Goal: Task Accomplishment & Management: Complete application form

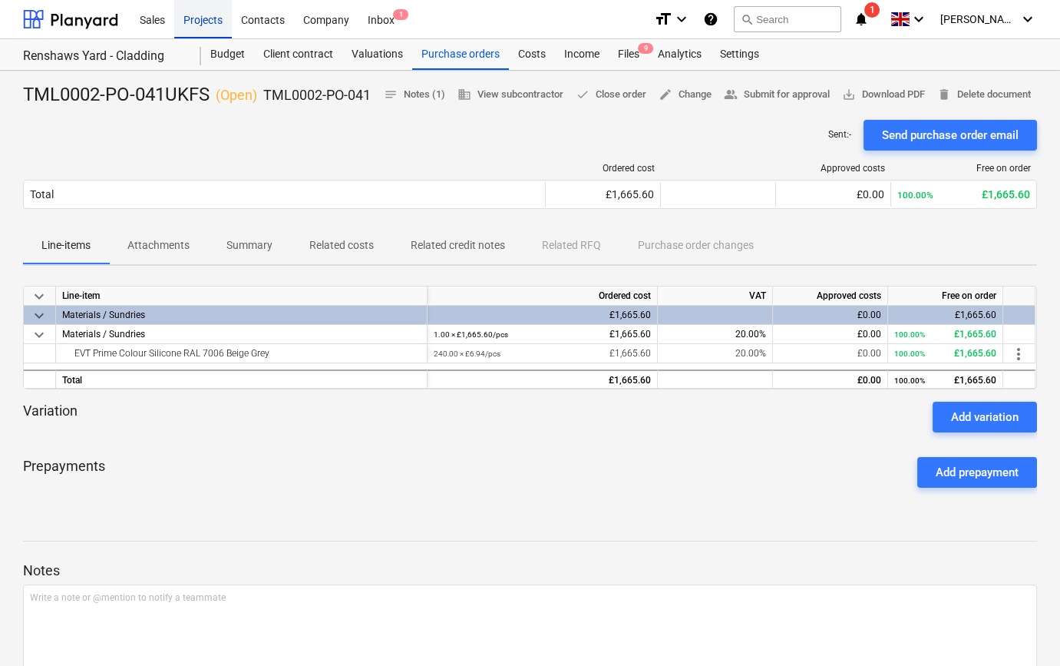
click at [213, 21] on div "Projects" at bounding box center [203, 18] width 58 height 39
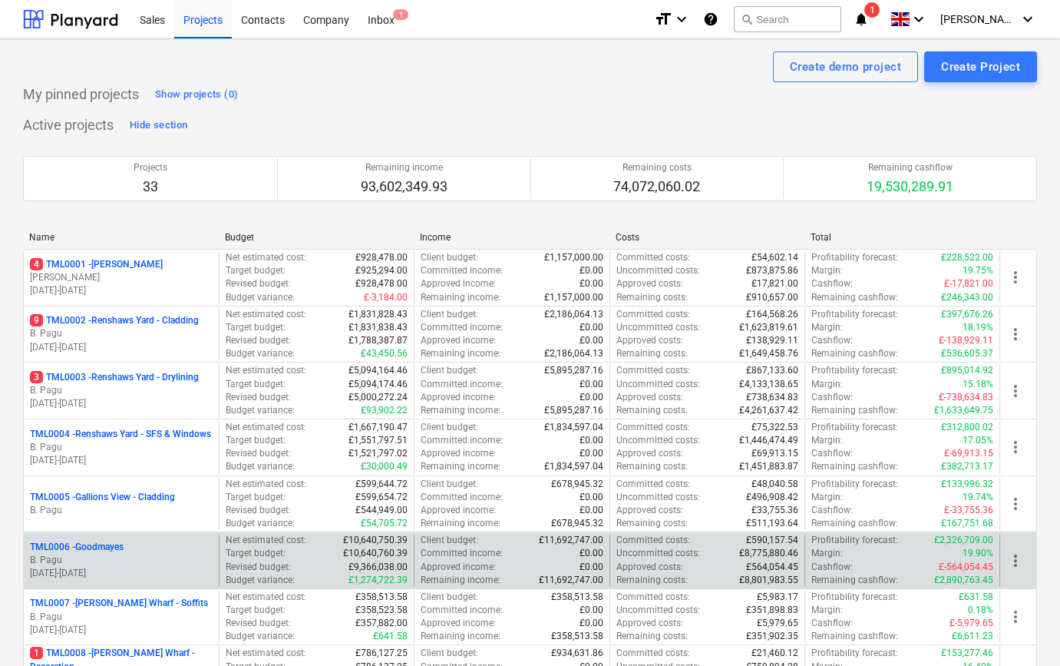
click at [129, 563] on p "B. Pagu" at bounding box center [121, 560] width 183 height 13
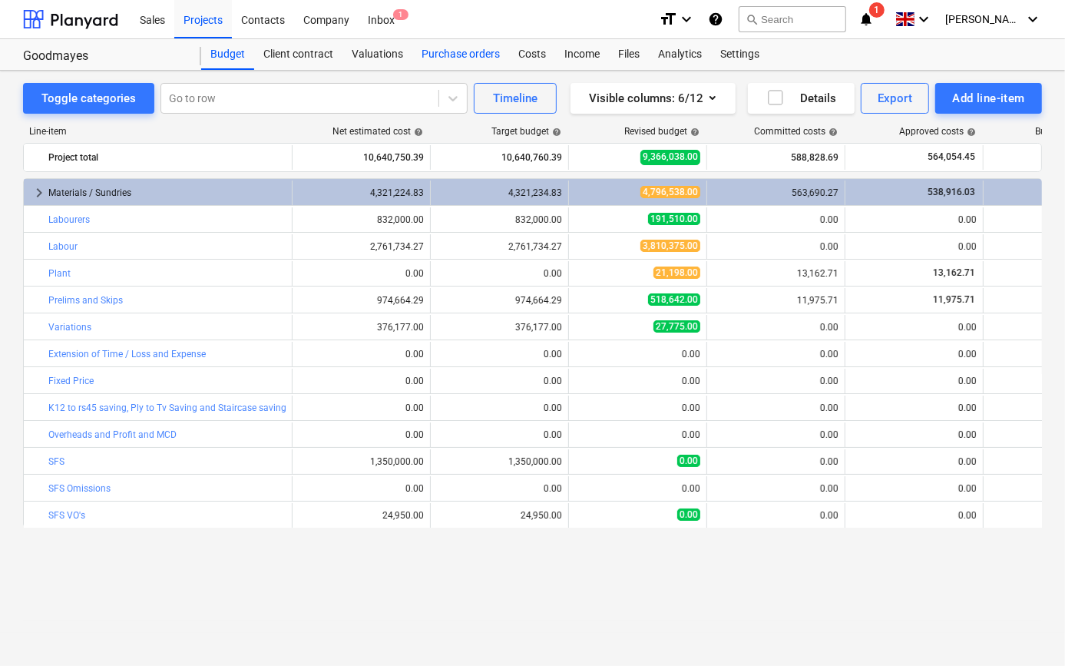
click at [462, 55] on div "Purchase orders" at bounding box center [460, 54] width 97 height 31
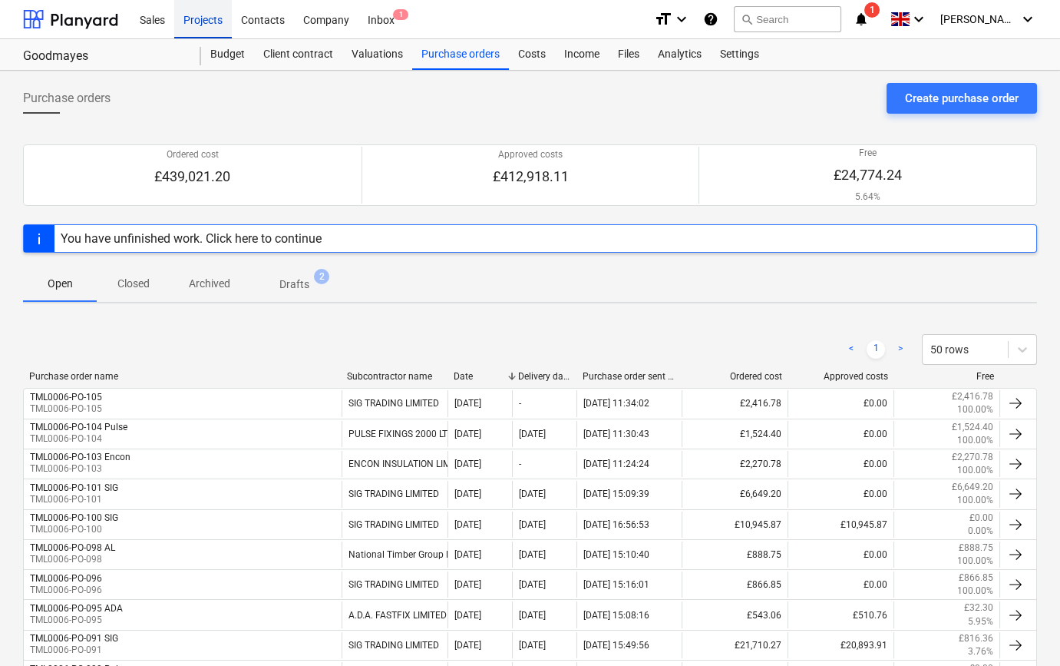
click at [208, 14] on div "Projects" at bounding box center [203, 18] width 58 height 39
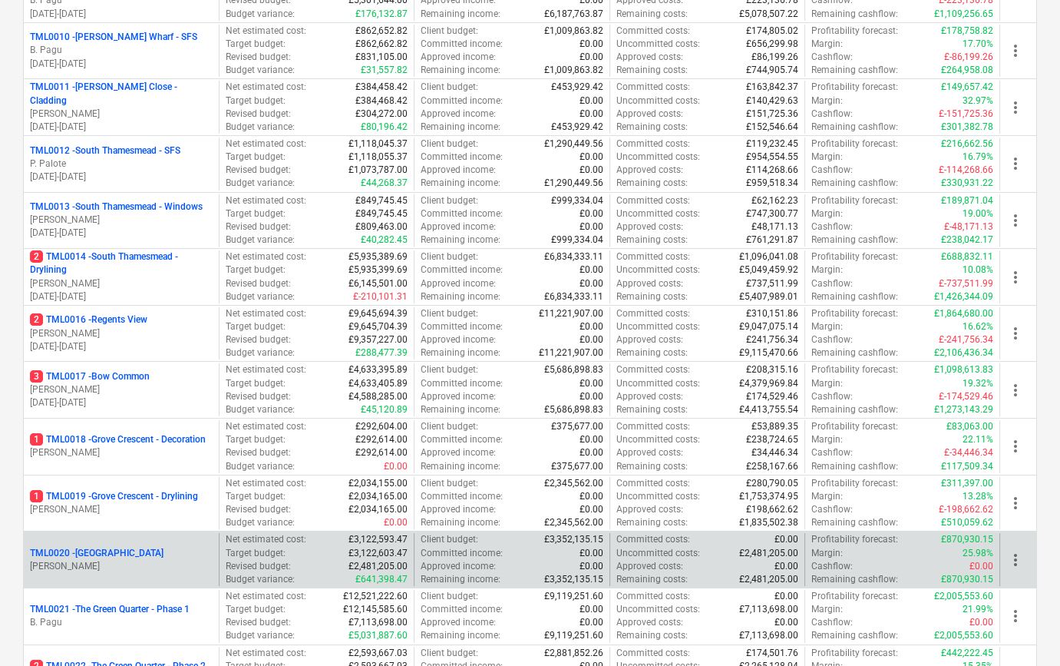
scroll to position [768, 0]
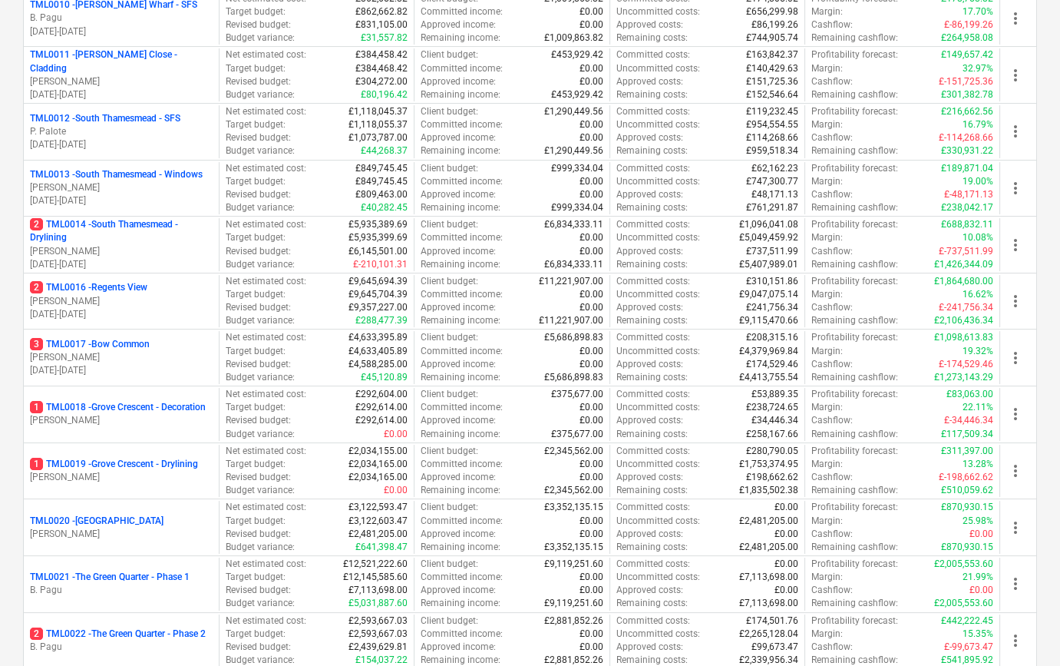
click at [134, 468] on p "1 TML0019 - Grove Crescent - Drylining" at bounding box center [114, 464] width 168 height 13
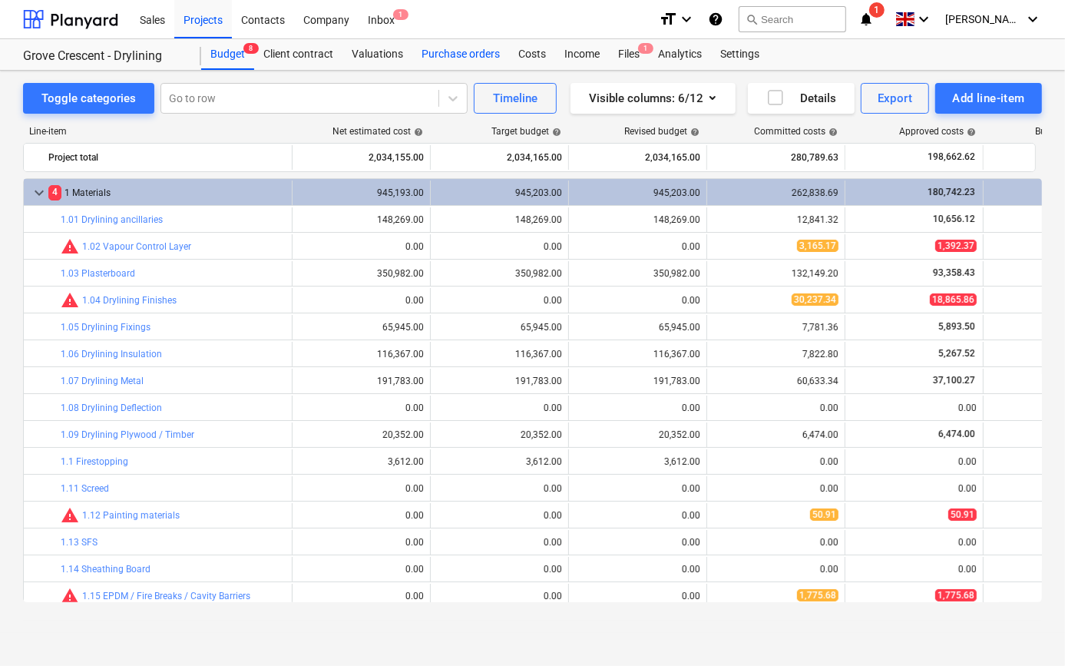
click at [453, 54] on div "Purchase orders" at bounding box center [460, 54] width 97 height 31
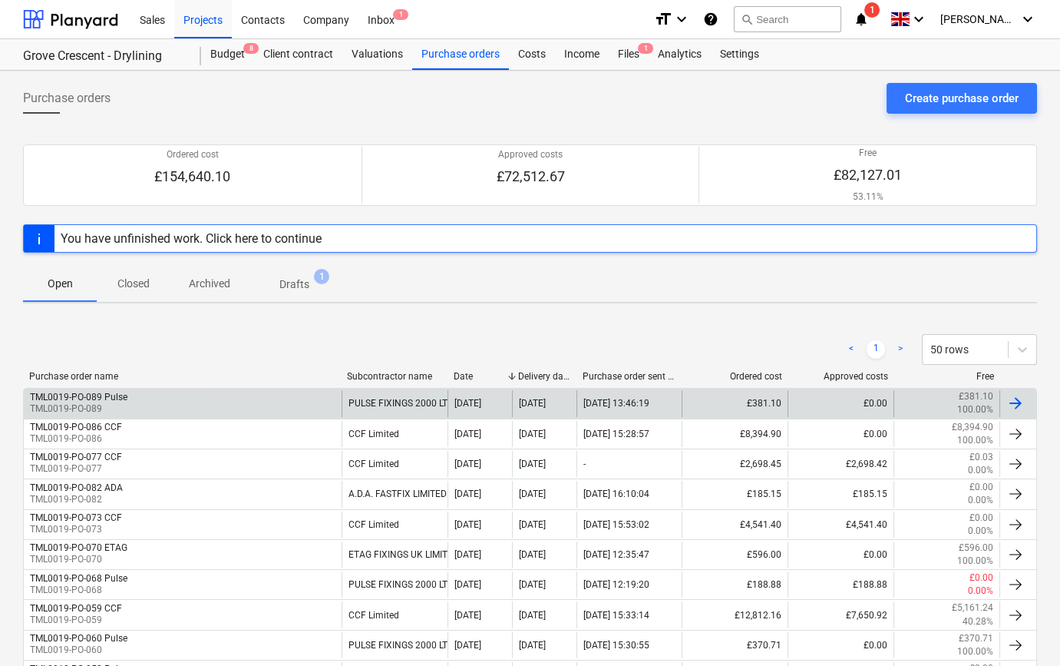
click at [390, 393] on div "PULSE FIXINGS 2000 LTD" at bounding box center [395, 403] width 106 height 26
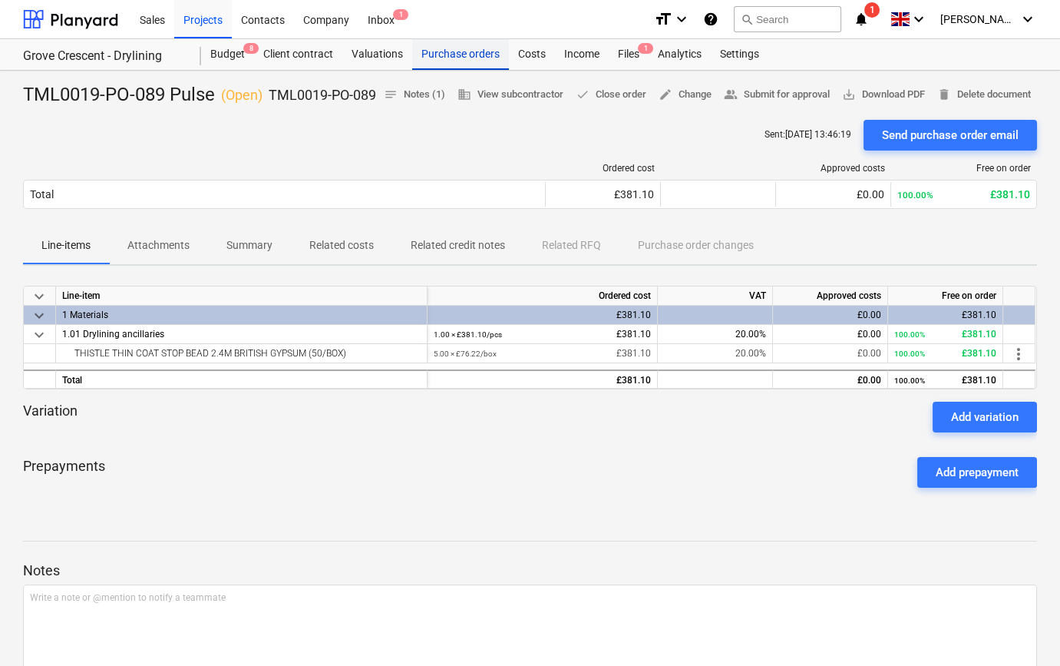
click at [453, 55] on div "Purchase orders" at bounding box center [460, 54] width 97 height 31
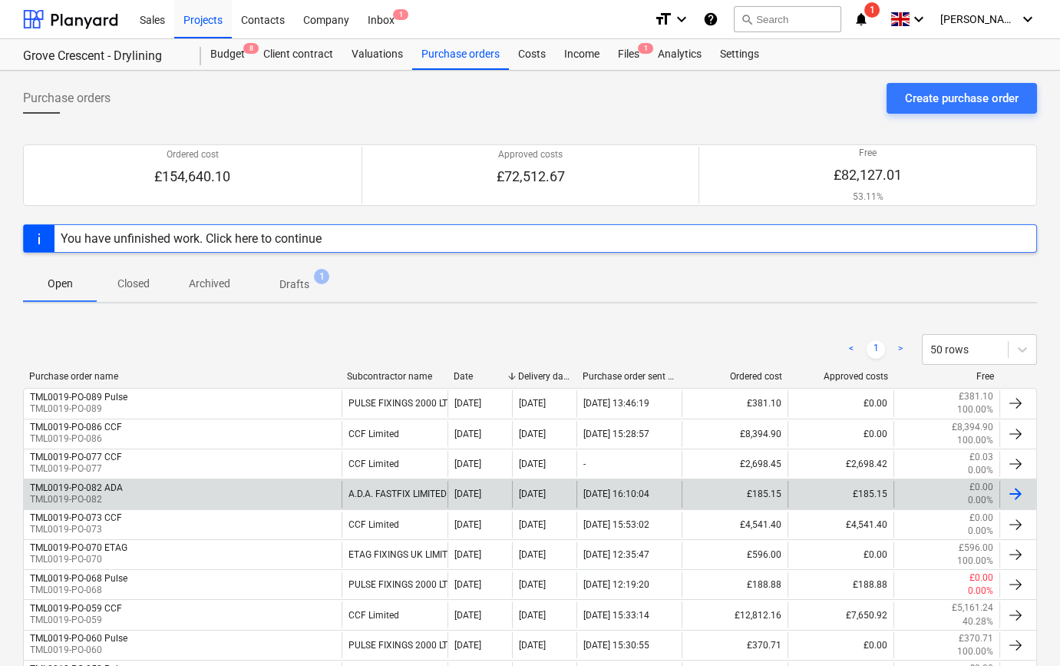
click at [404, 495] on div "A.D.A. FASTFIX LIMITED" at bounding box center [395, 494] width 106 height 26
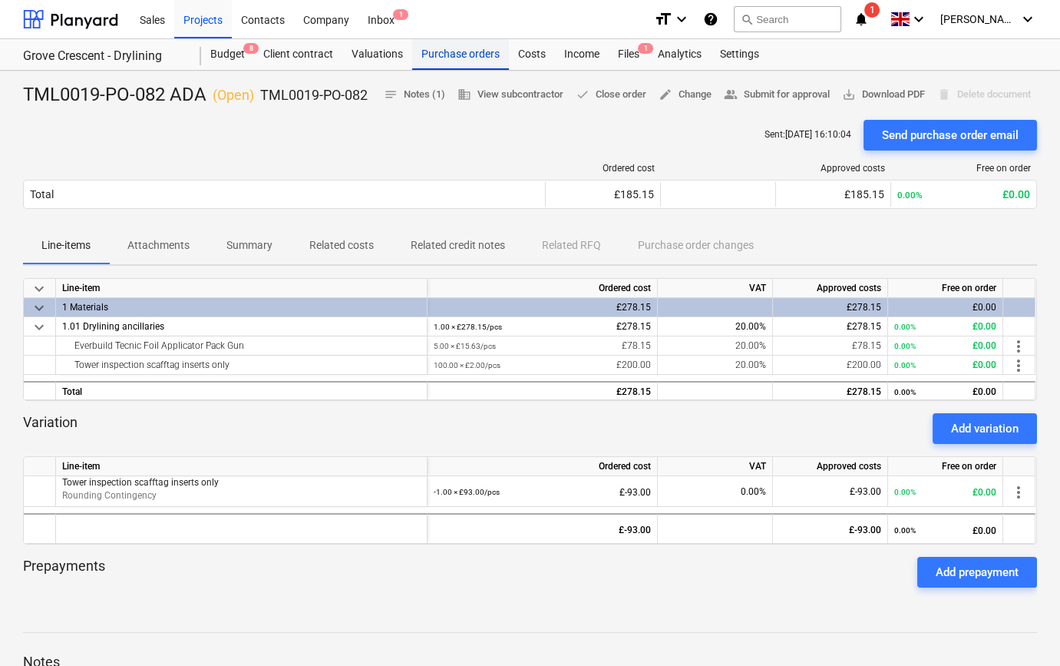
click at [442, 53] on div "Purchase orders" at bounding box center [460, 54] width 97 height 31
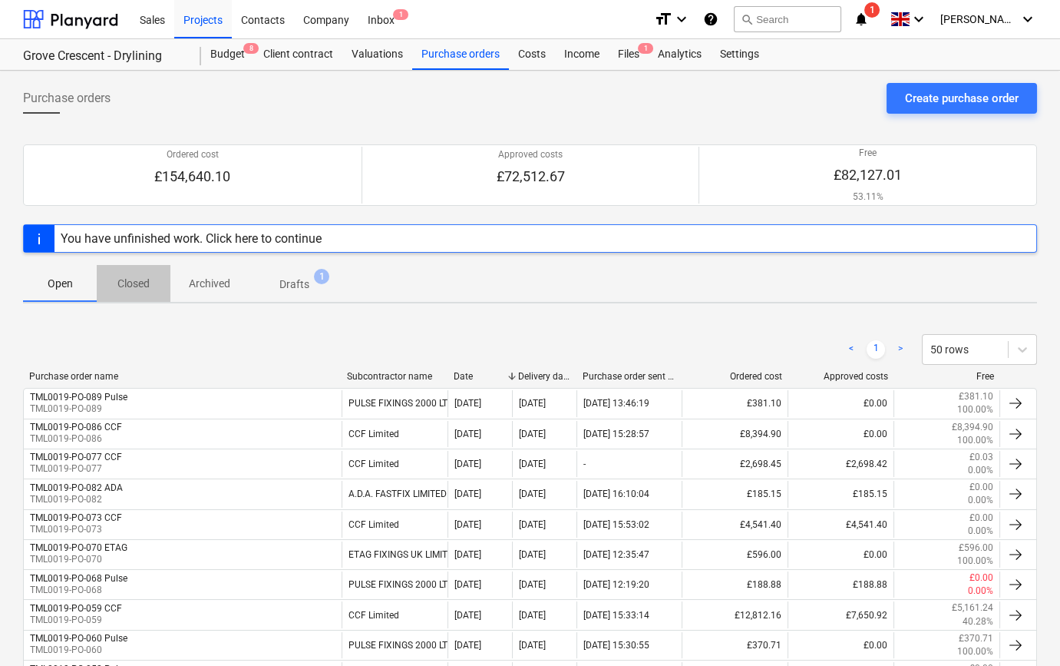
click at [138, 286] on p "Closed" at bounding box center [133, 284] width 37 height 16
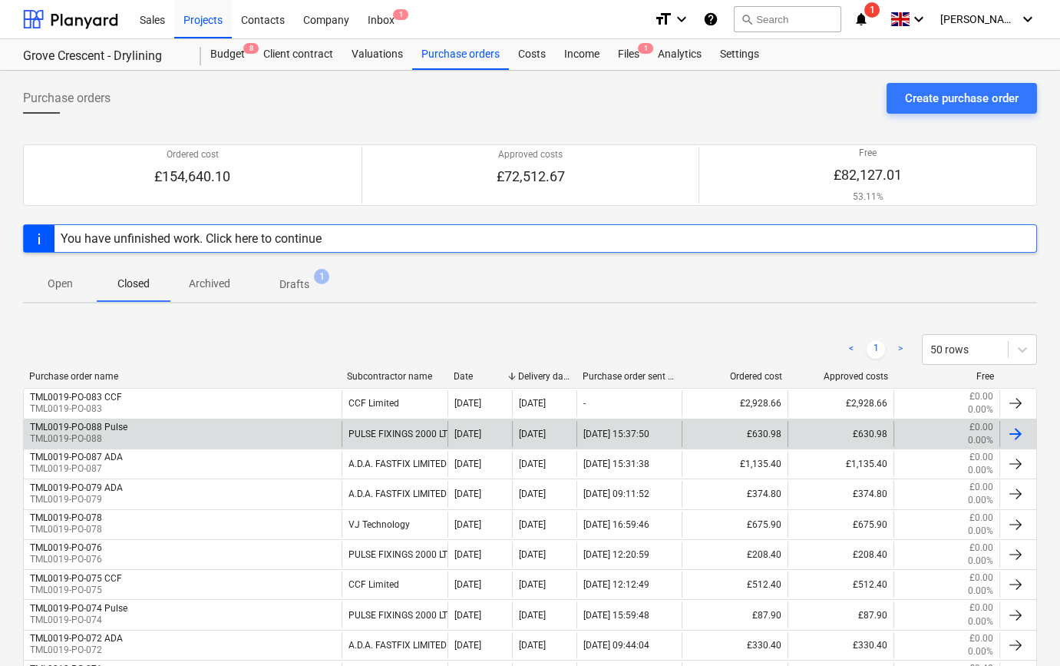
click at [152, 433] on div "TML0019-PO-088 Pulse TML0019-PO-088" at bounding box center [183, 434] width 318 height 26
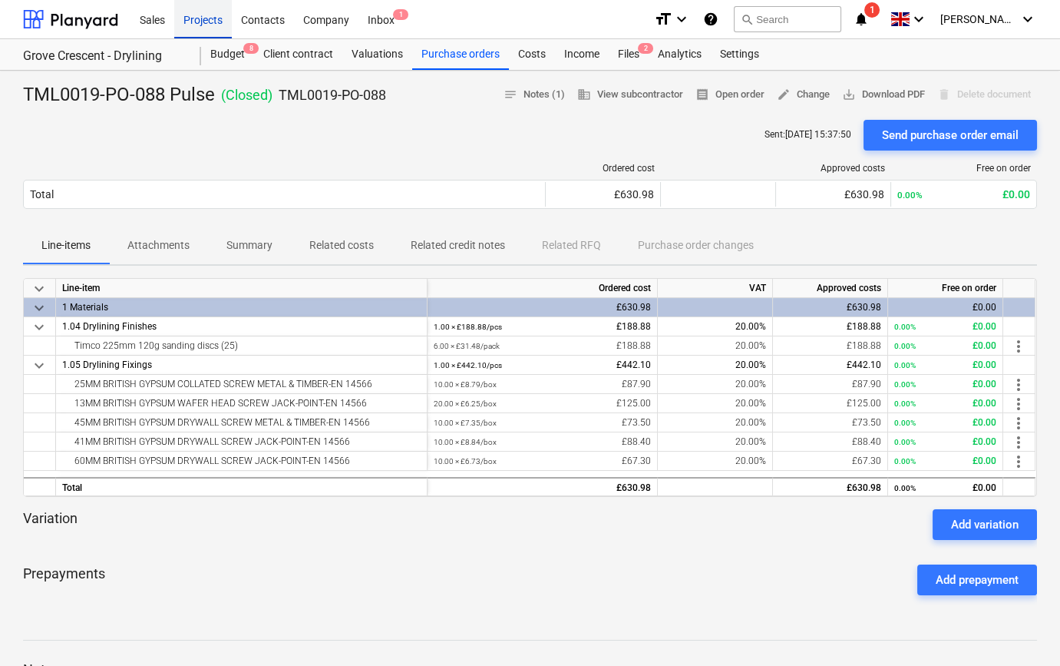
click at [194, 22] on div "Projects" at bounding box center [203, 18] width 58 height 39
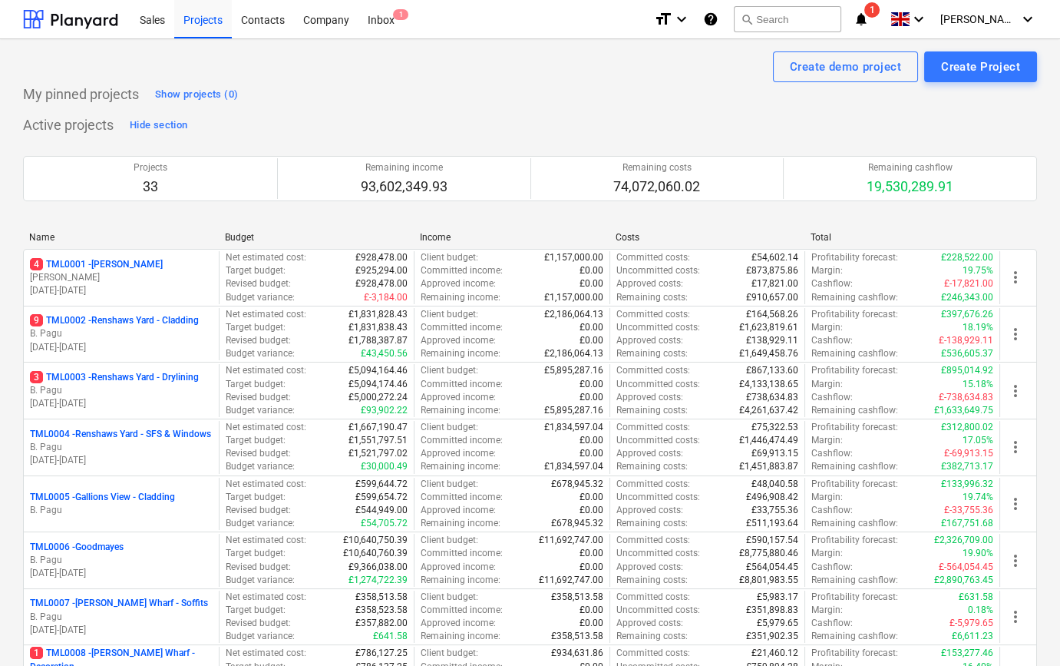
click at [184, 337] on p "B. Pagu" at bounding box center [121, 333] width 183 height 13
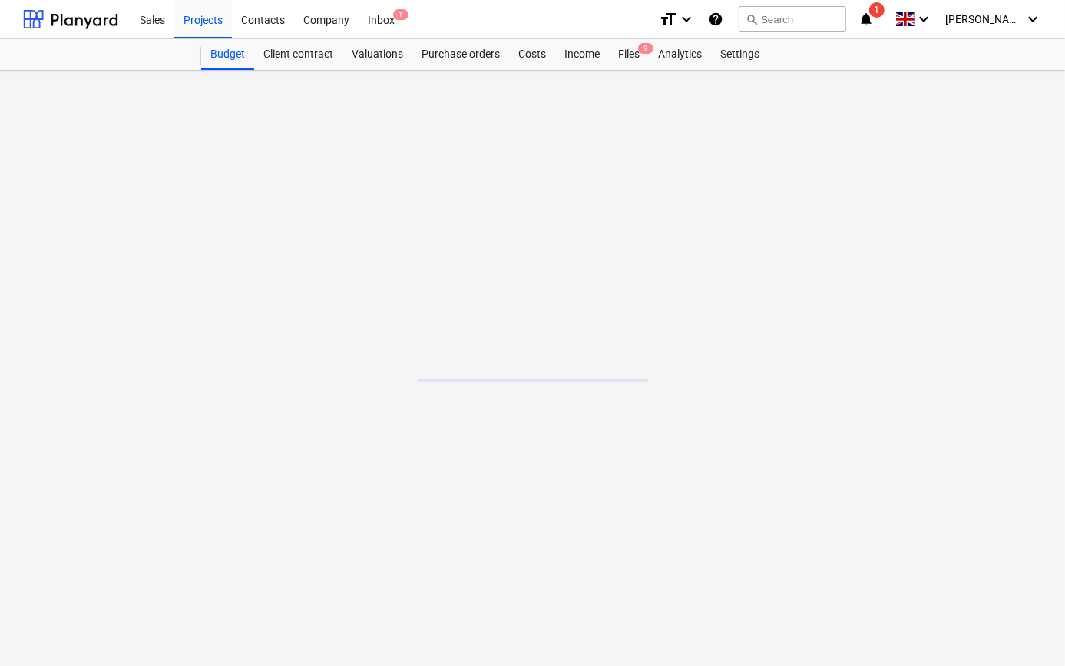
click at [184, 337] on main at bounding box center [532, 368] width 1065 height 595
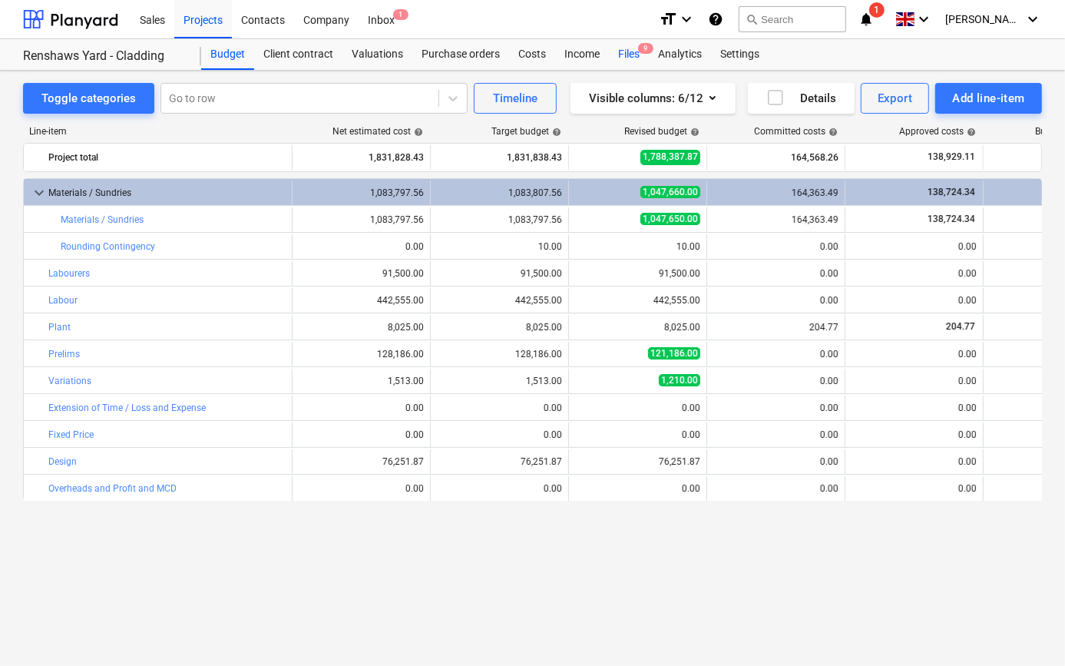
click at [625, 54] on div "Files 9" at bounding box center [629, 54] width 40 height 31
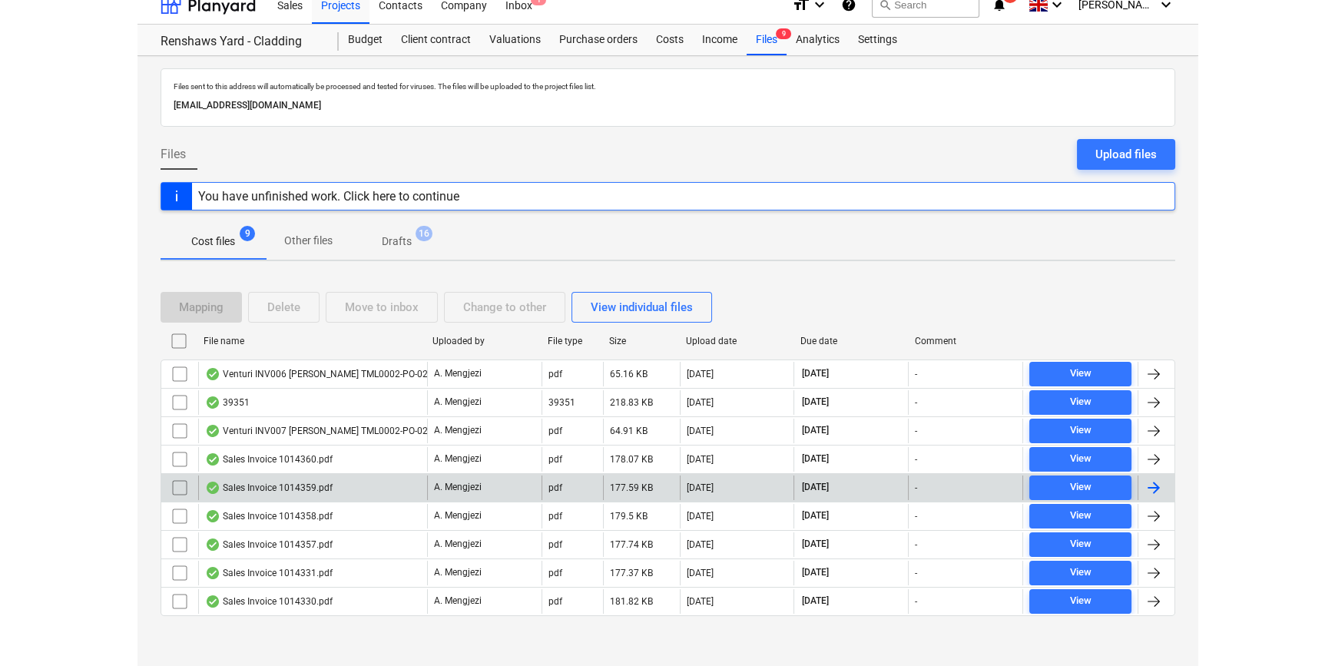
scroll to position [18, 0]
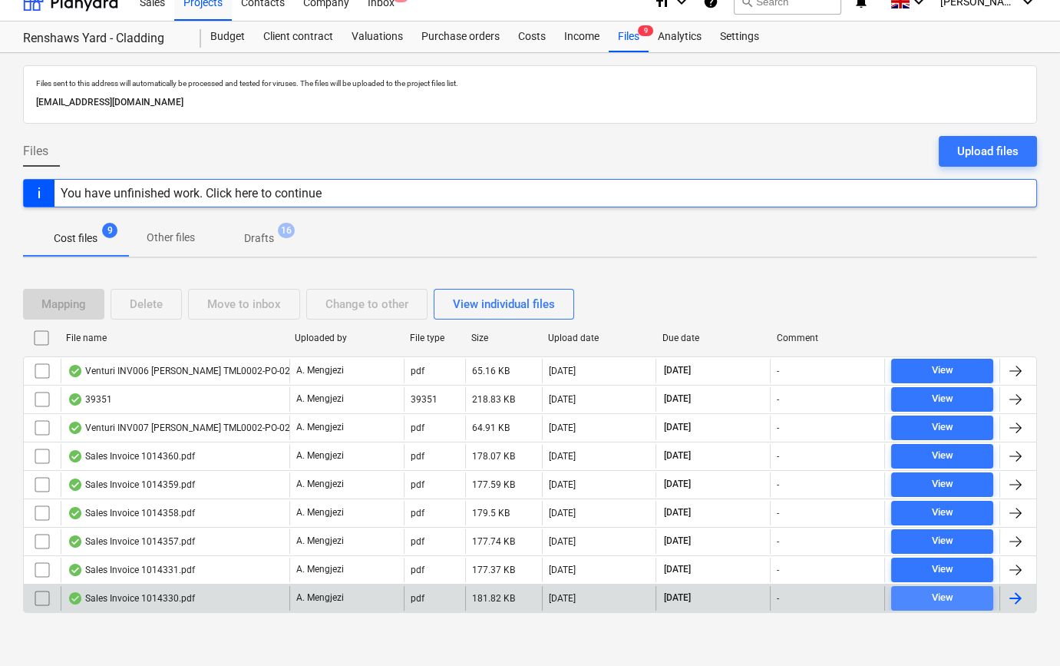
click at [964, 599] on span "View" at bounding box center [943, 598] width 90 height 18
click at [931, 600] on div "View" at bounding box center [942, 598] width 22 height 18
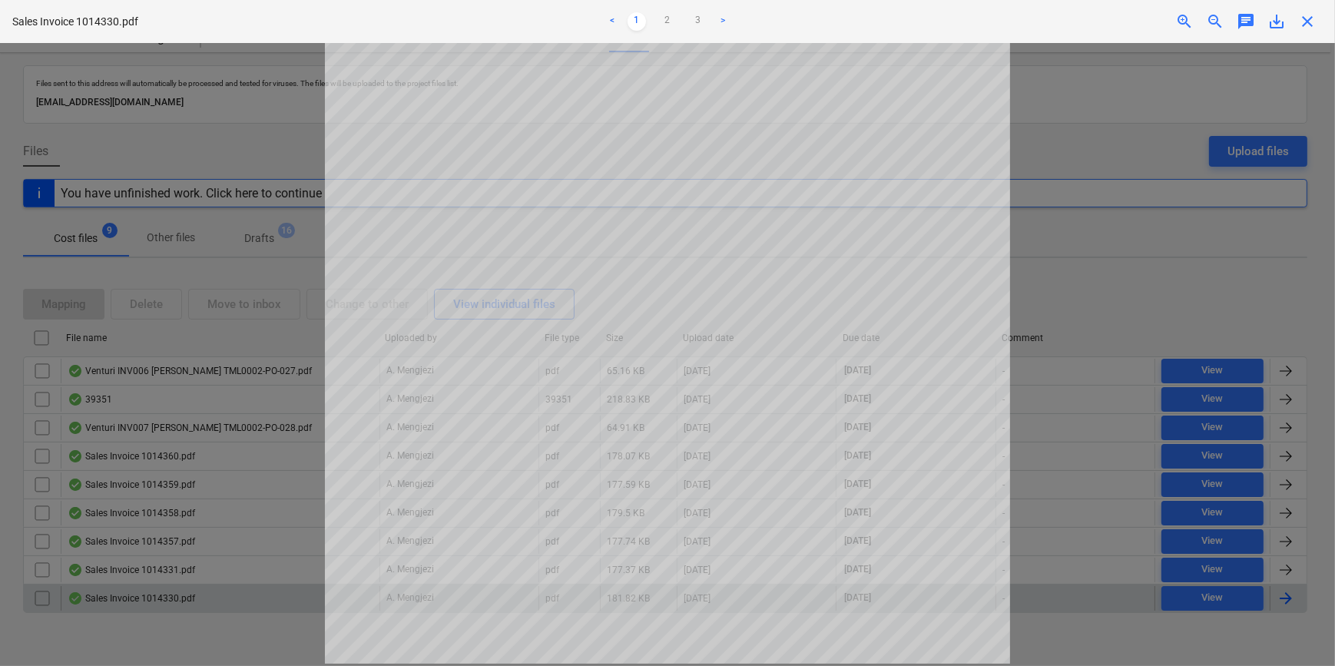
scroll to position [280, 0]
click at [699, 20] on link "3" at bounding box center [698, 21] width 18 height 18
click at [663, 23] on link "2" at bounding box center [667, 21] width 18 height 18
click at [635, 22] on link "1" at bounding box center [636, 21] width 18 height 18
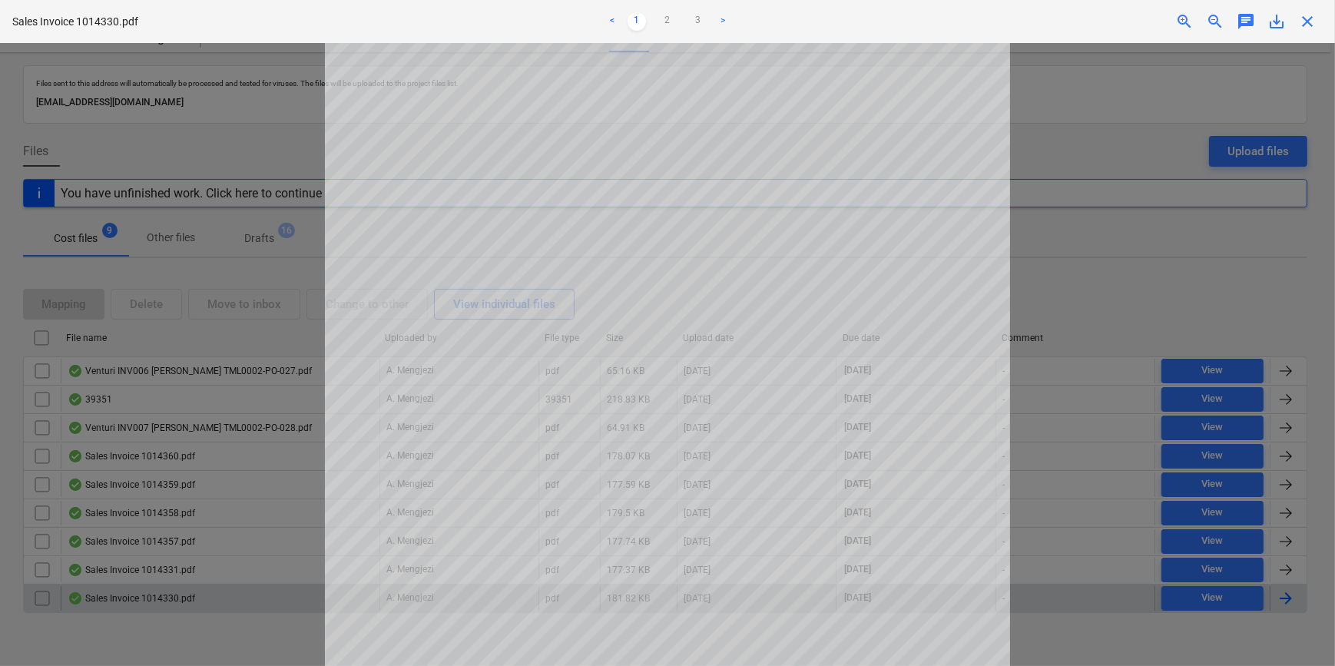
scroll to position [70, 0]
click at [667, 18] on link "2" at bounding box center [667, 21] width 18 height 18
click at [1060, 299] on div at bounding box center [667, 354] width 1335 height 623
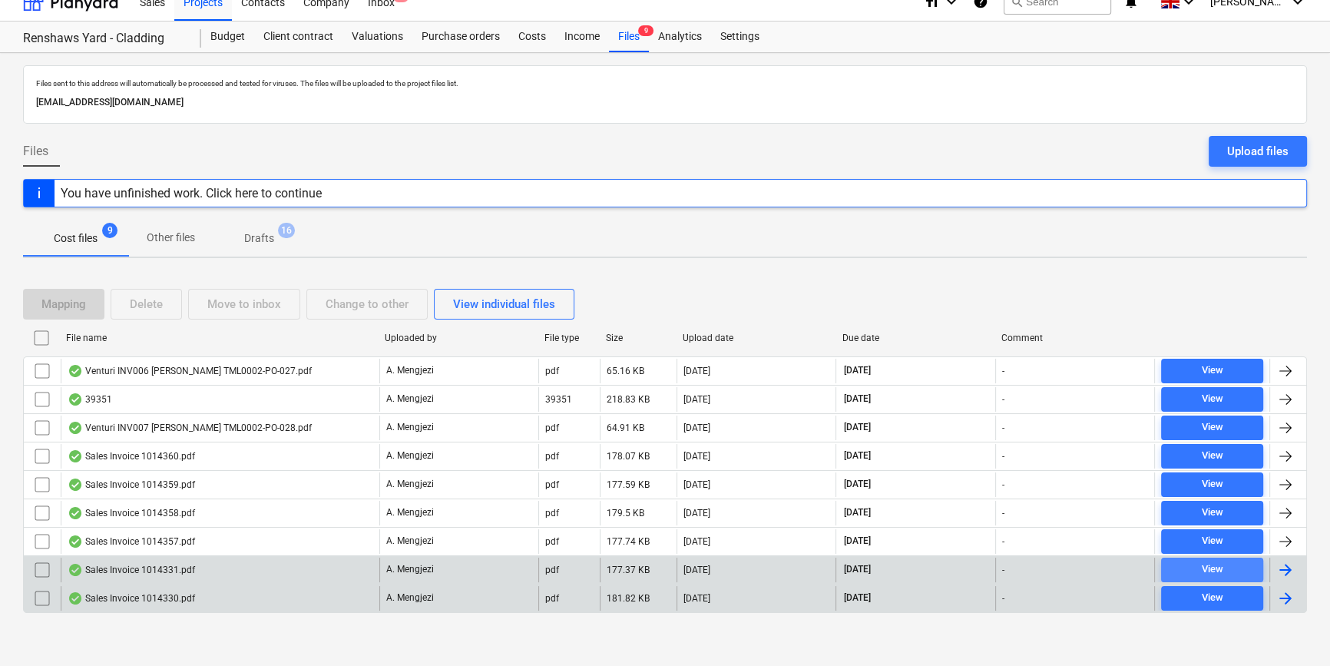
click at [1060, 564] on div "View" at bounding box center [1212, 570] width 22 height 18
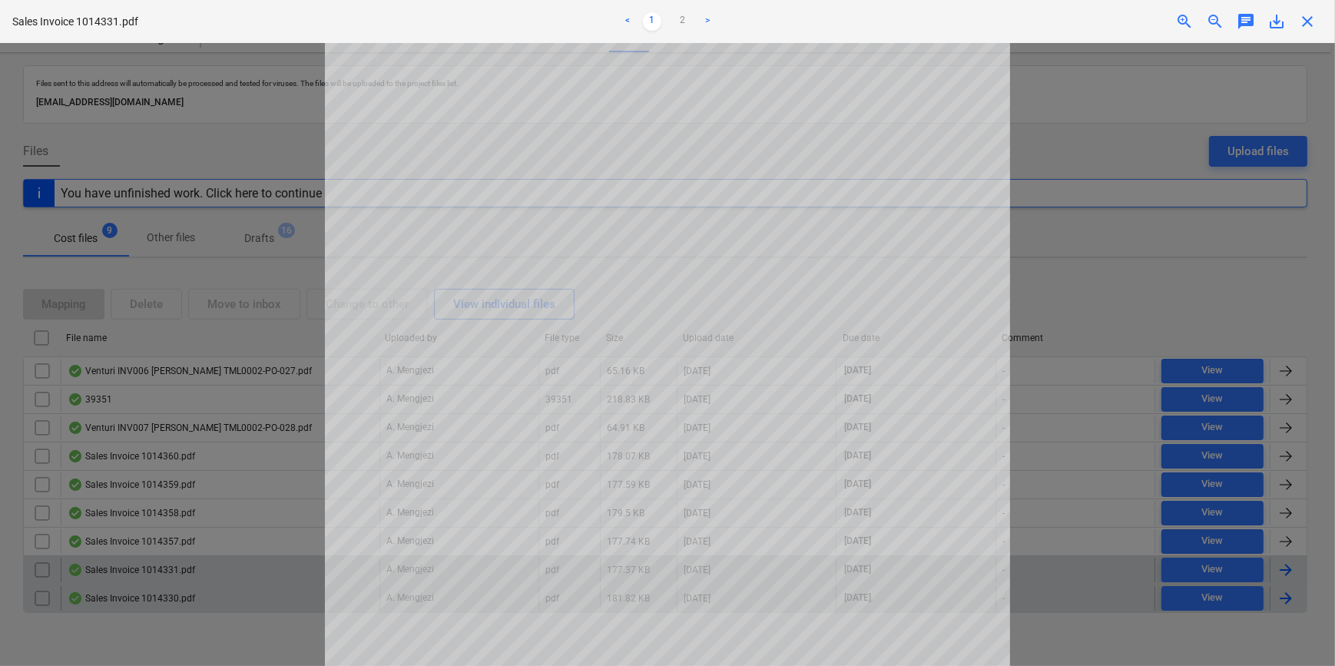
scroll to position [69, 0]
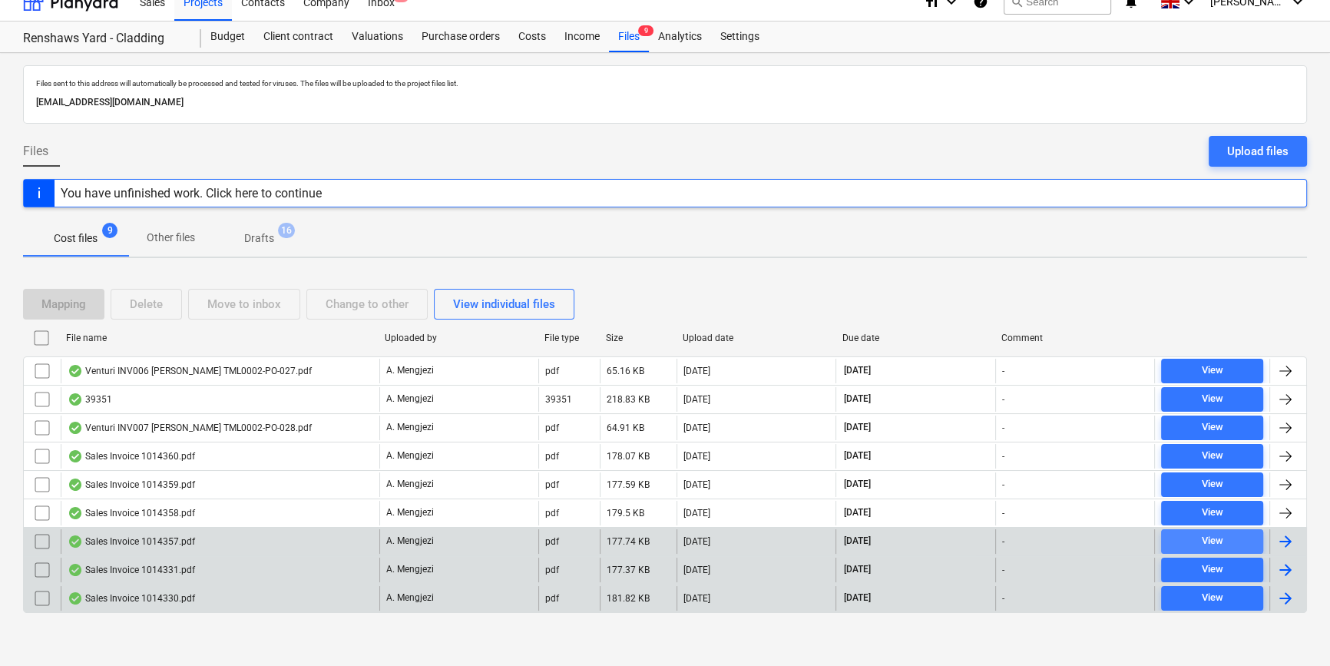
click at [1060, 537] on div "View" at bounding box center [1212, 541] width 22 height 18
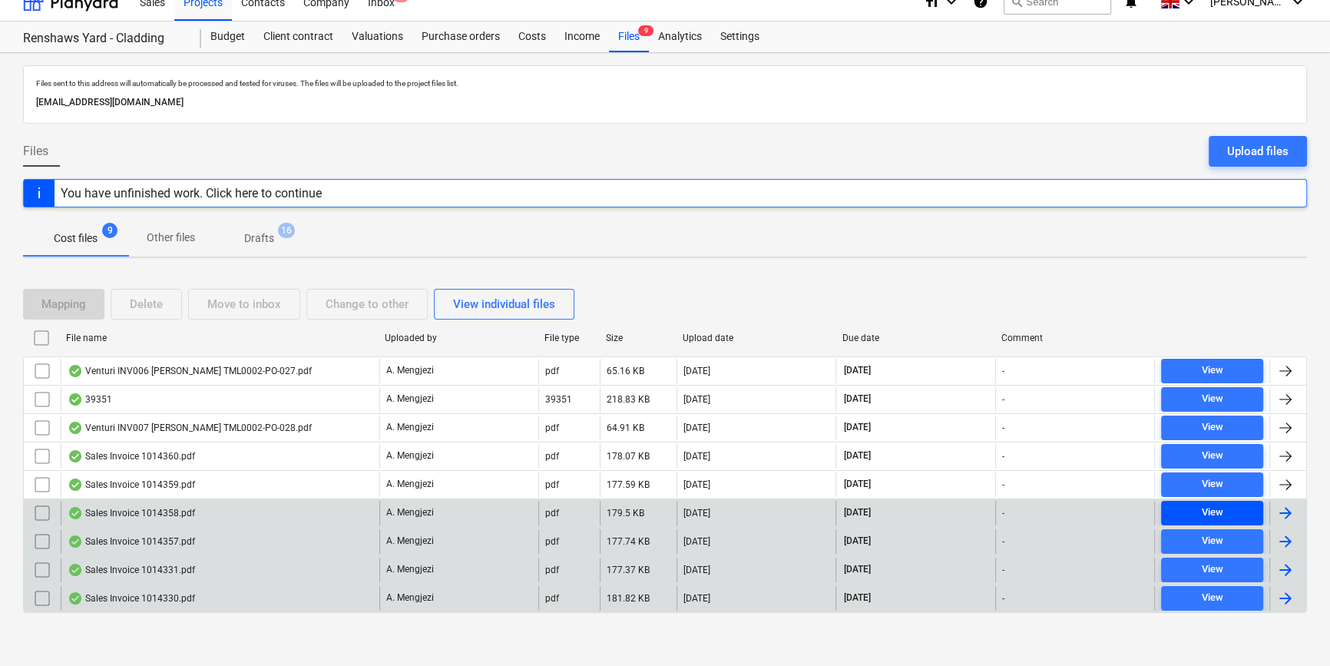
click at [1060, 513] on div "View" at bounding box center [1212, 513] width 22 height 18
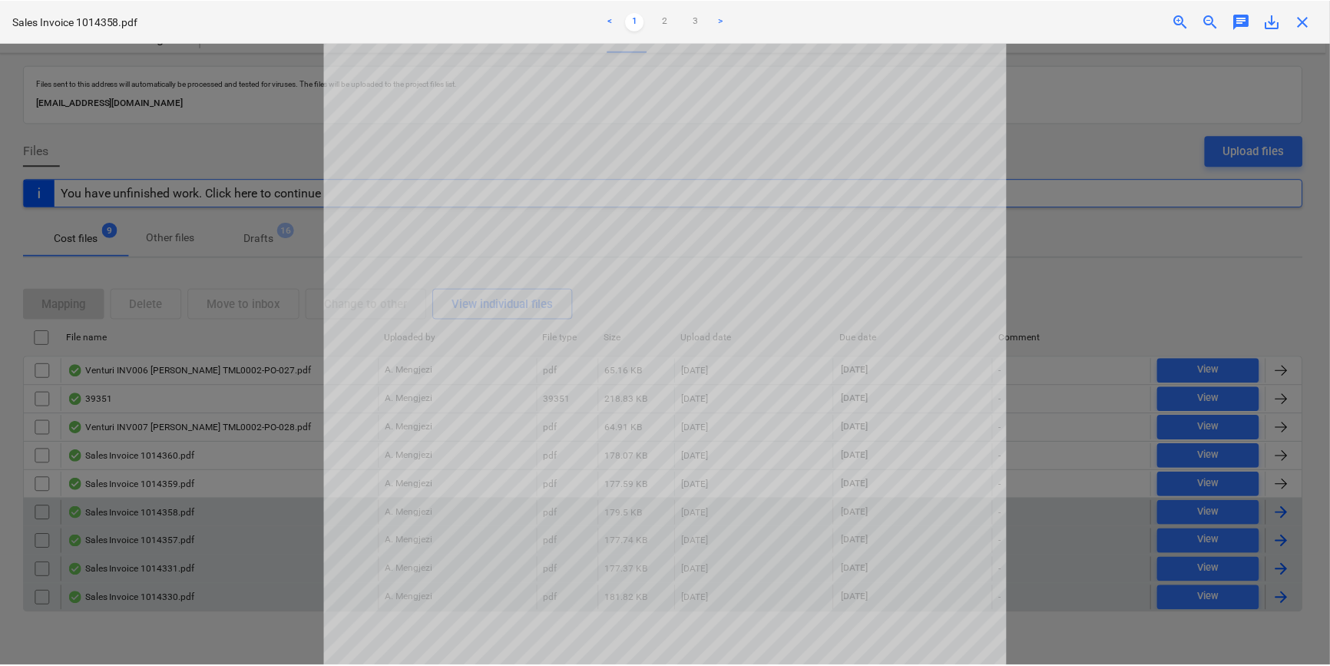
scroll to position [69, 0]
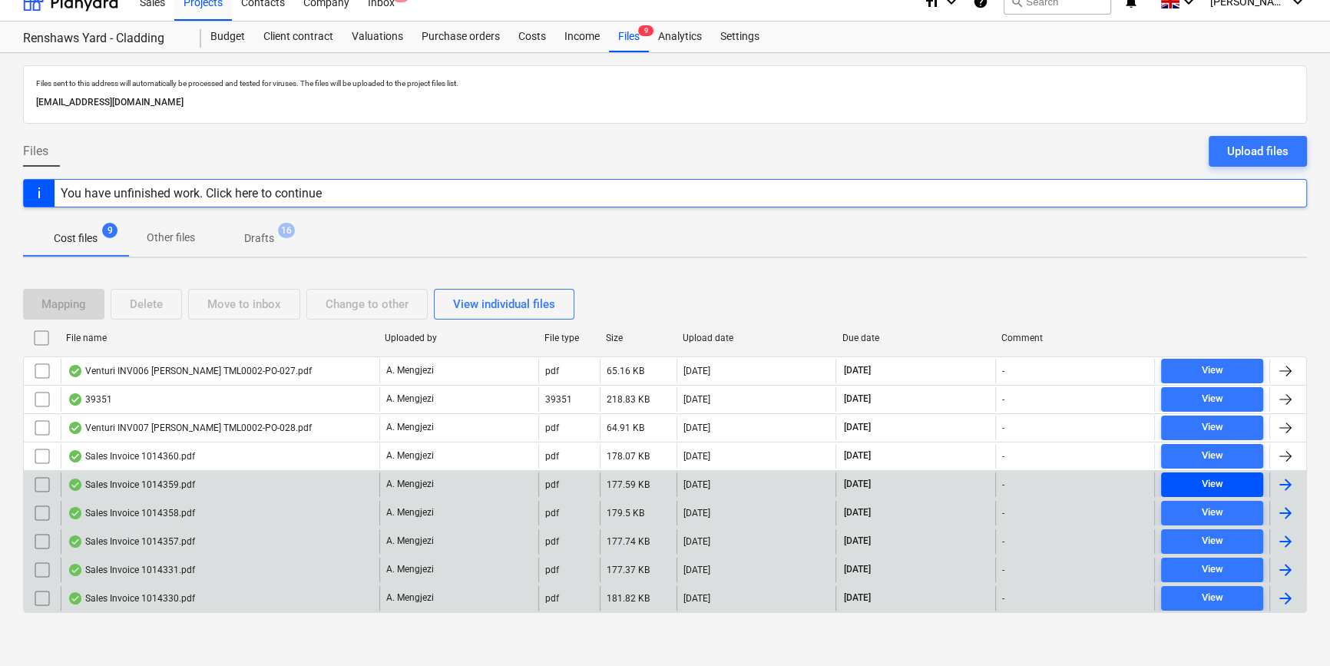
click at [1060, 479] on div "View" at bounding box center [1212, 484] width 22 height 18
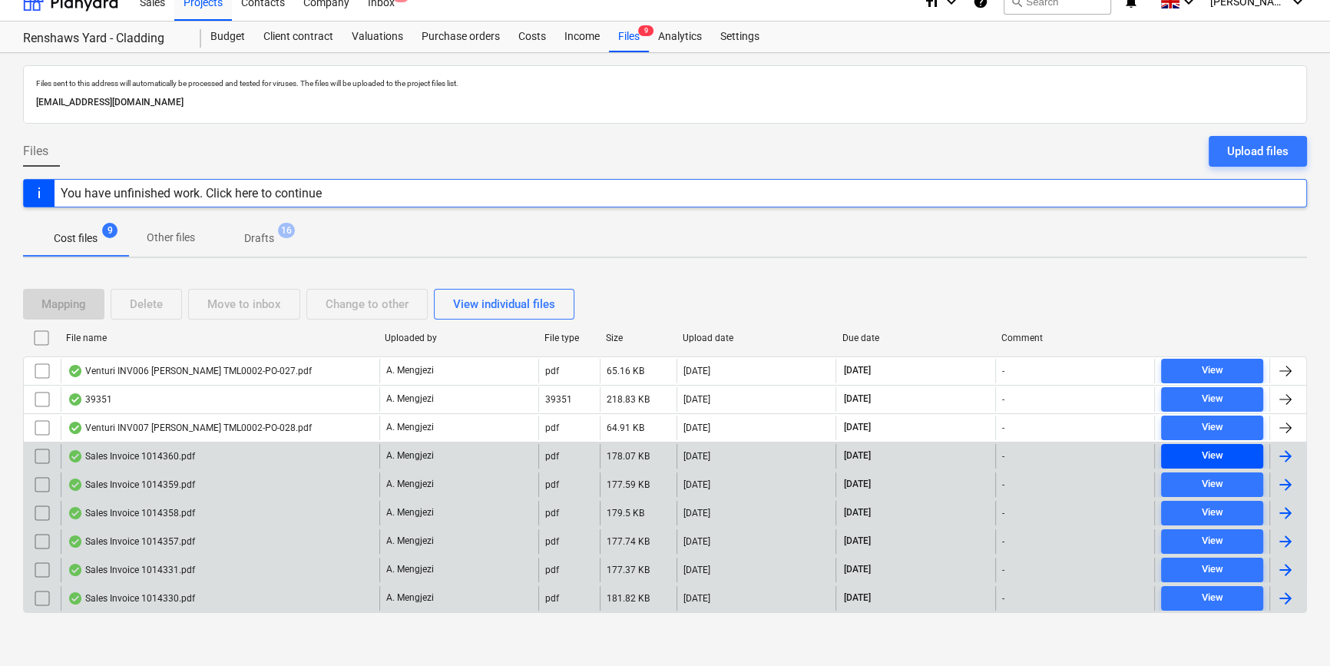
click at [1060, 452] on div "View" at bounding box center [1212, 456] width 22 height 18
click at [1060, 485] on div "View" at bounding box center [1212, 484] width 22 height 18
click at [1060, 458] on div "View" at bounding box center [1212, 456] width 22 height 18
click at [1060, 452] on span "View" at bounding box center [1212, 456] width 90 height 18
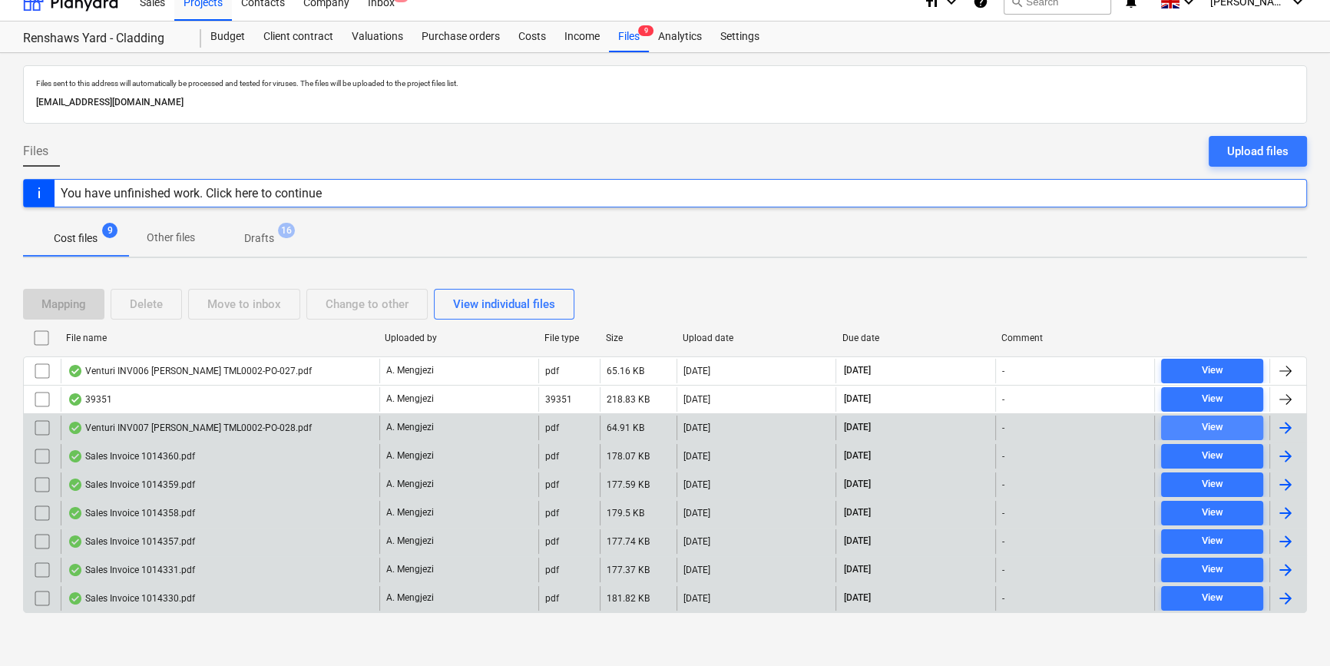
click at [1060, 428] on div "View" at bounding box center [1212, 428] width 22 height 18
click at [221, 451] on div "Sales Invoice 1014360.pdf" at bounding box center [220, 456] width 319 height 25
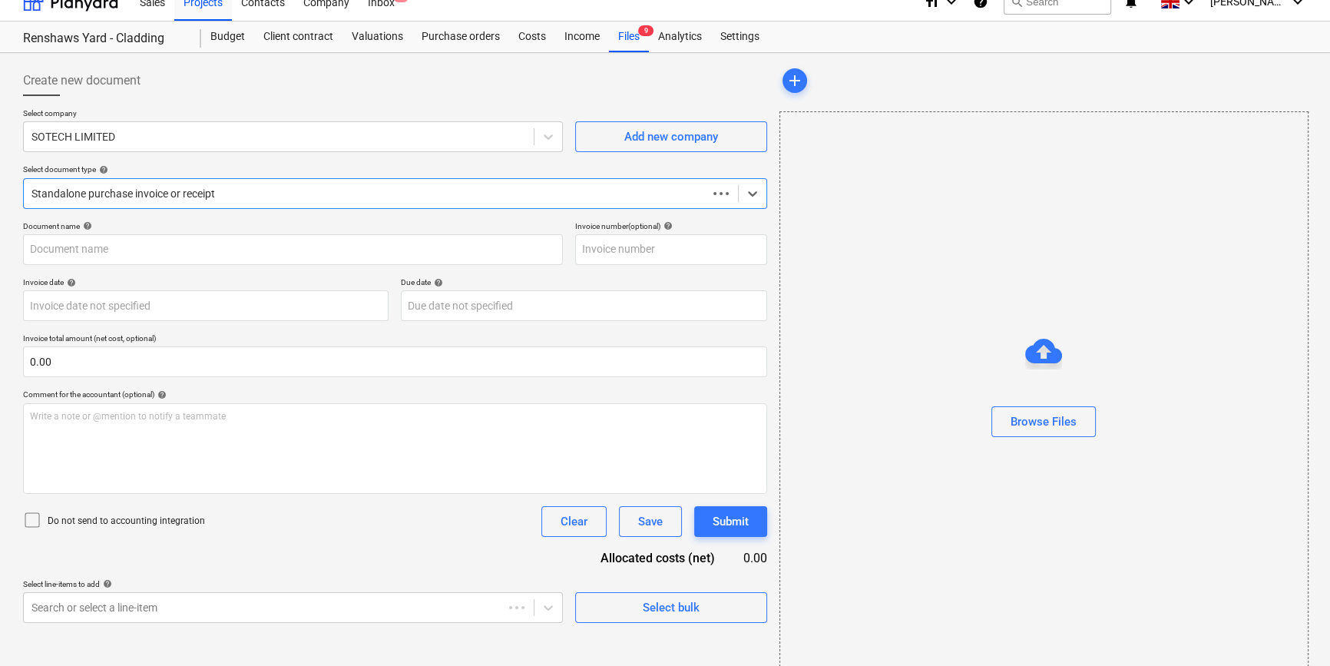
type input "1014360"
type input "[DATE]"
type input "31 Oct 2025"
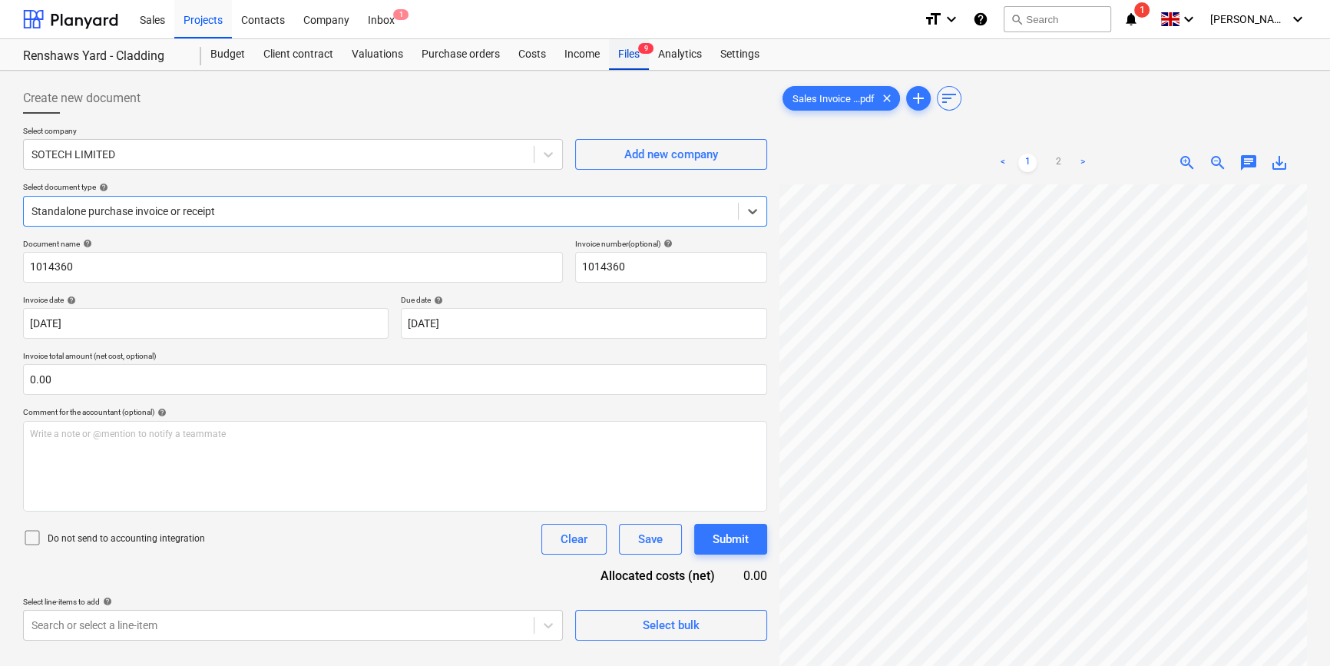
click at [632, 53] on div "Files 9" at bounding box center [629, 54] width 40 height 31
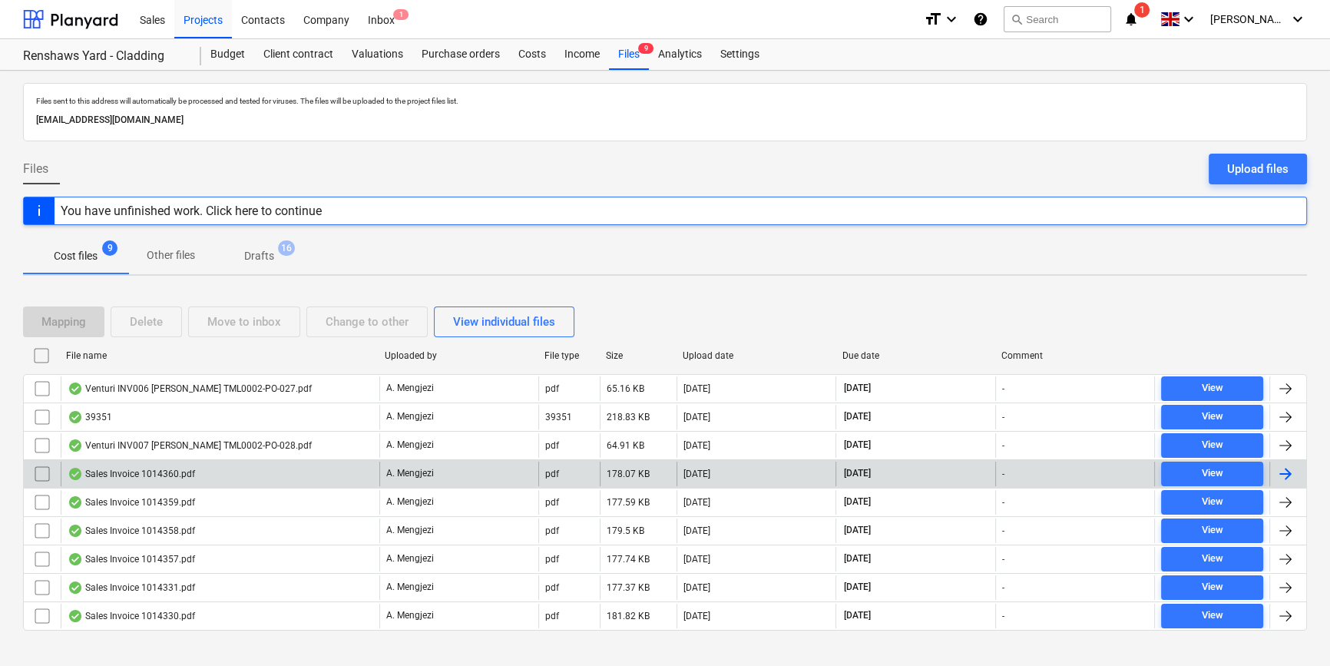
click at [1060, 476] on div at bounding box center [1285, 474] width 18 height 18
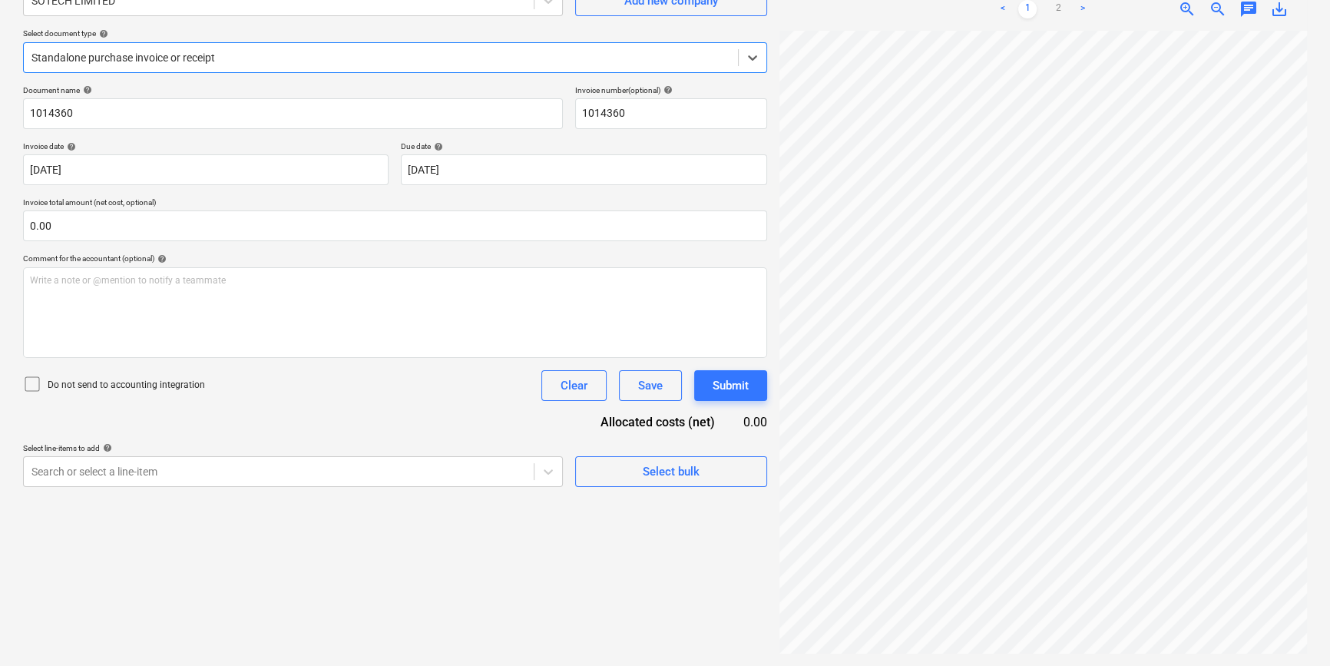
scroll to position [84, 0]
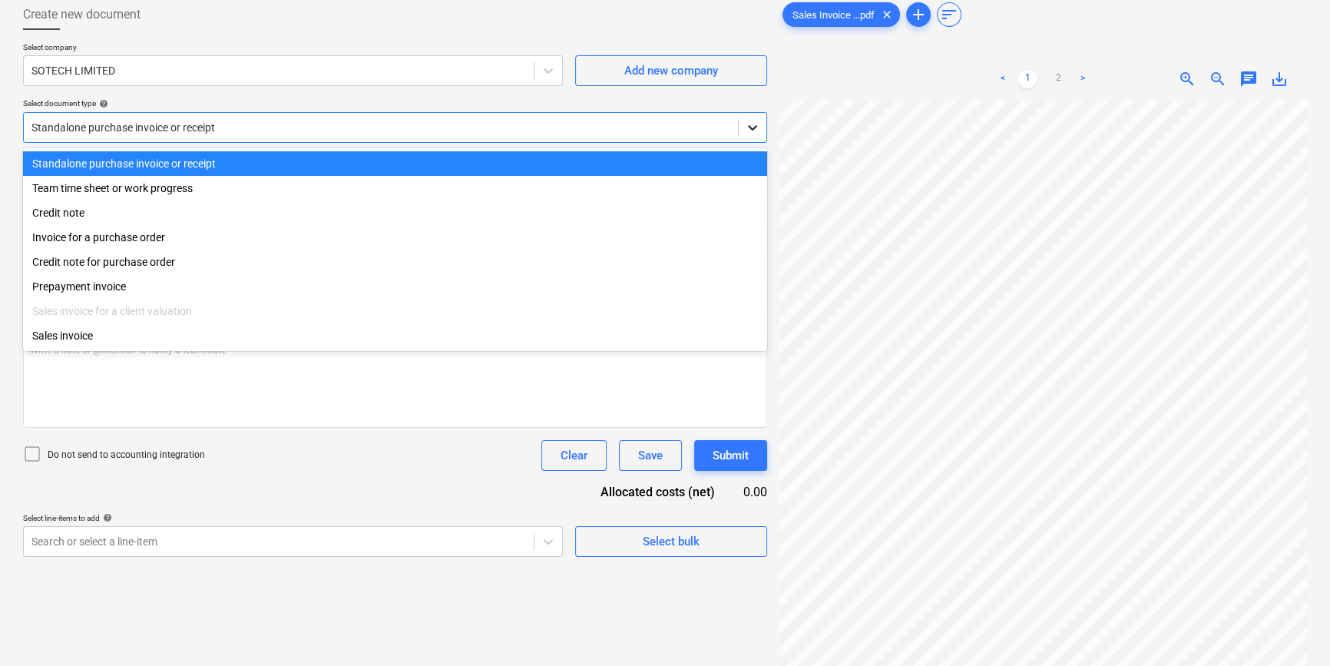
click at [748, 126] on icon at bounding box center [752, 127] width 9 height 5
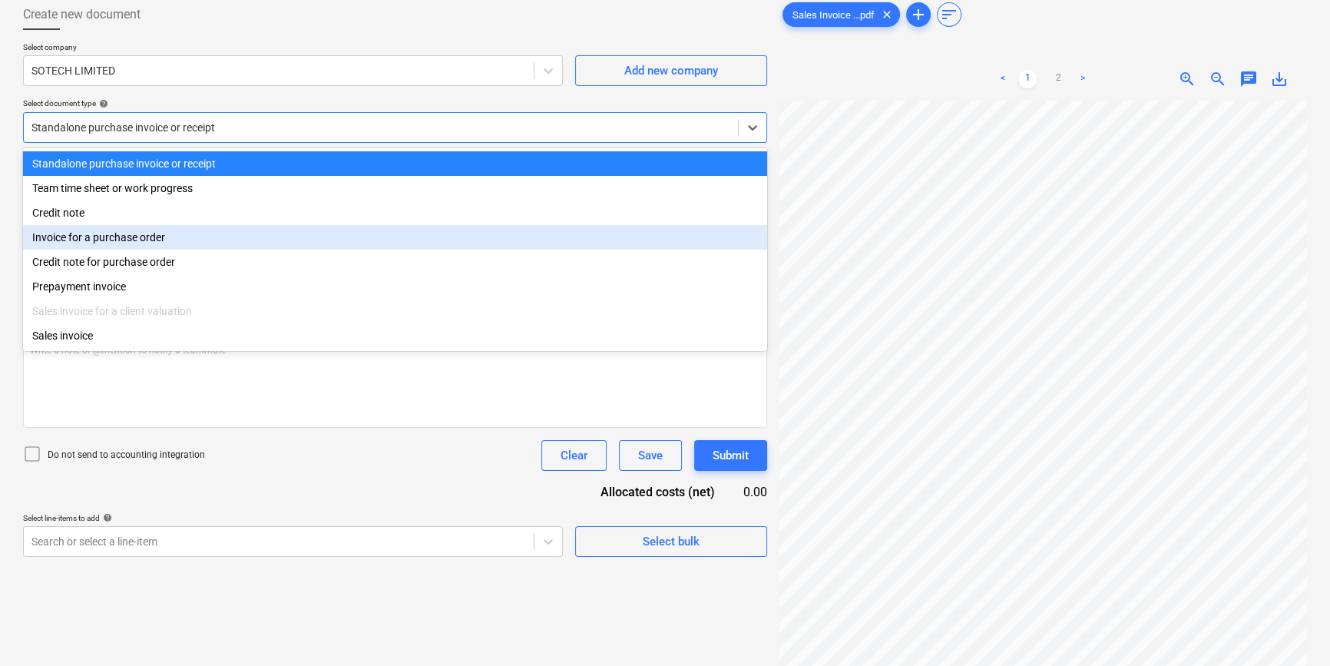
click at [746, 240] on div "Invoice for a purchase order" at bounding box center [395, 237] width 744 height 25
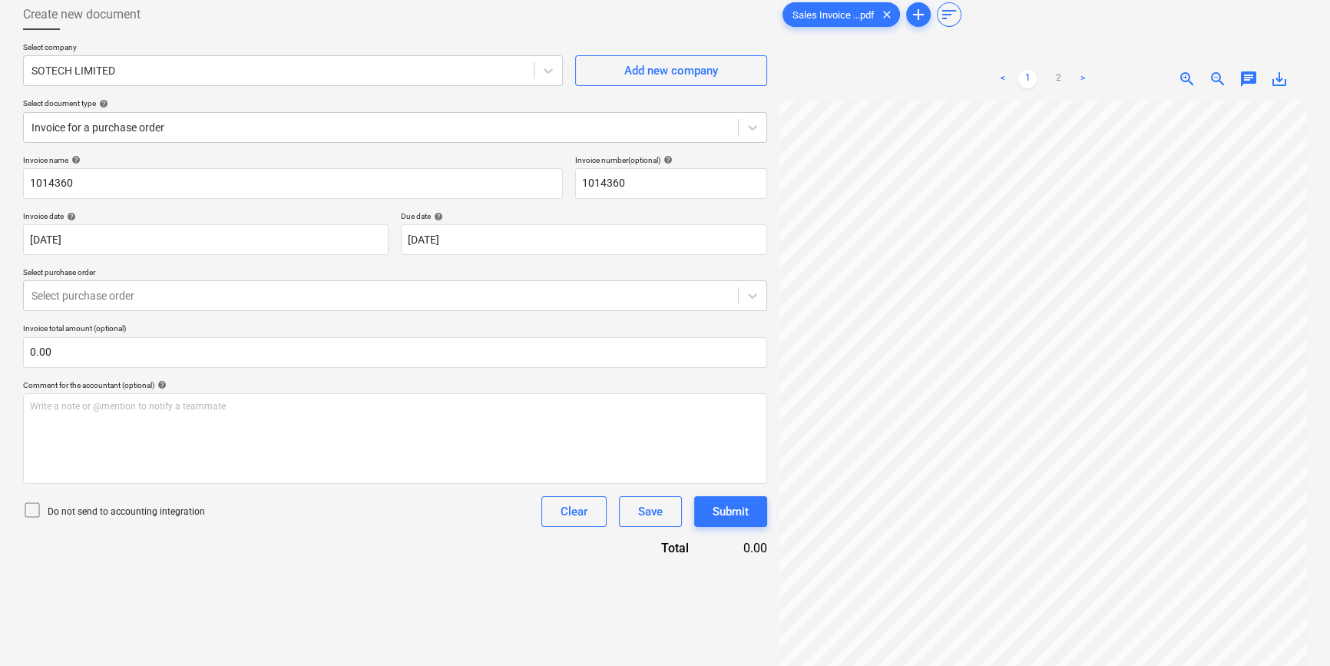
scroll to position [132, 158]
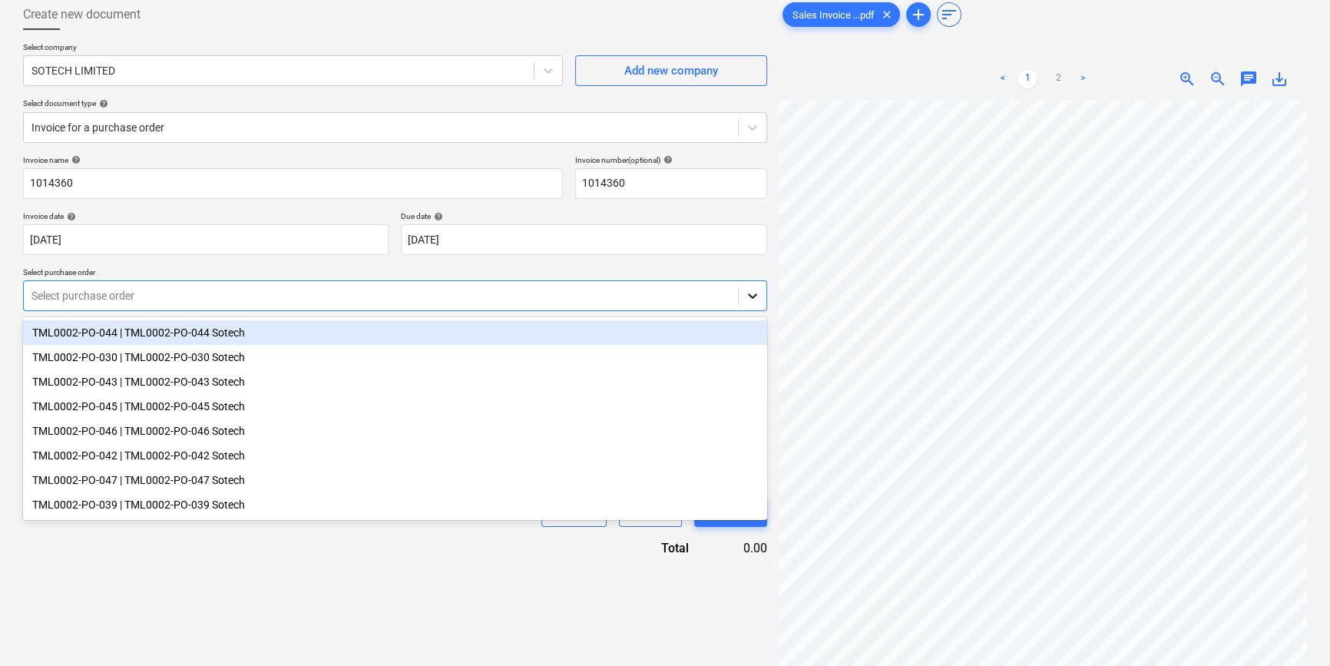
click at [750, 302] on icon at bounding box center [752, 295] width 15 height 15
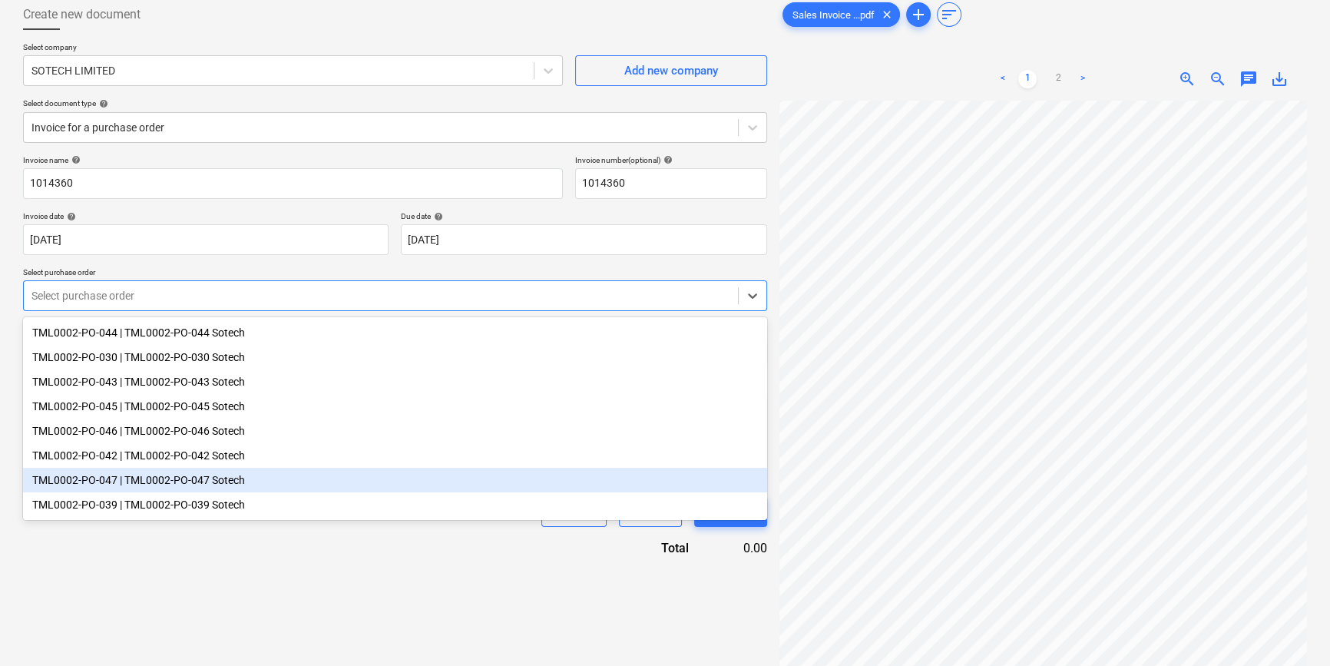
click at [105, 487] on div "TML0002-PO-047 | TML0002-PO-047 Sotech" at bounding box center [395, 480] width 744 height 25
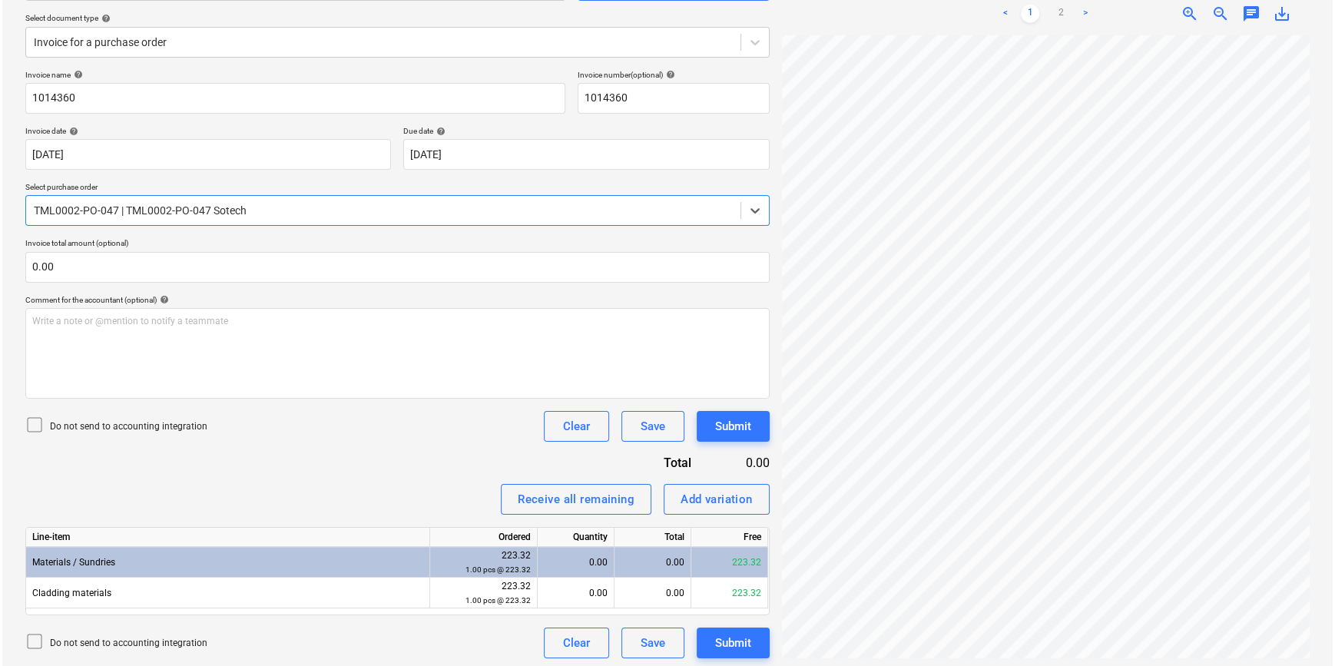
scroll to position [173, 0]
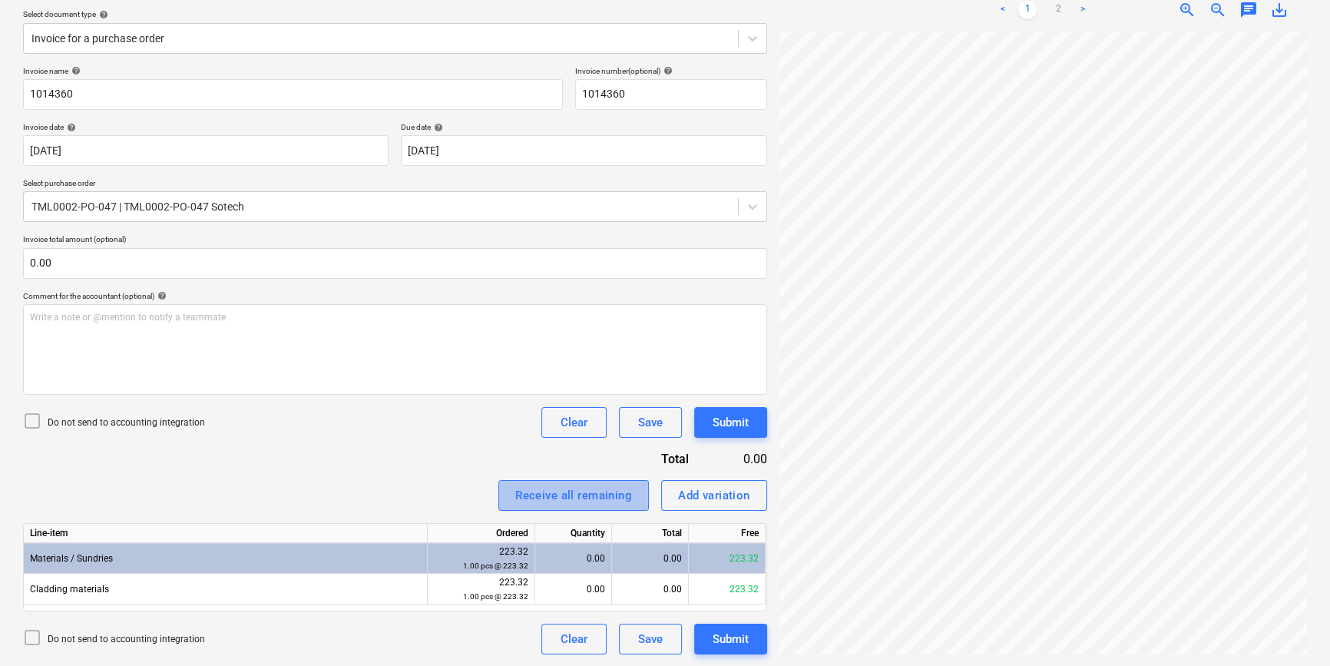
click at [547, 497] on div "Receive all remaining" at bounding box center [573, 495] width 117 height 20
click at [732, 641] on div "Submit" at bounding box center [731, 639] width 36 height 20
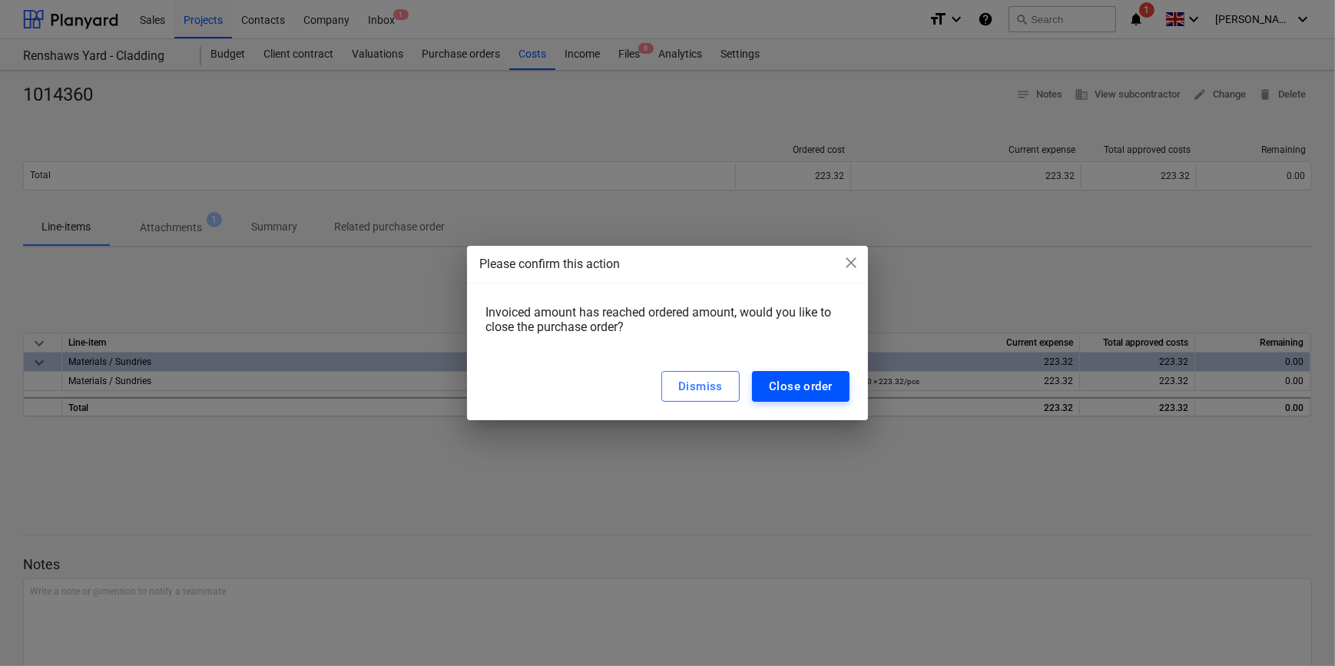
click at [791, 389] on div "Close order" at bounding box center [801, 386] width 64 height 20
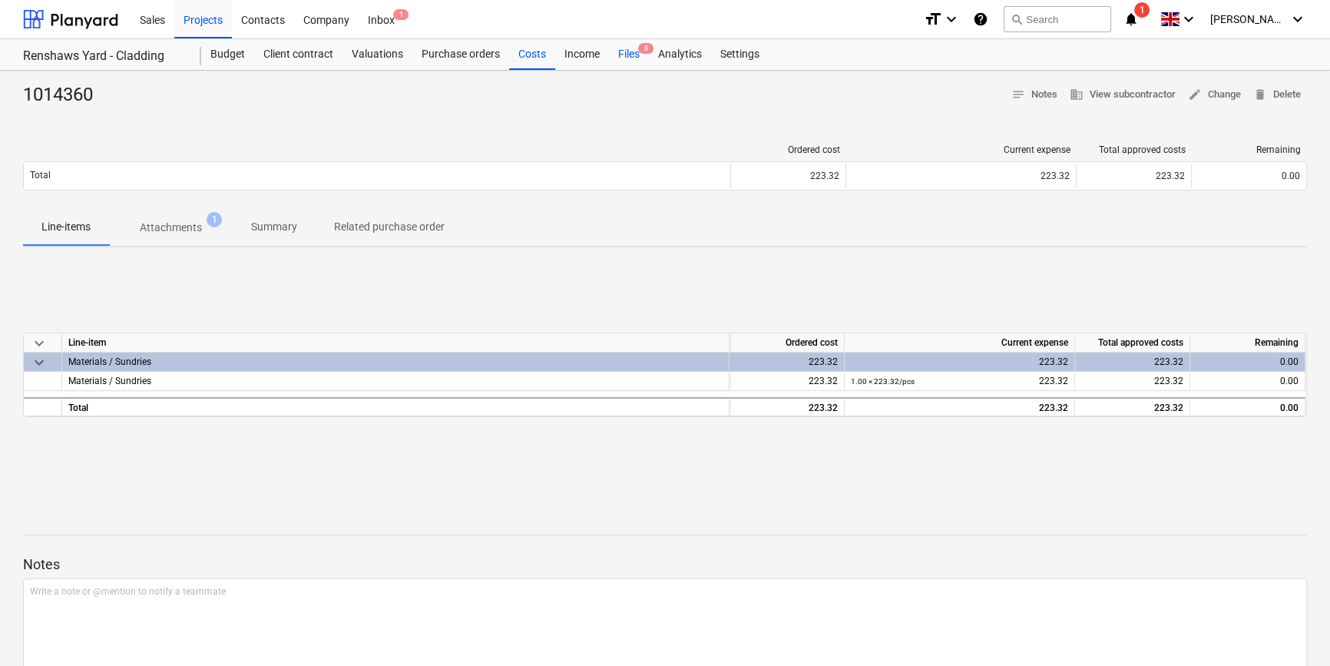
click at [632, 57] on div "Files 8" at bounding box center [629, 54] width 40 height 31
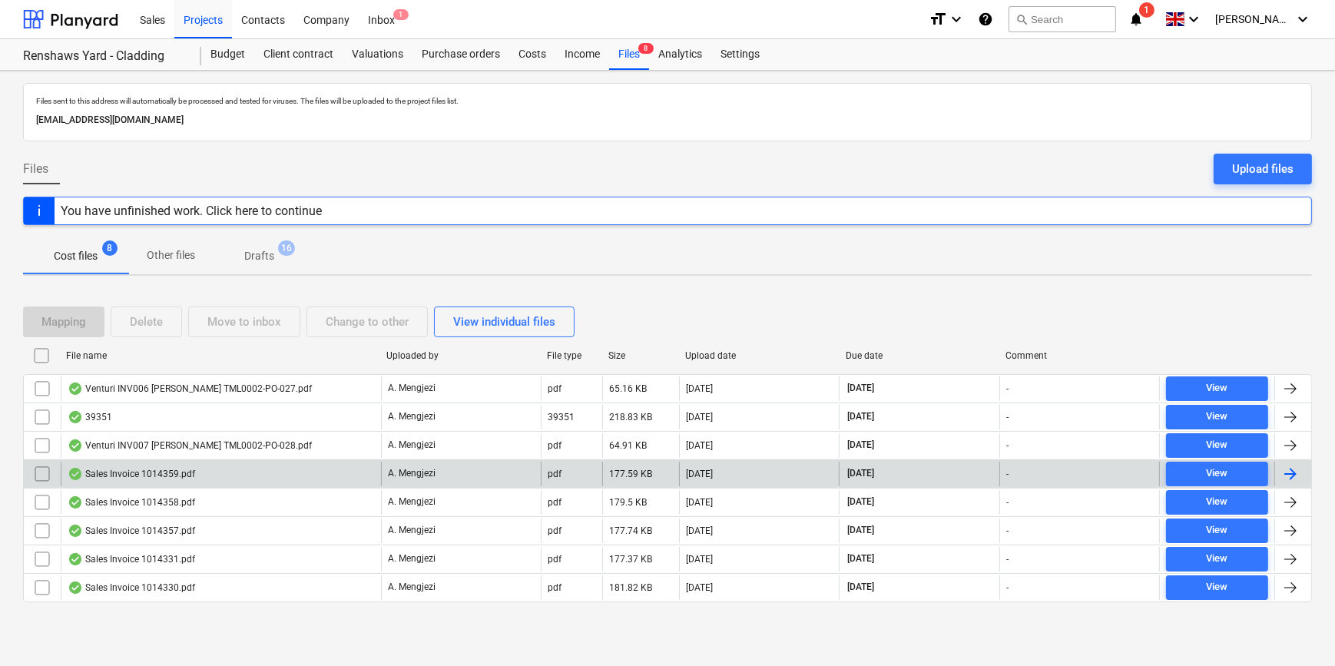
click at [1060, 471] on div at bounding box center [1290, 474] width 18 height 18
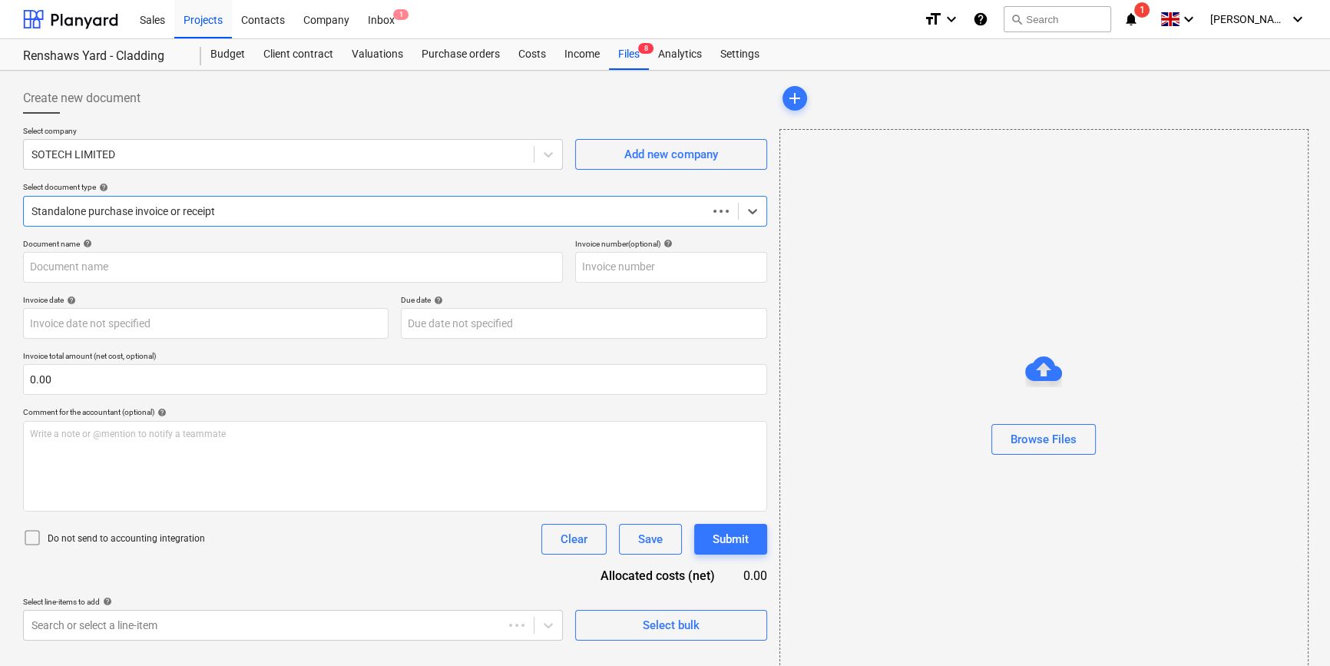
type input "1014359"
type input "[DATE]"
type input "31 Oct 2025"
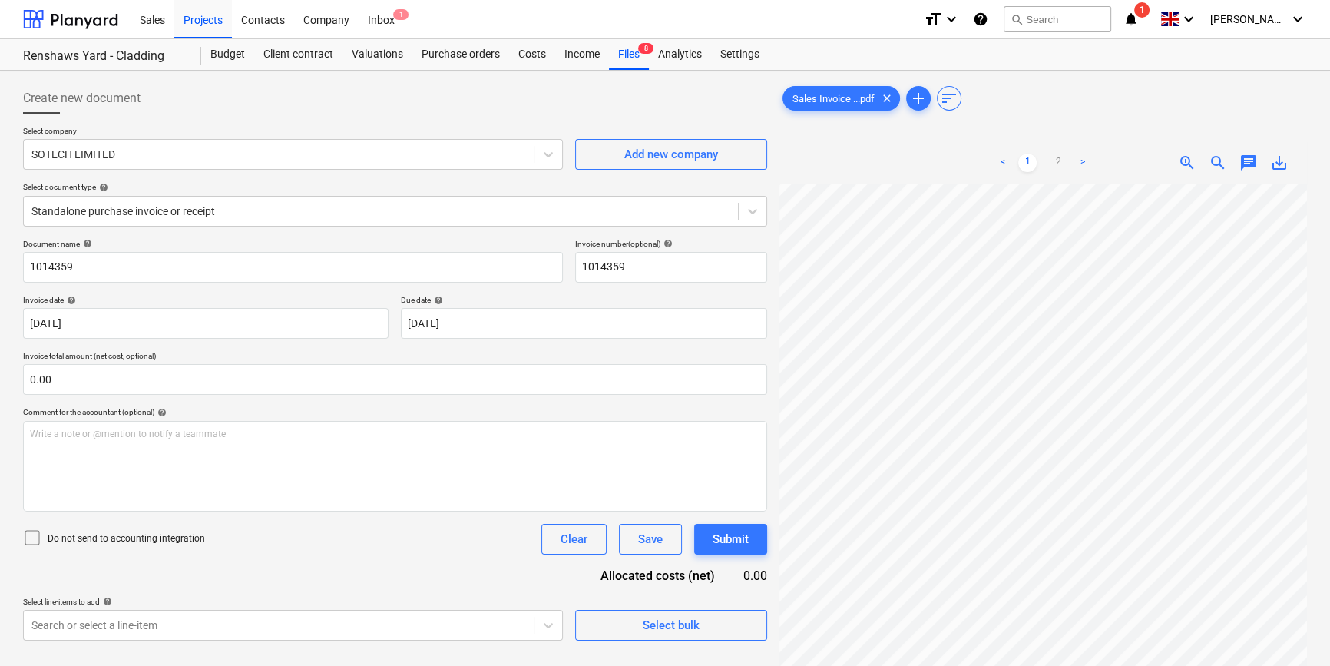
scroll to position [186, 166]
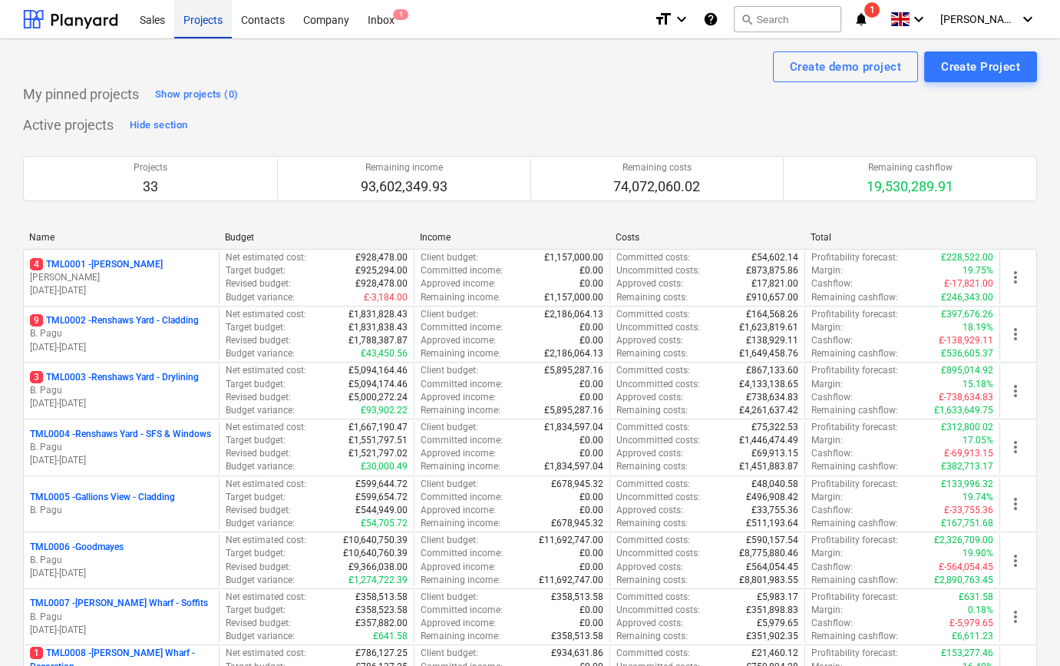
click at [213, 19] on div "Projects" at bounding box center [203, 18] width 58 height 39
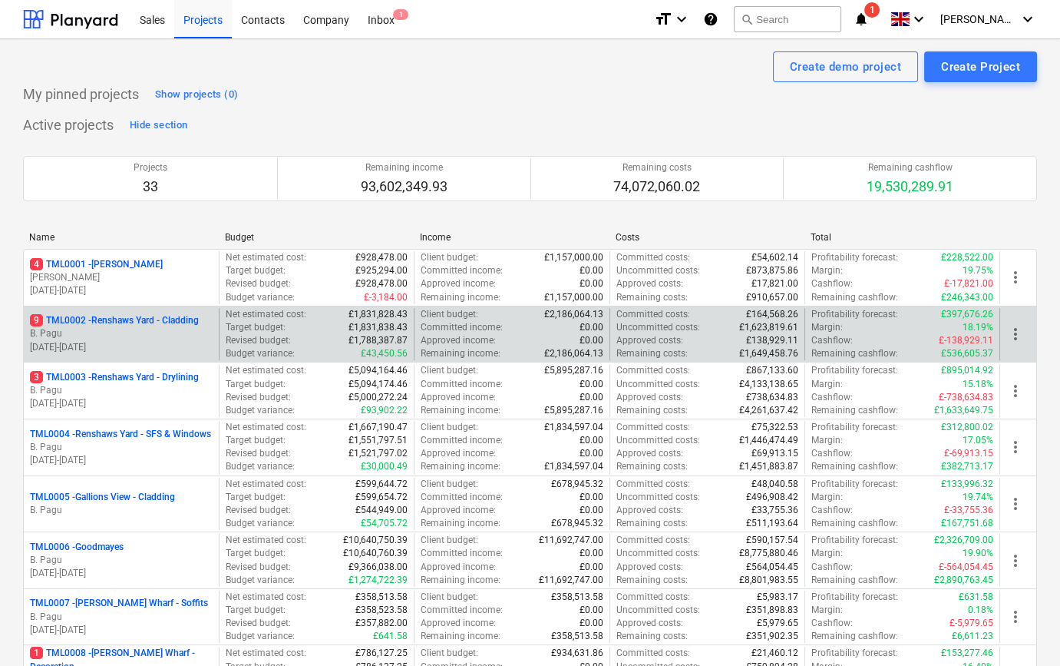
click at [146, 332] on p "B. Pagu" at bounding box center [121, 333] width 183 height 13
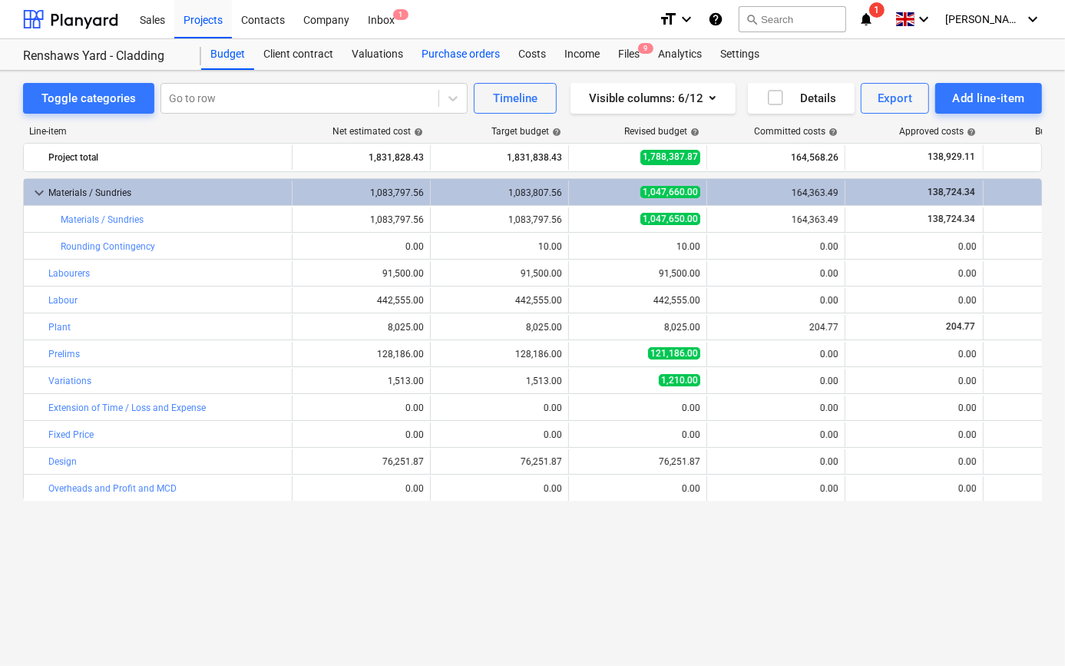
click at [466, 49] on div "Purchase orders" at bounding box center [460, 54] width 97 height 31
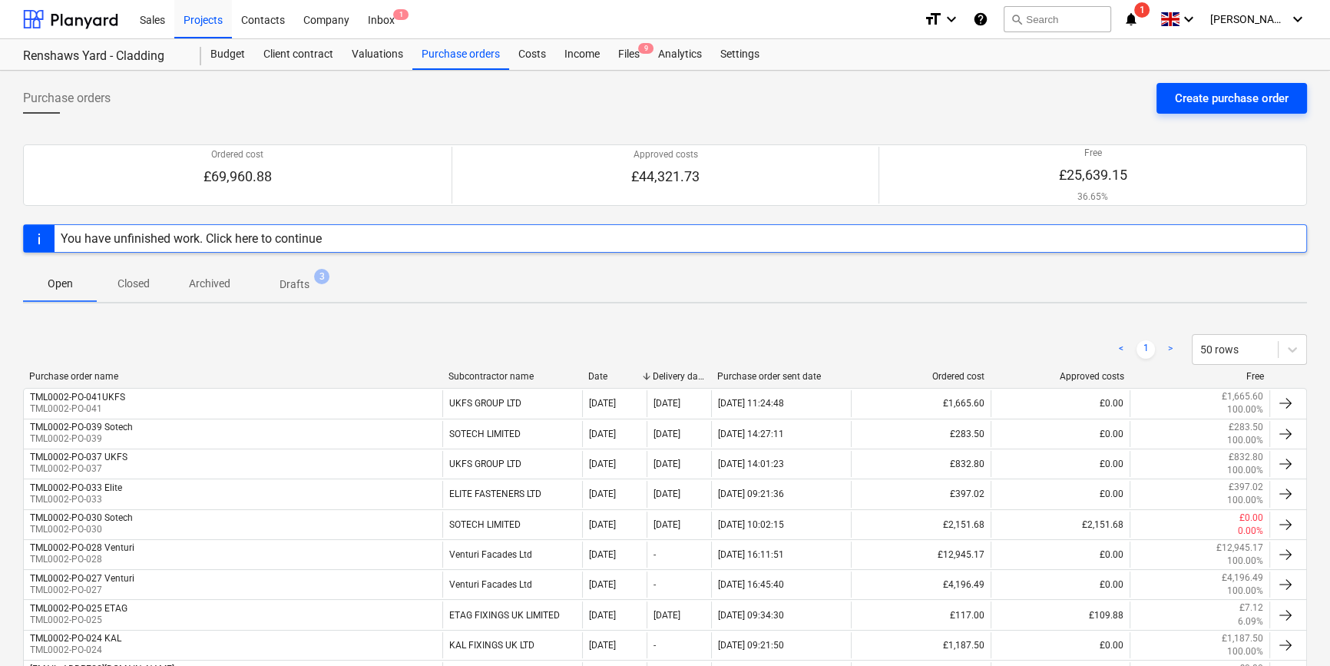
click at [1064, 101] on div "Create purchase order" at bounding box center [1232, 98] width 114 height 20
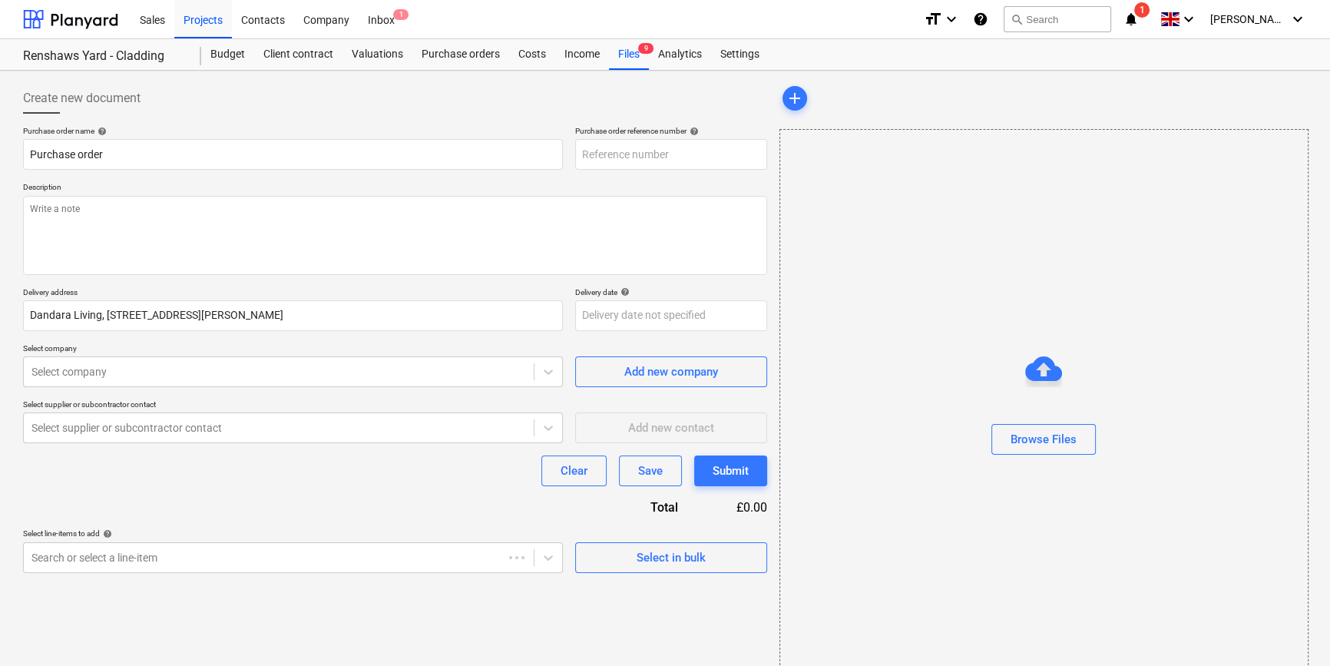
type textarea "x"
type input "TML0002-PO-042"
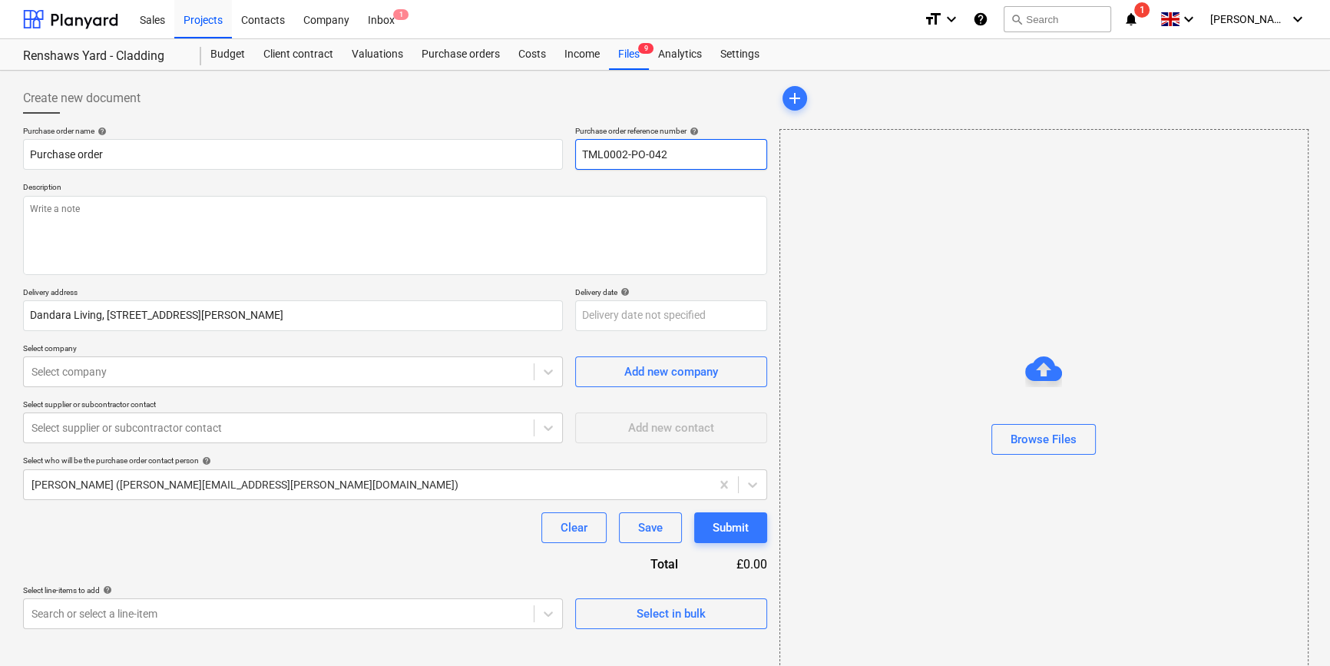
drag, startPoint x: 670, startPoint y: 151, endPoint x: 582, endPoint y: 159, distance: 87.9
click at [582, 159] on input "TML0002-PO-042" at bounding box center [671, 154] width 192 height 31
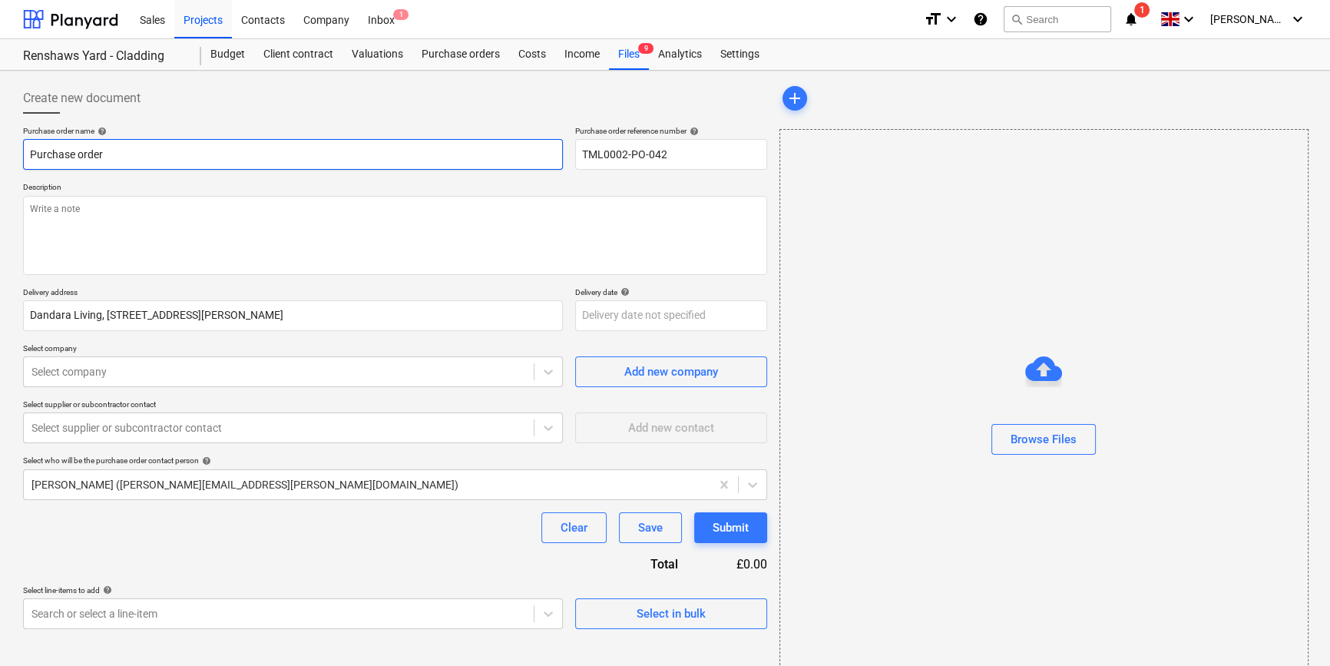
drag, startPoint x: 115, startPoint y: 154, endPoint x: 25, endPoint y: 151, distance: 90.7
click at [25, 151] on input "Purchase order" at bounding box center [293, 154] width 540 height 31
paste input "TML0002-PO-042"
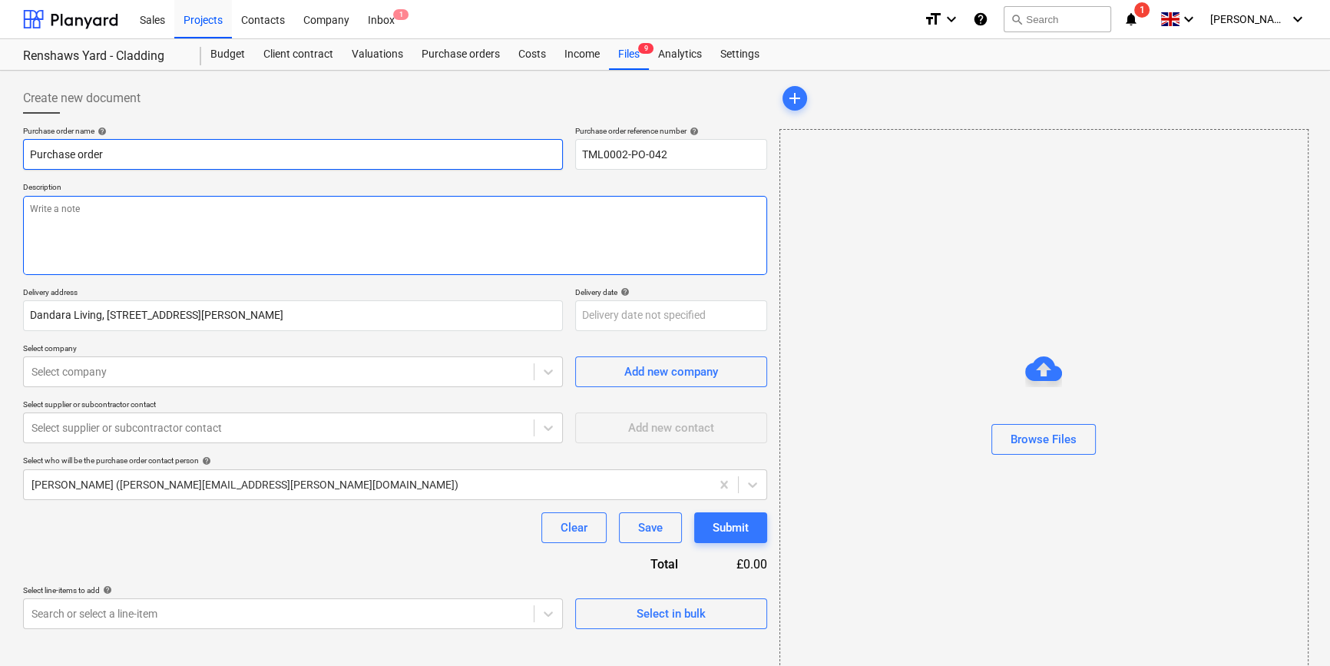
type textarea "x"
type input "TML0002-PO-042"
type textarea "x"
type input "TML0002-PO-042"
type textarea "x"
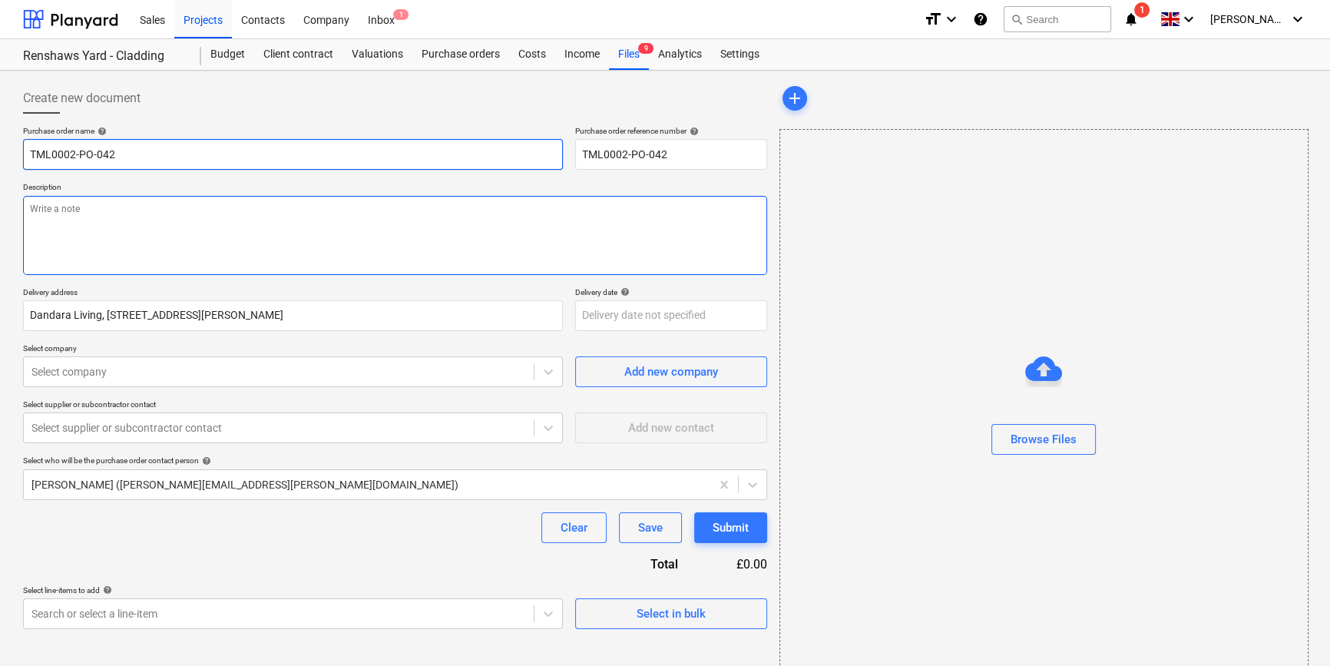
type input "TML0002-PO-042 S"
type textarea "x"
type input "TML0002-PO-042 So"
type textarea "x"
type input "TML0002-PO-042 Sot"
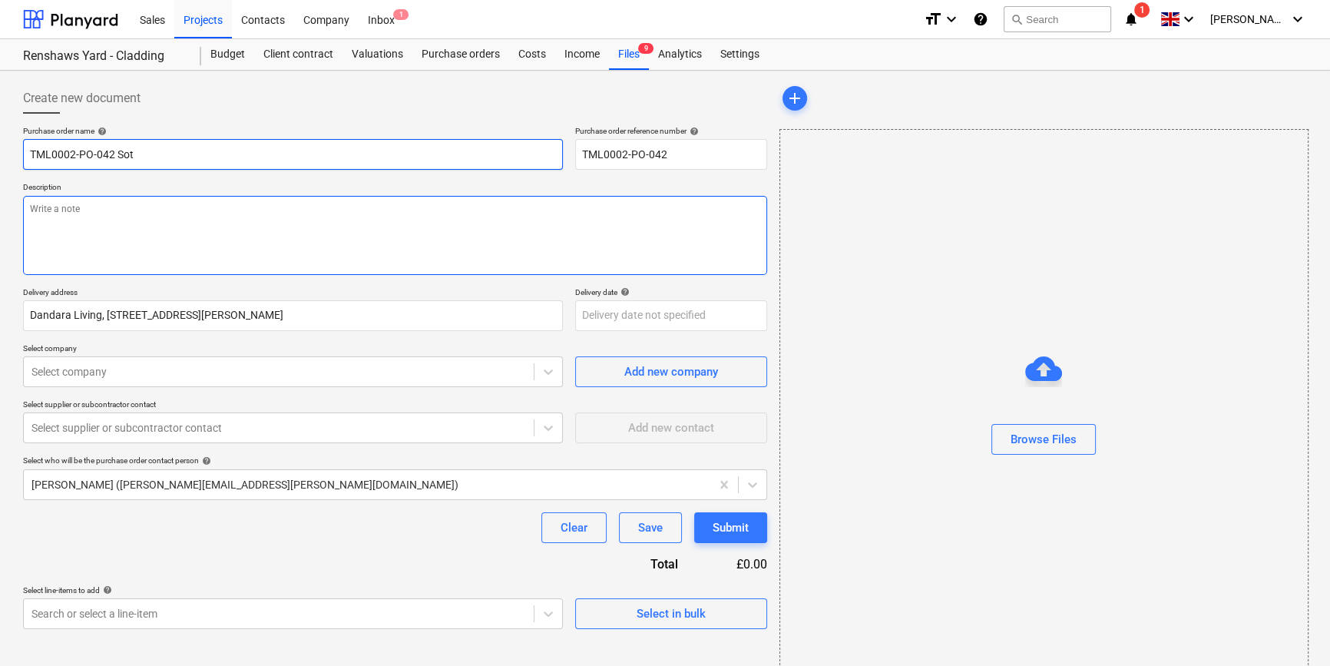
type textarea "x"
type input "TML0002-PO-042 Sote"
type textarea "x"
type input "TML0002-PO-042 Sotec"
type textarea "x"
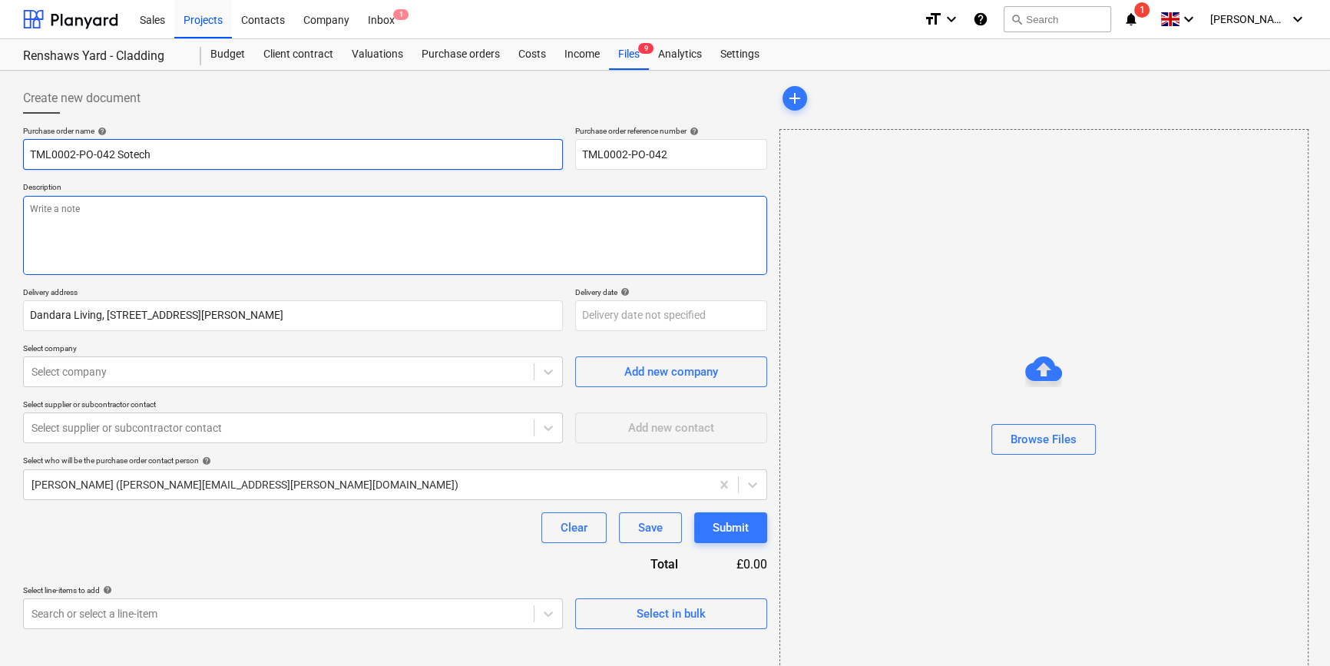
type input "TML0002-PO-042 Sotech"
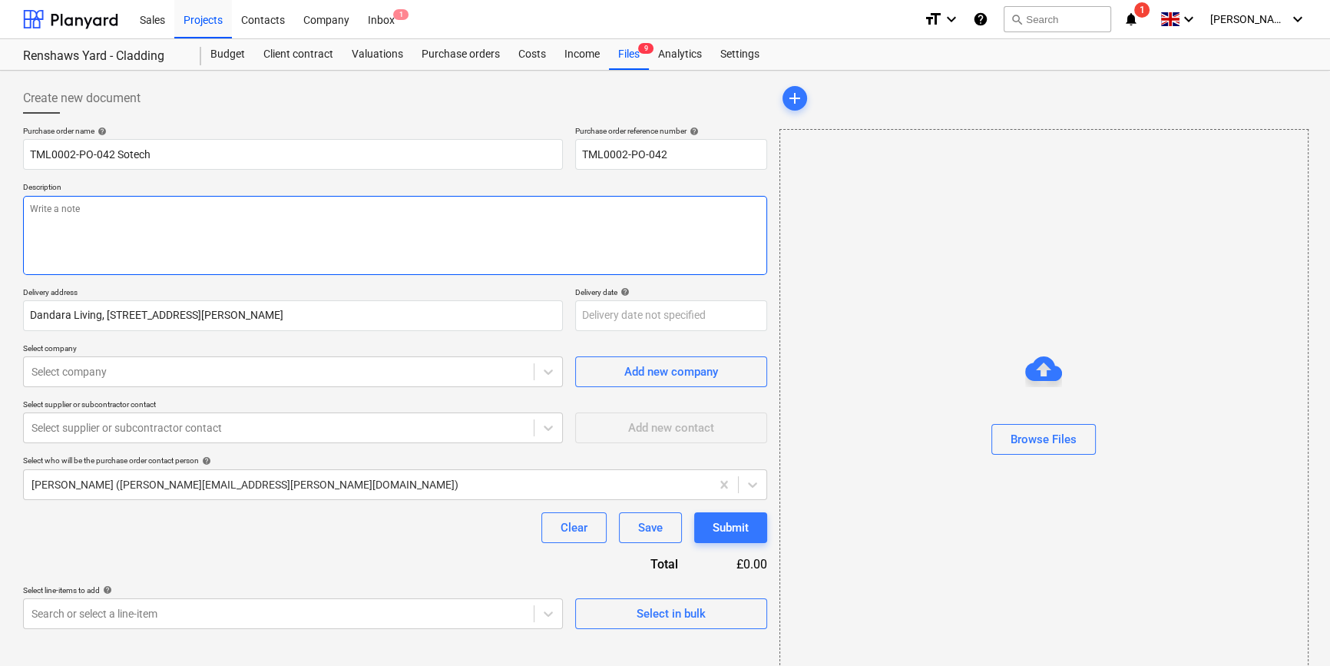
click at [62, 230] on textarea at bounding box center [395, 235] width 744 height 79
type textarea "x"
type textarea "P"
type textarea "x"
type textarea "Pa"
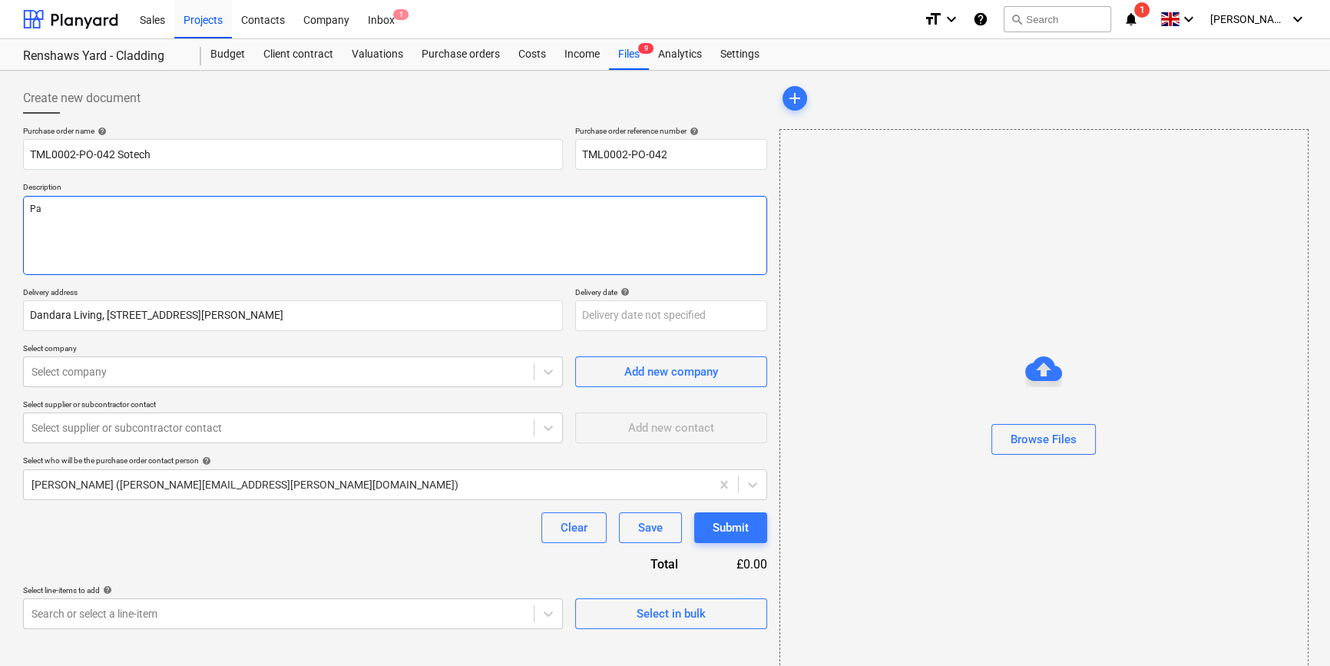
type textarea "x"
type textarea "Par"
type textarea "x"
type textarea "Part"
type textarea "x"
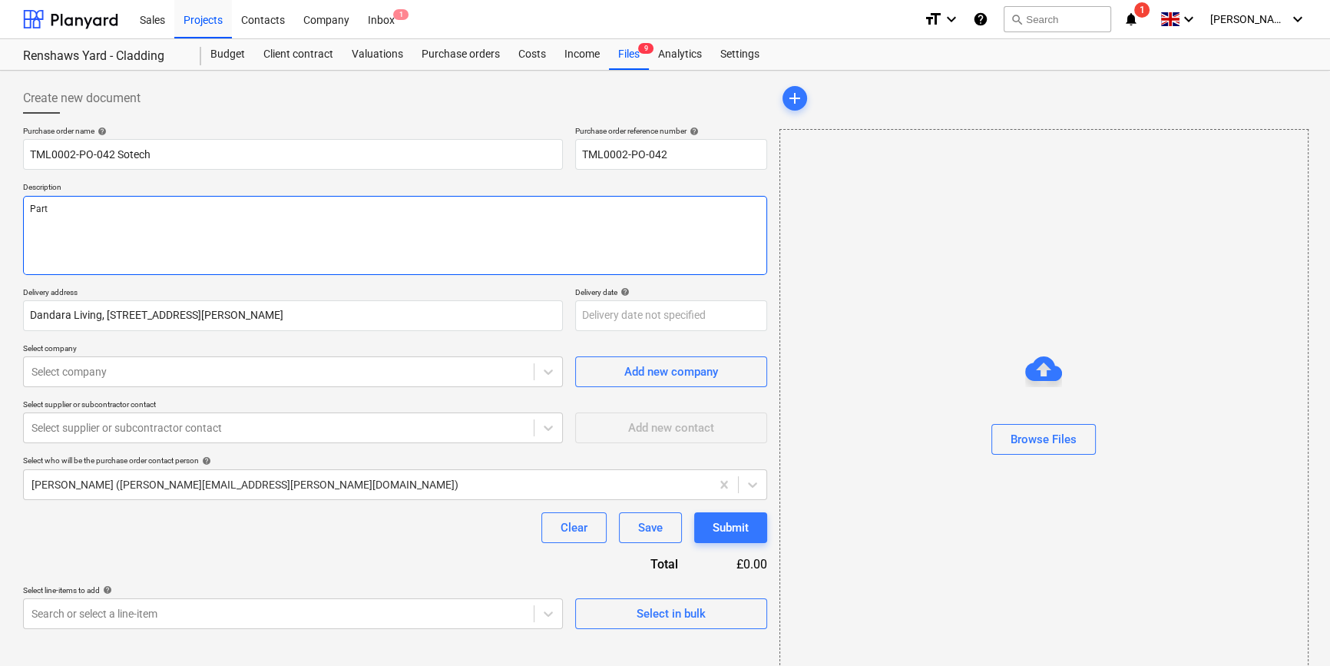
type textarea "Part"
type textarea "x"
type textarea "Part o"
type textarea "x"
type textarea "Part of"
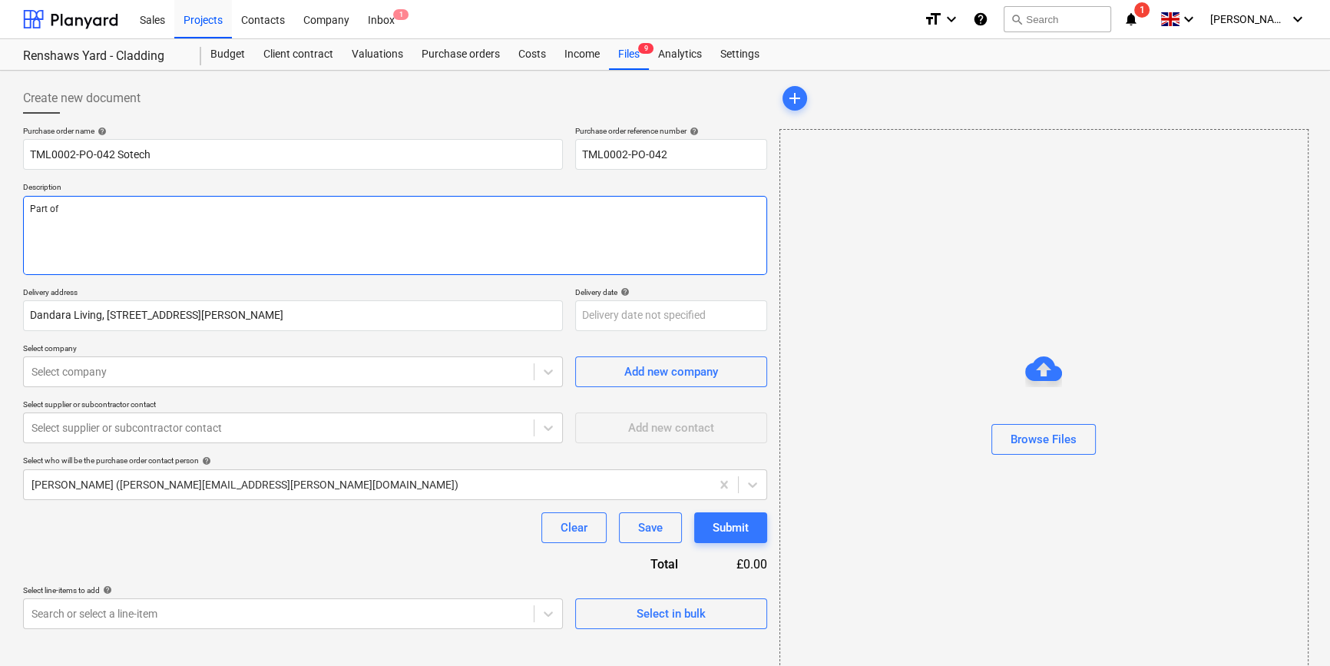
type textarea "x"
type textarea "Part of"
type textarea "x"
type textarea "Part of c"
type textarea "x"
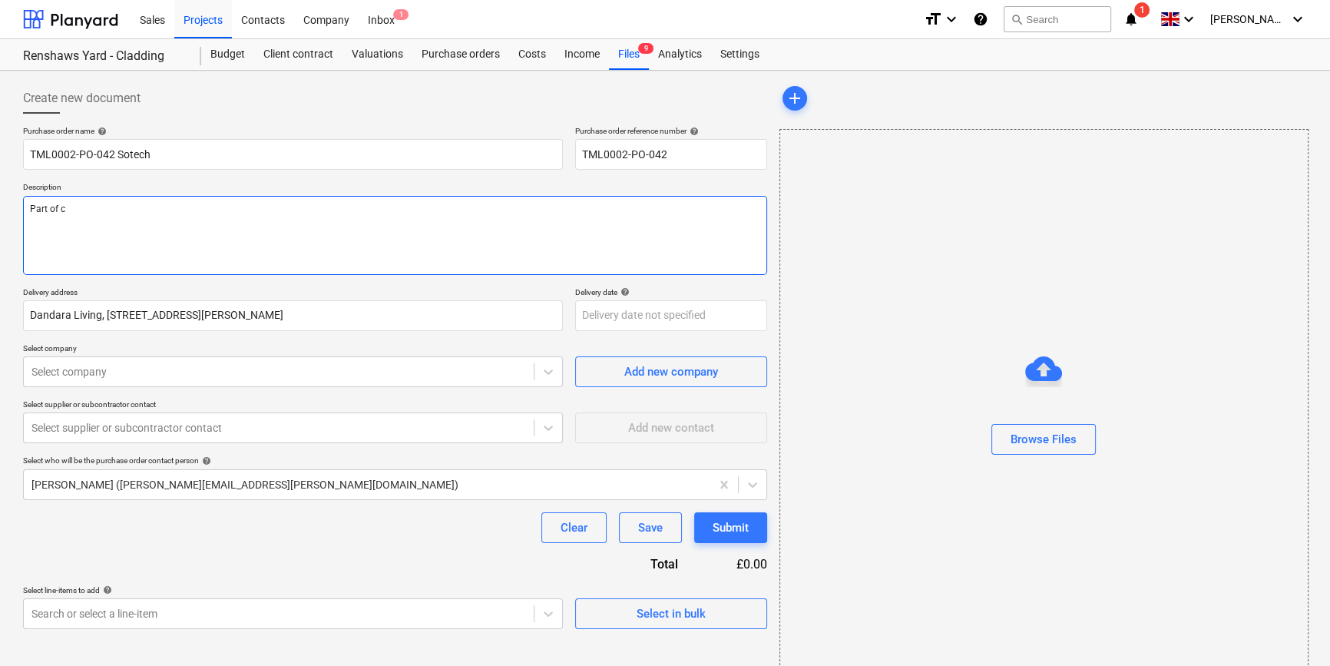
type textarea "Part of ca"
type textarea "x"
type textarea "Part of cal"
type textarea "x"
type textarea "Part of call"
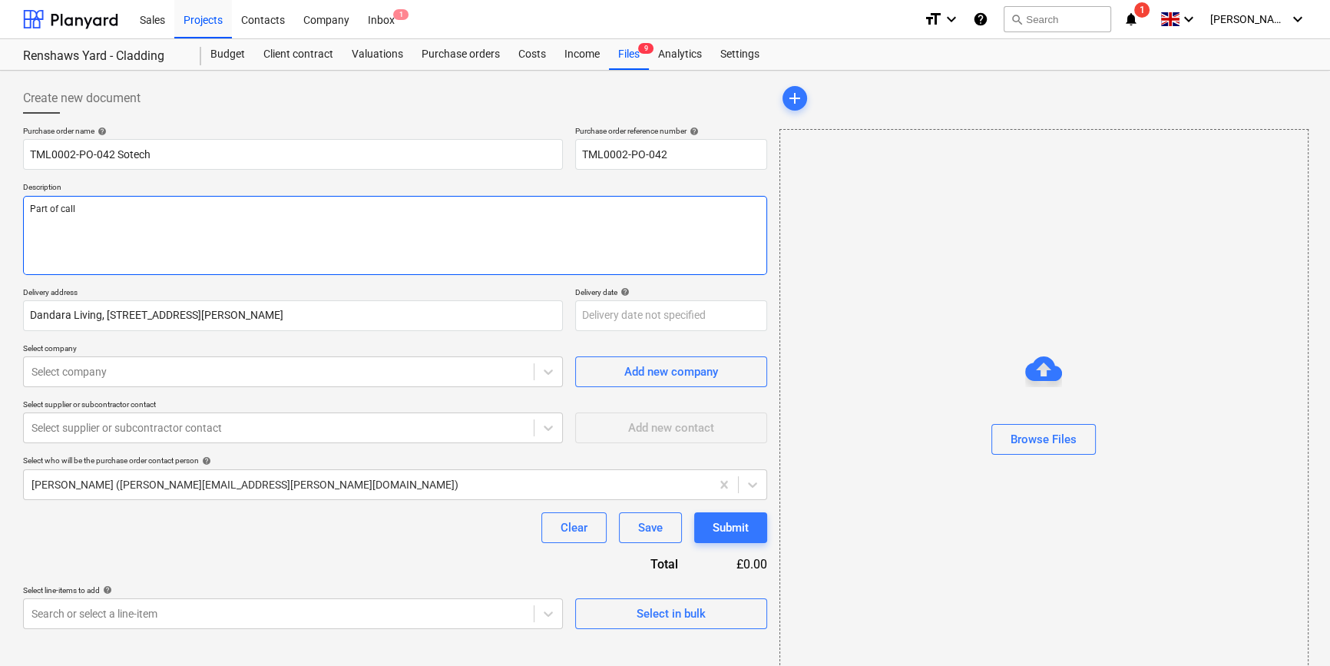
type textarea "x"
type textarea "Part of call"
type textarea "x"
type textarea "Part of call o"
type textarea "x"
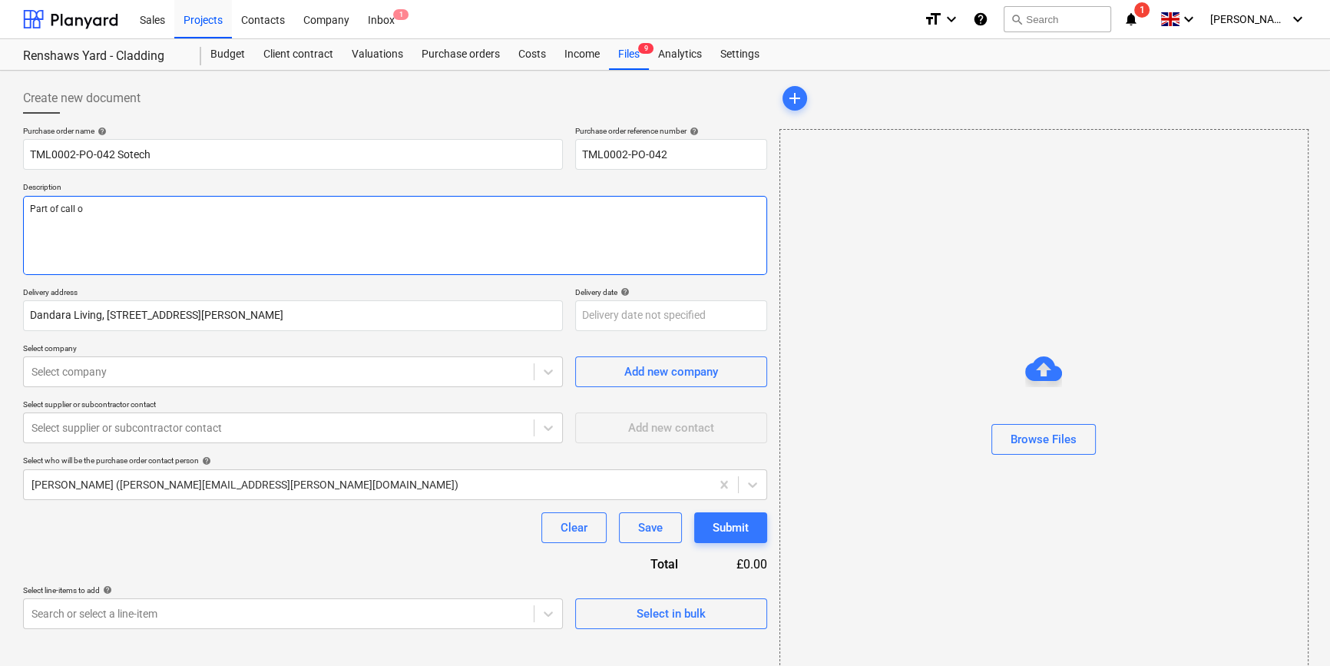
type textarea "Part of call of"
type textarea "x"
type textarea "Part of call off"
type textarea "x"
type textarea "Part of call off"
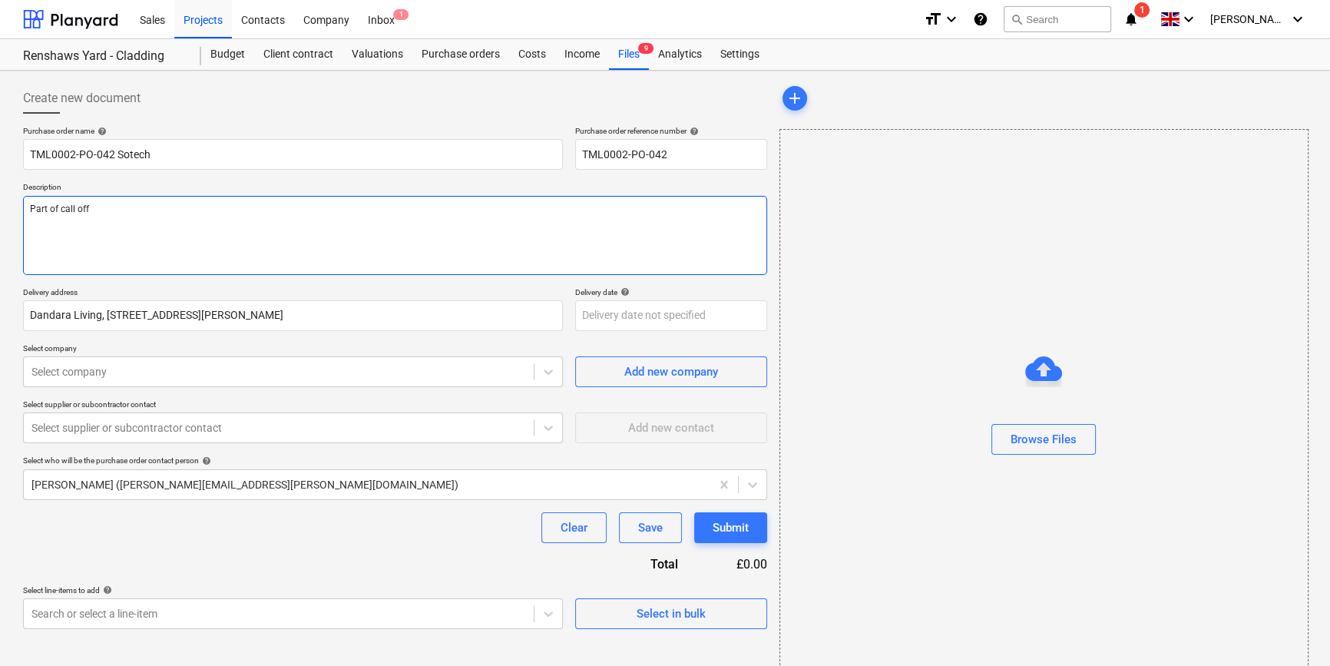
type textarea "x"
type textarea "Part of call off 0"
type textarea "x"
type textarea "Part of call off 02"
type textarea "x"
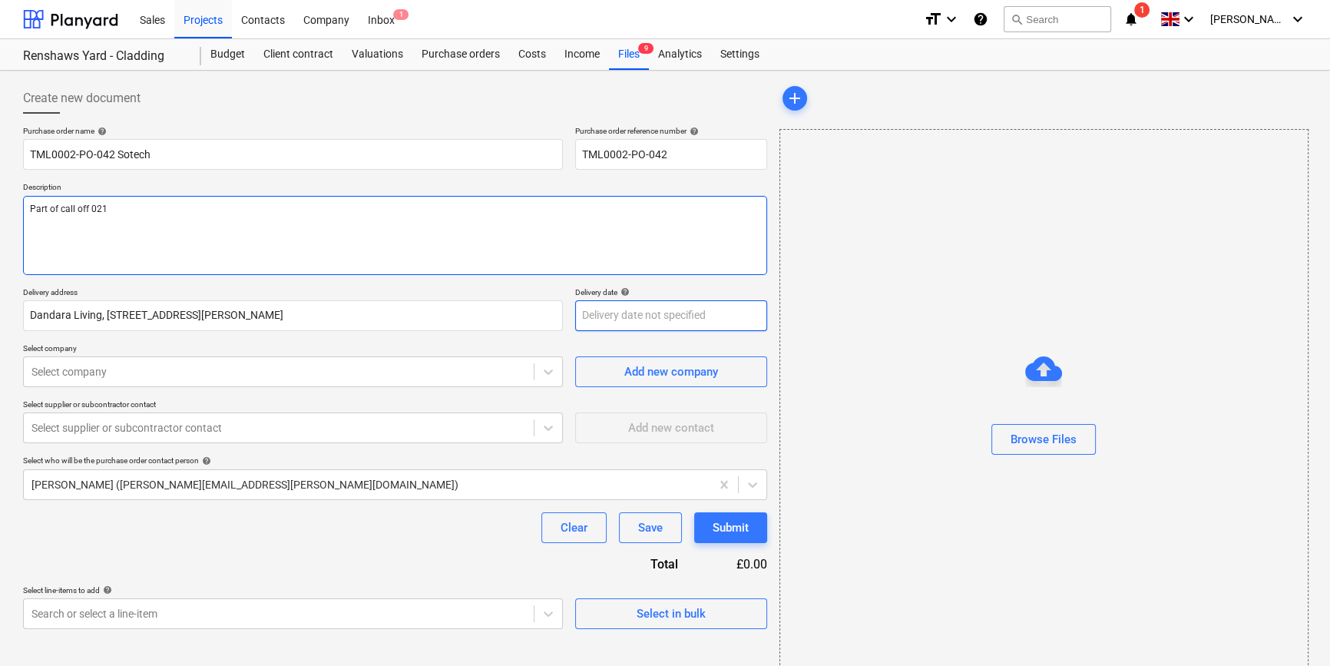
type textarea "Part of call off 021"
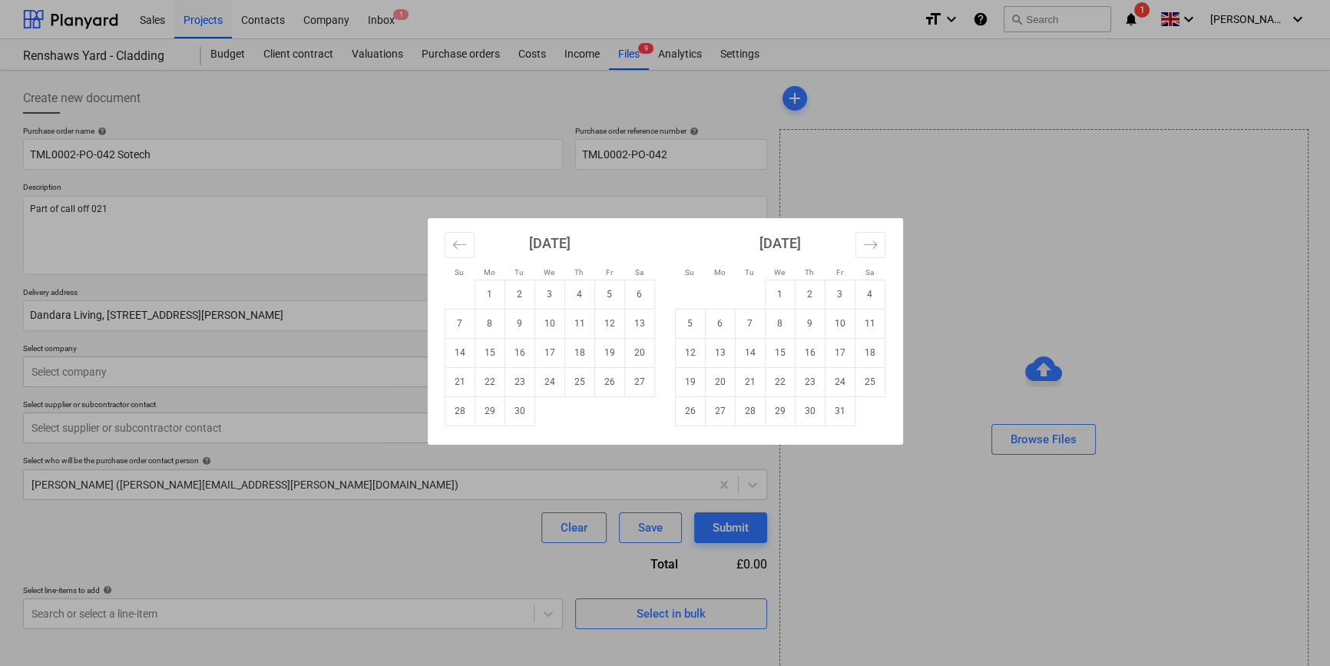
click at [629, 320] on body "Sales Projects Contacts Company Inbox 1 format_size keyboard_arrow_down help se…" at bounding box center [665, 333] width 1330 height 666
click at [521, 348] on td "16" at bounding box center [520, 352] width 30 height 29
type textarea "x"
type input "[DATE]"
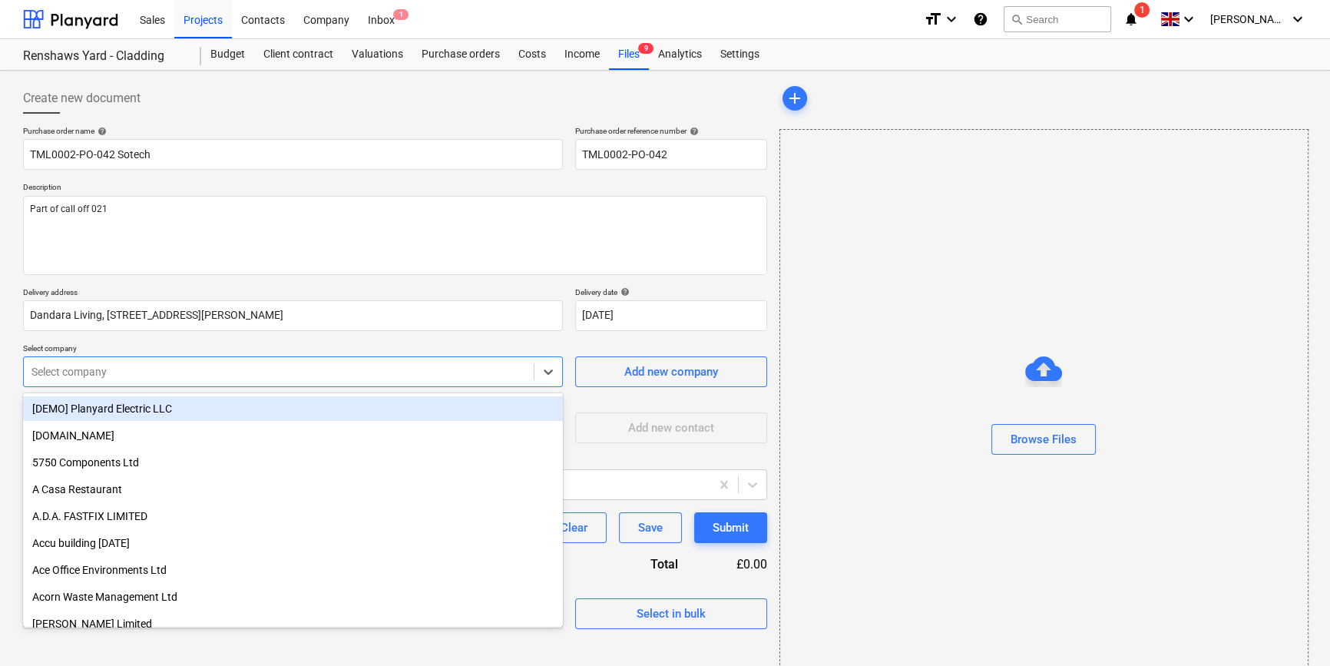
click at [288, 373] on div at bounding box center [278, 371] width 495 height 15
type input "sot"
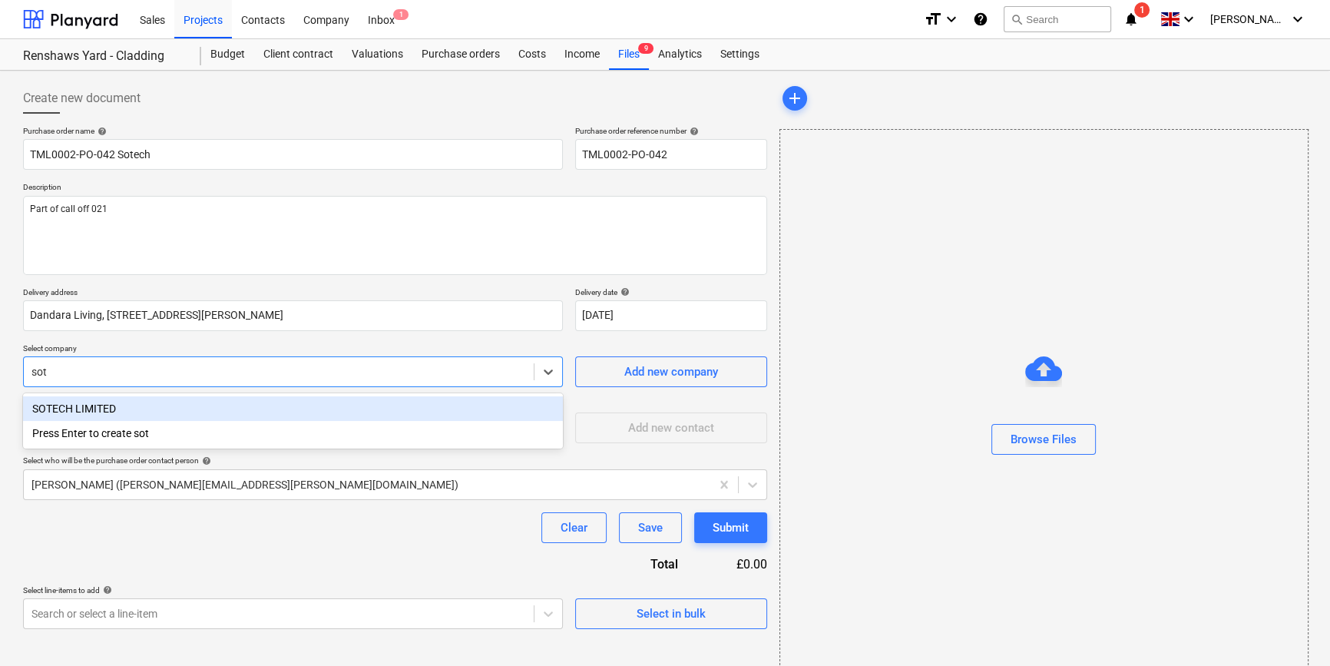
click at [98, 407] on div "SOTECH LIMITED" at bounding box center [293, 408] width 540 height 25
type textarea "x"
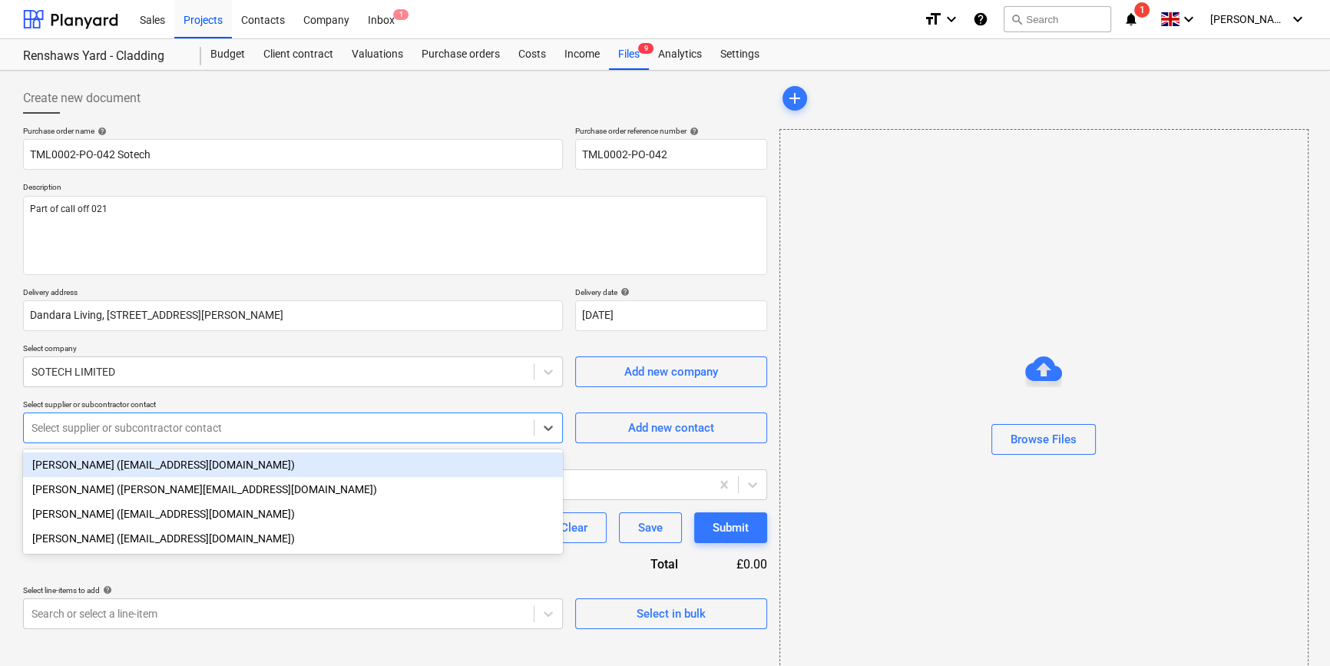
click at [100, 422] on div at bounding box center [278, 427] width 495 height 15
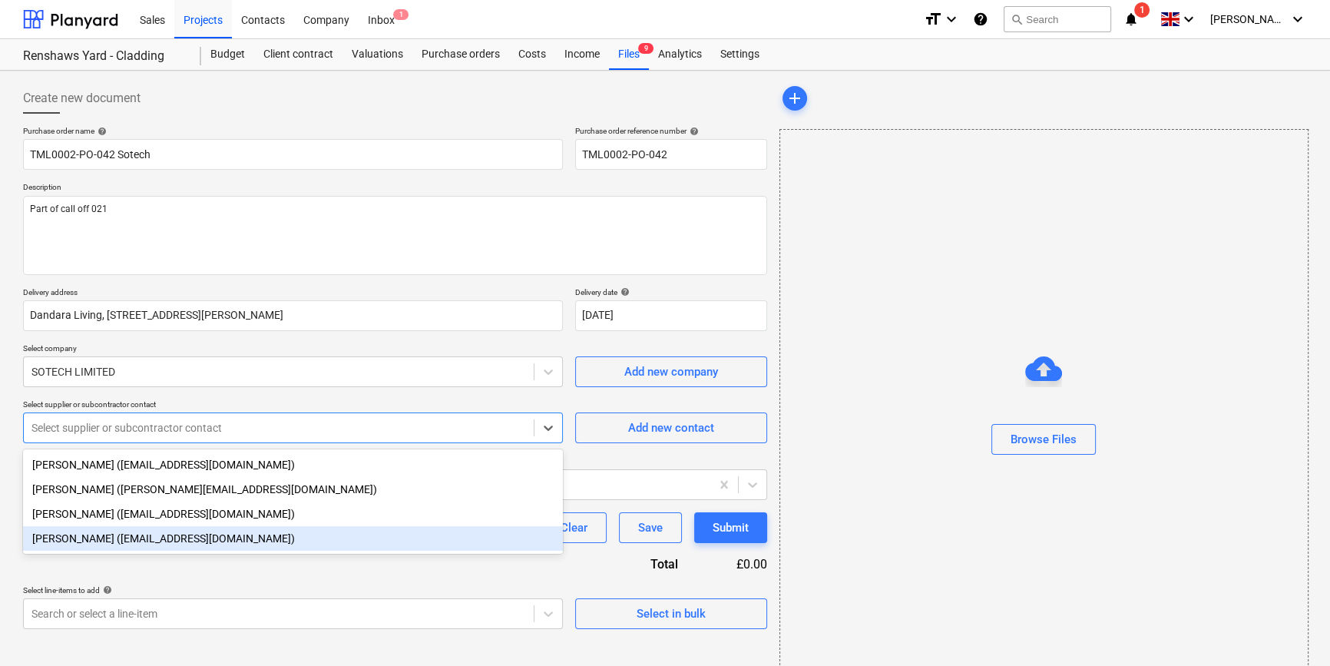
click at [99, 538] on div "[PERSON_NAME] ([EMAIL_ADDRESS][DOMAIN_NAME])" at bounding box center [293, 538] width 540 height 25
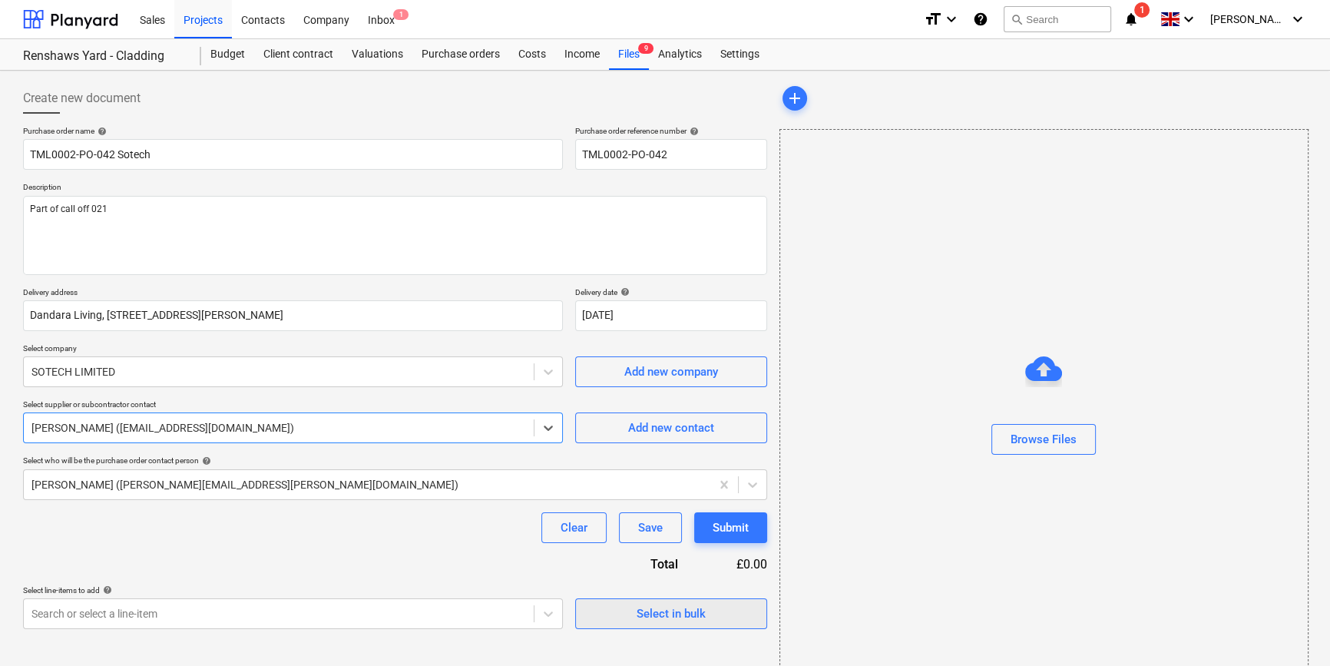
click at [645, 618] on div "Select in bulk" at bounding box center [671, 614] width 69 height 20
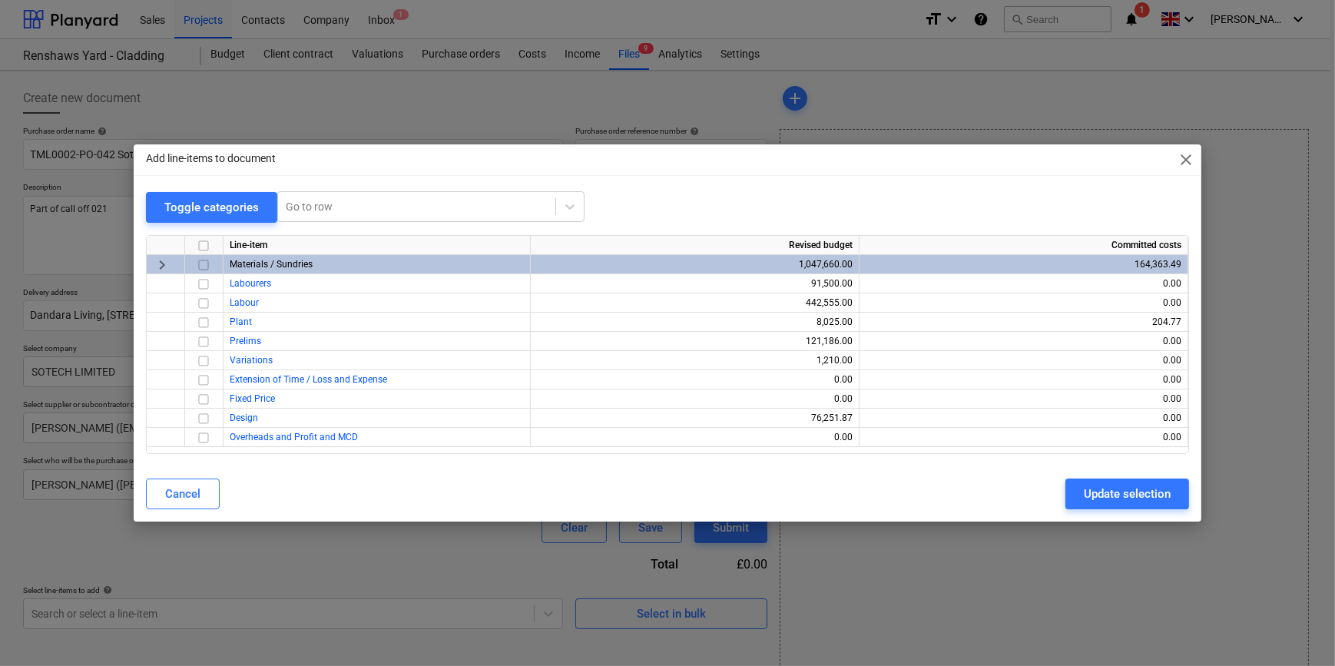
click at [205, 268] on input "checkbox" at bounding box center [203, 265] width 18 height 18
click at [1064, 501] on div "Update selection" at bounding box center [1127, 494] width 87 height 20
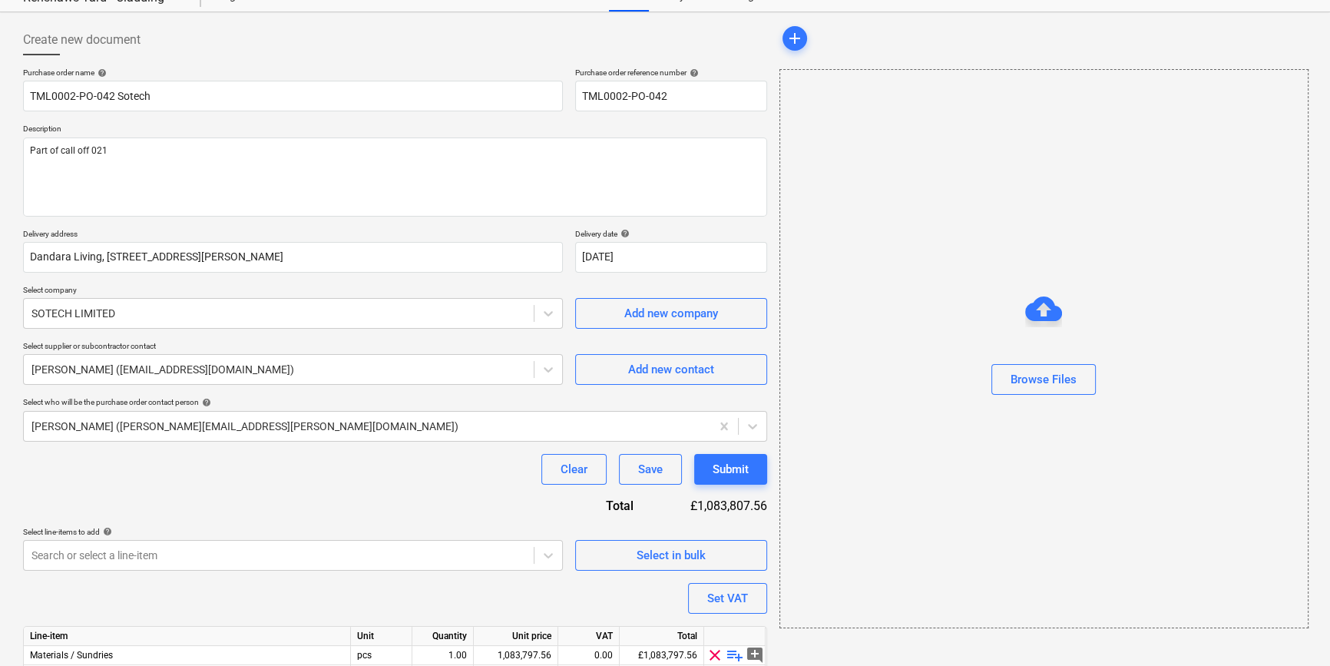
scroll to position [138, 0]
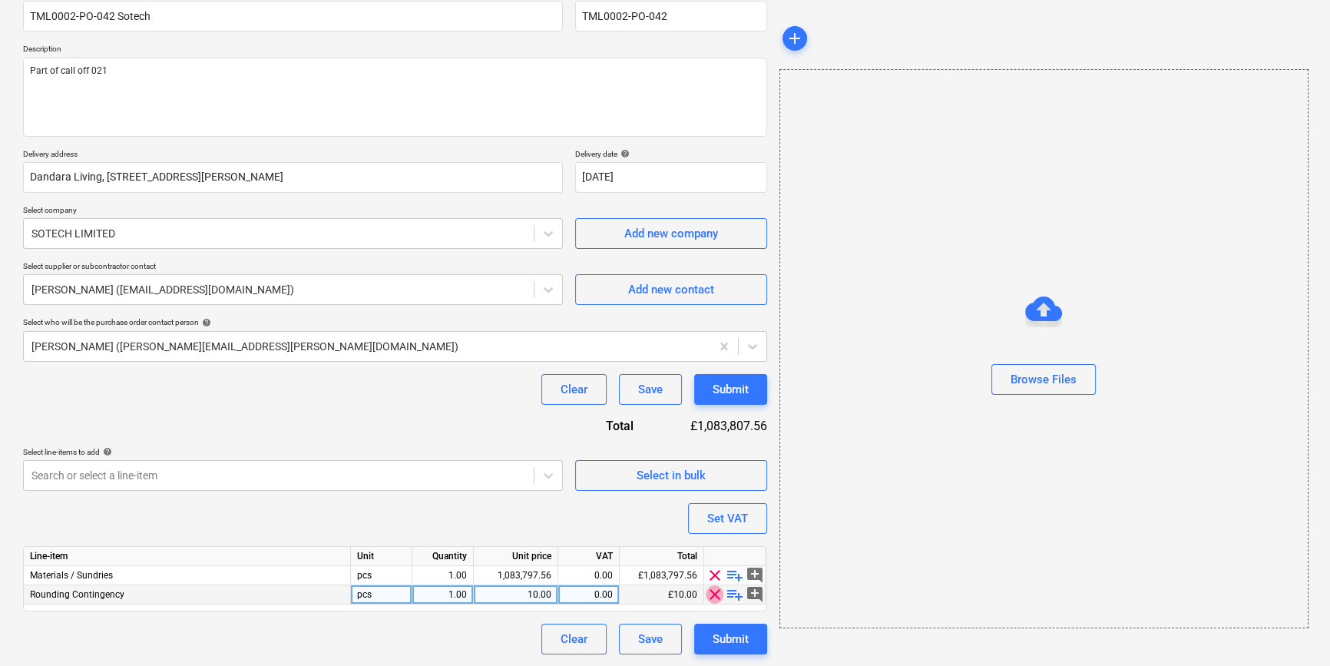
click at [713, 591] on span "clear" at bounding box center [715, 594] width 18 height 18
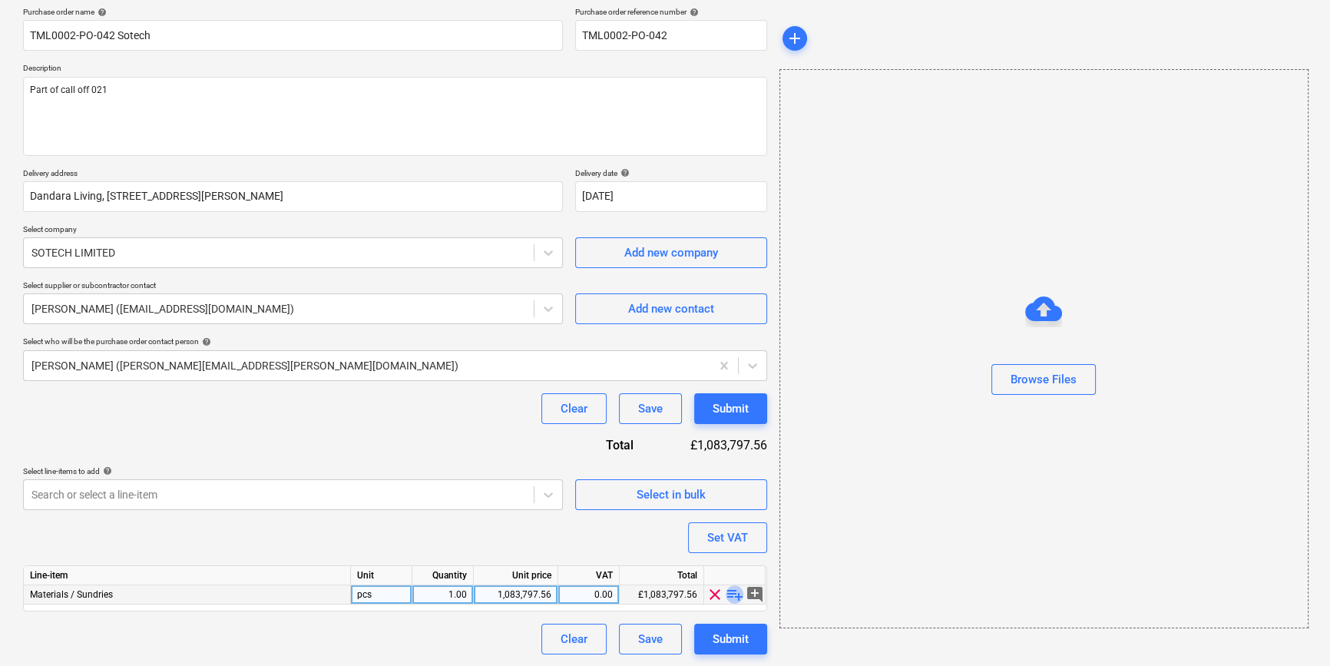
click at [731, 594] on span "playlist_add" at bounding box center [735, 594] width 18 height 18
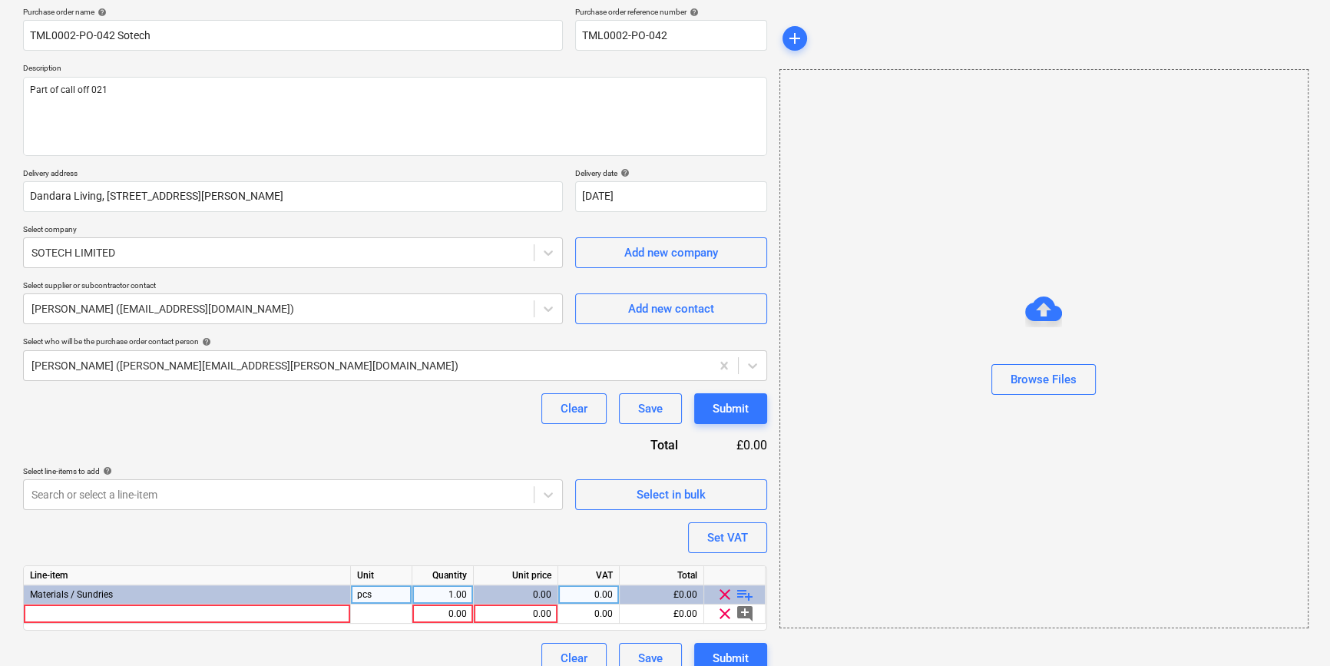
type textarea "x"
click at [504, 614] on div "0.00" at bounding box center [515, 613] width 71 height 19
type input "3736.39"
type textarea "x"
type input "20"
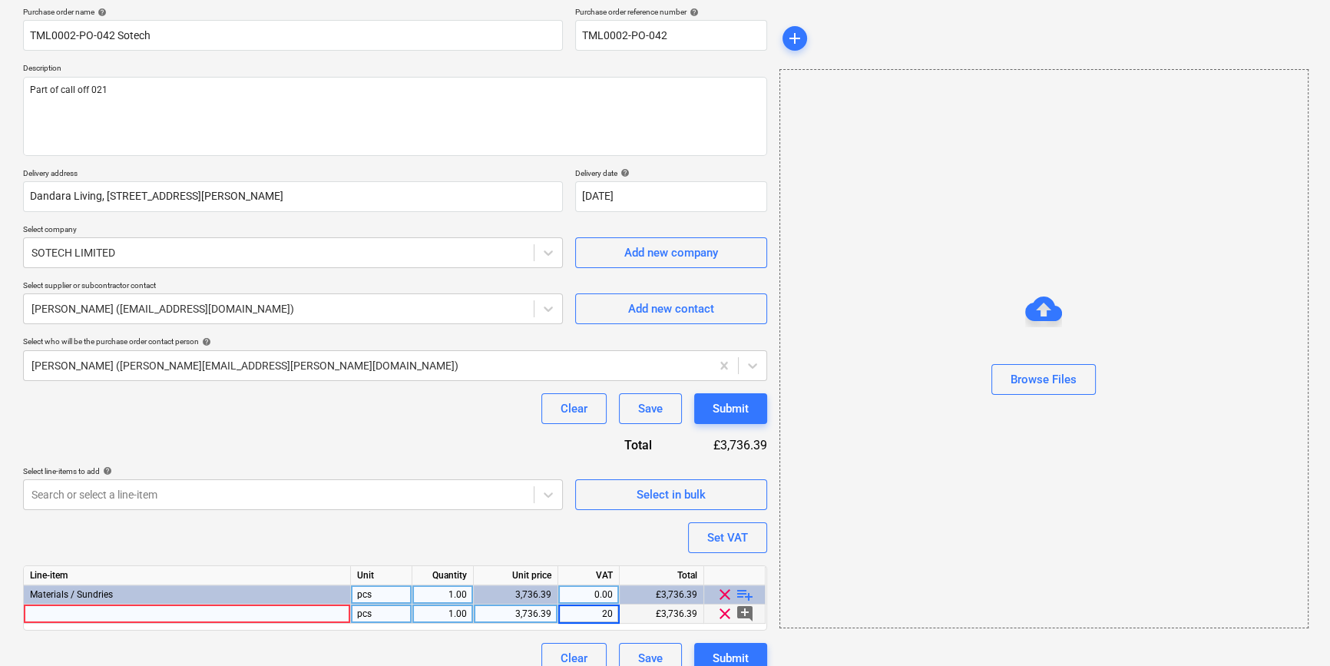
type textarea "x"
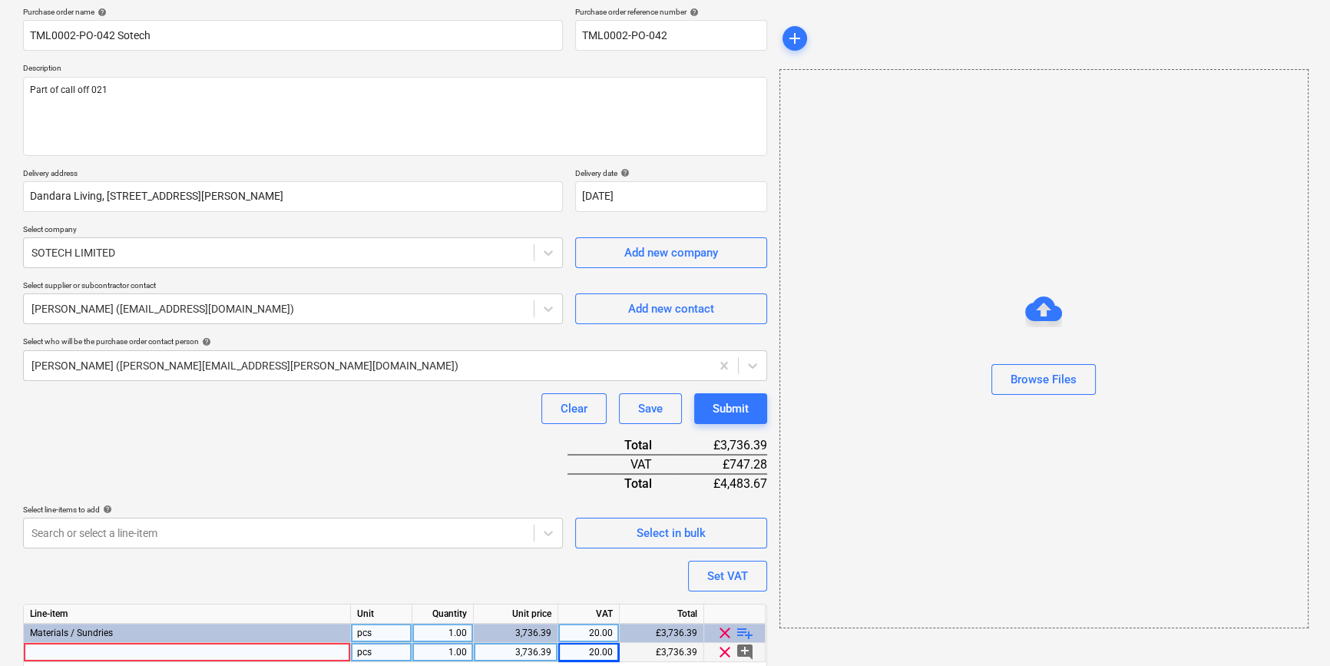
click at [55, 613] on div "Line-item Unit Quantity Unit price VAT Total Materials / Sundries pcs 1.00 3,73…" at bounding box center [395, 636] width 744 height 65
click at [51, 649] on div at bounding box center [187, 652] width 327 height 19
type input "Cladding materials"
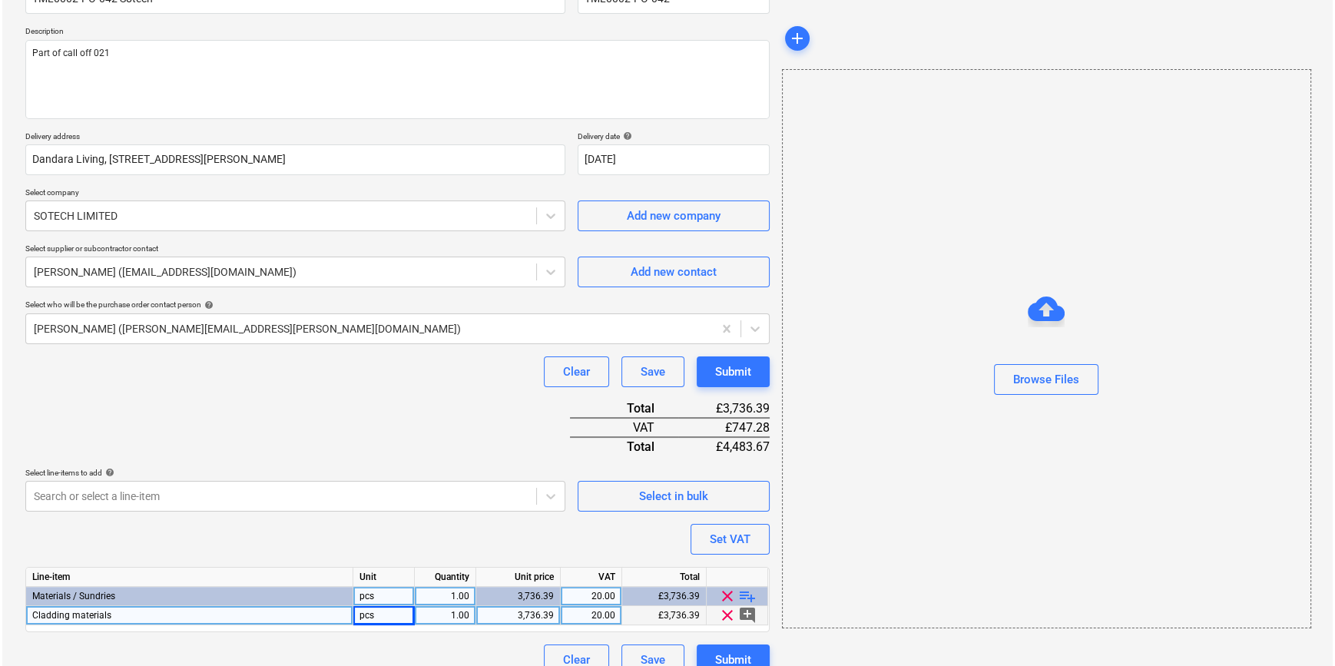
scroll to position [177, 0]
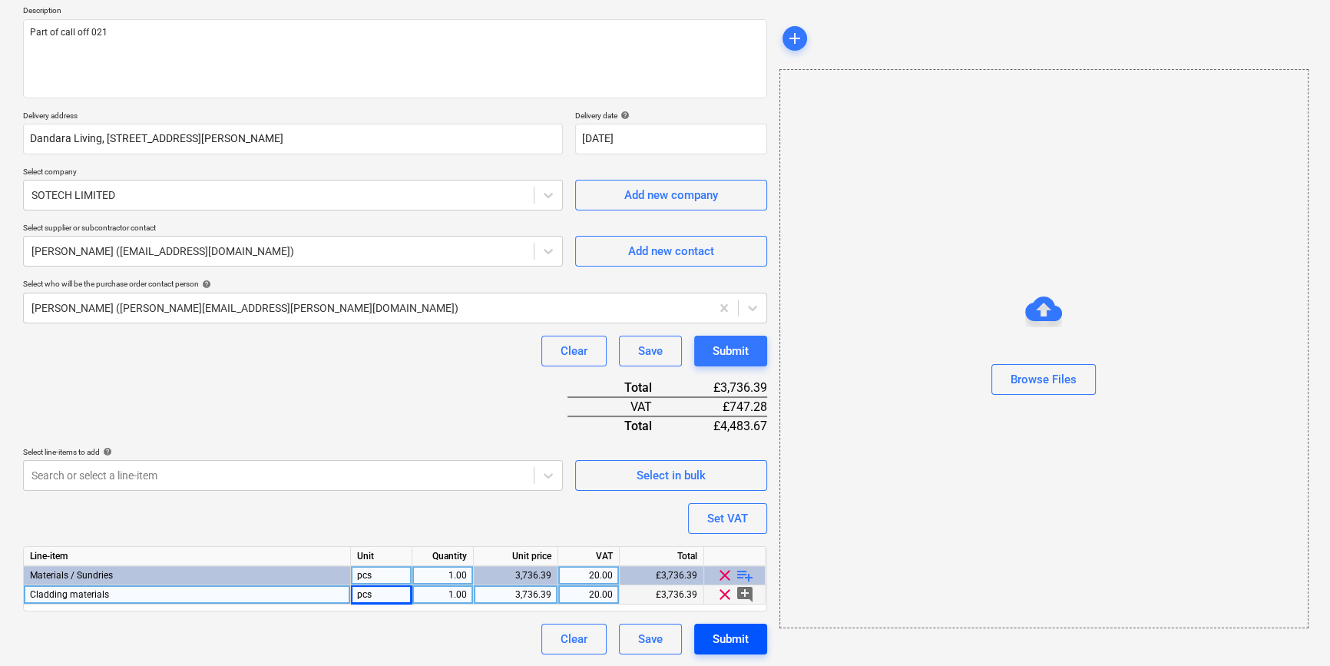
click at [739, 637] on div "Submit" at bounding box center [731, 639] width 36 height 20
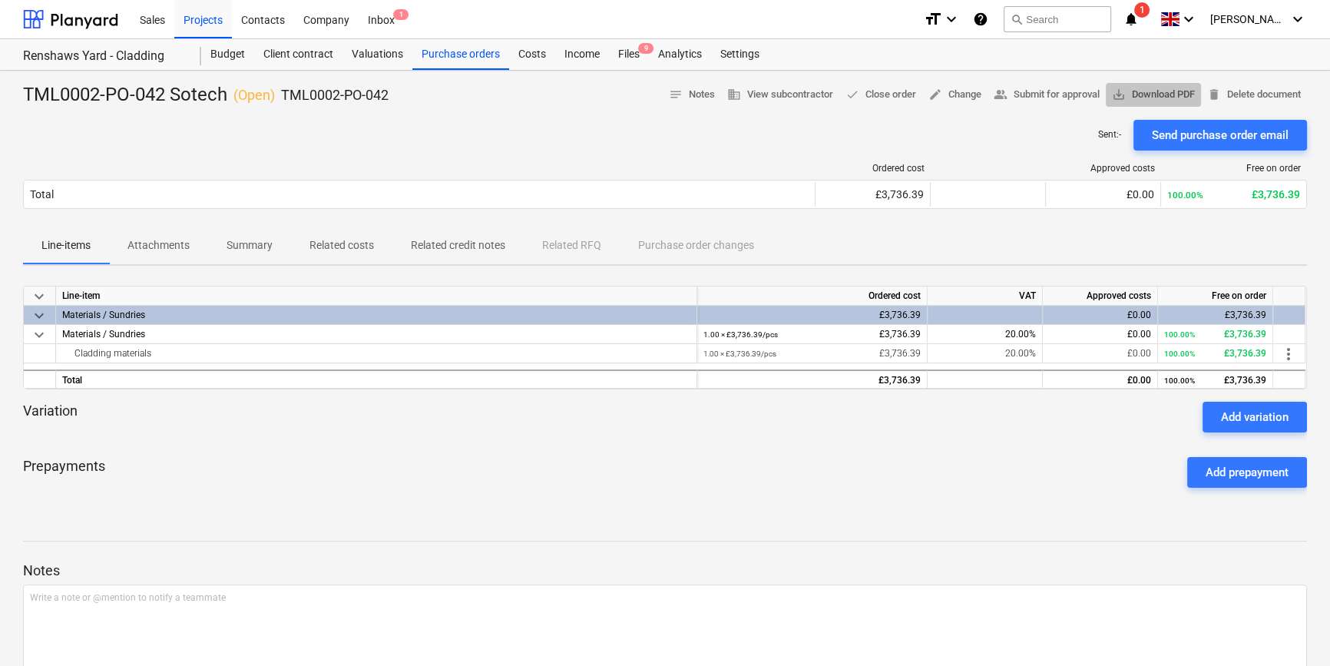
click at [1064, 97] on span "save_alt Download PDF" at bounding box center [1153, 95] width 83 height 18
click at [465, 58] on div "Purchase orders" at bounding box center [460, 54] width 97 height 31
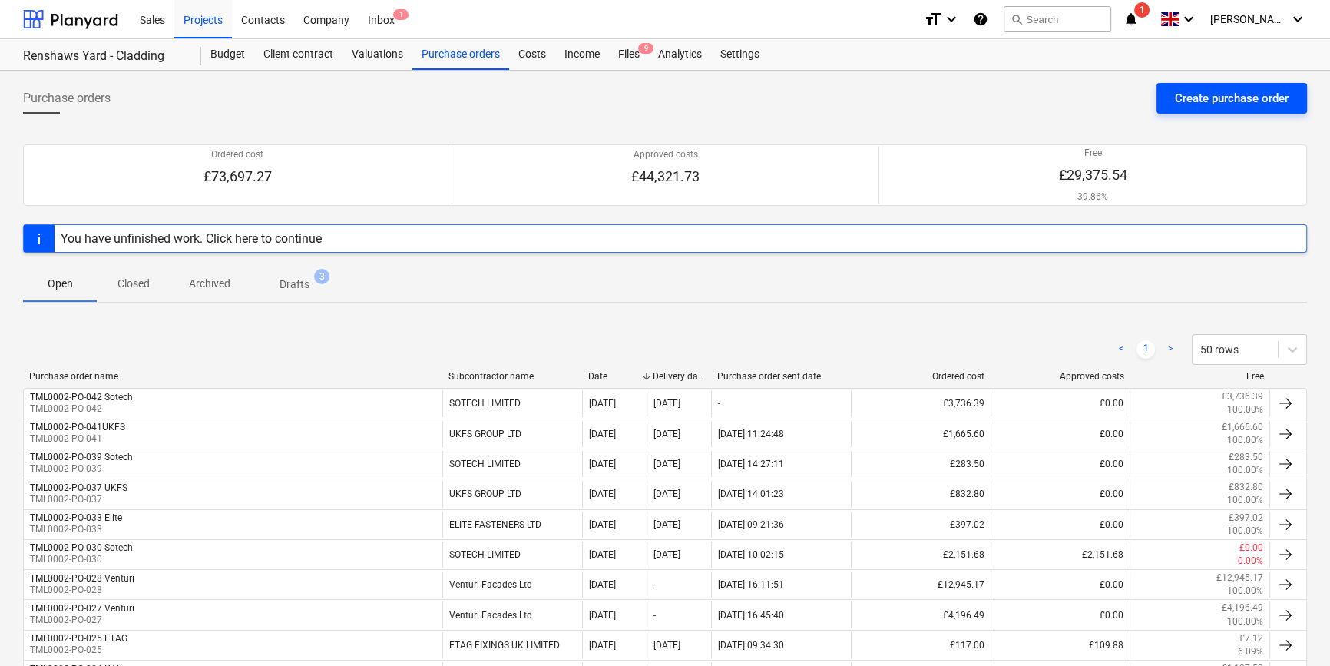
click at [1064, 101] on div "Create purchase order" at bounding box center [1232, 98] width 114 height 20
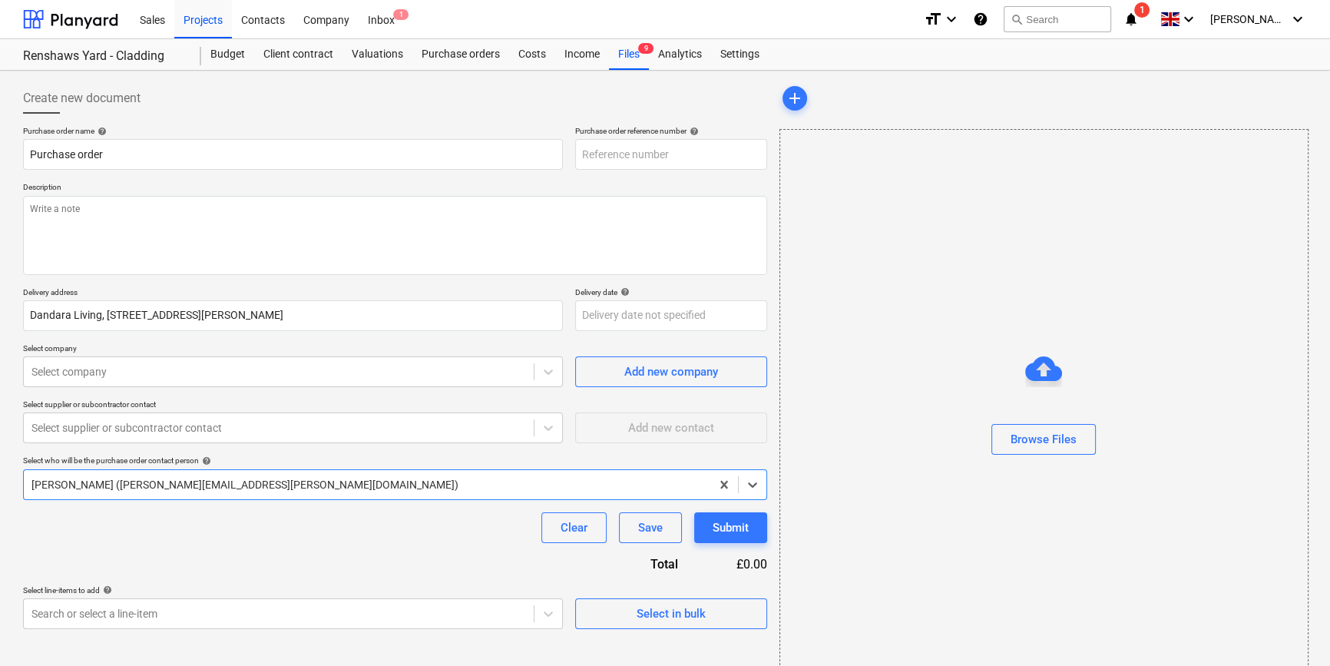
type textarea "x"
type input "TML0002-PO-043"
drag, startPoint x: 673, startPoint y: 154, endPoint x: 582, endPoint y: 157, distance: 91.5
click at [582, 157] on input "TML0002-PO-043" at bounding box center [671, 154] width 192 height 31
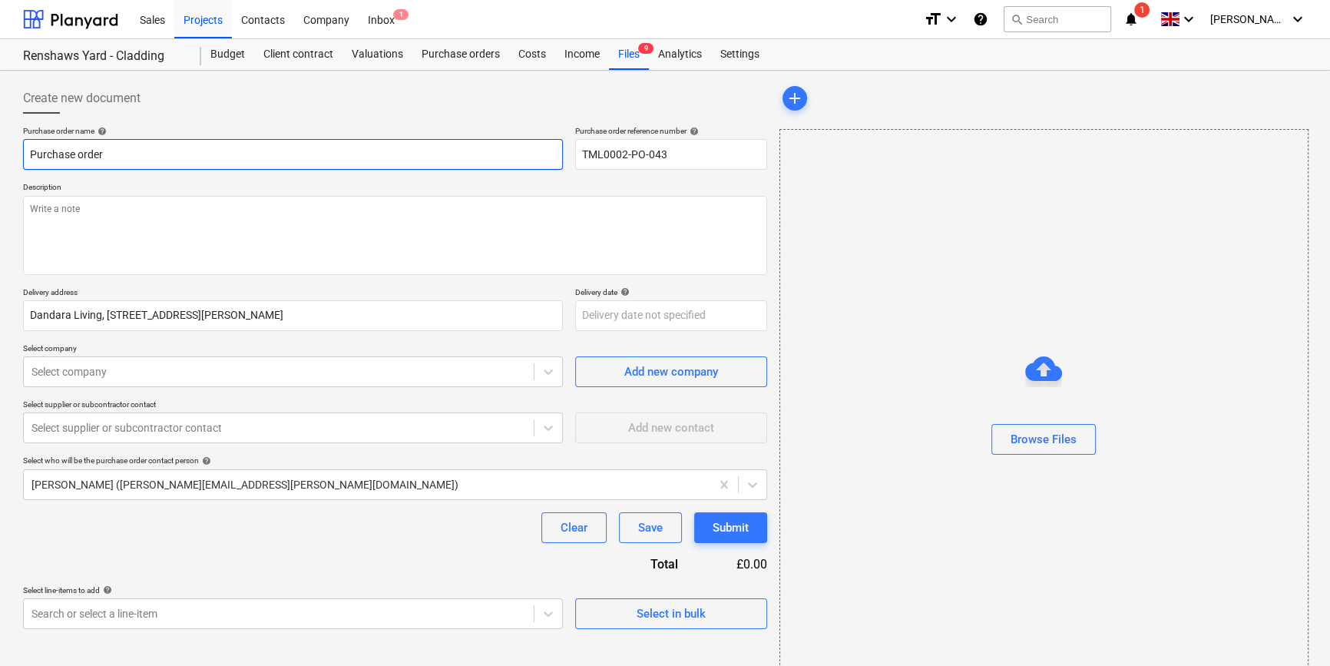
drag, startPoint x: 105, startPoint y: 154, endPoint x: 29, endPoint y: 151, distance: 76.1
click at [29, 151] on input "Purchase order" at bounding box center [293, 154] width 540 height 31
paste input "TML0002-PO-043"
type textarea "x"
type input "TML0002-PO-043"
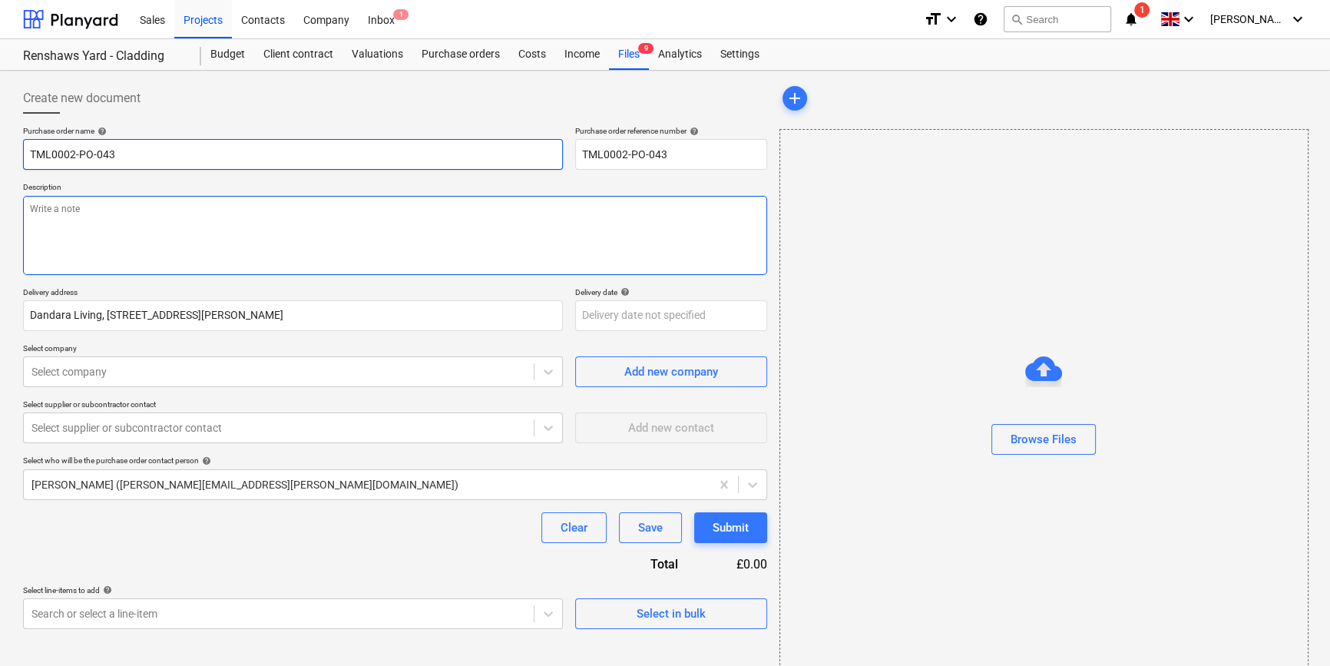
type textarea "x"
type input "TML0002-PO-043"
type textarea "x"
type input "TML0002-PO-043 S"
type textarea "x"
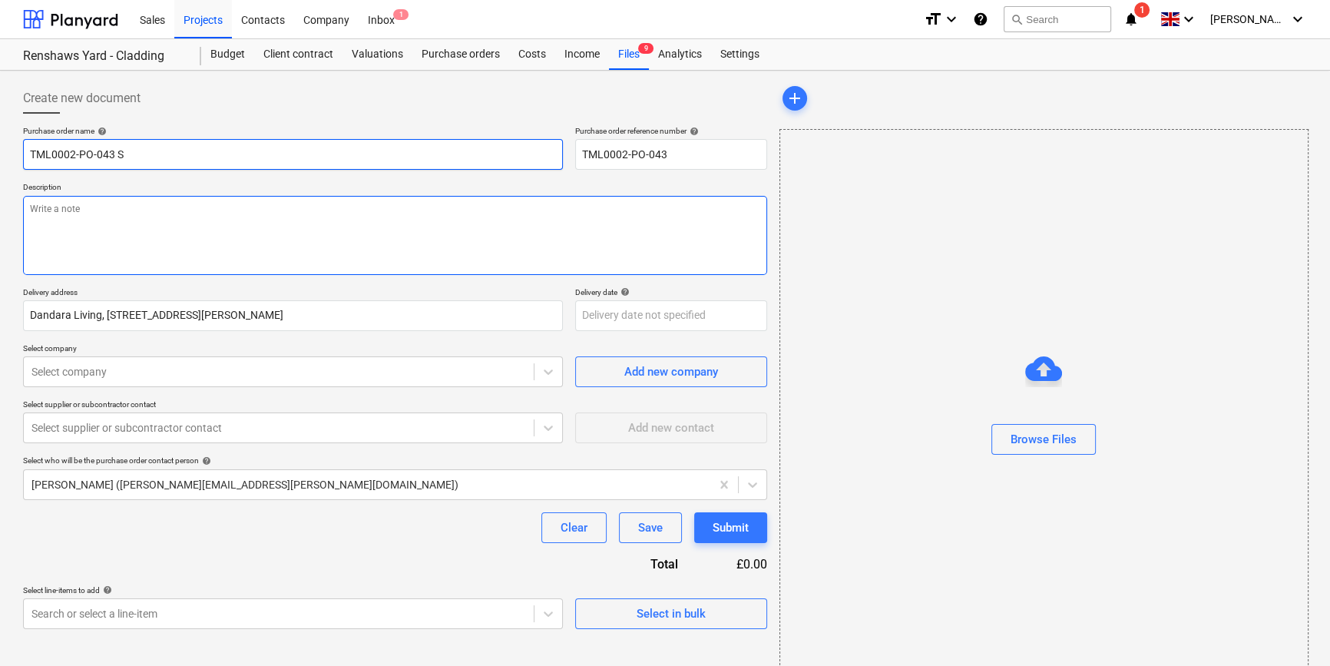
type input "TML0002-PO-043 So"
type textarea "x"
type input "TML0002-PO-043 Sot"
type textarea "x"
type input "TML0002-PO-043 Sote"
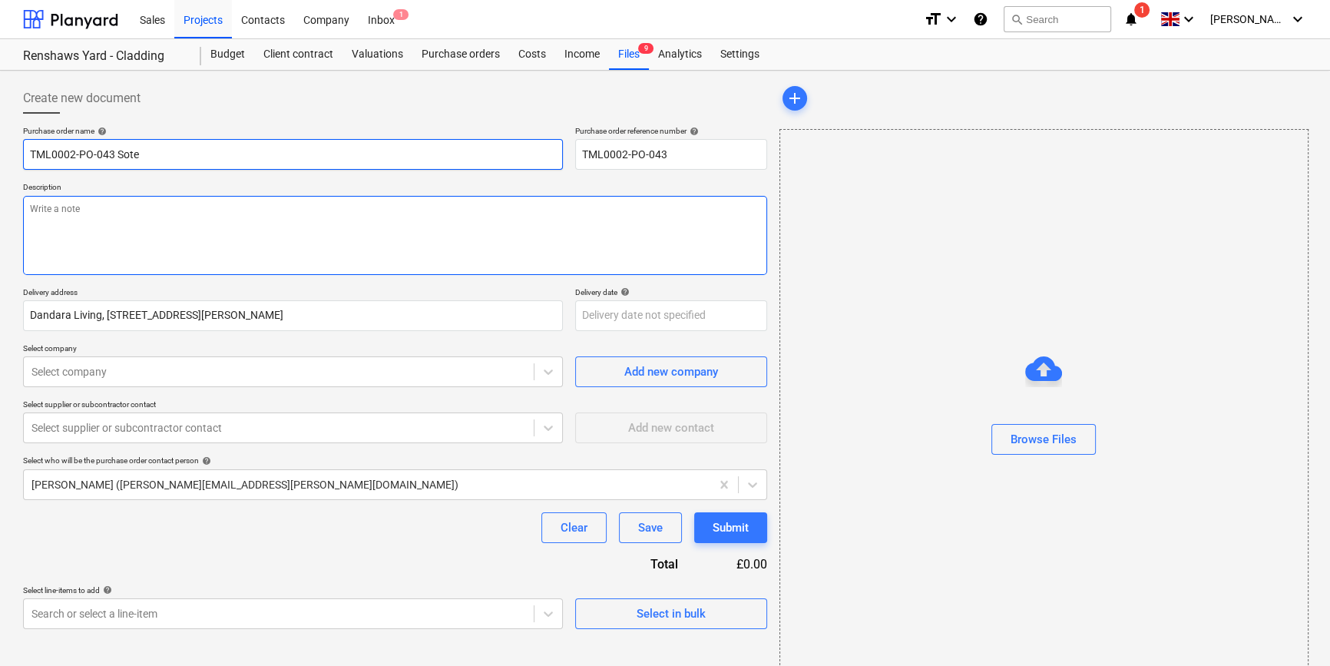
type textarea "x"
type input "TML0002-PO-043 Sotec"
type textarea "x"
type input "TML0002-PO-043 Sotech"
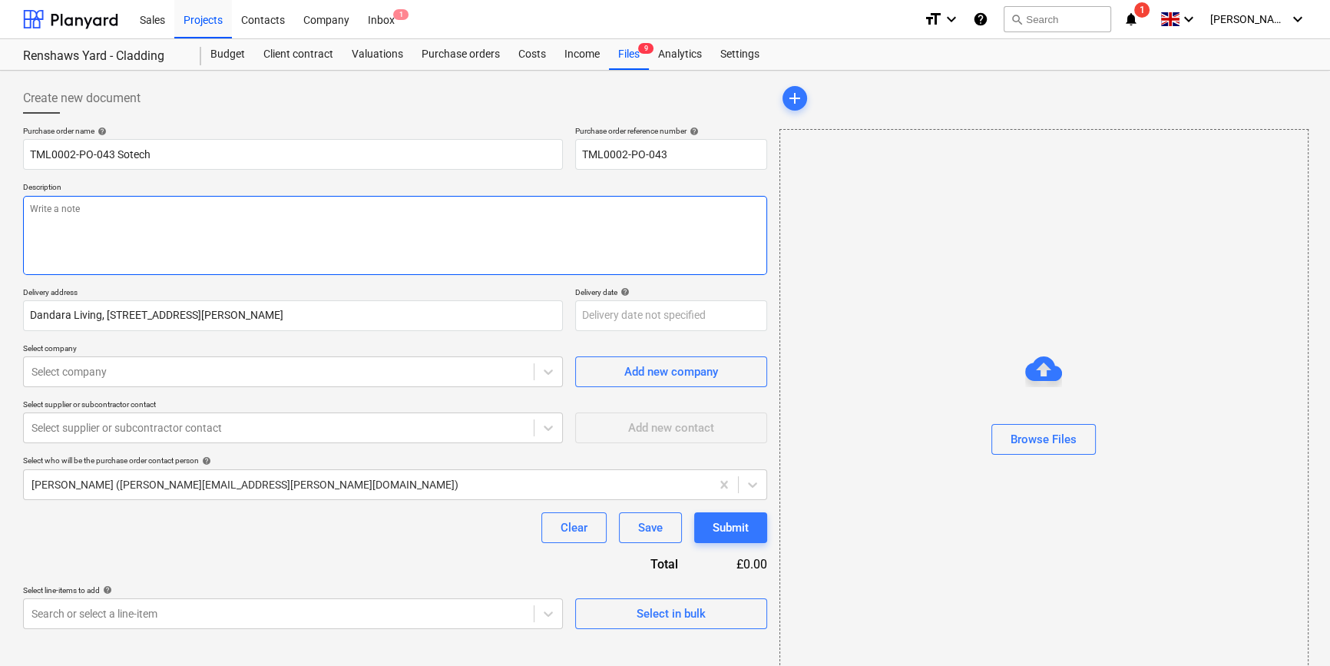
click at [112, 236] on textarea at bounding box center [395, 235] width 744 height 79
type textarea "x"
type textarea "P"
type textarea "x"
type textarea "Pa"
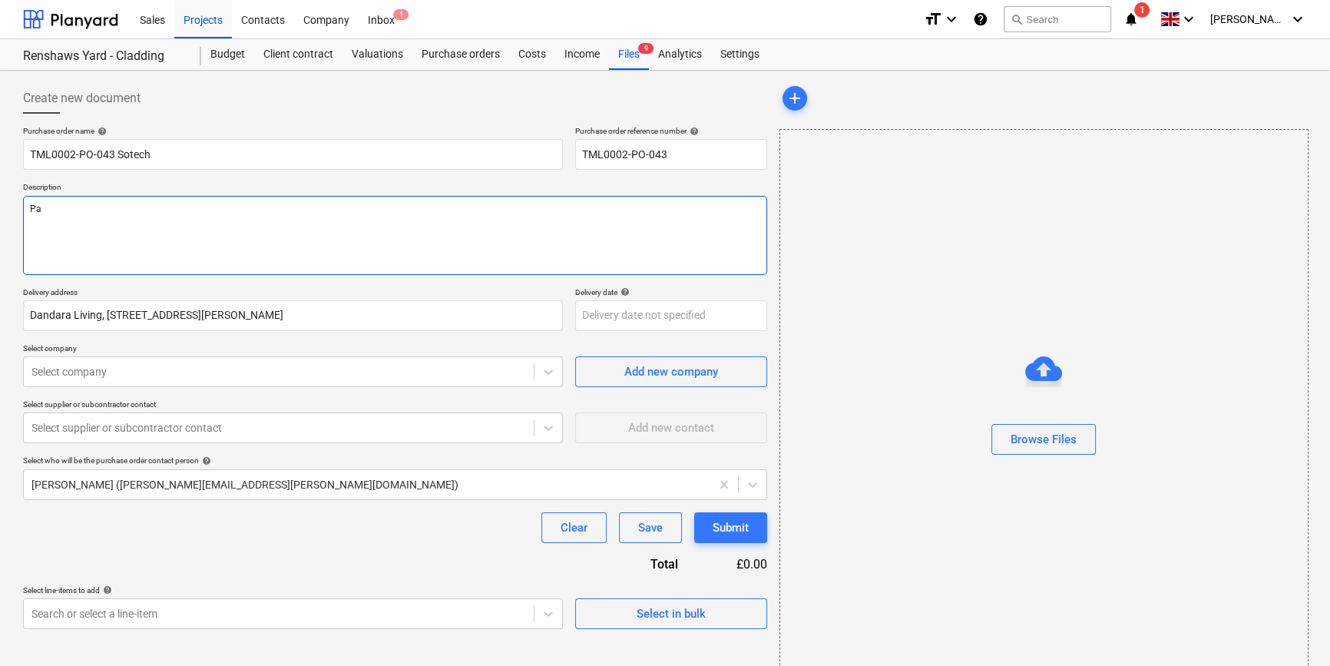
type textarea "x"
type textarea "Par"
type textarea "x"
type textarea "Part"
type textarea "x"
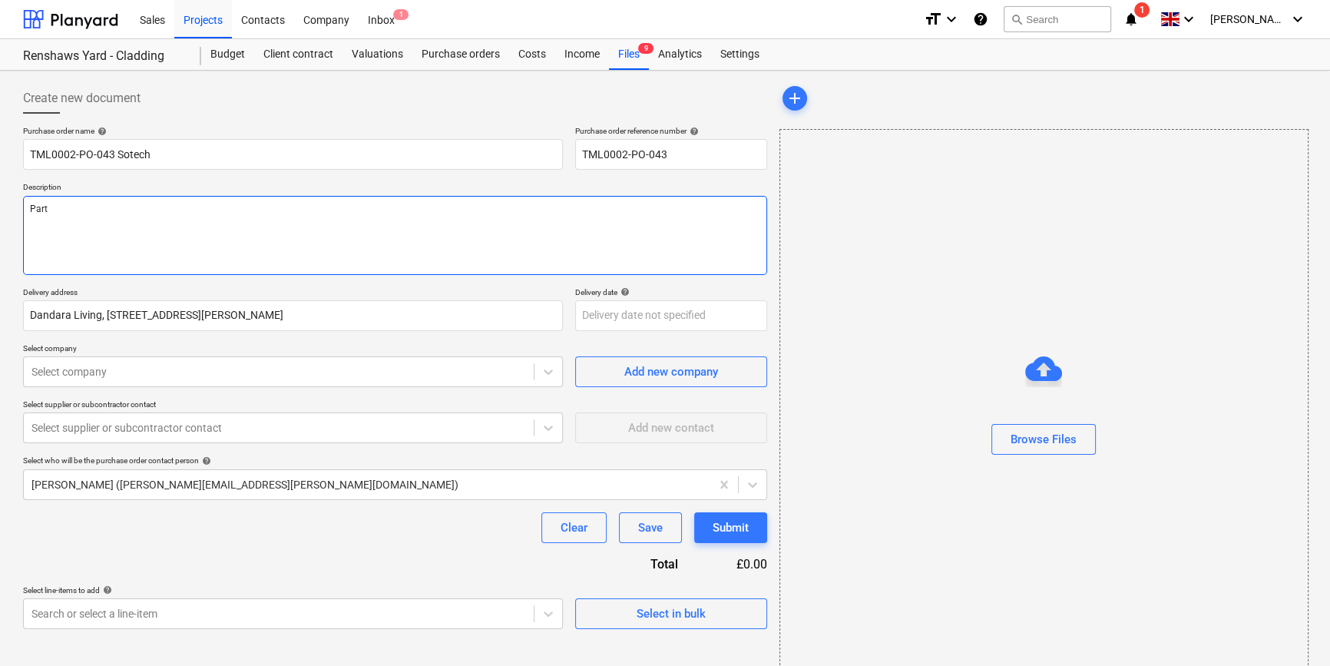
type textarea "Part"
type textarea "x"
type textarea "Part o"
type textarea "x"
type textarea "Part of"
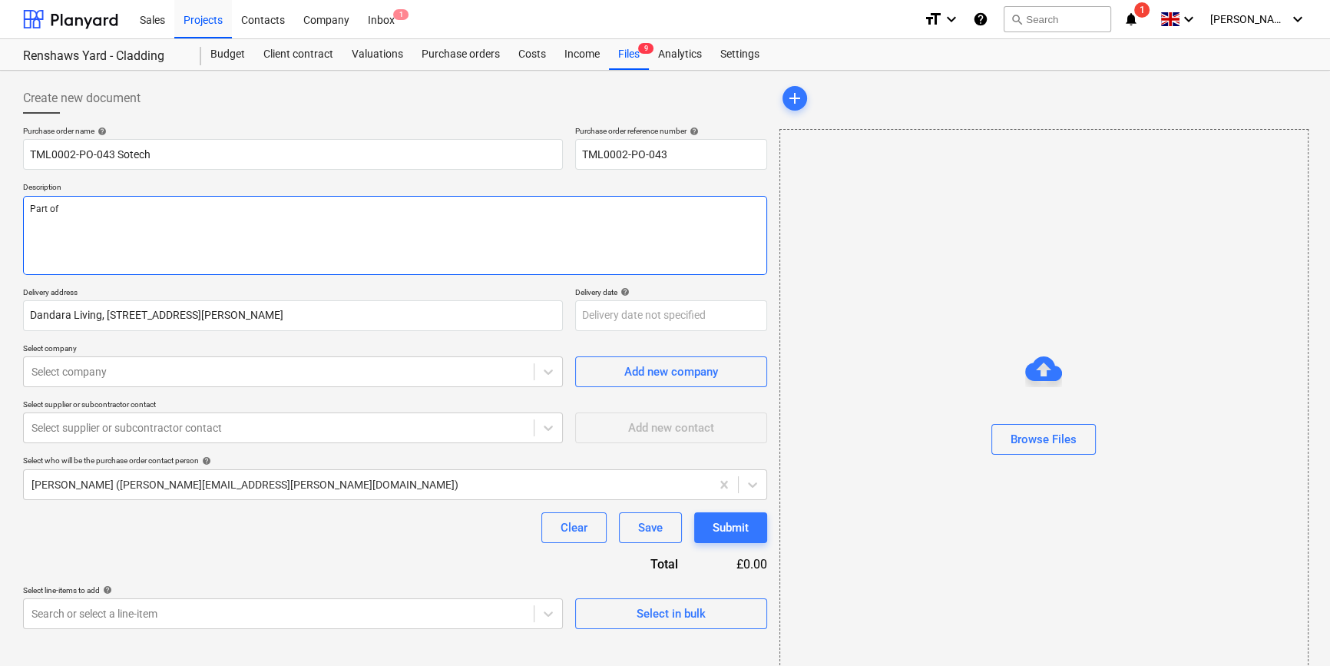
type textarea "x"
type textarea "Part of"
type textarea "x"
type textarea "Part of c"
type textarea "x"
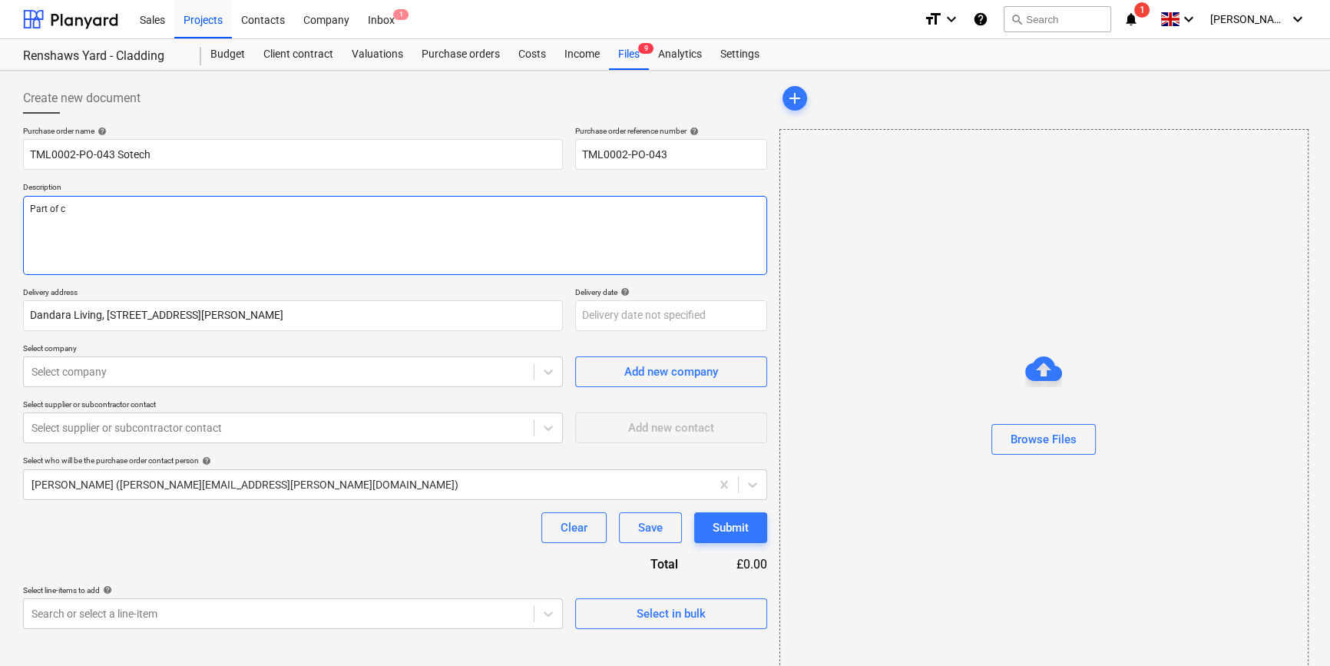
type textarea "Part of ca"
type textarea "x"
type textarea "Part of cal"
type textarea "x"
type textarea "Part of call"
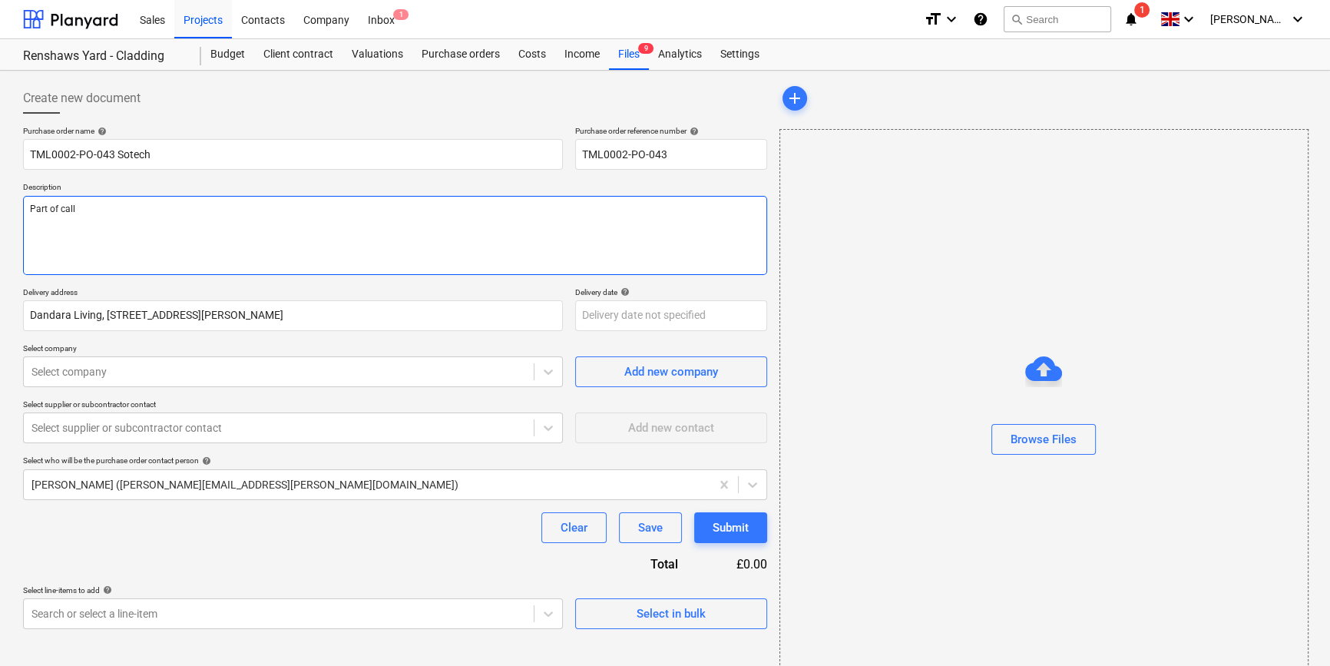
type textarea "x"
type textarea "Part of call"
type textarea "x"
type textarea "Part of call o"
type textarea "x"
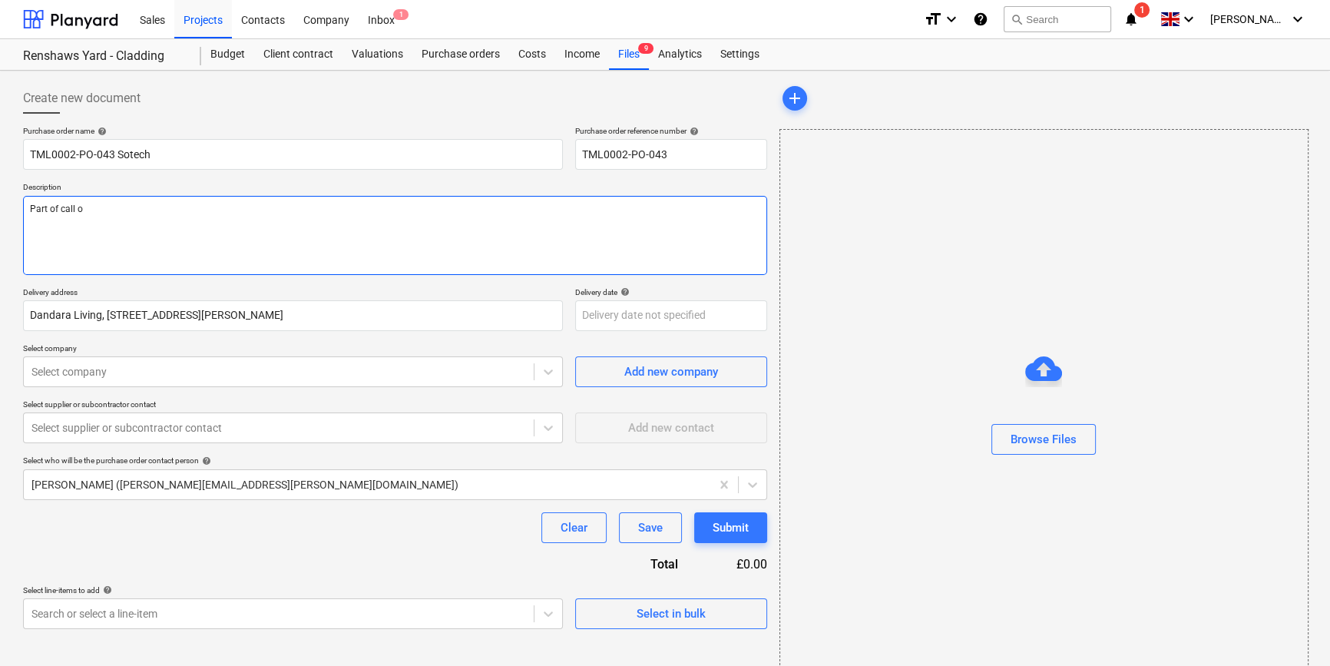
type textarea "Part of call of"
type textarea "x"
type textarea "Part of call off"
type textarea "x"
type textarea "Part of call off"
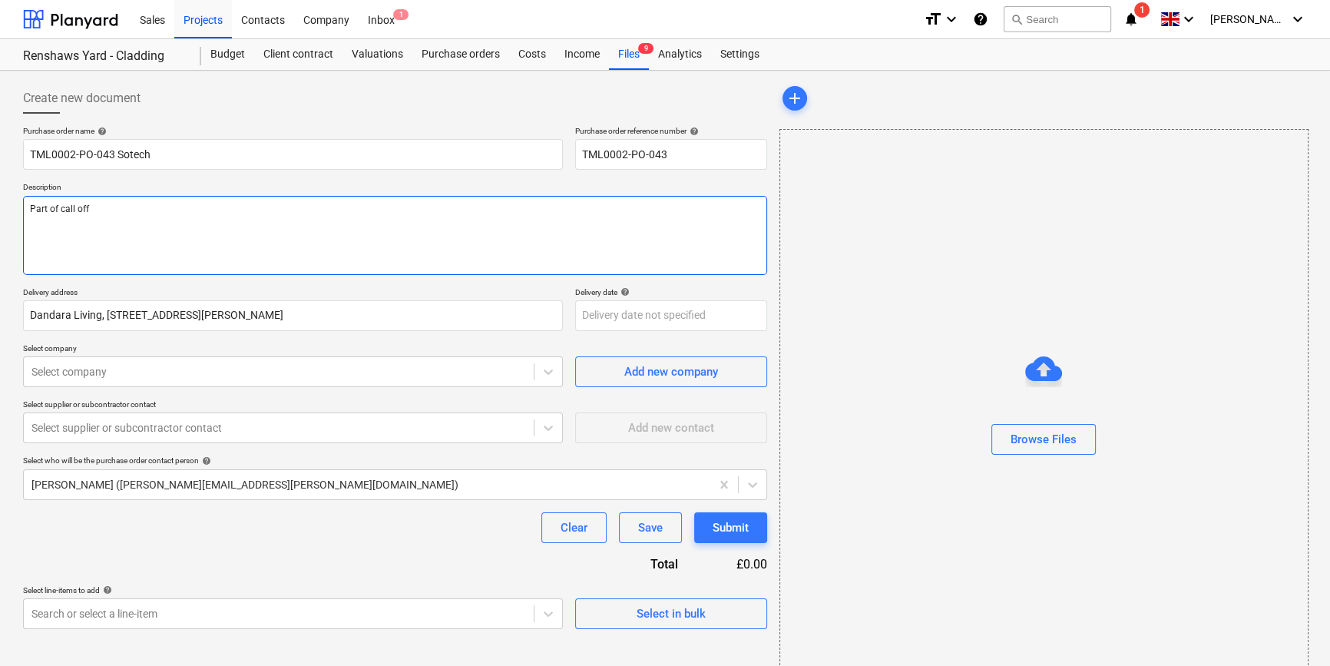
type textarea "x"
type textarea "Part of call off 0"
type textarea "x"
type textarea "Part of call off 02"
type textarea "x"
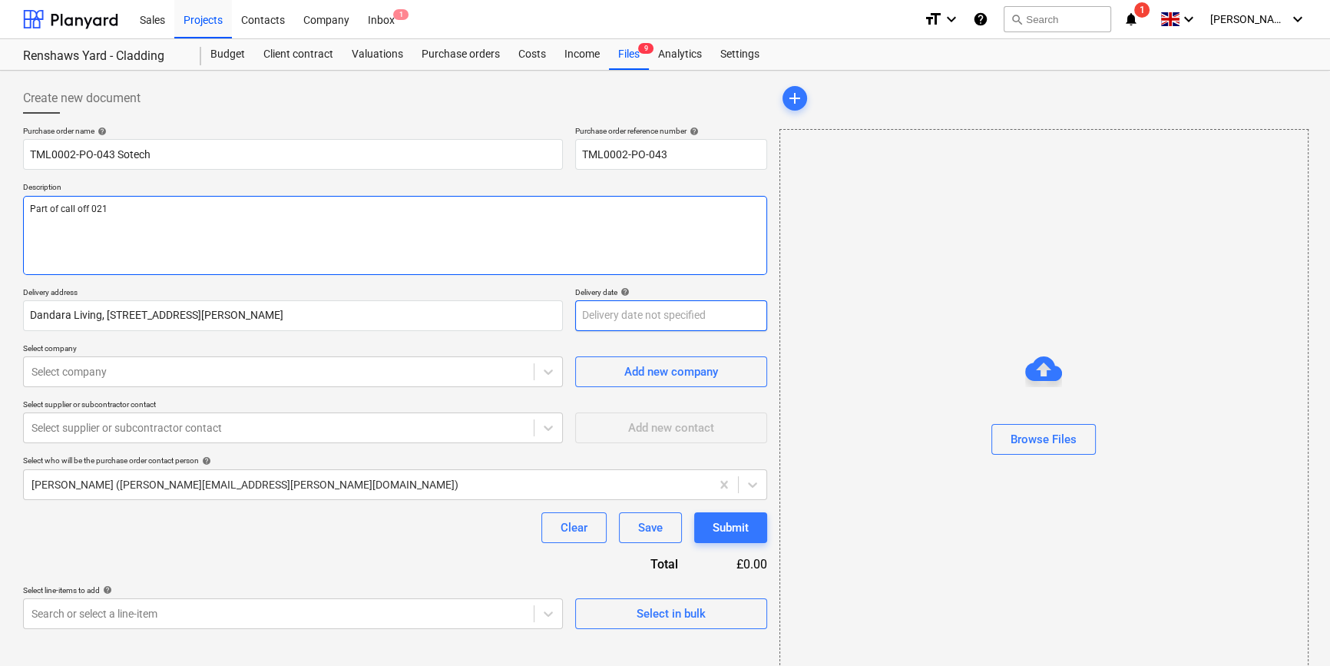
type textarea "Part of call off 021"
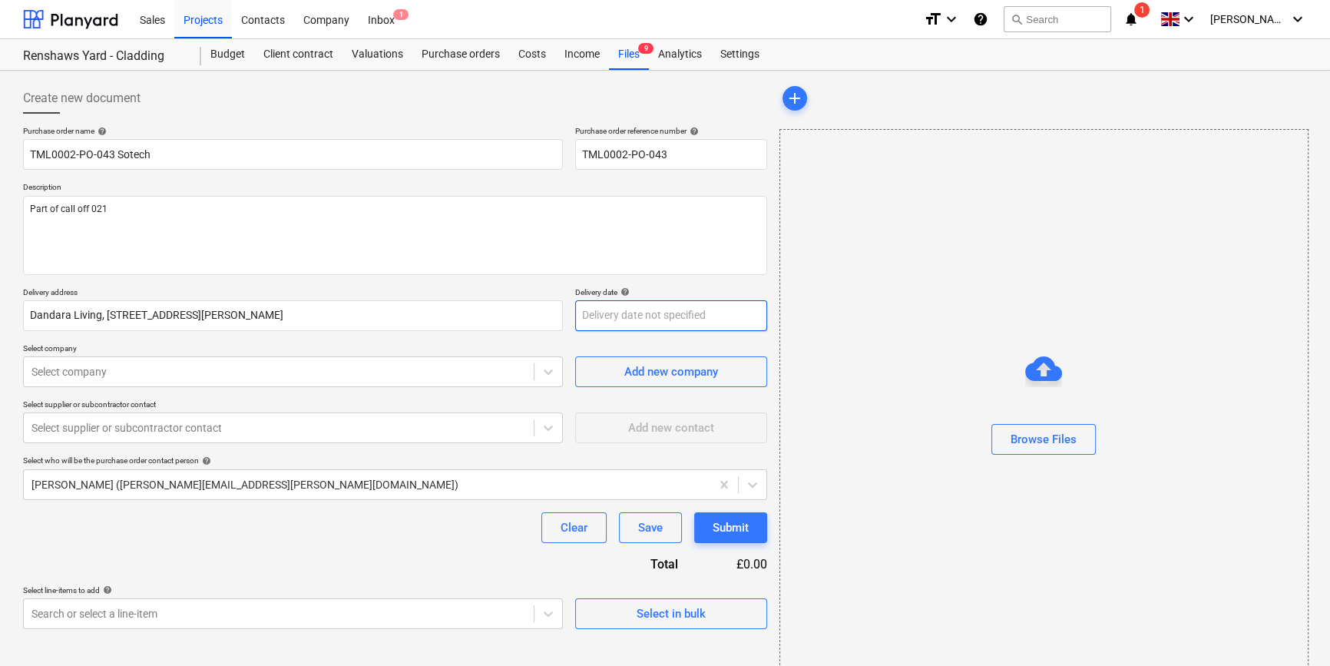
click at [636, 313] on body "Sales Projects Contacts Company Inbox 1 format_size keyboard_arrow_down help se…" at bounding box center [665, 333] width 1330 height 666
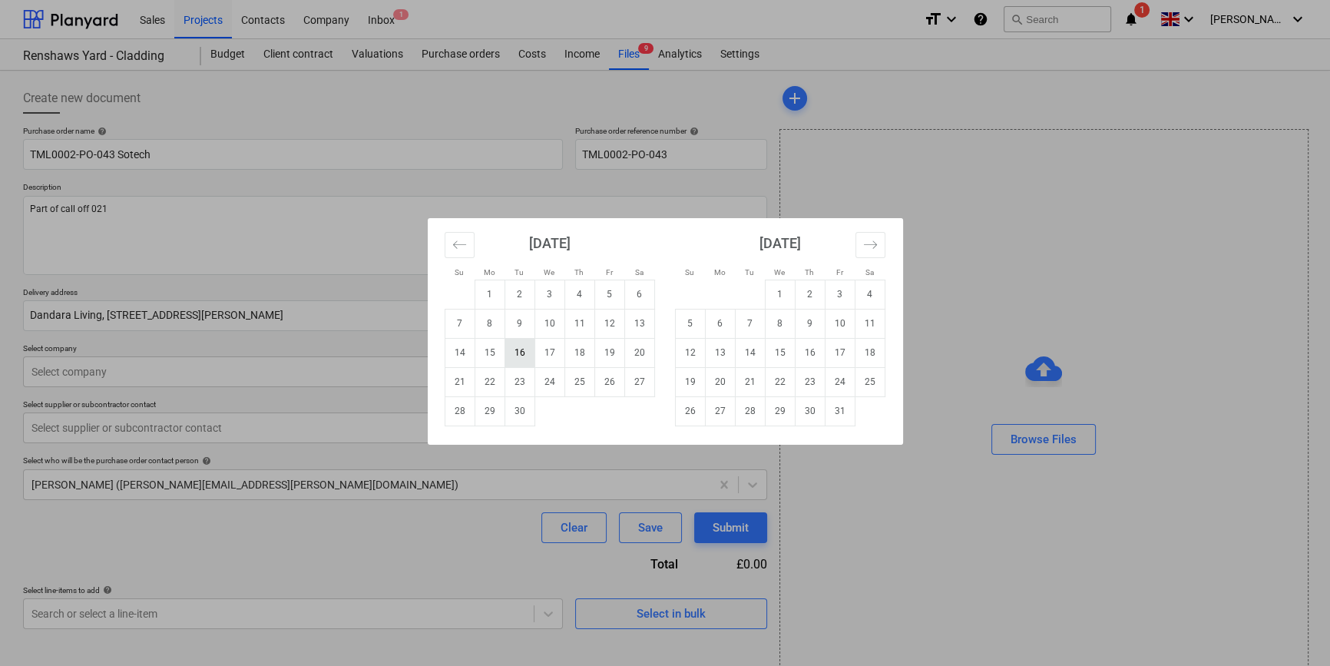
click at [516, 356] on td "16" at bounding box center [520, 352] width 30 height 29
type textarea "x"
type input "[DATE]"
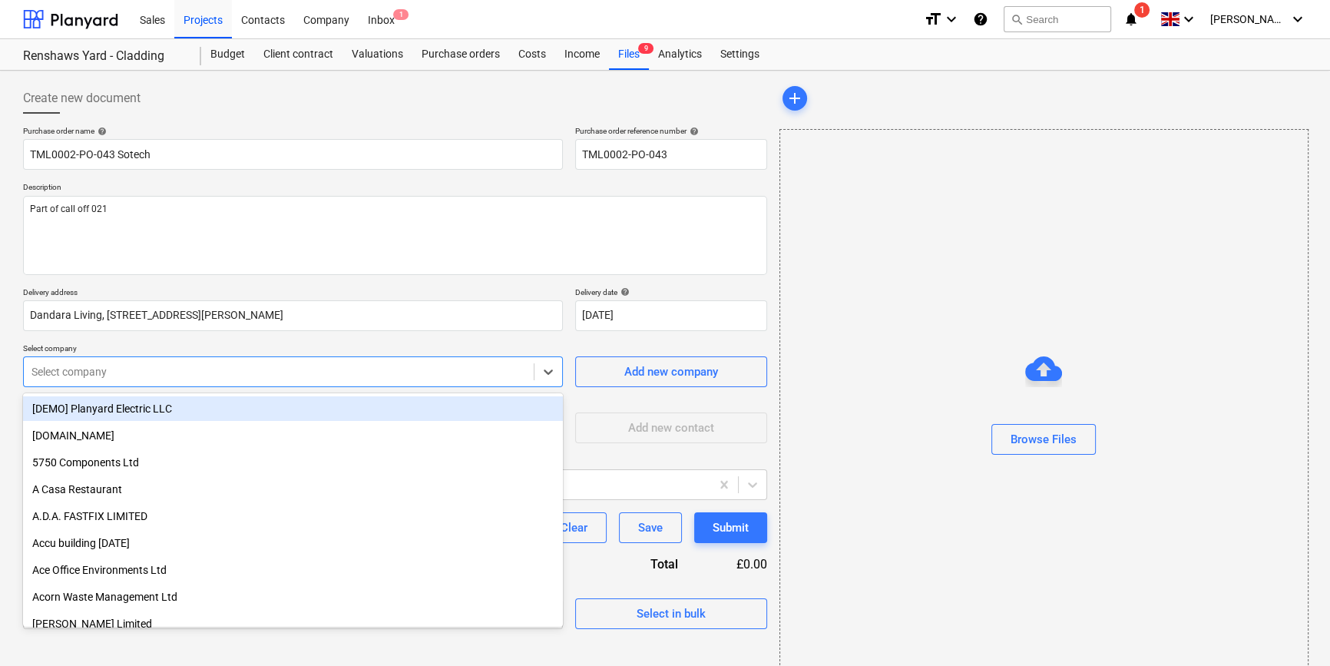
click at [376, 372] on div at bounding box center [278, 371] width 495 height 15
type input "sote"
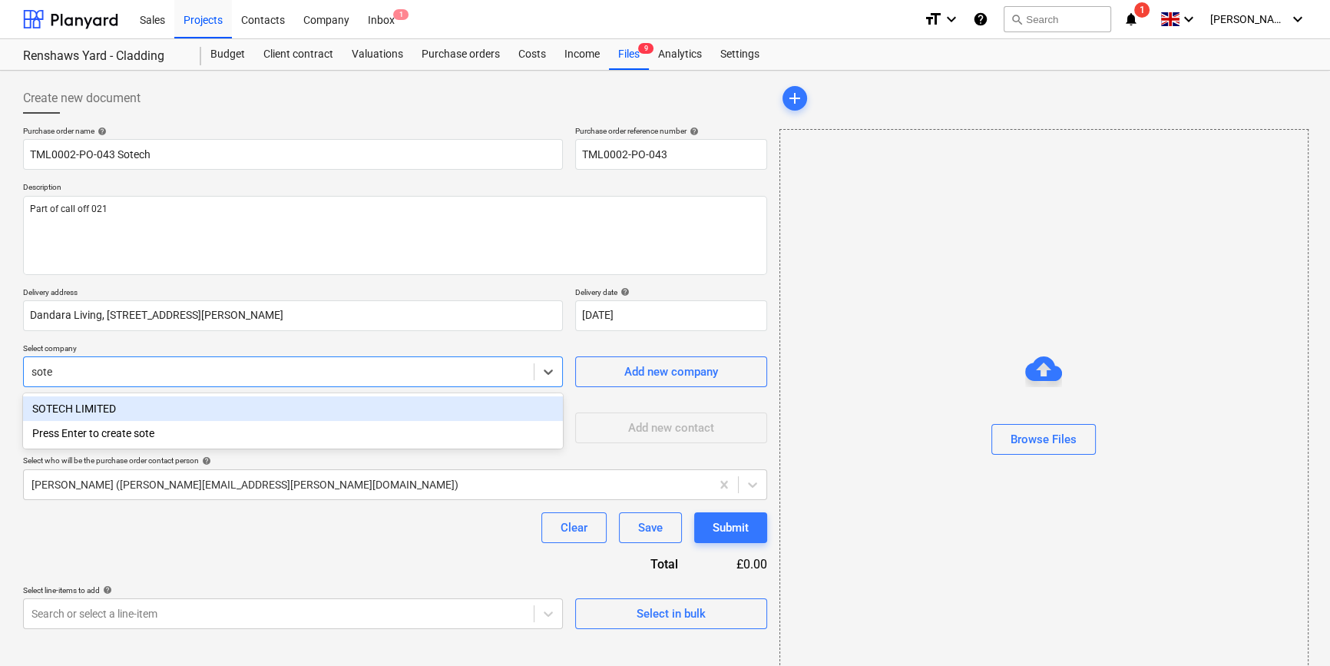
click at [122, 406] on div "SOTECH LIMITED" at bounding box center [293, 408] width 540 height 25
type textarea "x"
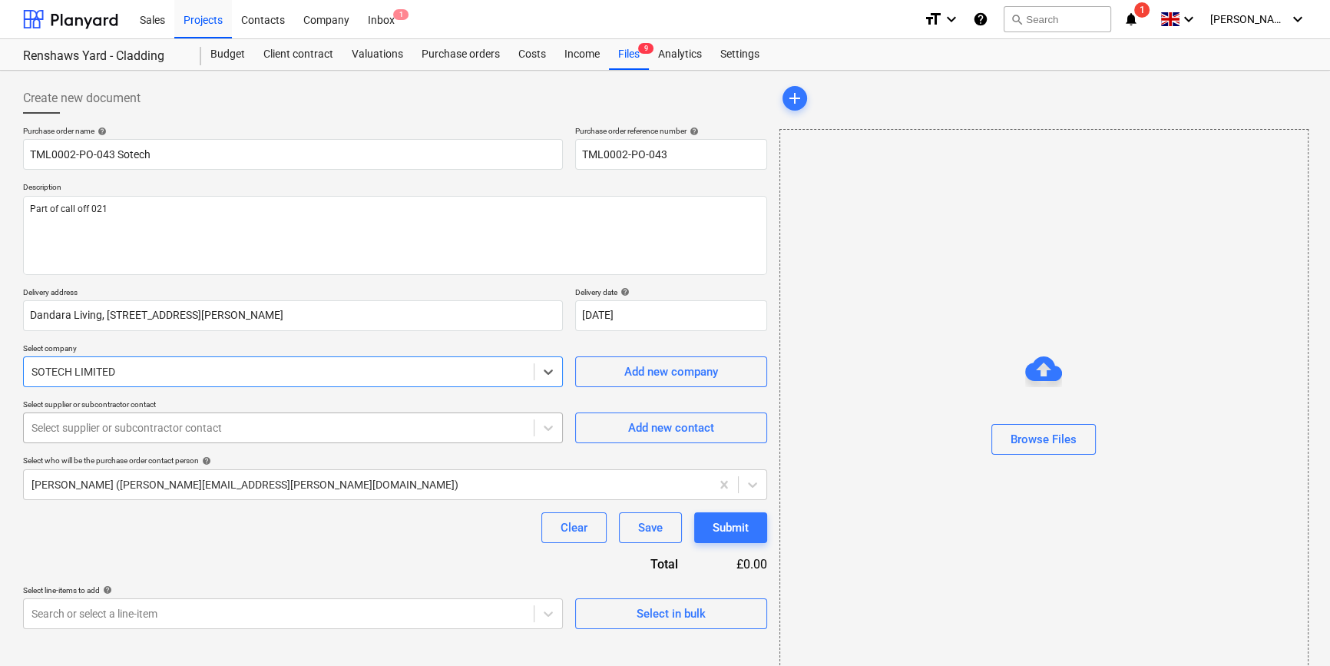
click at [118, 425] on div at bounding box center [278, 427] width 495 height 15
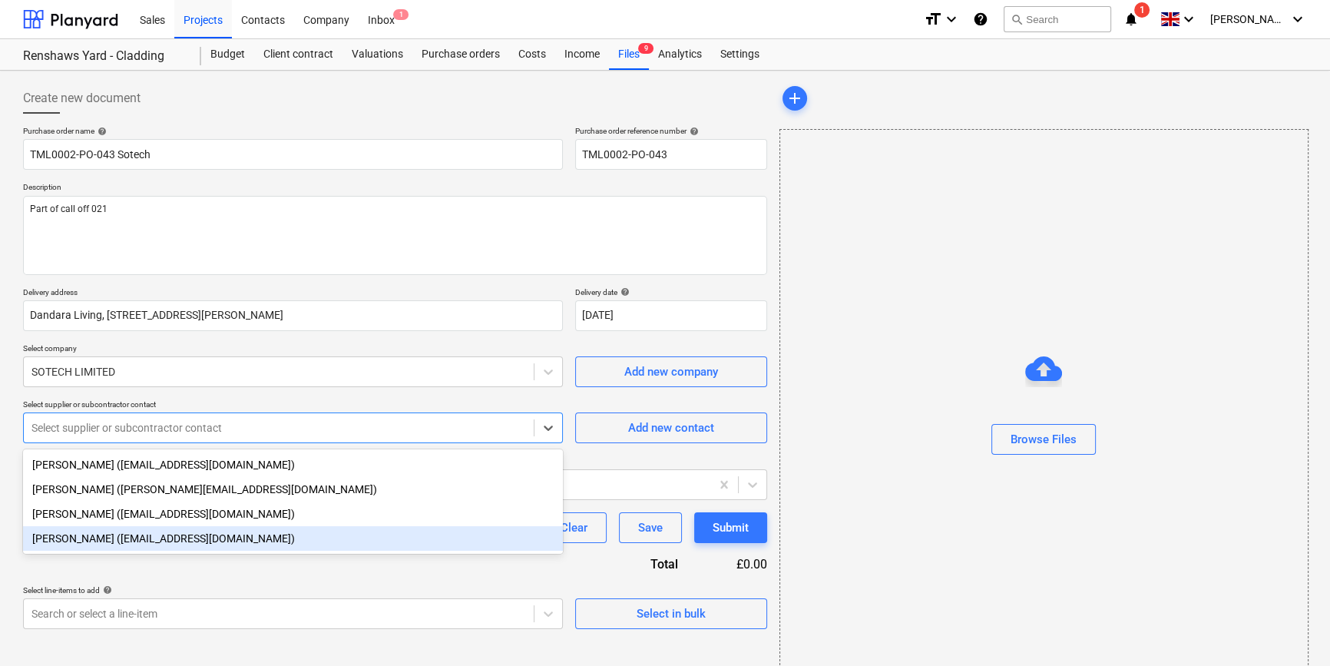
click at [96, 546] on div "[PERSON_NAME] ([EMAIL_ADDRESS][DOMAIN_NAME])" at bounding box center [293, 538] width 540 height 25
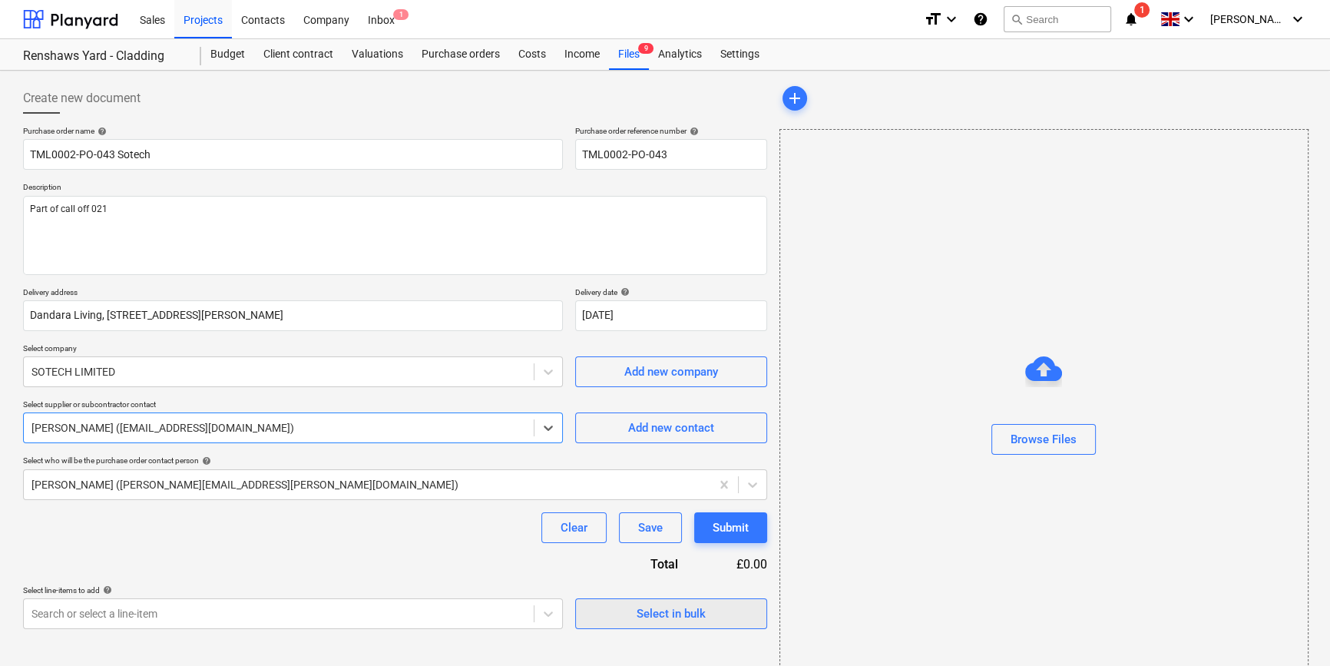
click at [657, 618] on div "Select in bulk" at bounding box center [671, 614] width 69 height 20
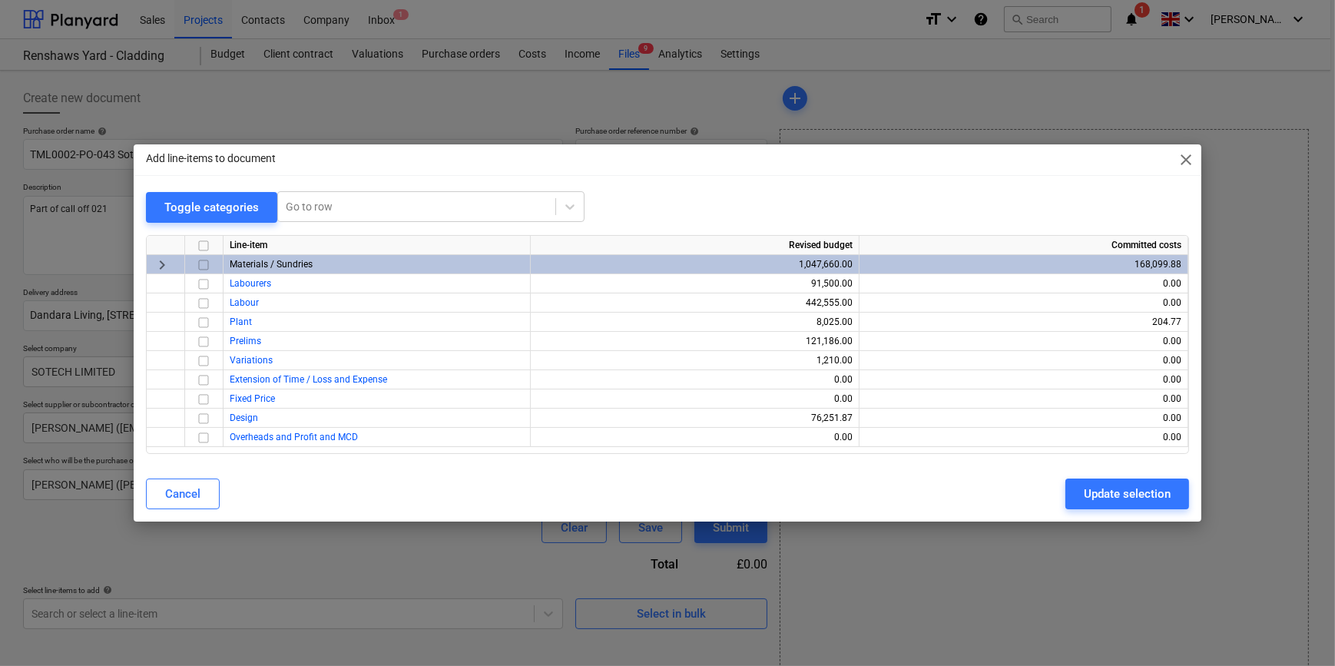
click at [202, 263] on input "checkbox" at bounding box center [203, 265] width 18 height 18
click at [1064, 496] on div "Update selection" at bounding box center [1127, 494] width 87 height 20
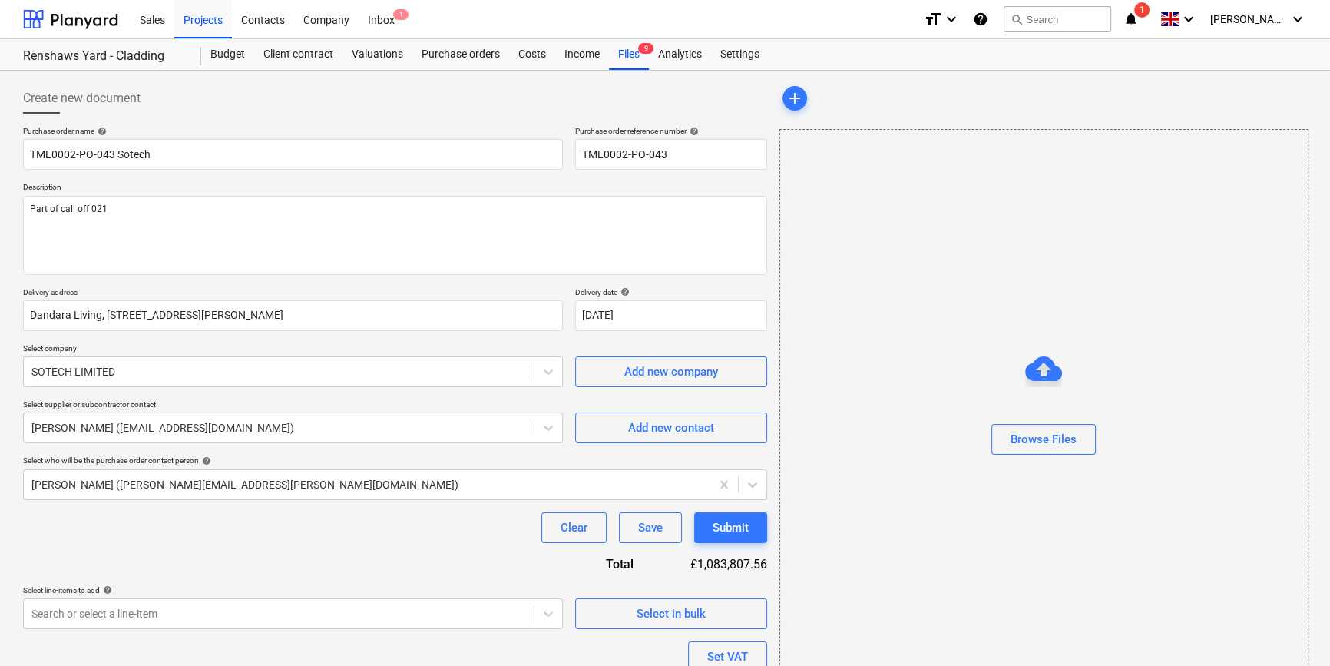
scroll to position [138, 0]
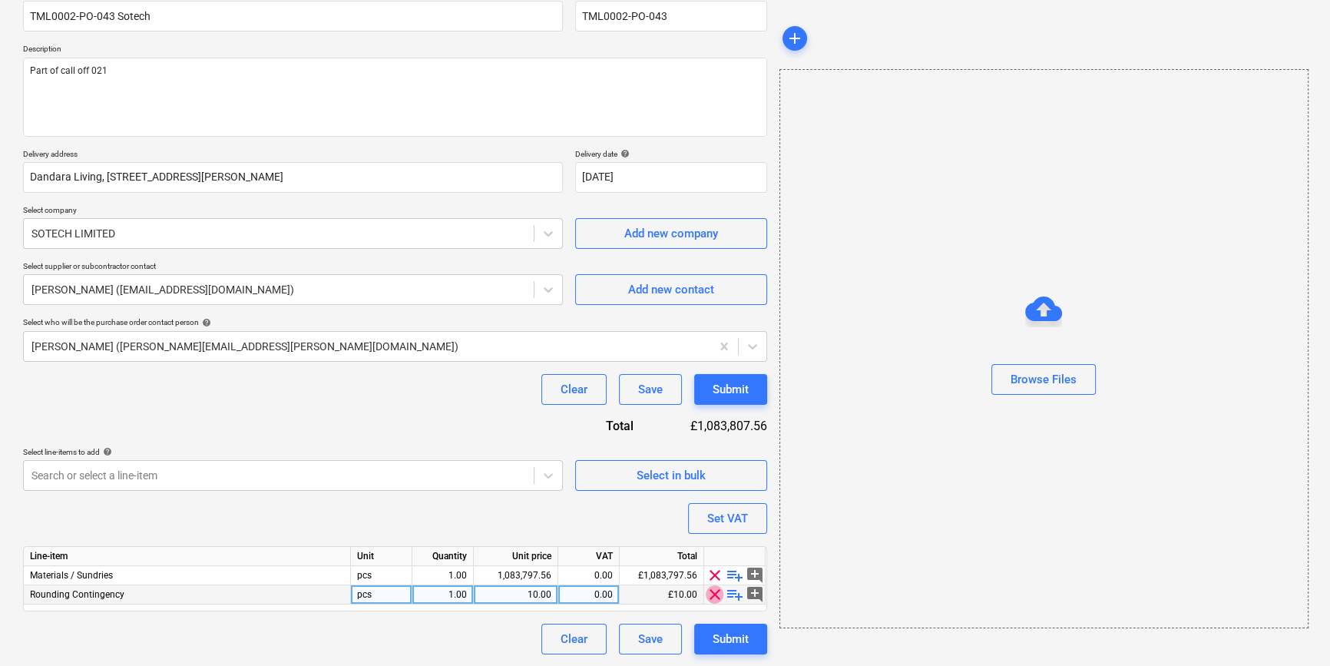
click at [713, 594] on span "clear" at bounding box center [715, 594] width 18 height 18
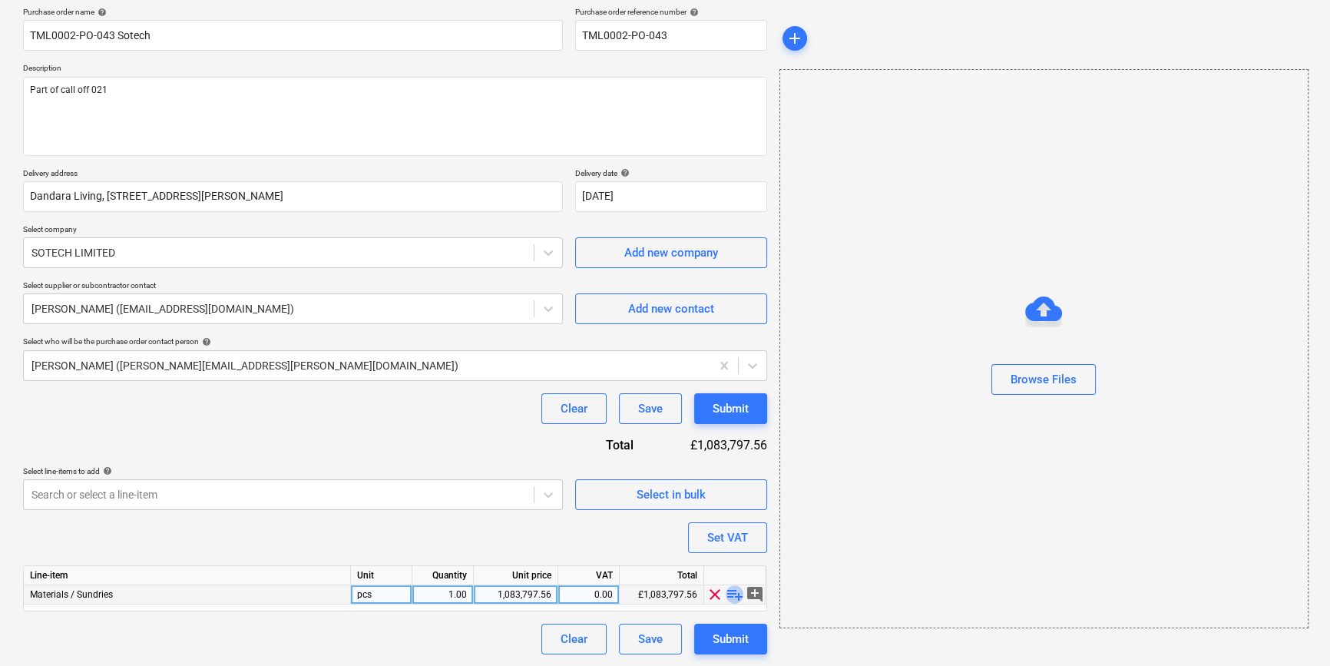
click at [736, 595] on span "playlist_add" at bounding box center [735, 594] width 18 height 18
type textarea "x"
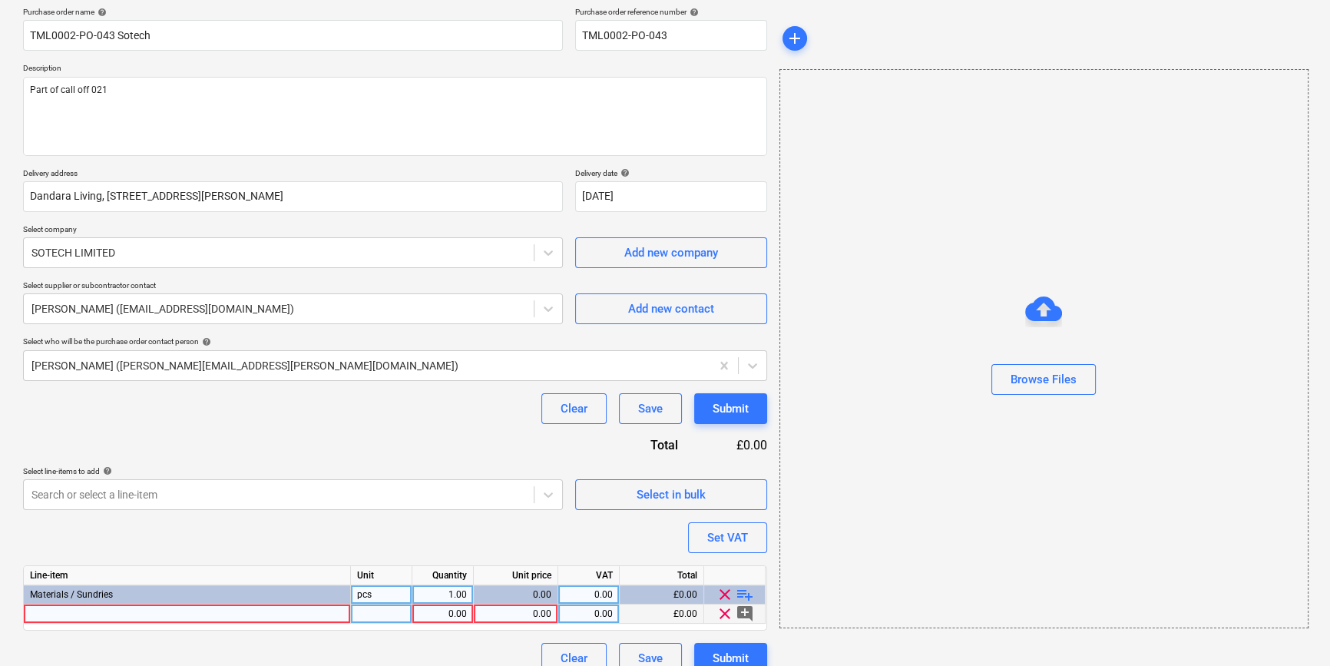
click at [78, 617] on div at bounding box center [187, 613] width 327 height 19
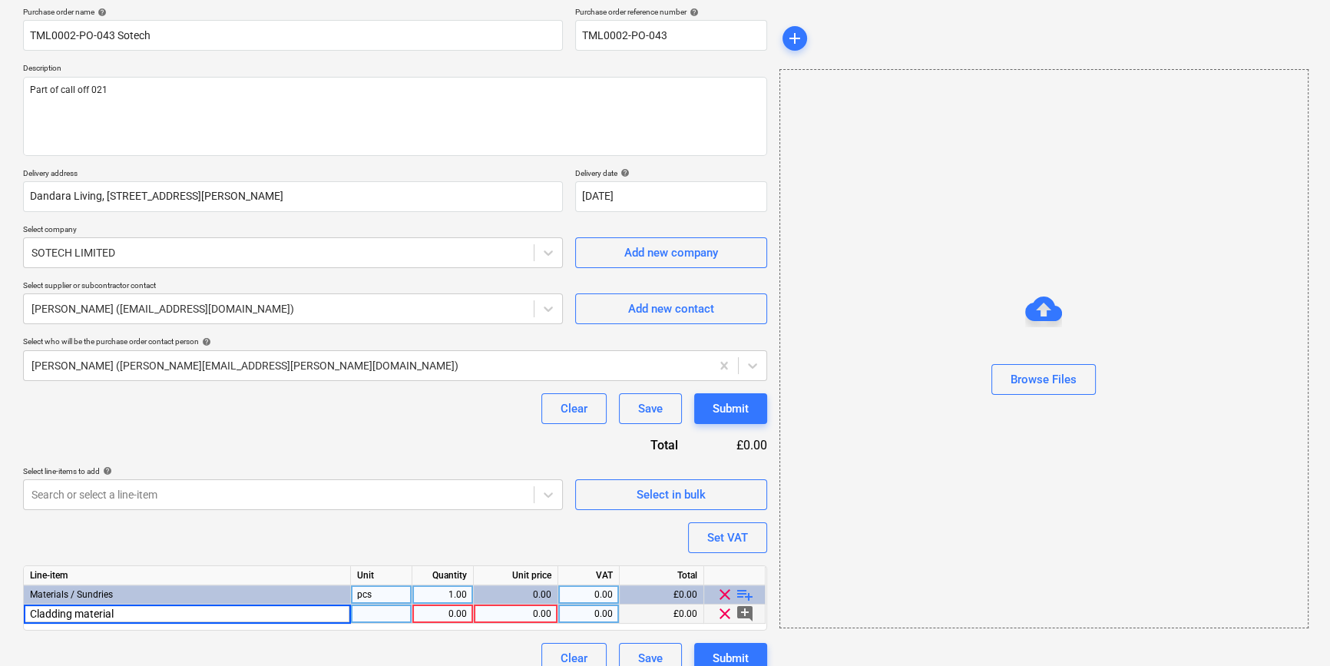
type input "Cladding materials"
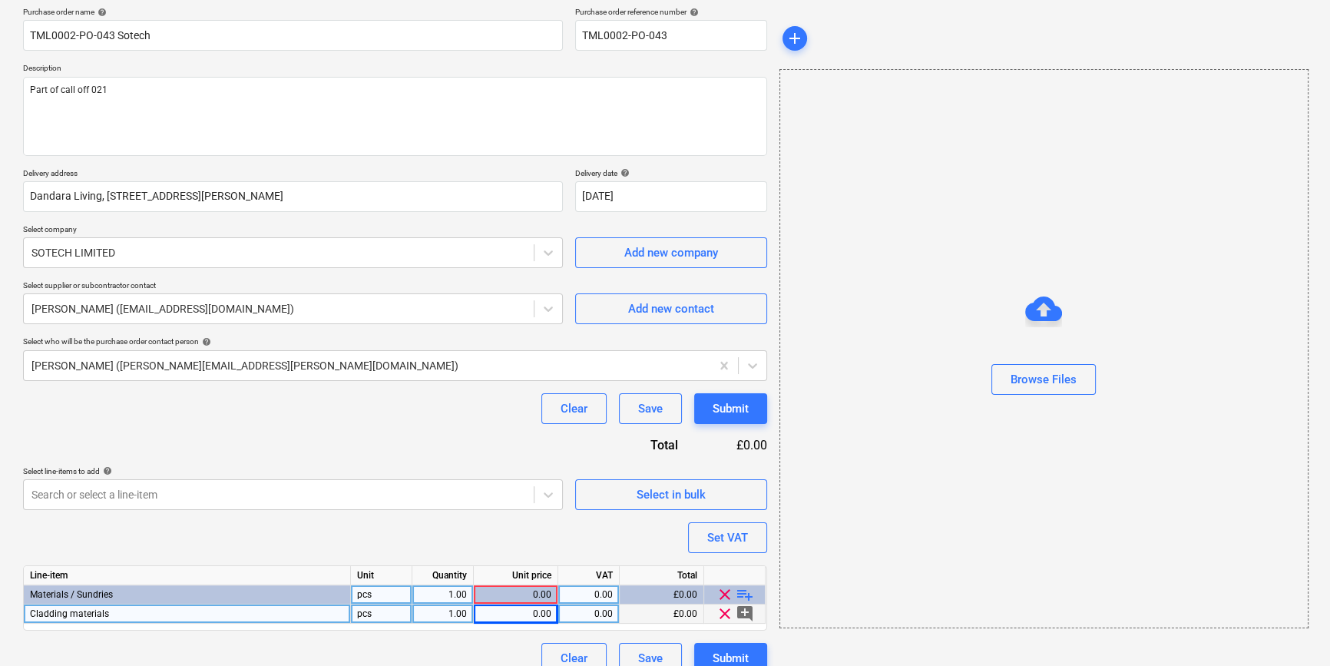
type textarea "x"
click at [522, 617] on div "0.00" at bounding box center [515, 613] width 71 height 19
type input "694.8"
type textarea "x"
type input "20"
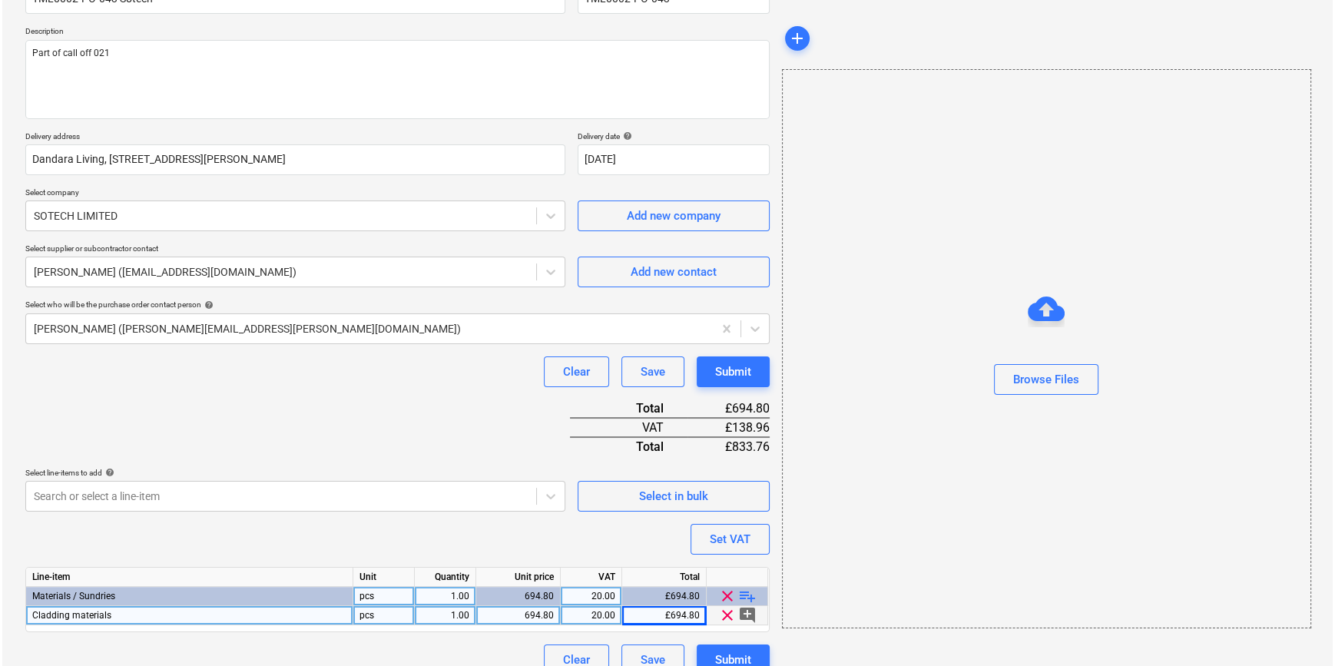
scroll to position [177, 0]
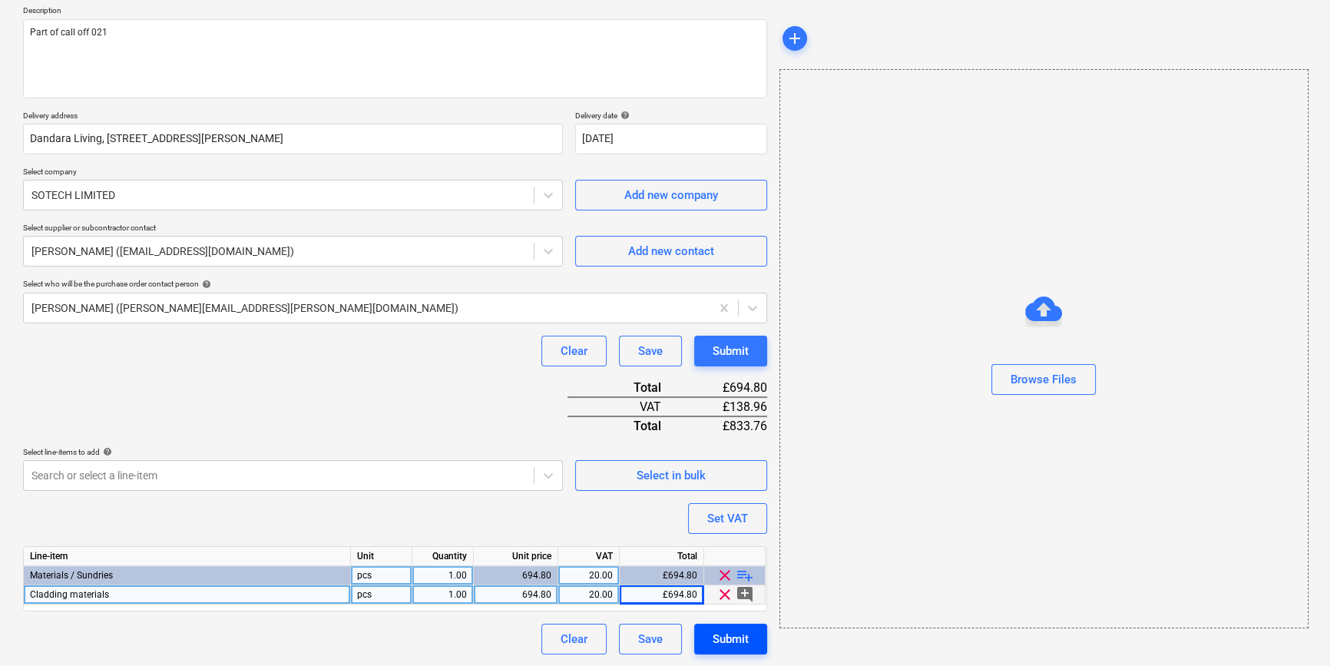
click at [736, 641] on div "Submit" at bounding box center [731, 639] width 36 height 20
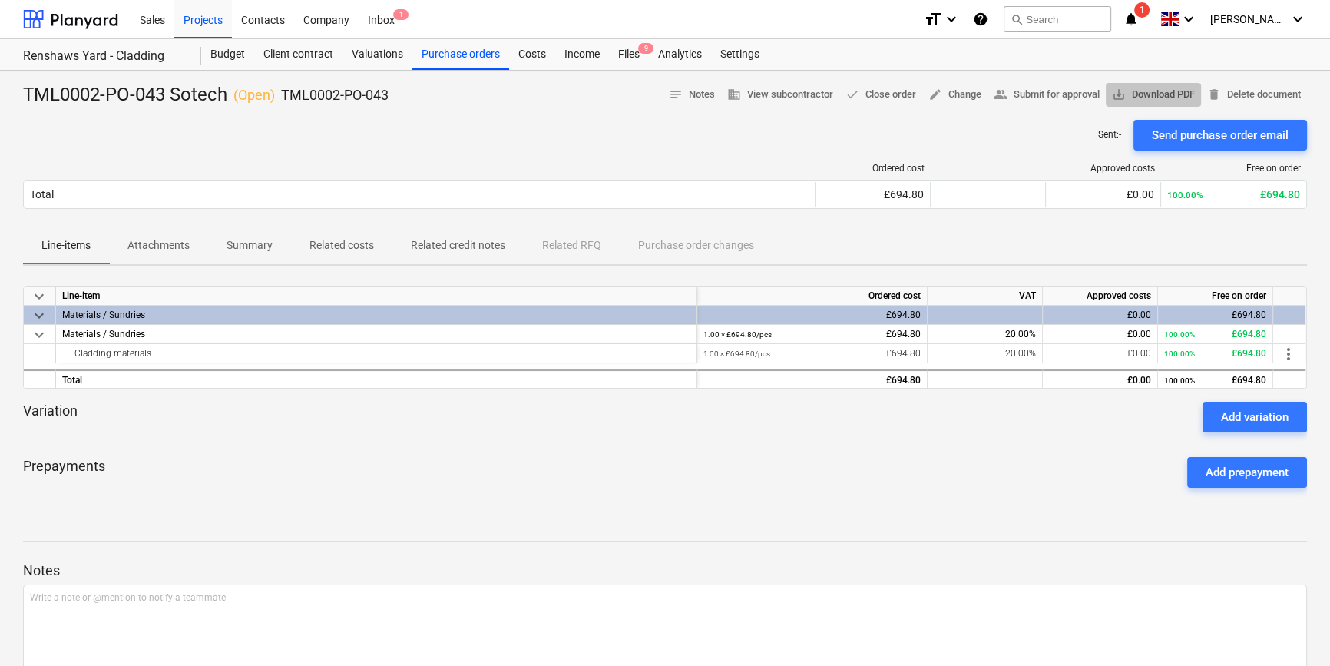
click at [1064, 94] on span "save_alt Download PDF" at bounding box center [1153, 95] width 83 height 18
click at [444, 55] on div "Purchase orders" at bounding box center [460, 54] width 97 height 31
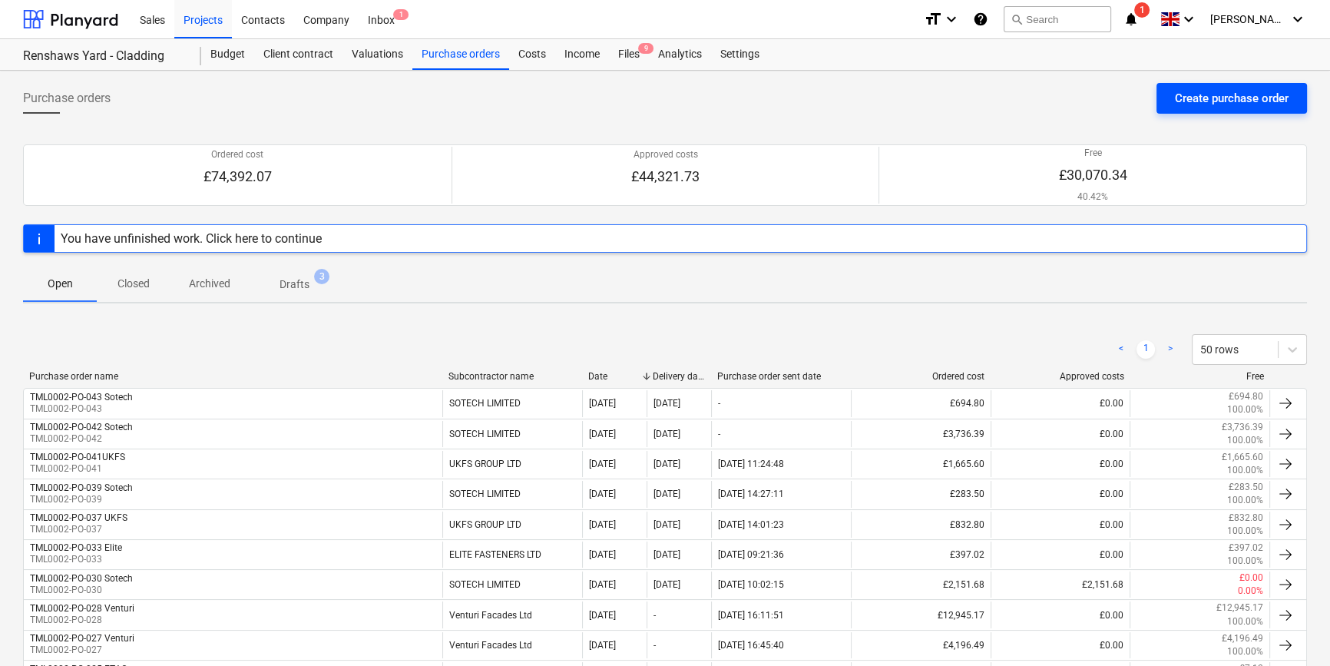
click at [1064, 91] on div "Create purchase order" at bounding box center [1232, 98] width 114 height 20
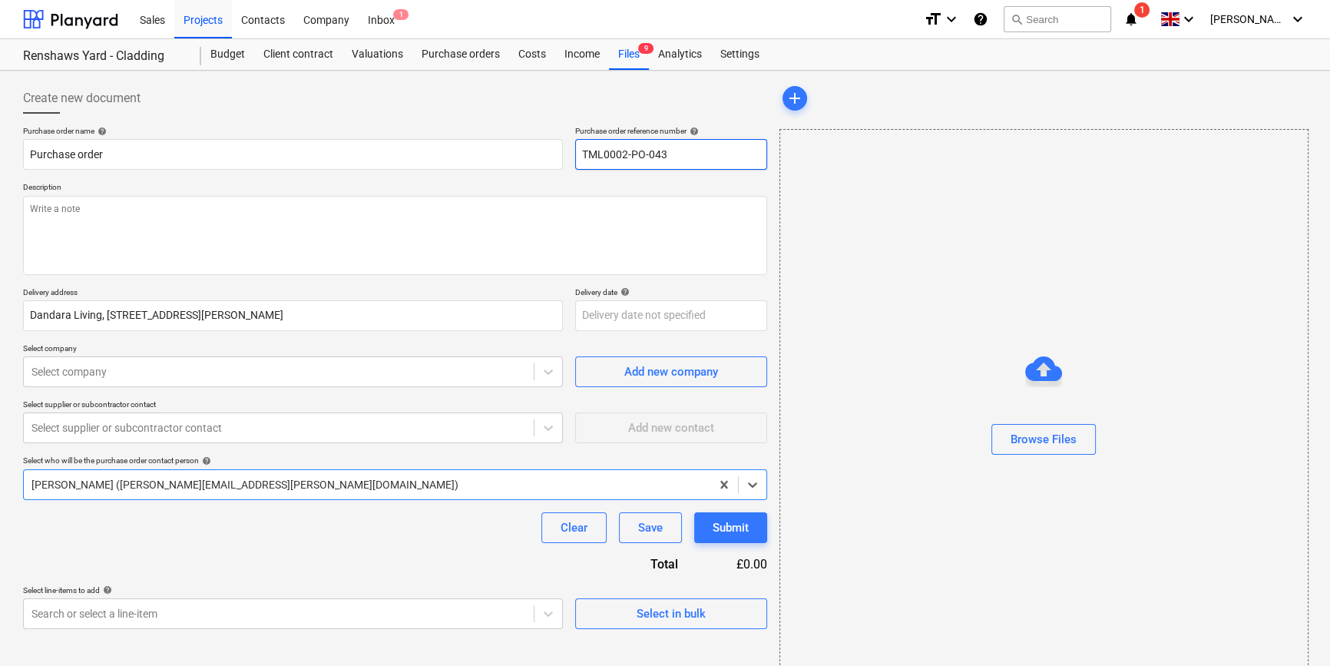
click at [673, 150] on input "TML0002-PO-043" at bounding box center [671, 154] width 192 height 31
type textarea "x"
type input "TML0002-PO-04"
type textarea "x"
drag, startPoint x: 668, startPoint y: 153, endPoint x: 582, endPoint y: 154, distance: 86.0
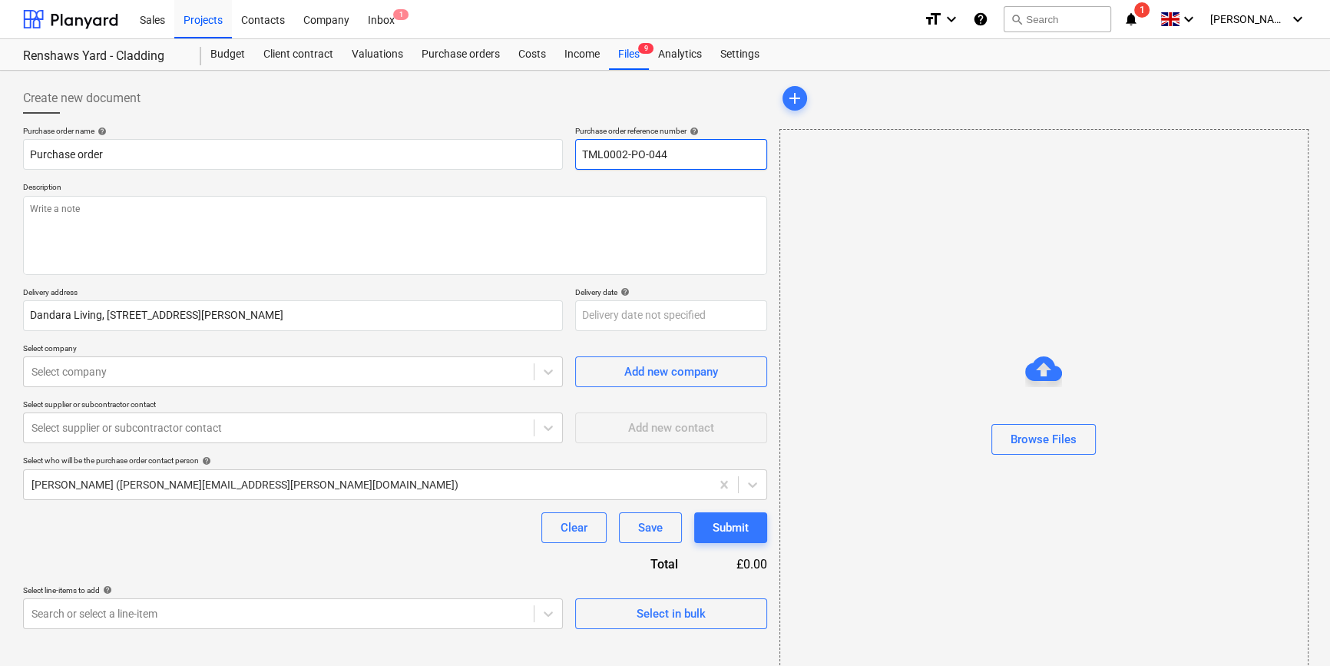
click at [582, 154] on input "TML0002-PO-044" at bounding box center [671, 154] width 192 height 31
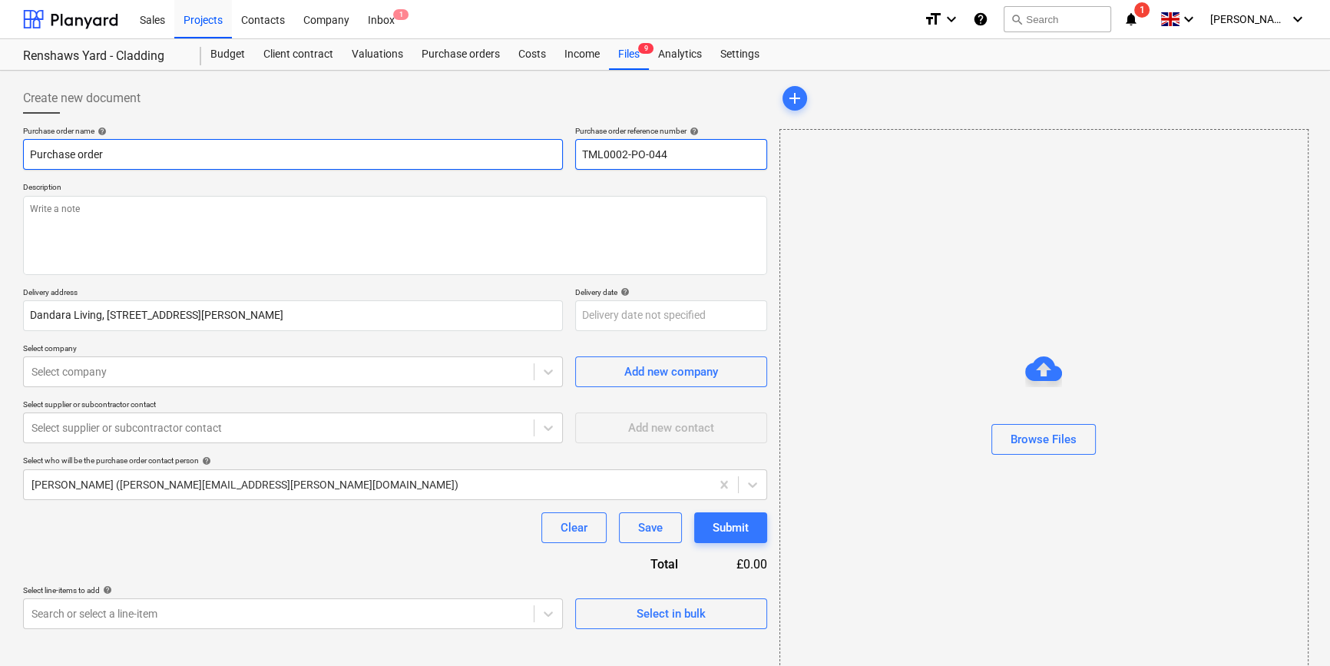
type input "TML0002-PO-044"
drag, startPoint x: 111, startPoint y: 151, endPoint x: 22, endPoint y: 153, distance: 89.1
click at [22, 153] on div "Create new document Purchase order name help Purchase order Purchase order refe…" at bounding box center [395, 385] width 756 height 617
paste input "TML0002-PO-044"
type textarea "x"
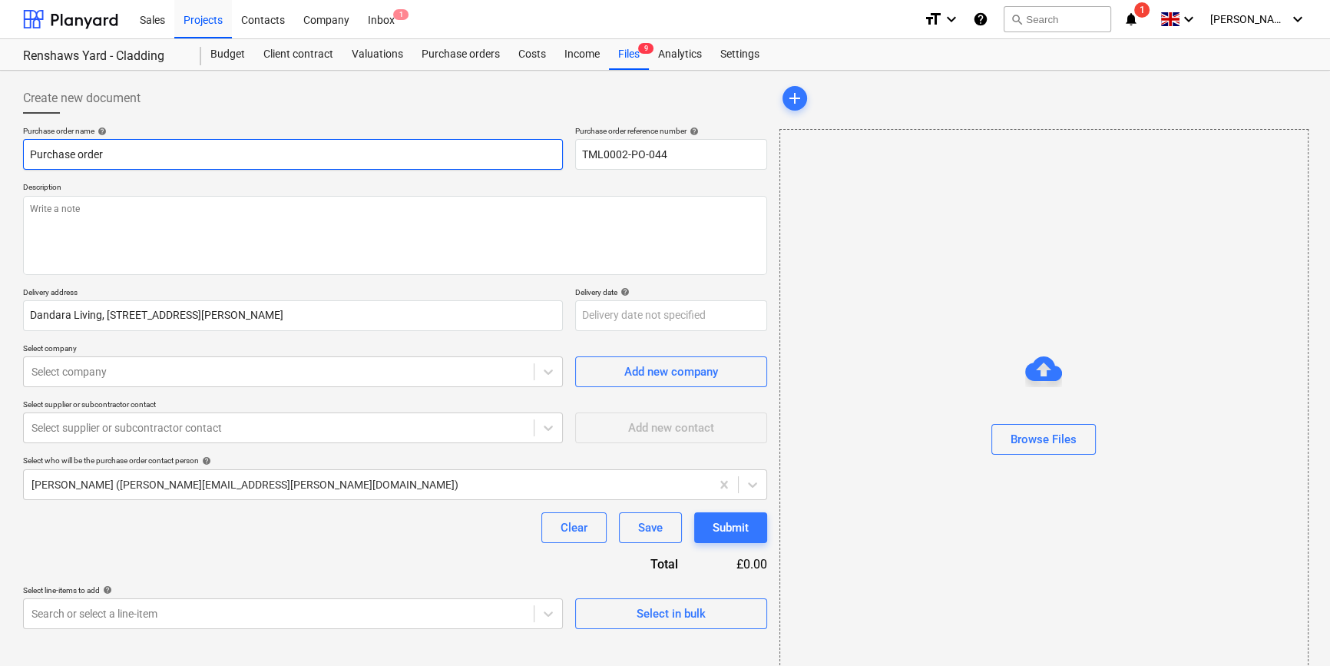
type input "TML0002-PO-044"
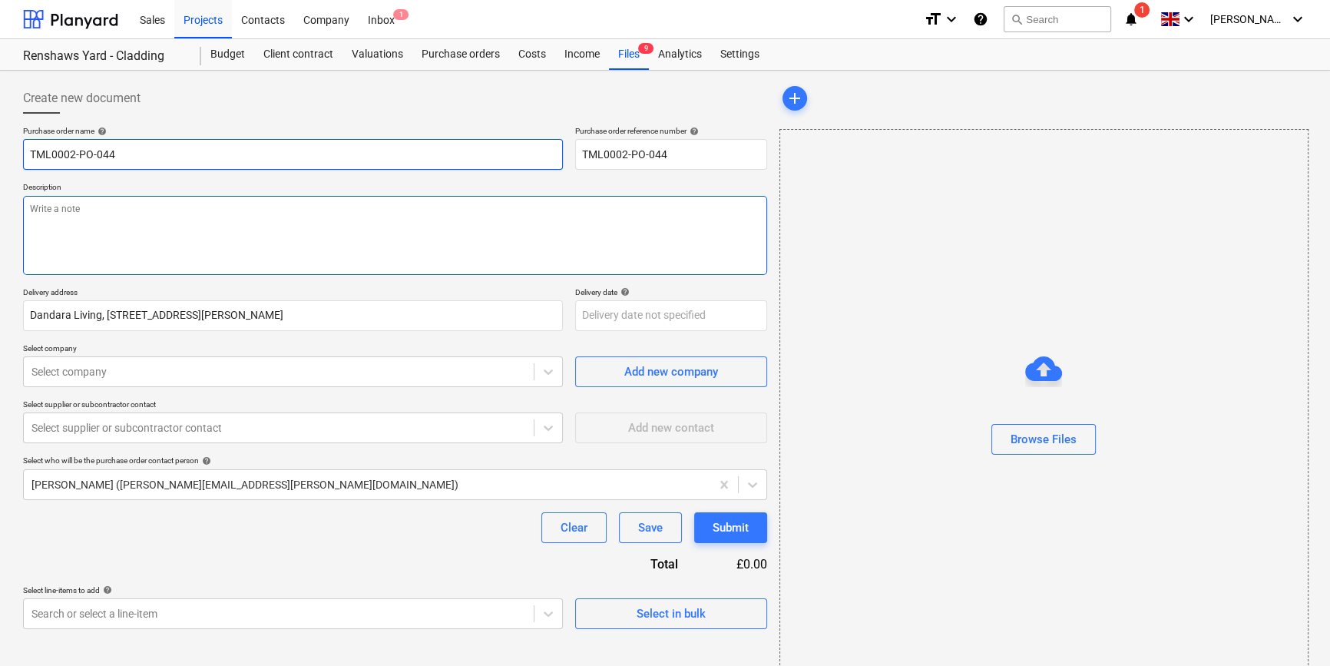
type textarea "x"
type input "TML0002-PO-044"
type textarea "x"
type input "TML0002-PO-044 S"
type textarea "x"
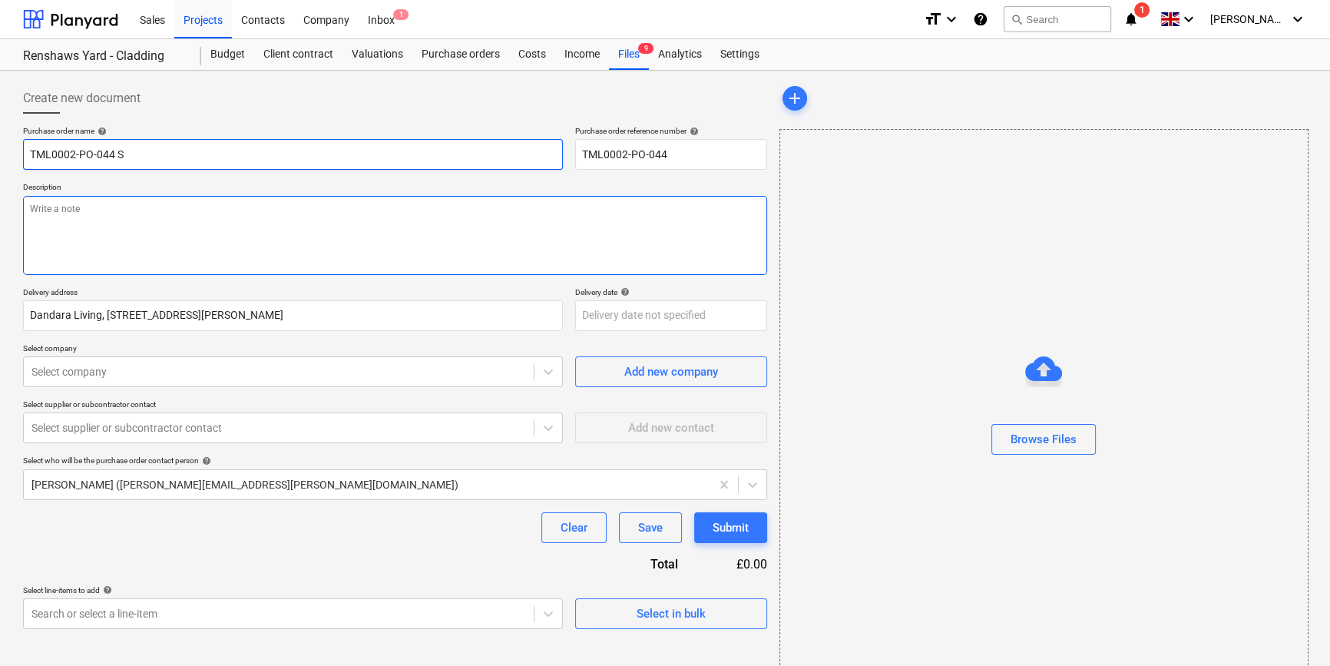
type input "TML0002-PO-044 So"
type textarea "x"
type input "TML0002-PO-044 Sot"
type textarea "x"
type input "TML0002-PO-044 Sote"
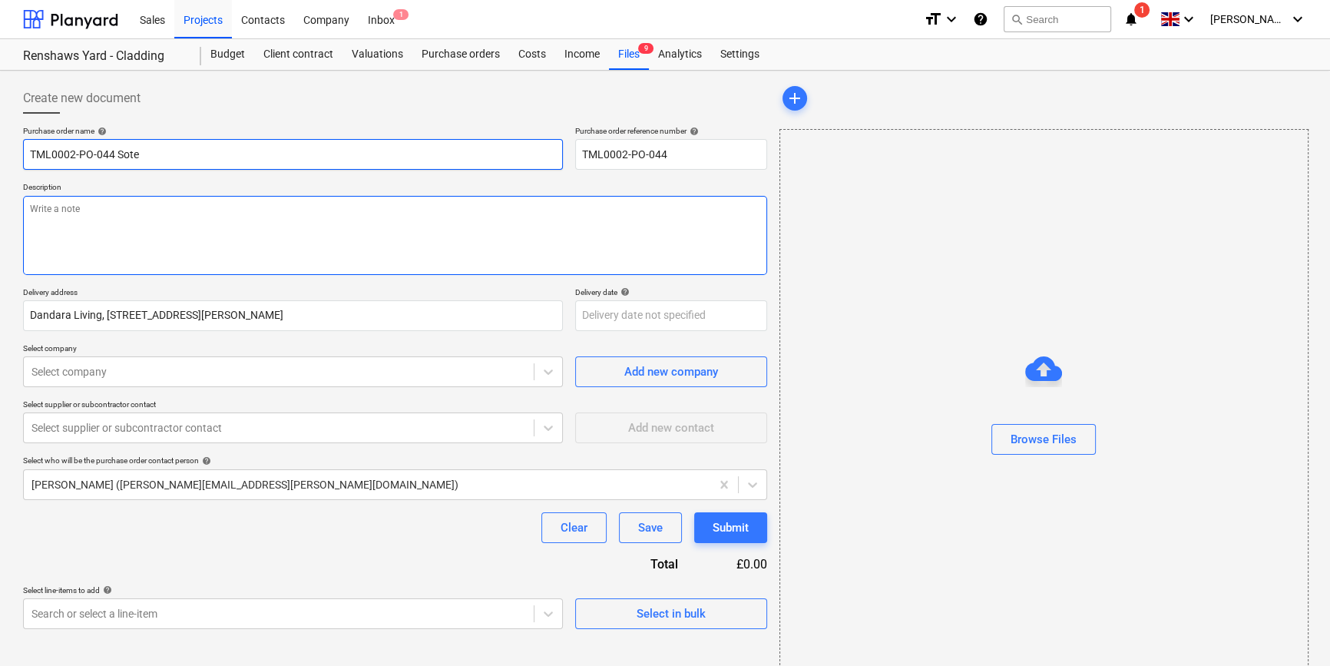
type textarea "x"
type input "TML0002-PO-044 Sotec"
type textarea "x"
type input "TML0002-PO-044 Sotech"
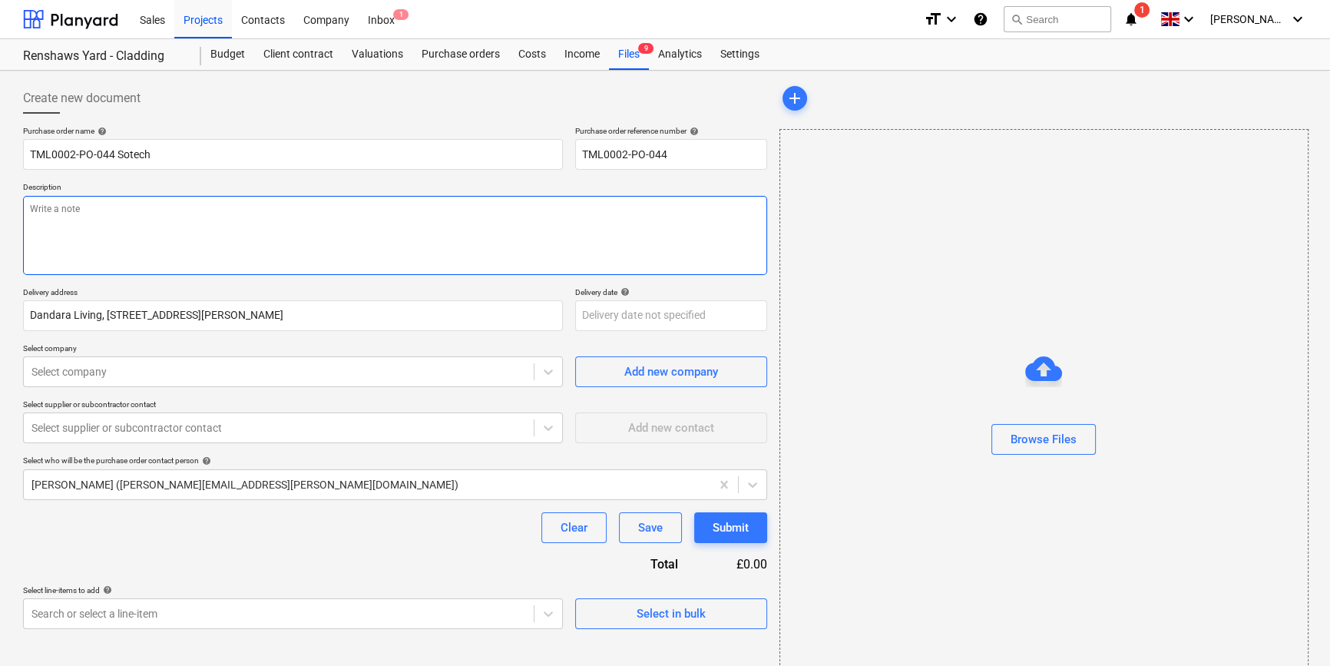
click at [80, 239] on textarea at bounding box center [395, 235] width 744 height 79
type textarea "x"
type textarea "P"
type textarea "x"
type textarea "Pa"
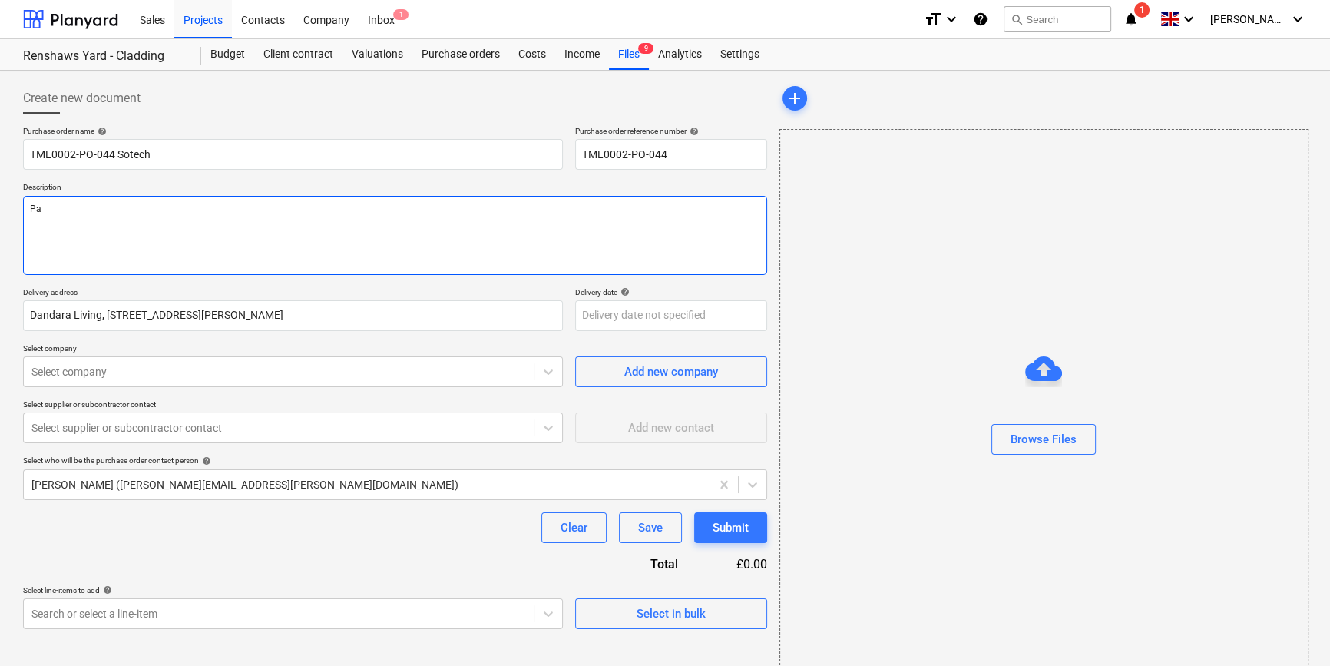
type textarea "x"
type textarea "Par"
type textarea "x"
type textarea "Part"
type textarea "x"
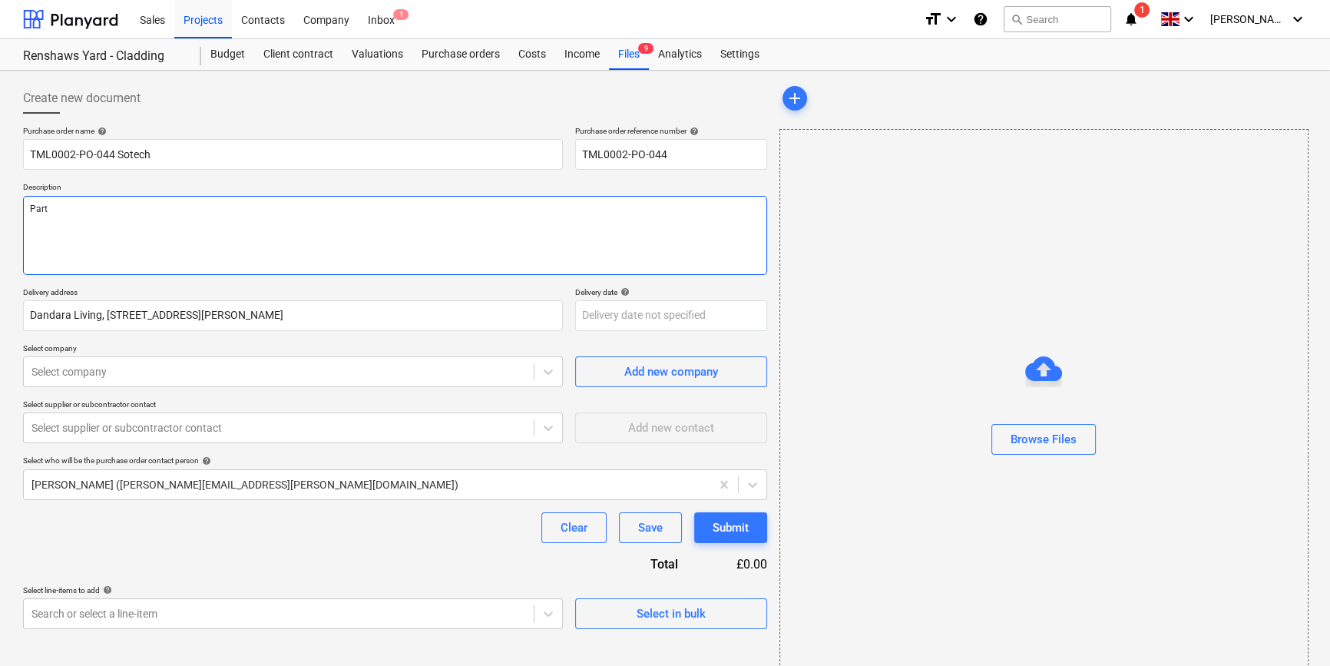
type textarea "Part"
type textarea "x"
type textarea "Part o"
type textarea "x"
type textarea "Part of"
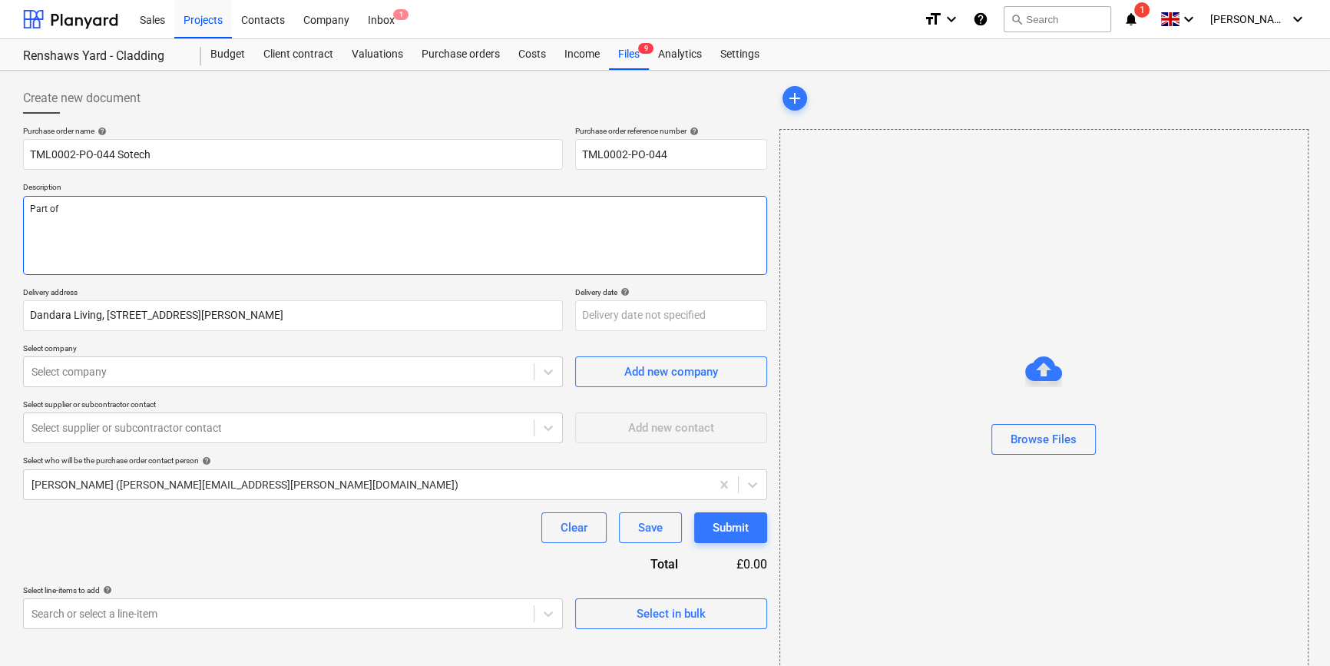
type textarea "x"
type textarea "Part of"
type textarea "x"
type textarea "Part of c"
type textarea "x"
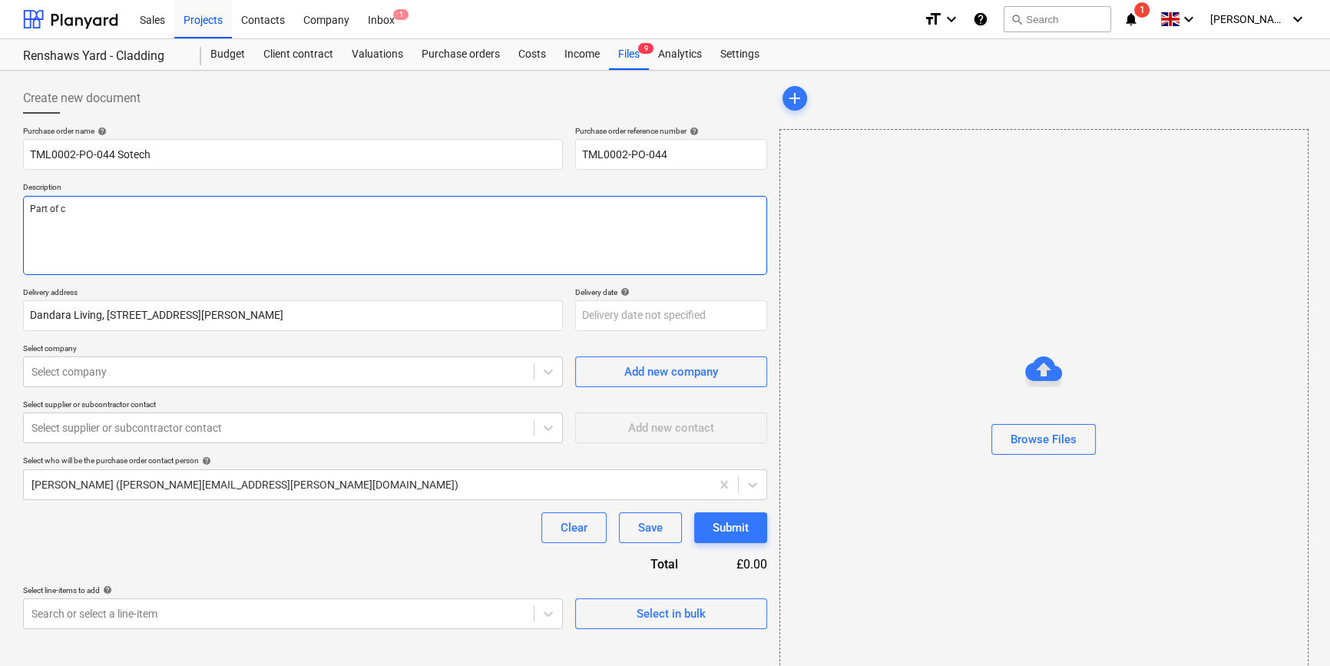
type textarea "Part of ca"
type textarea "x"
type textarea "Part of cal"
type textarea "x"
type textarea "Part of call"
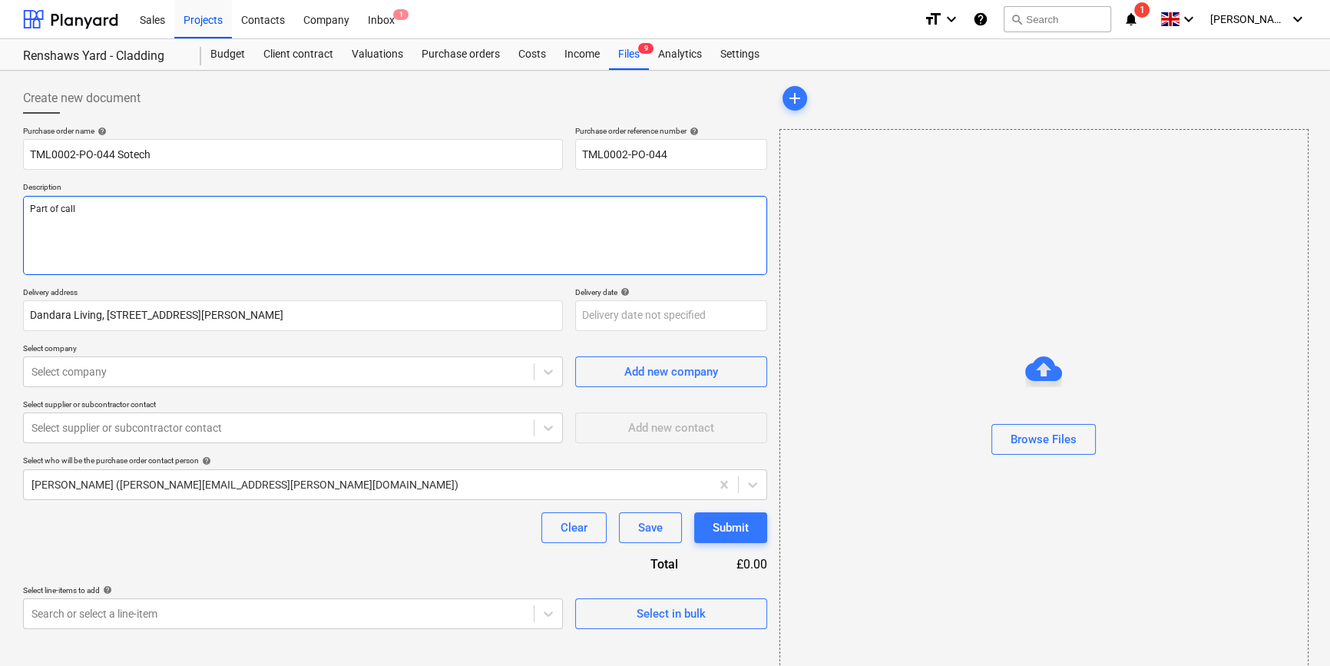
type textarea "x"
type textarea "Part of call"
type textarea "x"
type textarea "Part of call o"
type textarea "x"
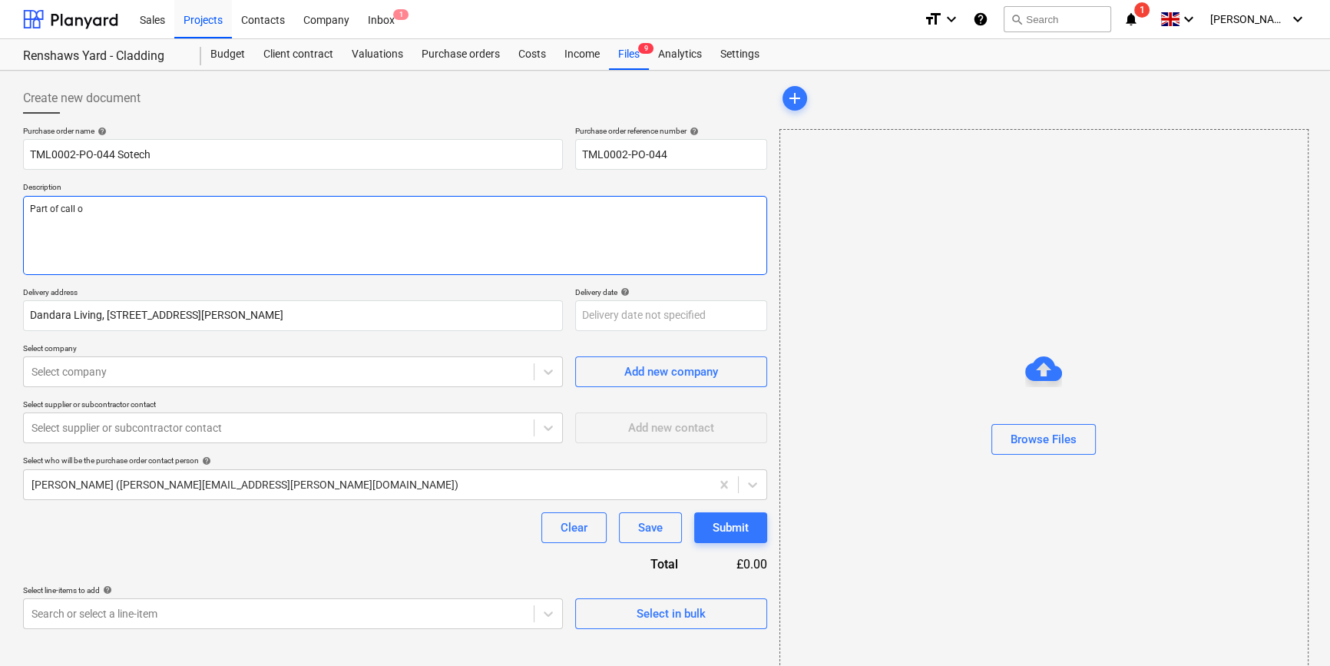
type textarea "Part of call of"
type textarea "x"
type textarea "Part of call off"
type textarea "x"
type textarea "Part of call off"
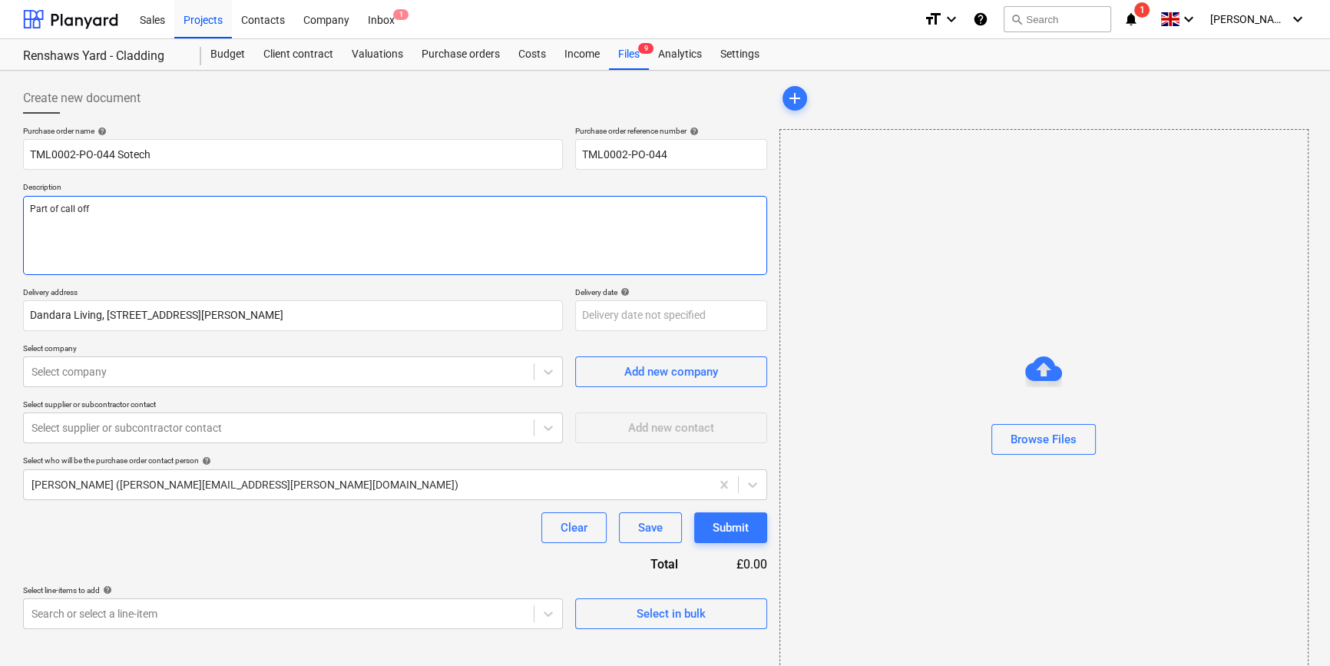
type textarea "x"
type textarea "Part of call off 0"
type textarea "x"
type textarea "Part of call off 02"
type textarea "x"
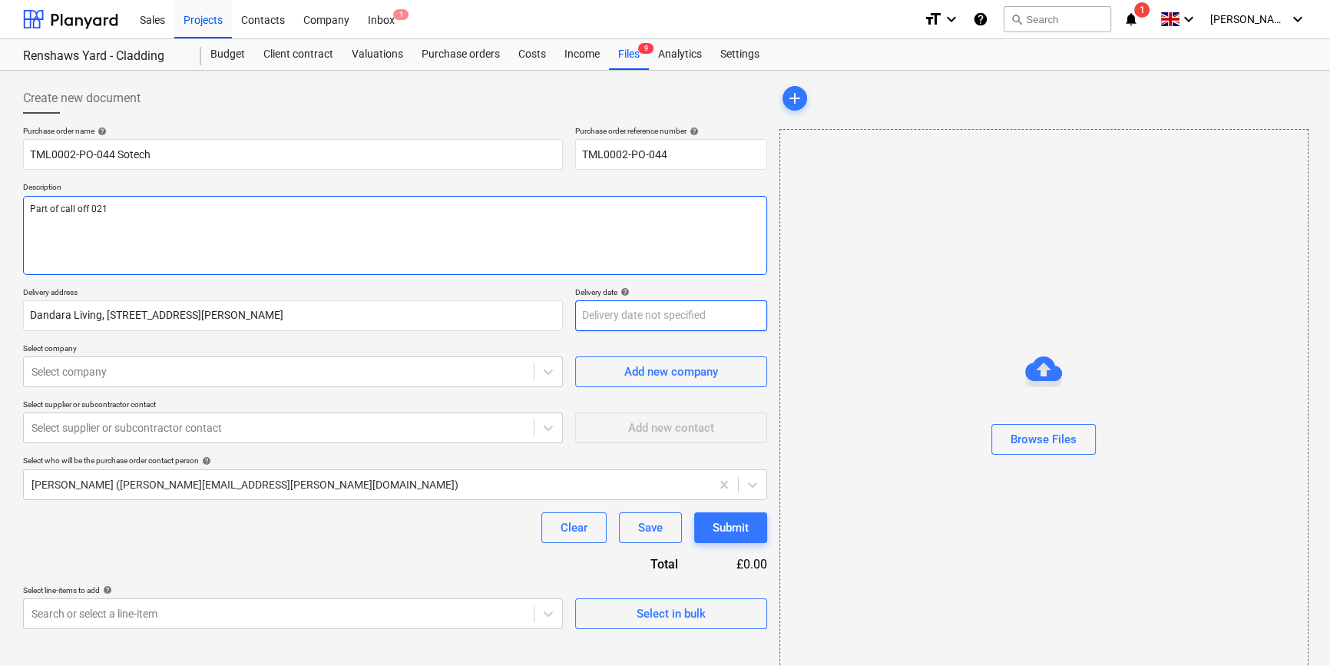
type textarea "Part of call off 021"
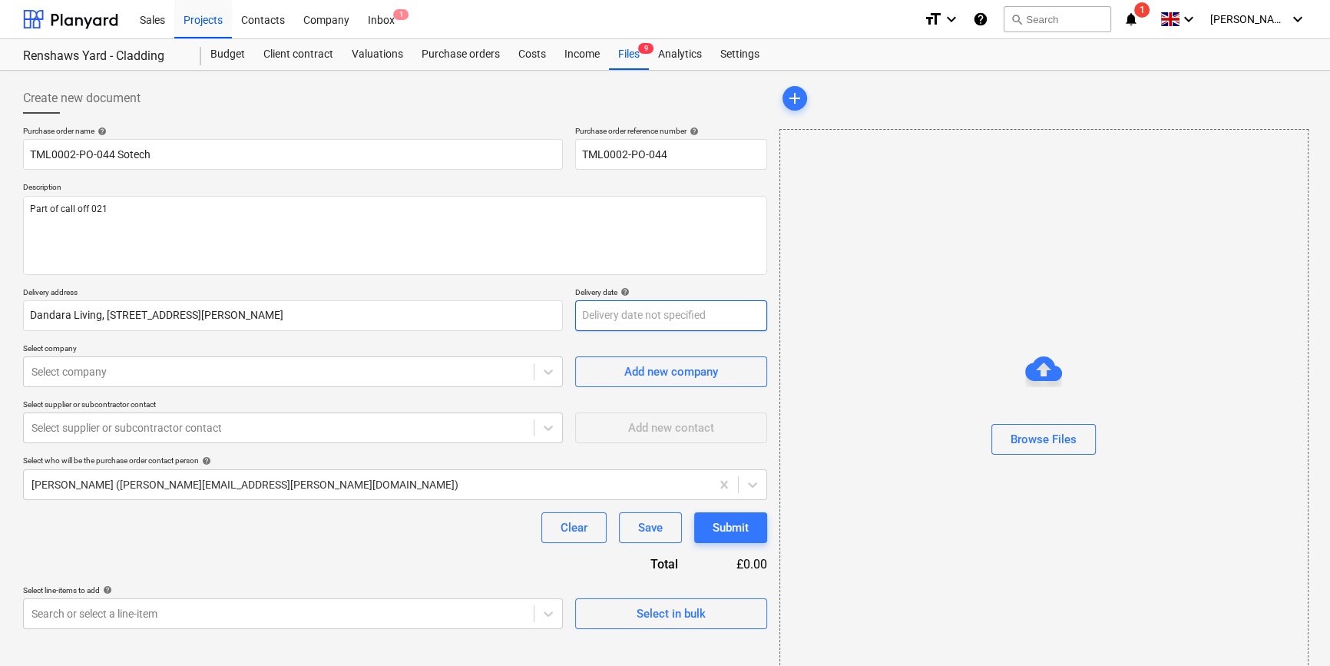
click at [666, 323] on body "Sales Projects Contacts Company Inbox 1 format_size keyboard_arrow_down help se…" at bounding box center [665, 333] width 1330 height 666
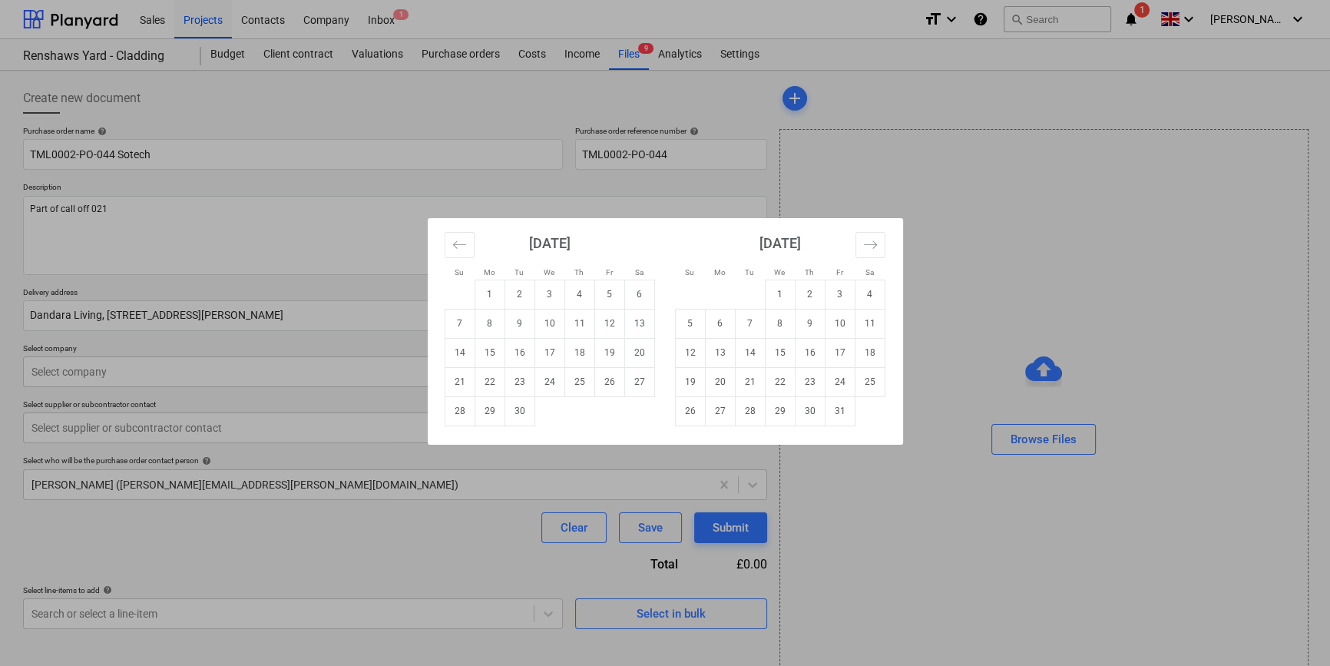
click at [609, 355] on td "19" at bounding box center [609, 352] width 30 height 29
type textarea "x"
type input "[DATE]"
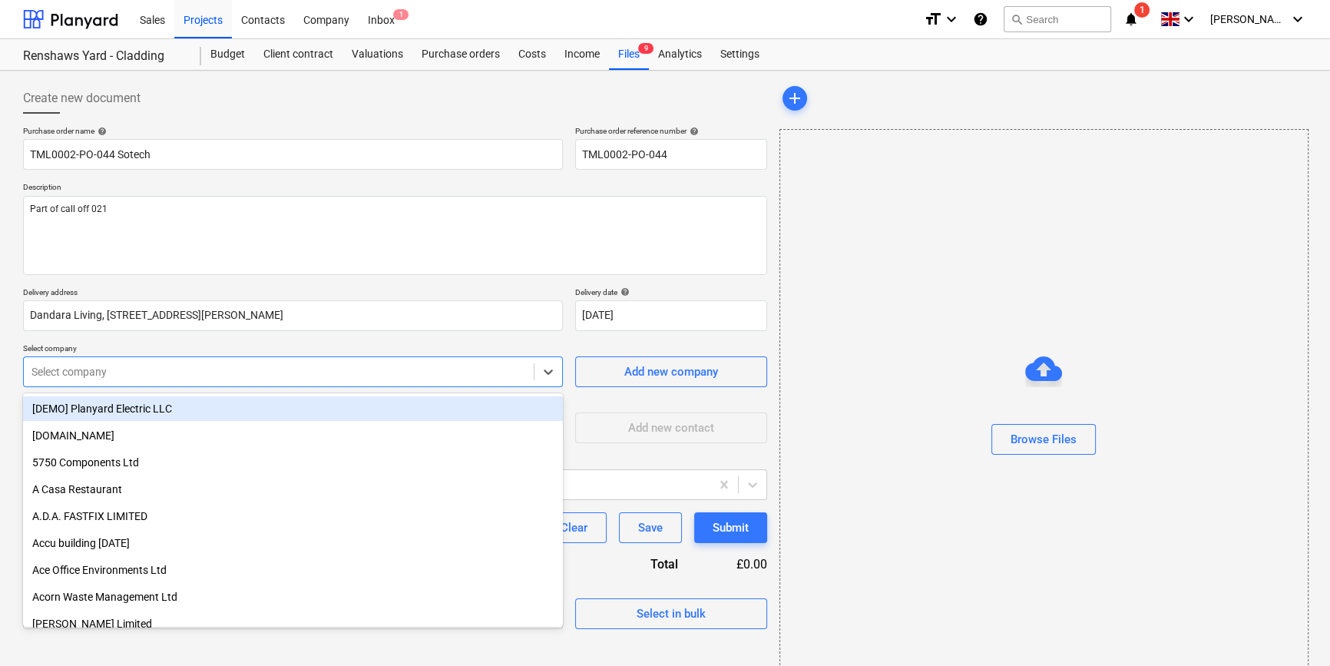
click at [195, 368] on div at bounding box center [278, 371] width 495 height 15
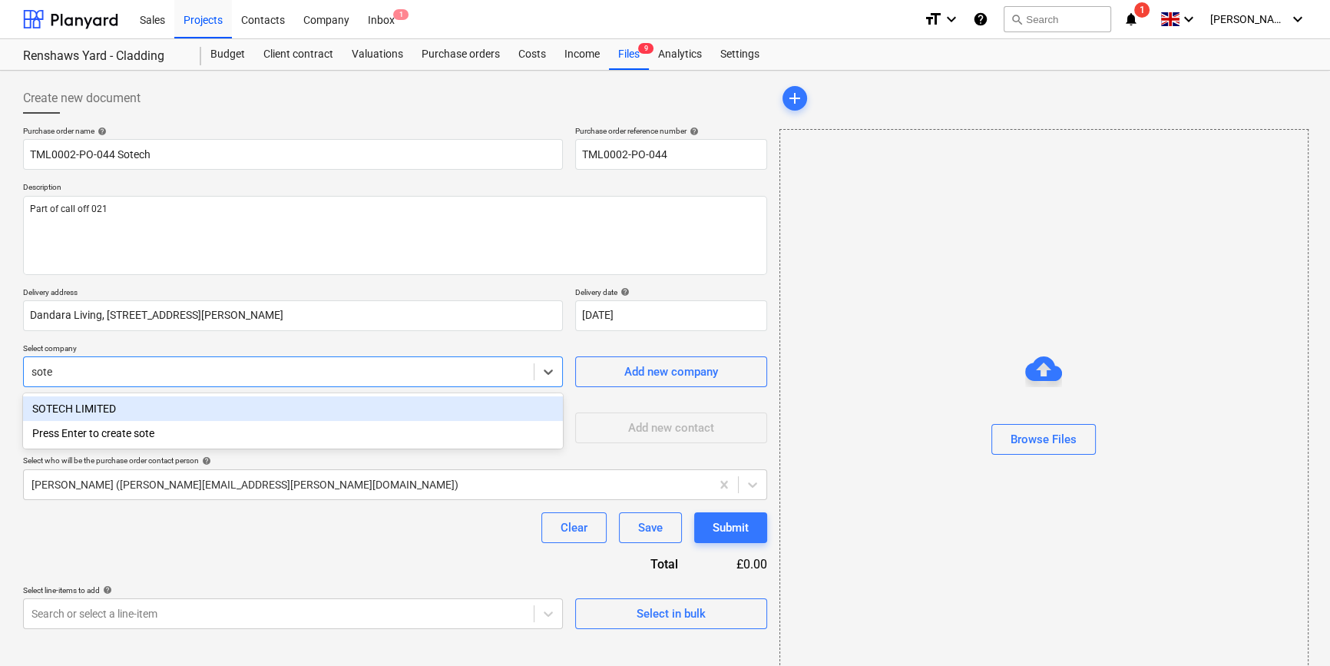
click at [154, 405] on div "SOTECH LIMITED" at bounding box center [293, 408] width 540 height 25
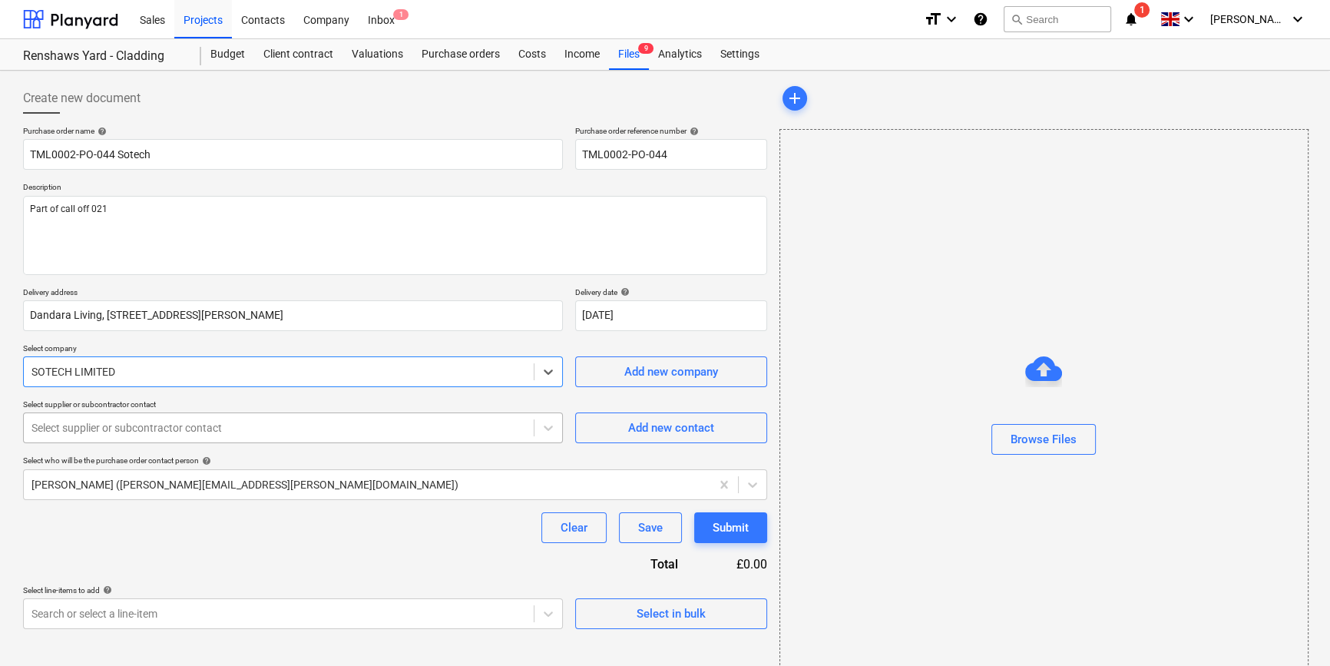
click at [146, 435] on div at bounding box center [278, 427] width 495 height 15
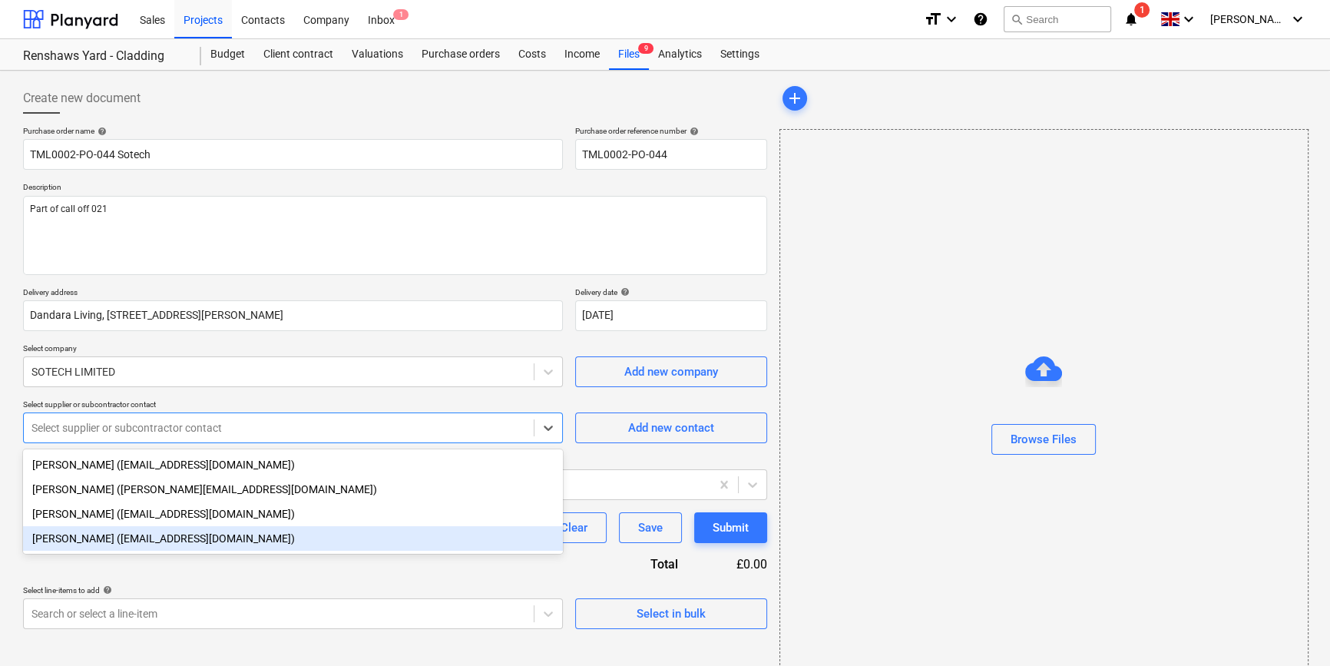
click at [123, 548] on div "[PERSON_NAME] ([EMAIL_ADDRESS][DOMAIN_NAME])" at bounding box center [293, 538] width 540 height 25
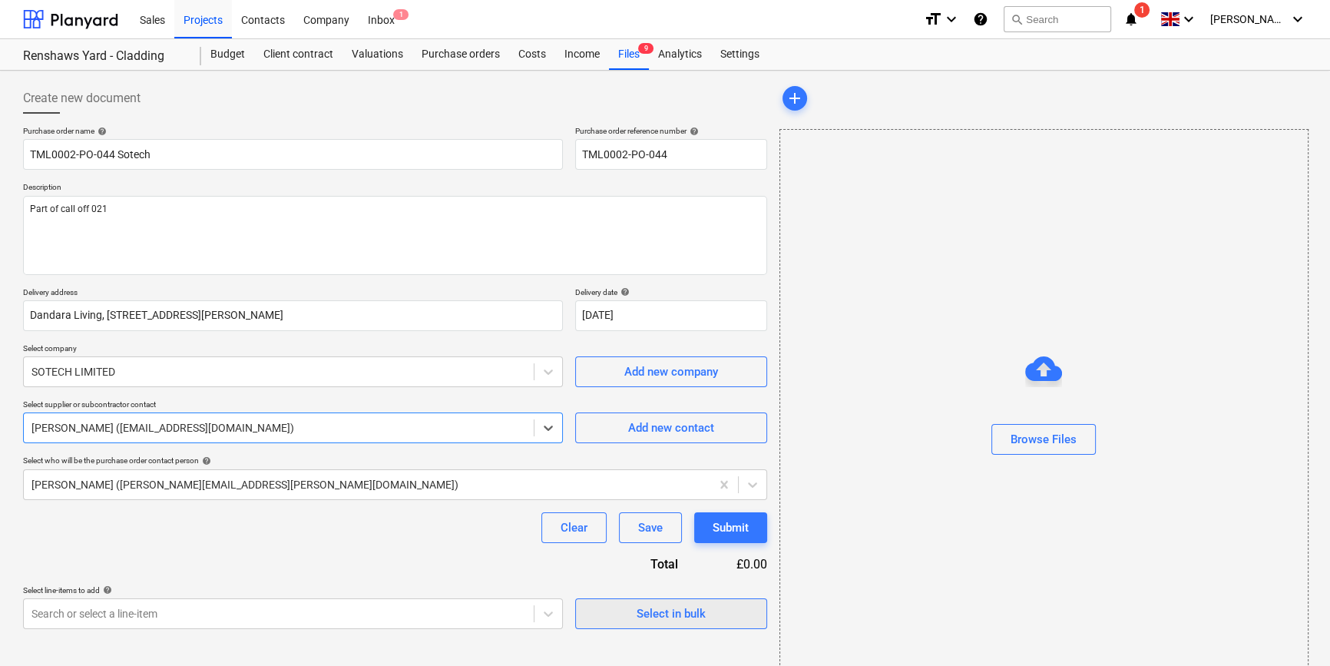
click at [630, 614] on span "Select in bulk" at bounding box center [671, 614] width 154 height 20
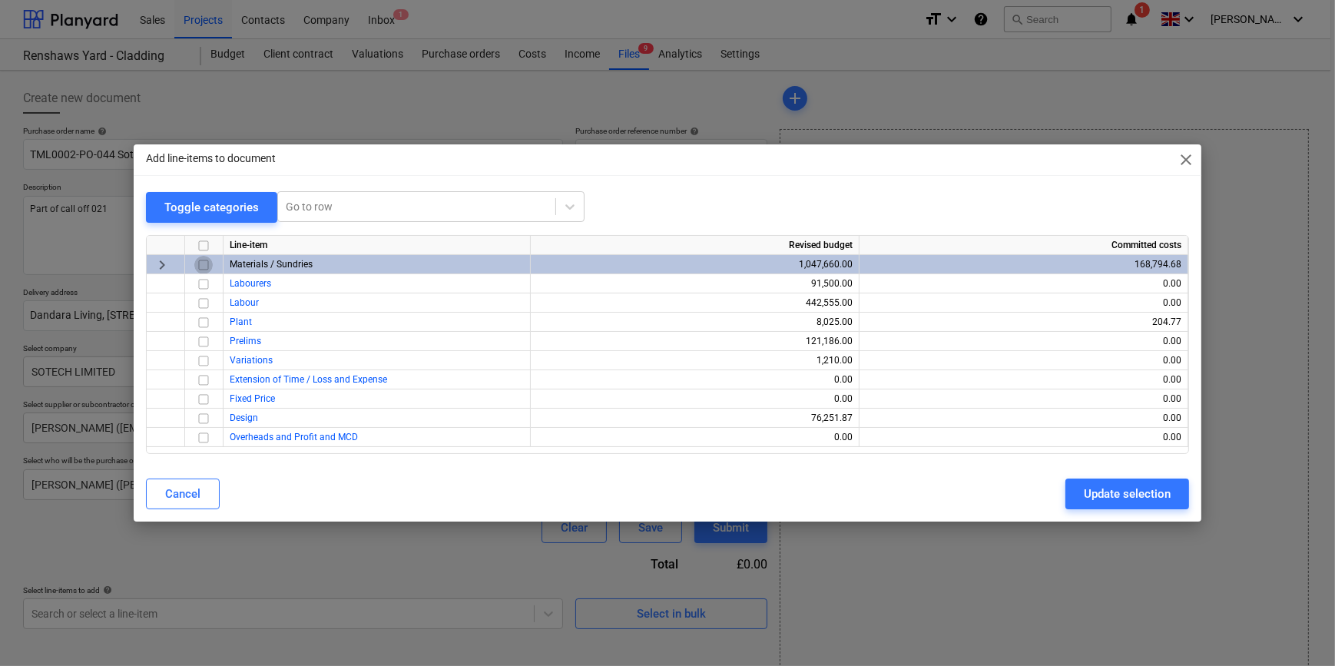
click at [203, 263] on input "checkbox" at bounding box center [203, 265] width 18 height 18
click at [1064, 491] on div "Update selection" at bounding box center [1127, 494] width 87 height 20
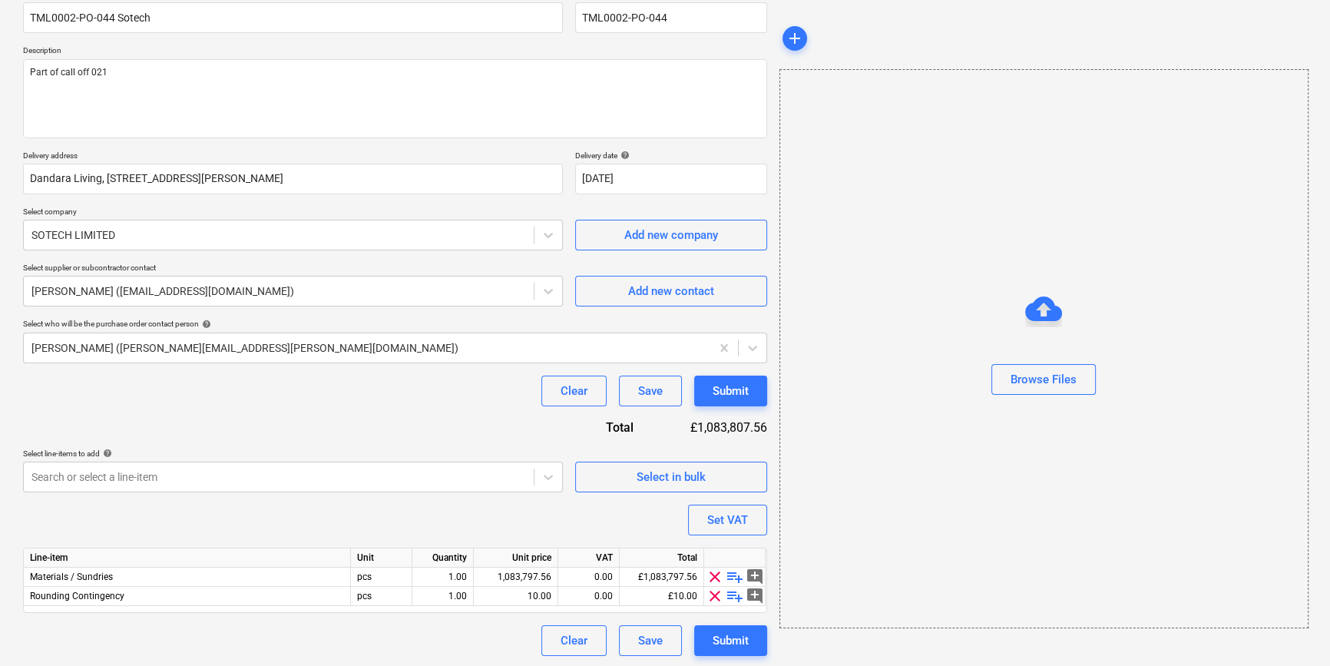
scroll to position [138, 0]
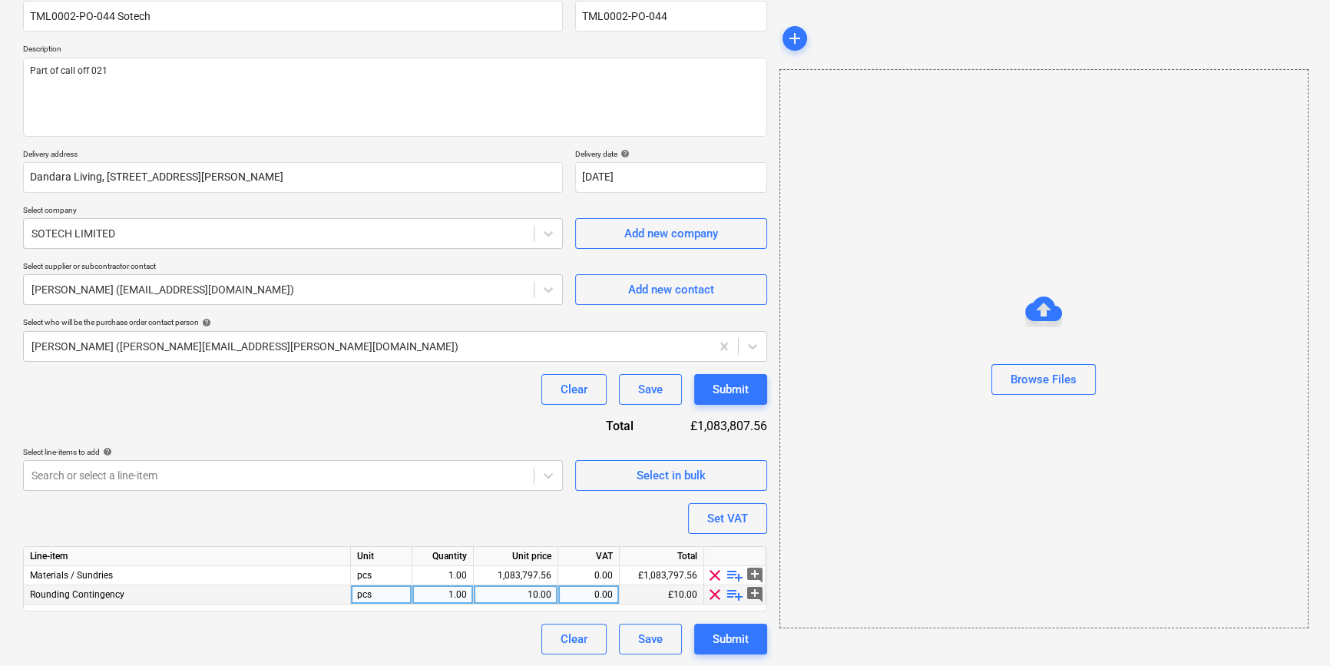
click at [715, 592] on span "clear" at bounding box center [715, 594] width 18 height 18
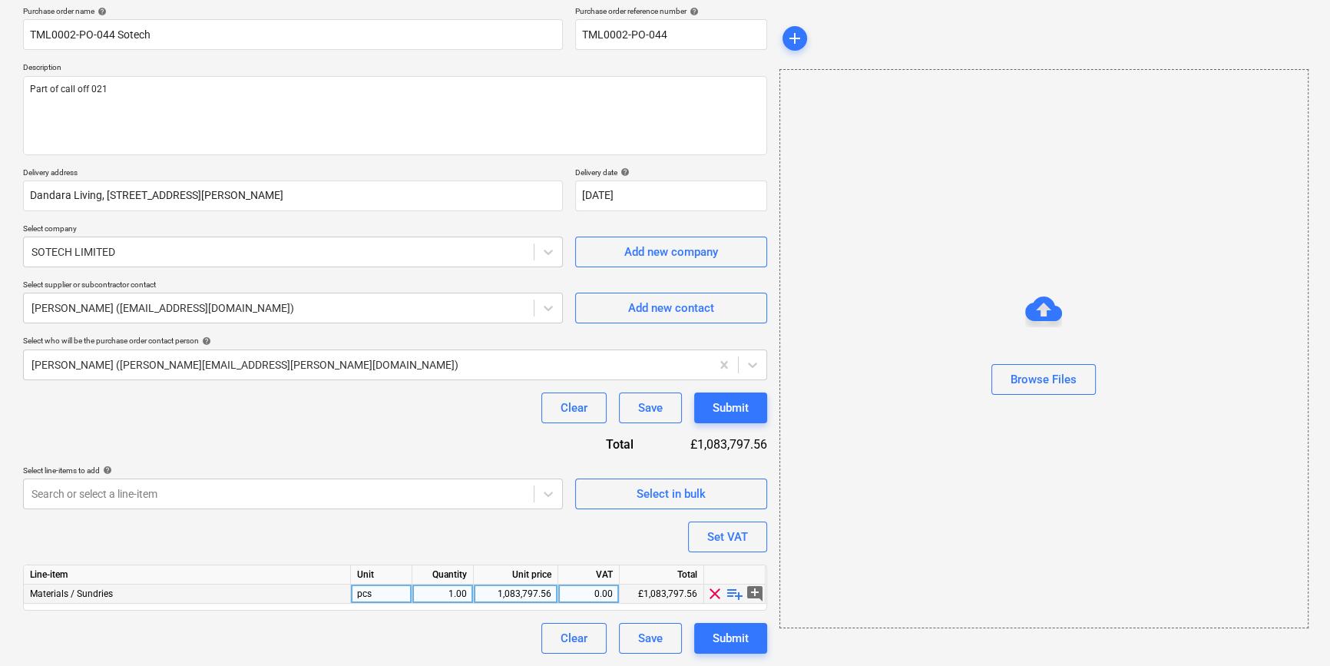
scroll to position [119, 0]
click at [733, 594] on span "playlist_add" at bounding box center [735, 594] width 18 height 18
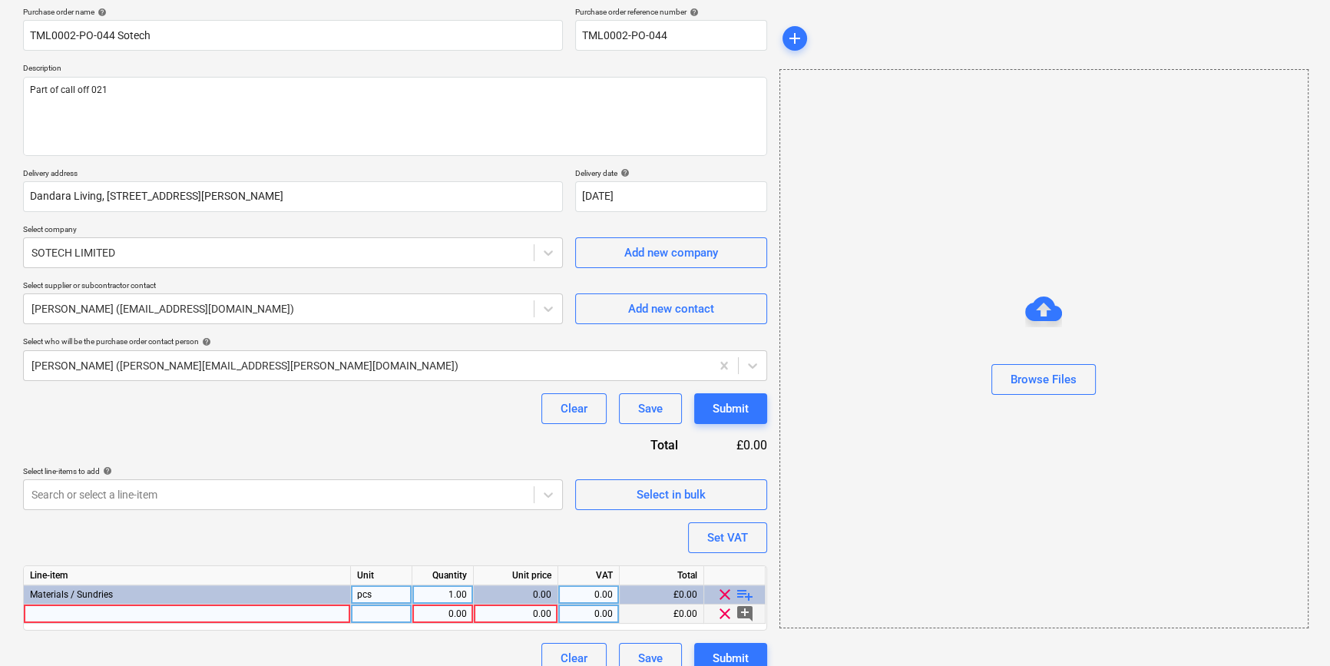
click at [97, 614] on div at bounding box center [187, 613] width 327 height 19
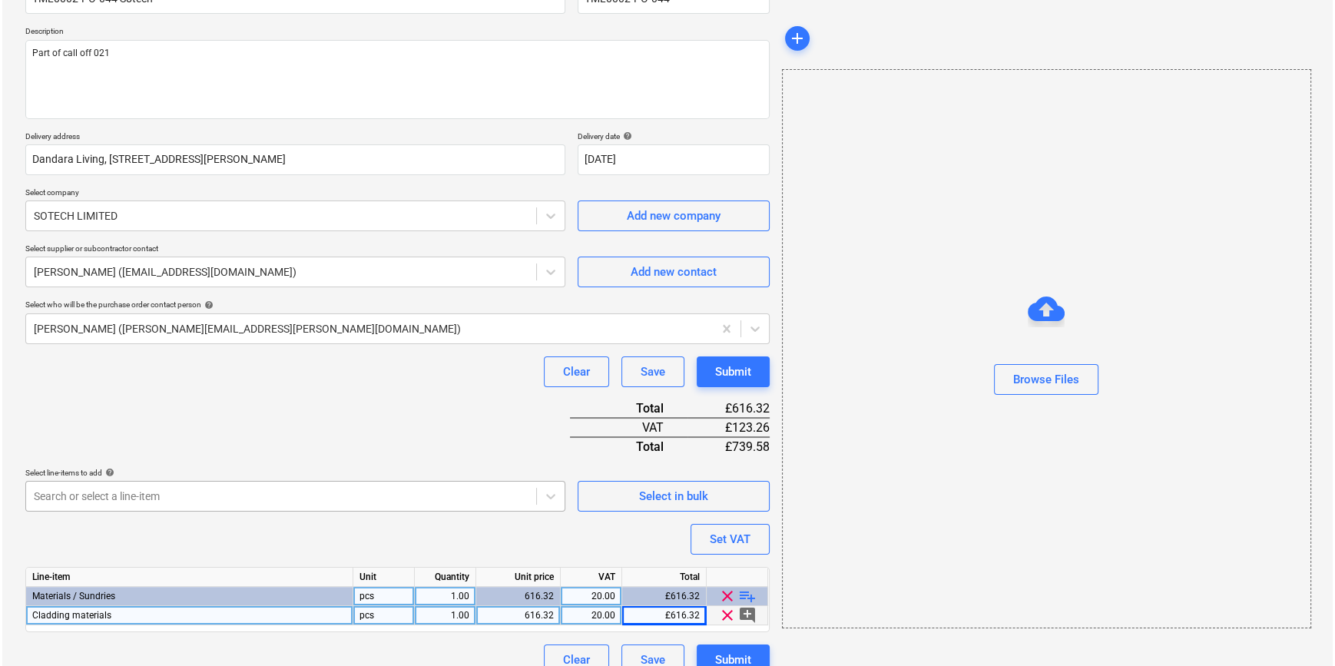
scroll to position [177, 0]
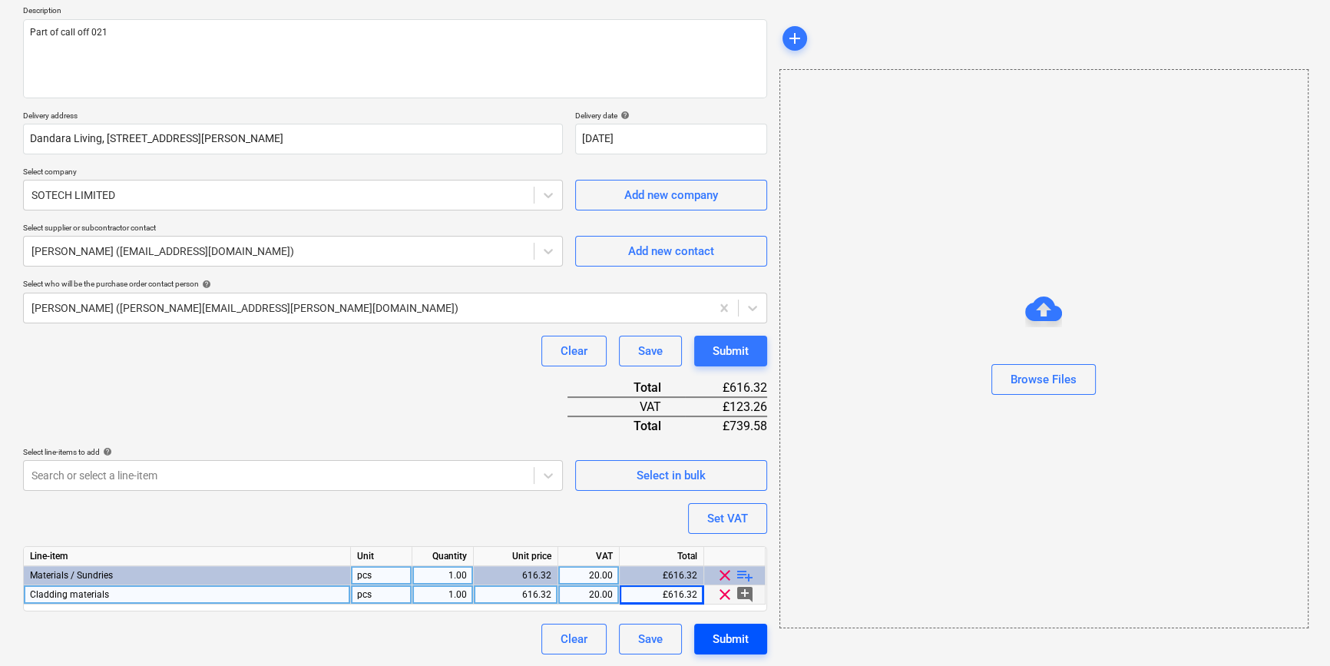
click at [740, 638] on div "Submit" at bounding box center [731, 639] width 36 height 20
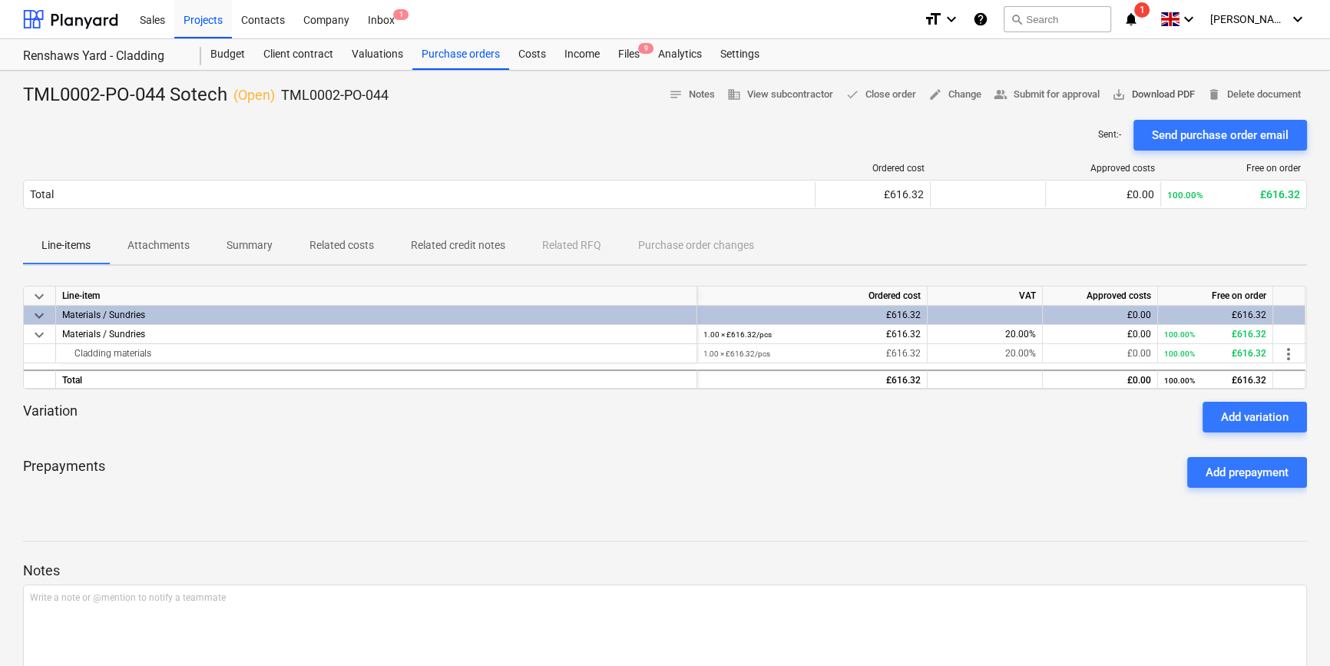
click at [1064, 94] on span "save_alt Download PDF" at bounding box center [1153, 95] width 83 height 18
click at [438, 54] on div "Purchase orders" at bounding box center [460, 54] width 97 height 31
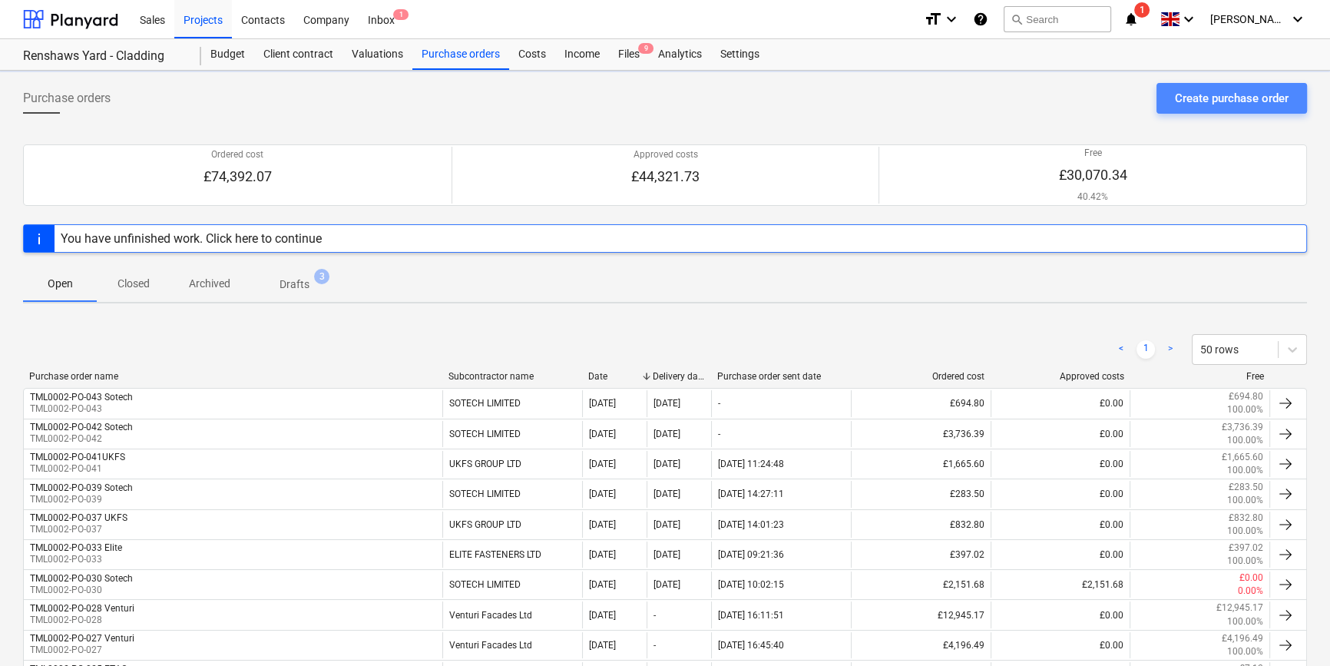
click at [1064, 97] on div "Create purchase order" at bounding box center [1232, 98] width 114 height 20
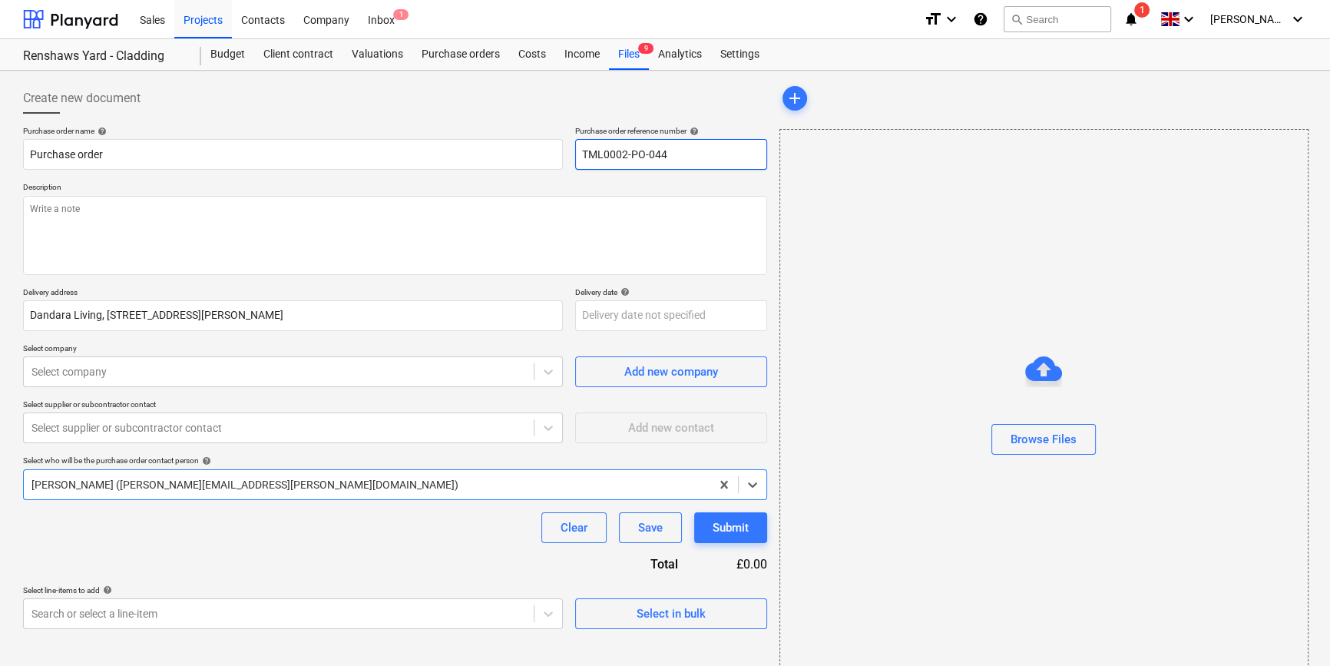
click at [726, 154] on input "TML0002-PO-044" at bounding box center [671, 154] width 192 height 31
drag, startPoint x: 667, startPoint y: 152, endPoint x: 584, endPoint y: 161, distance: 83.4
click at [584, 161] on input "TML0002-PO-045" at bounding box center [671, 154] width 192 height 31
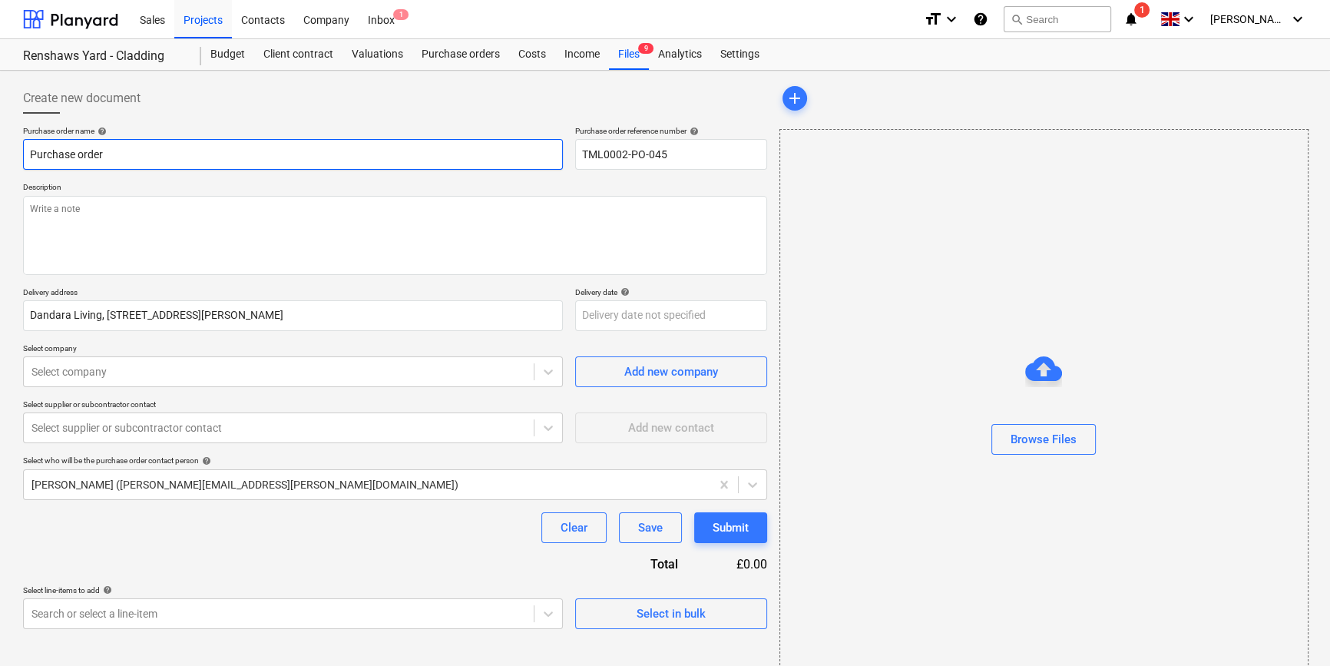
drag, startPoint x: 107, startPoint y: 153, endPoint x: 24, endPoint y: 152, distance: 82.9
click at [24, 152] on input "Purchase order" at bounding box center [293, 154] width 540 height 31
paste input "TML0002-PO-045"
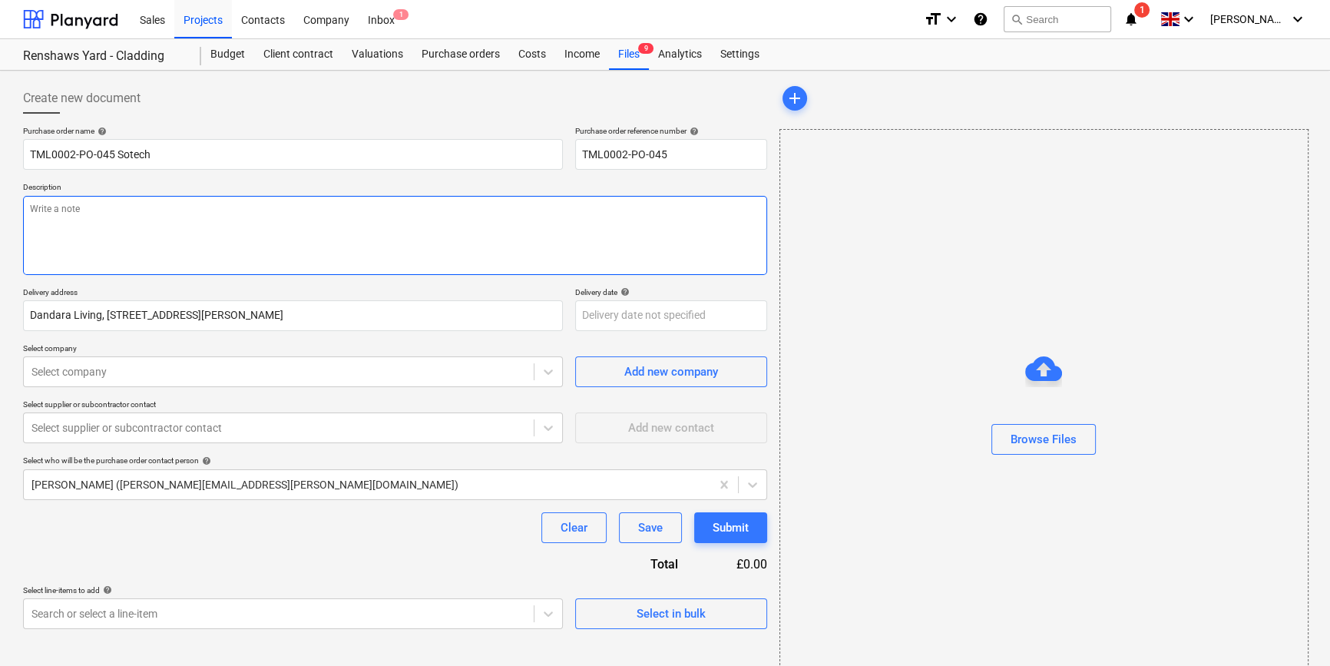
click at [45, 218] on textarea at bounding box center [395, 235] width 744 height 79
click at [74, 207] on textarea "Part of calloff 021" at bounding box center [395, 235] width 744 height 79
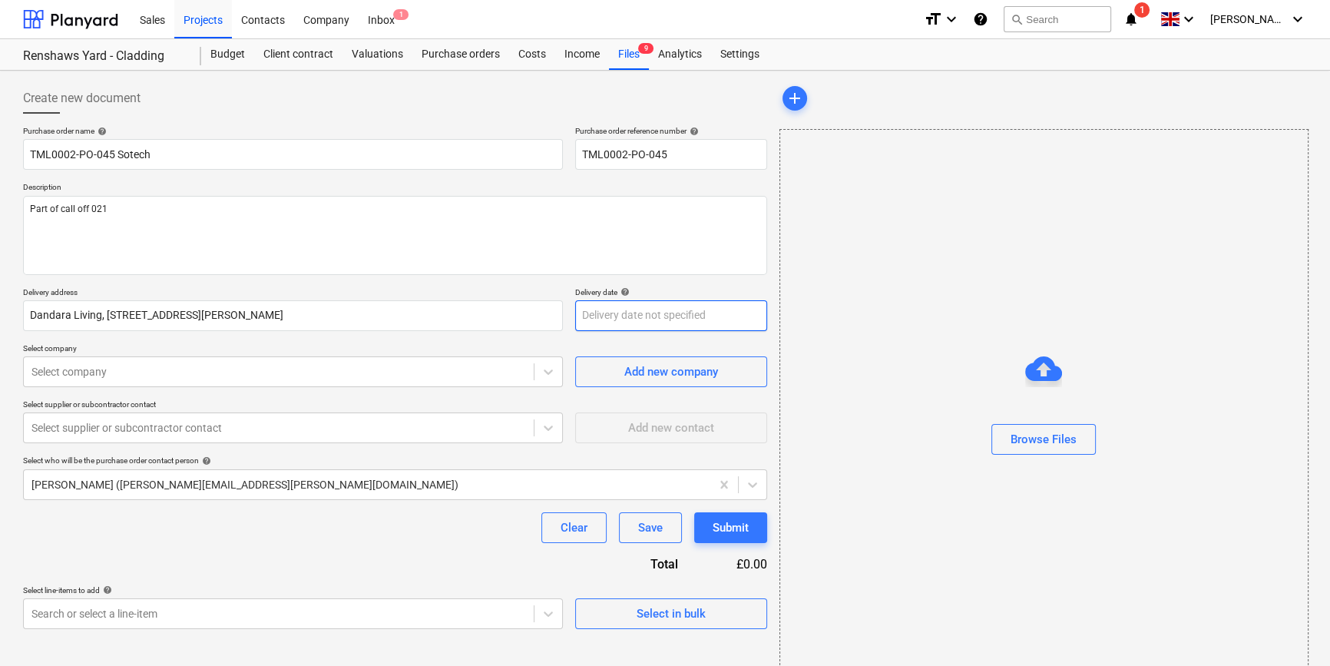
click at [604, 319] on body "Sales Projects Contacts Company Inbox 1 format_size keyboard_arrow_down help se…" at bounding box center [665, 333] width 1330 height 666
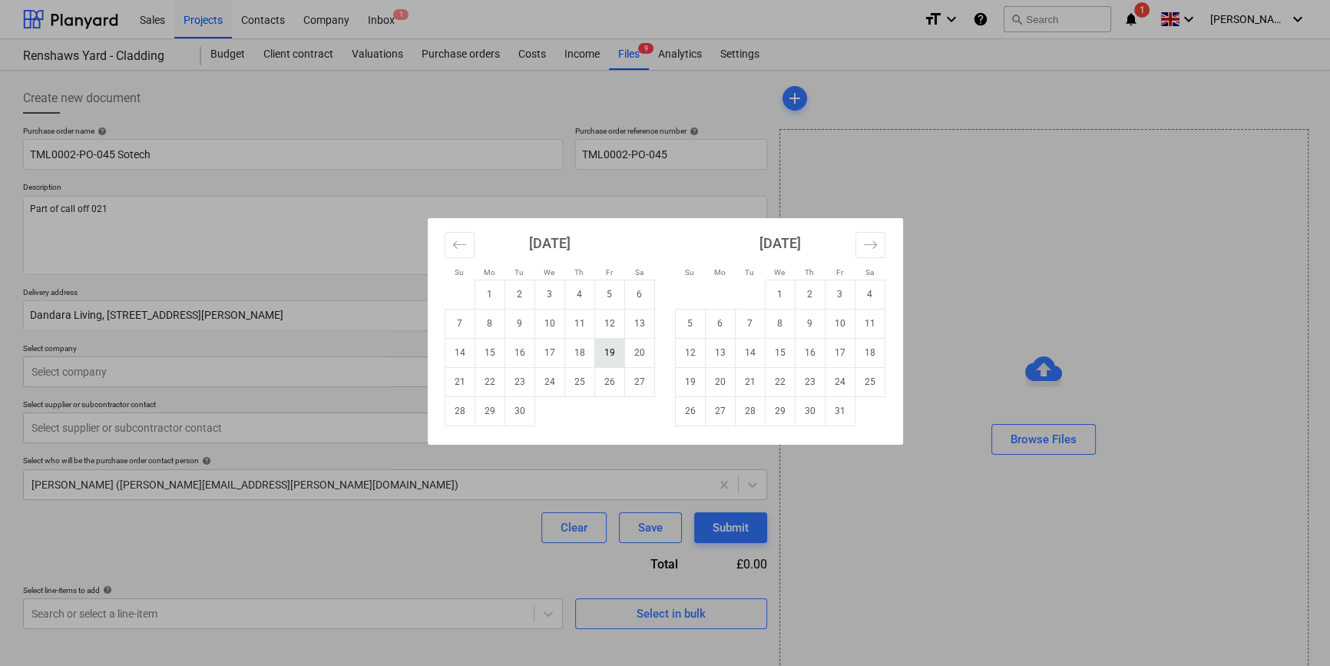
click at [607, 356] on td "19" at bounding box center [609, 352] width 30 height 29
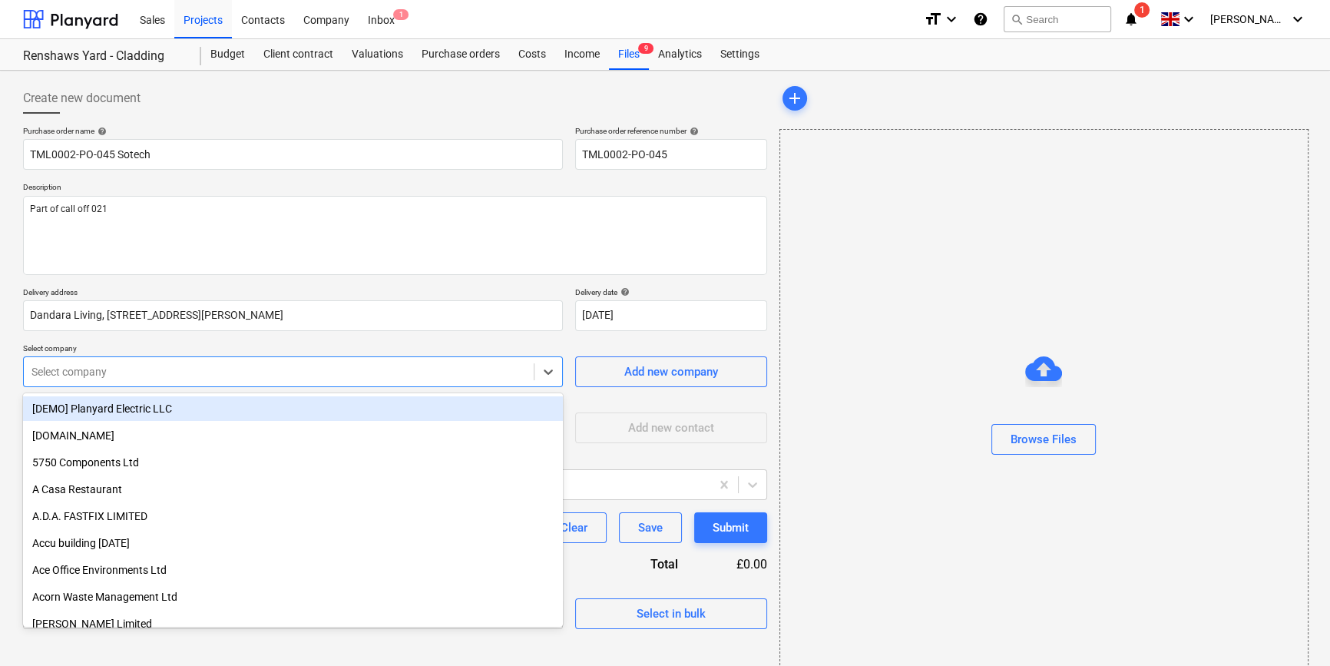
click at [286, 377] on div at bounding box center [278, 371] width 495 height 15
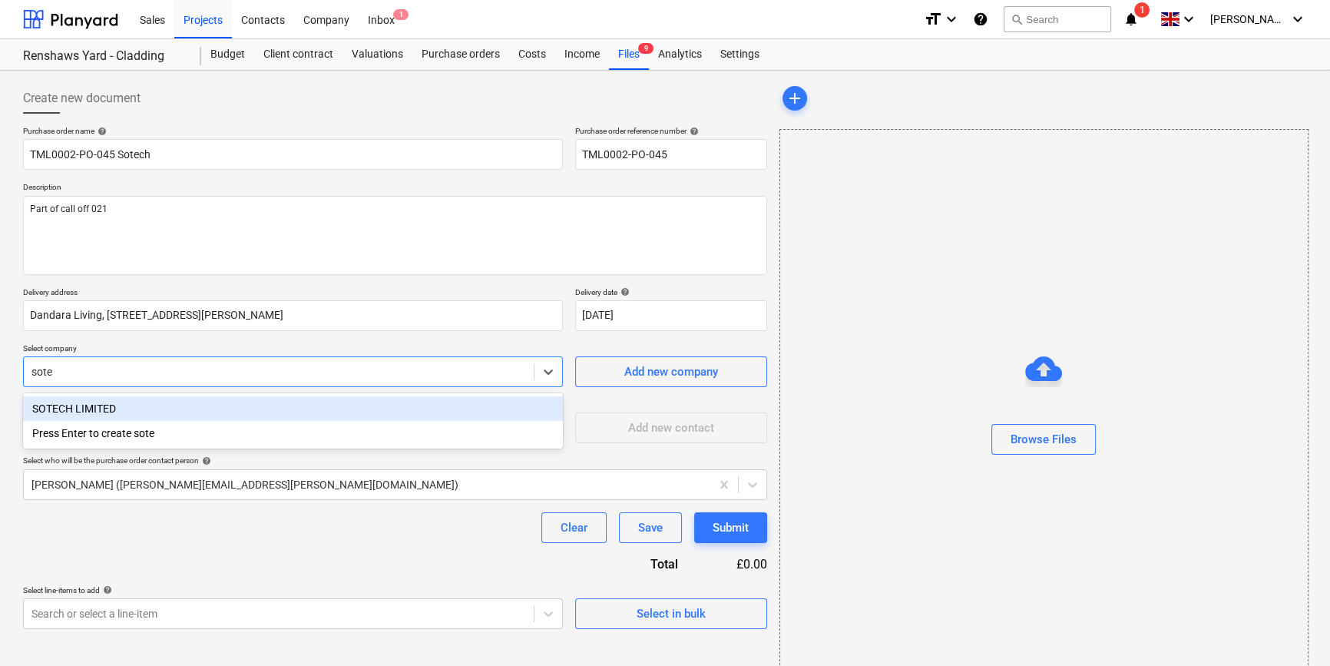
click at [116, 410] on div "SOTECH LIMITED" at bounding box center [293, 408] width 540 height 25
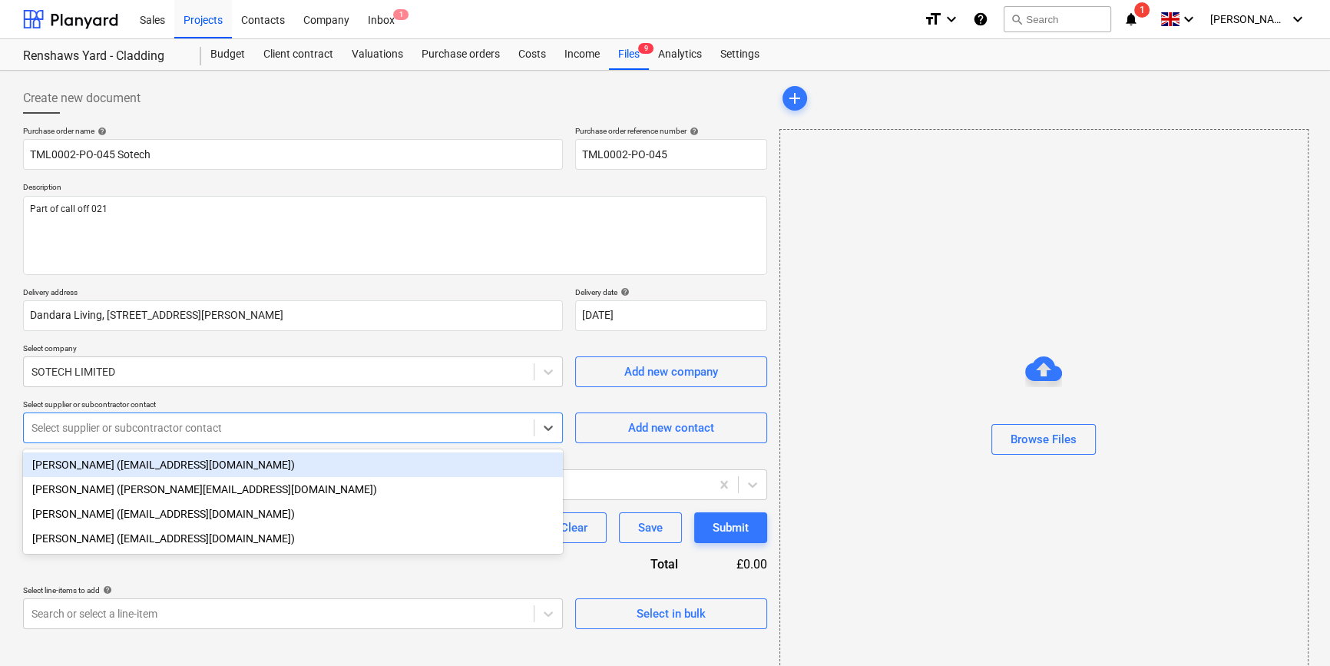
click at [111, 423] on div at bounding box center [278, 427] width 495 height 15
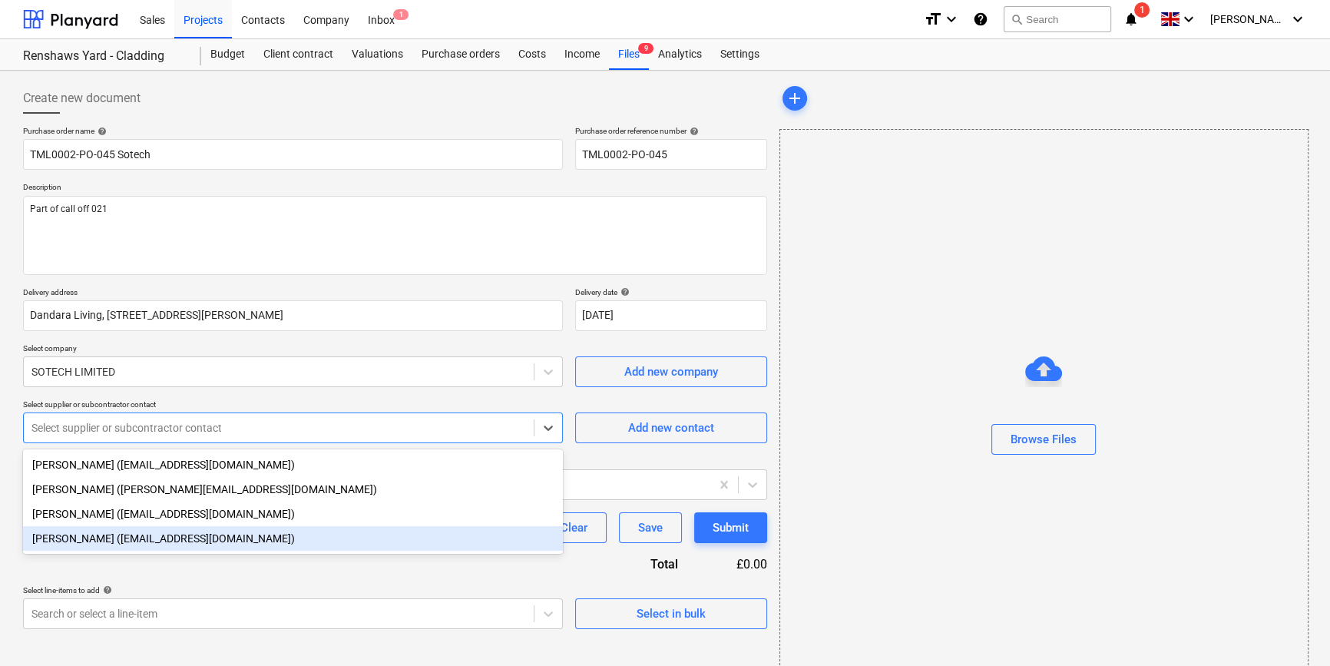
click at [95, 545] on div "[PERSON_NAME] ([EMAIL_ADDRESS][DOMAIN_NAME])" at bounding box center [293, 538] width 540 height 25
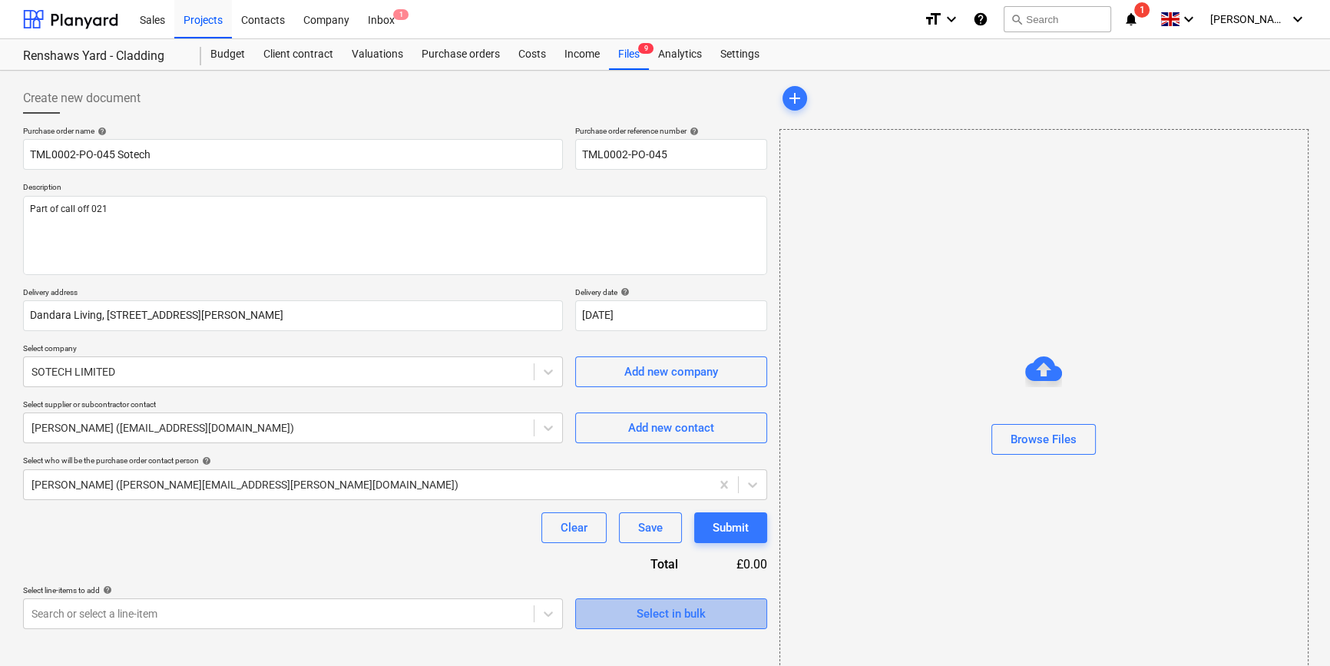
click at [673, 612] on div "Select in bulk" at bounding box center [671, 614] width 69 height 20
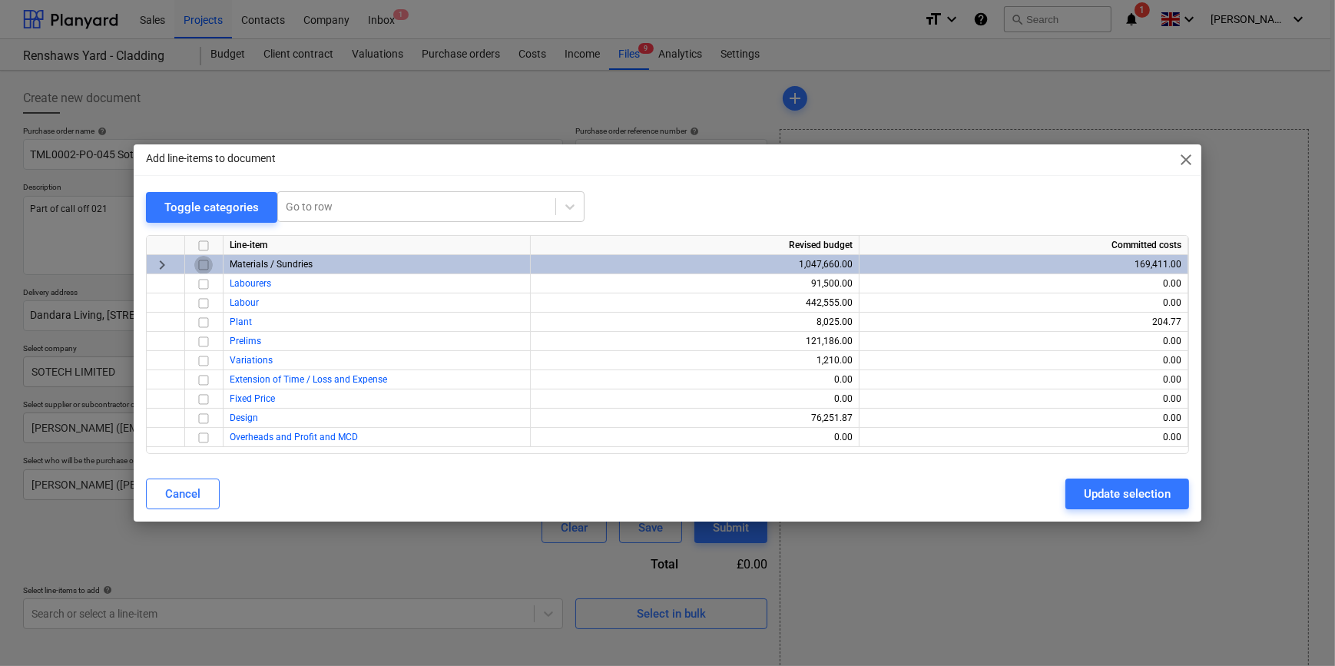
click at [202, 266] on input "checkbox" at bounding box center [203, 265] width 18 height 18
click at [1064, 501] on div "Update selection" at bounding box center [1127, 494] width 87 height 20
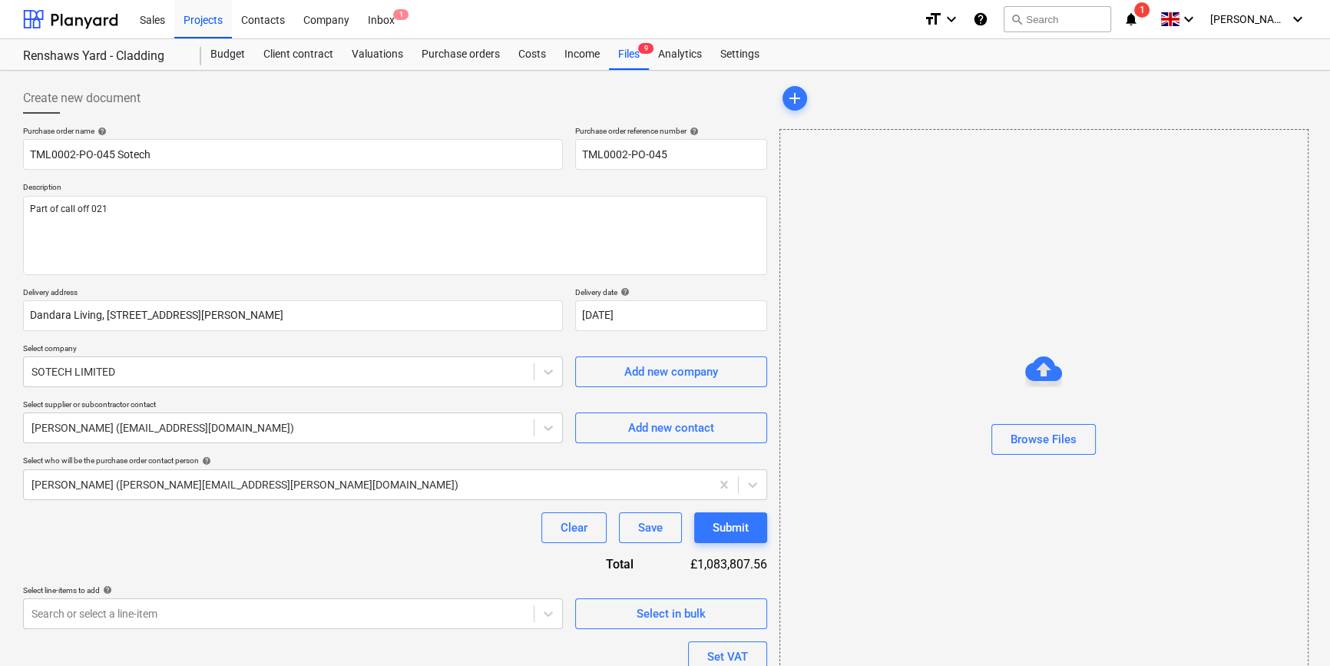
scroll to position [138, 0]
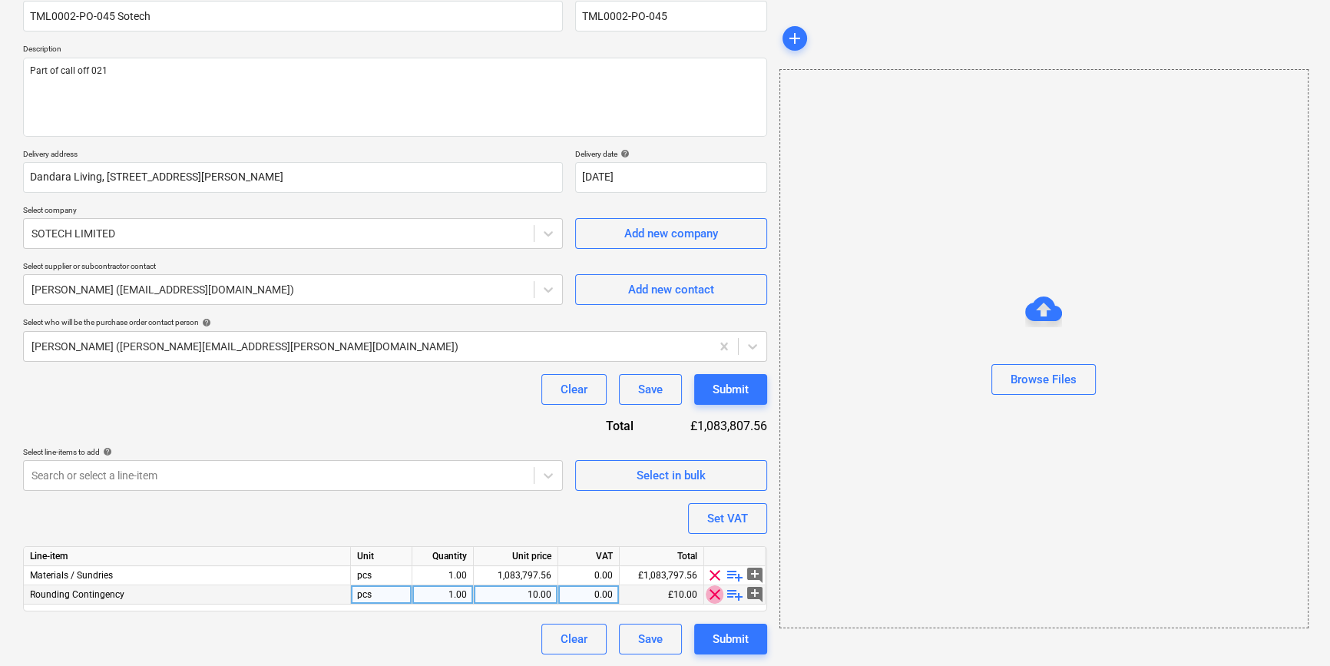
click at [716, 597] on span "clear" at bounding box center [715, 594] width 18 height 18
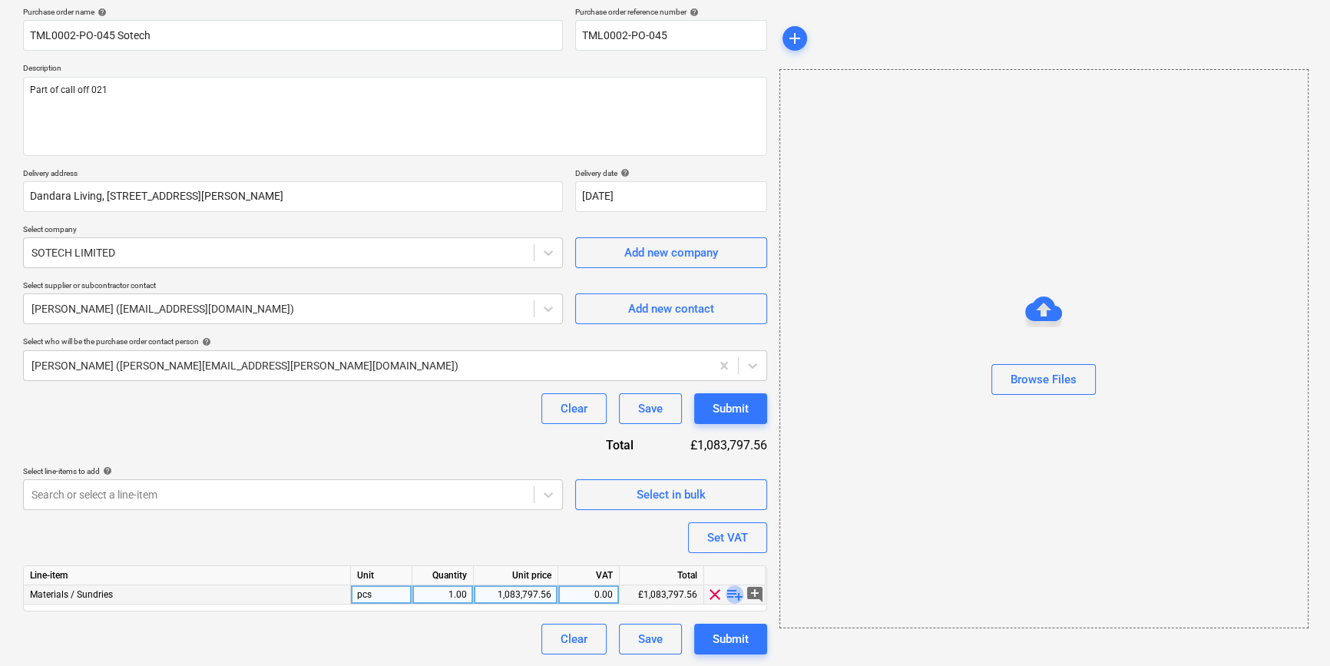
click at [733, 596] on span "playlist_add" at bounding box center [735, 594] width 18 height 18
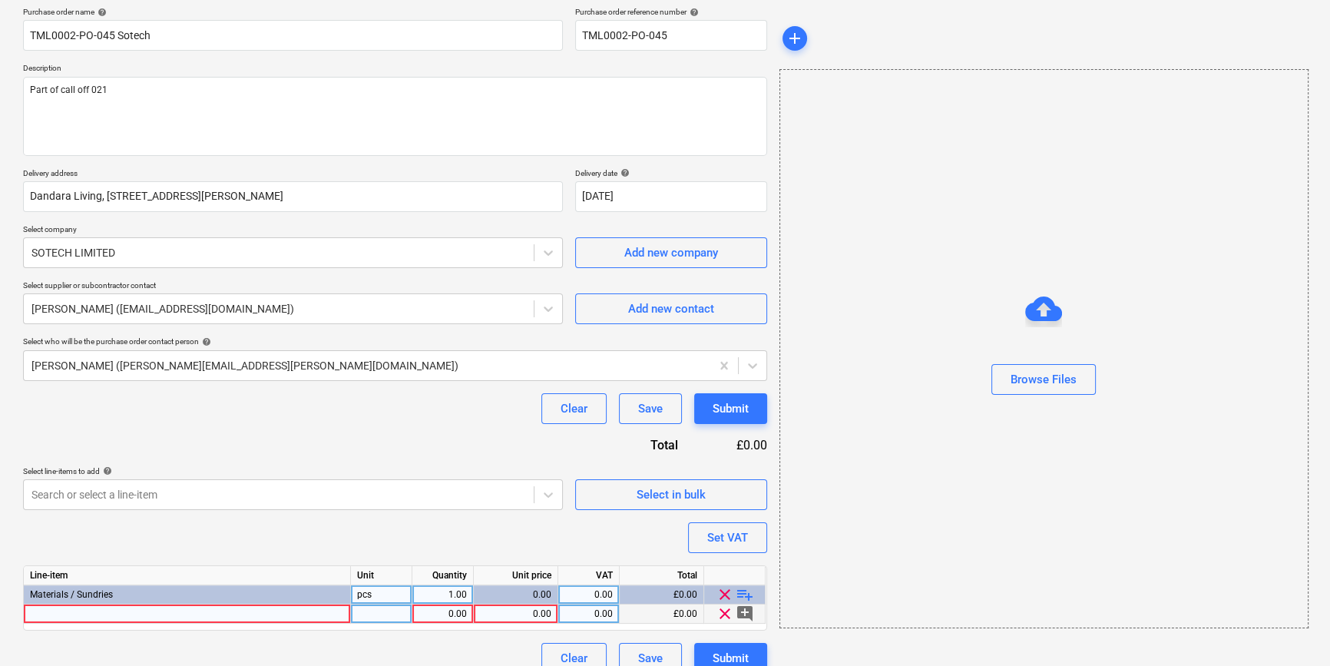
click at [64, 616] on div at bounding box center [187, 613] width 327 height 19
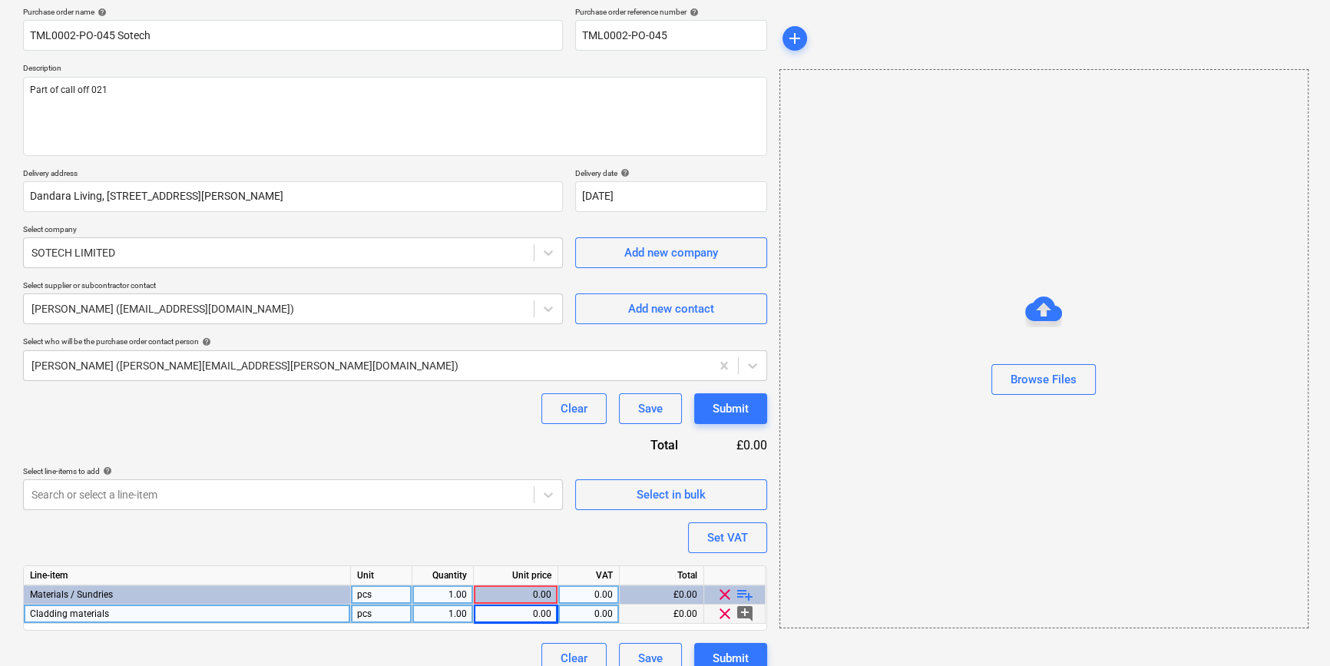
click at [518, 612] on div "0.00" at bounding box center [515, 613] width 71 height 19
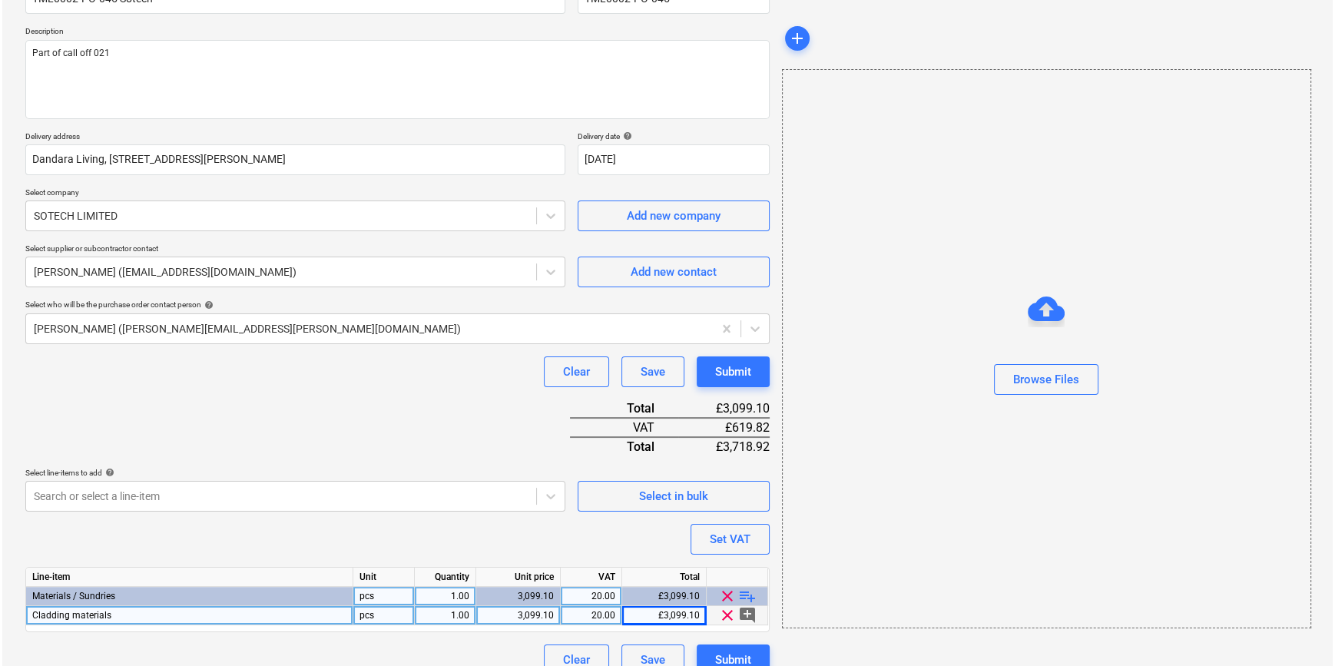
scroll to position [177, 0]
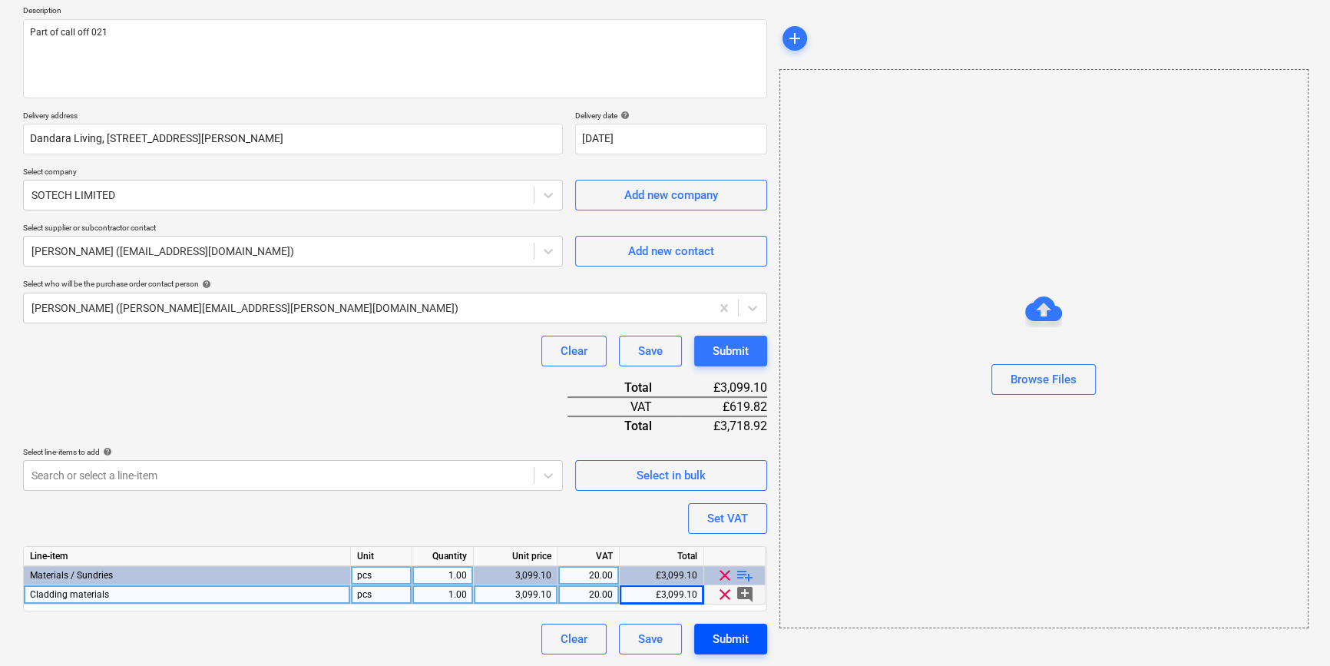
click at [729, 641] on div "Submit" at bounding box center [731, 639] width 36 height 20
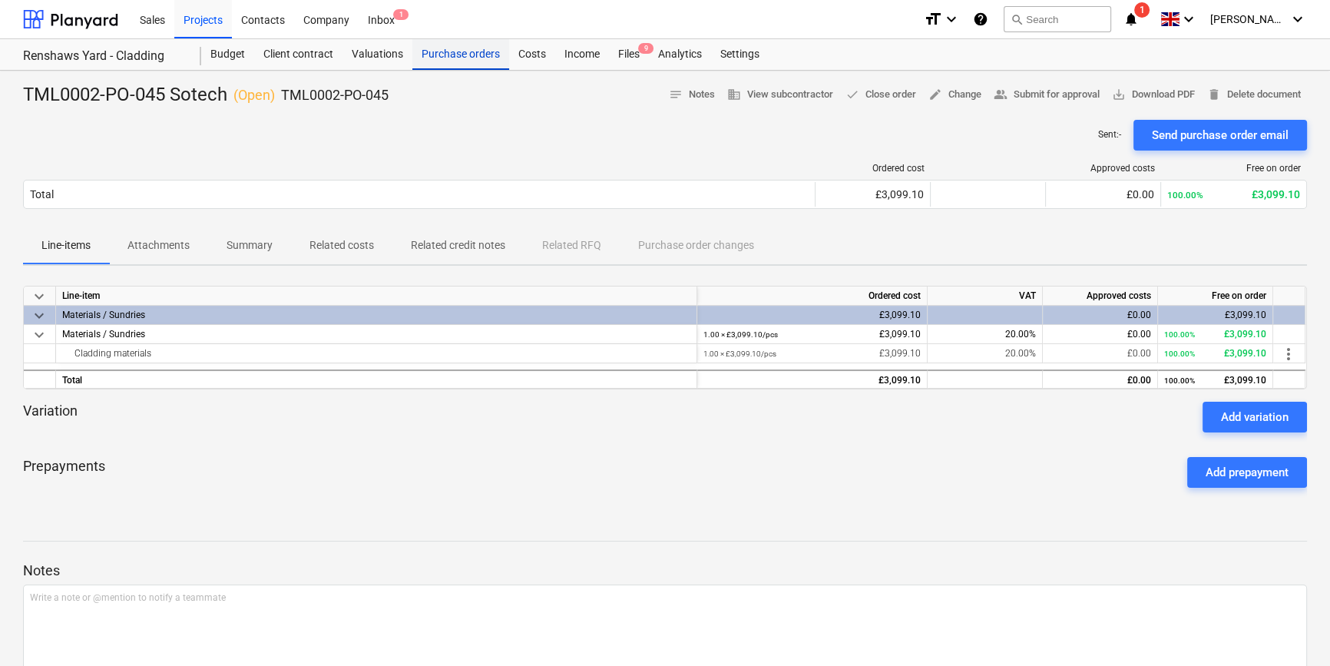
click at [458, 56] on div "Purchase orders" at bounding box center [460, 54] width 97 height 31
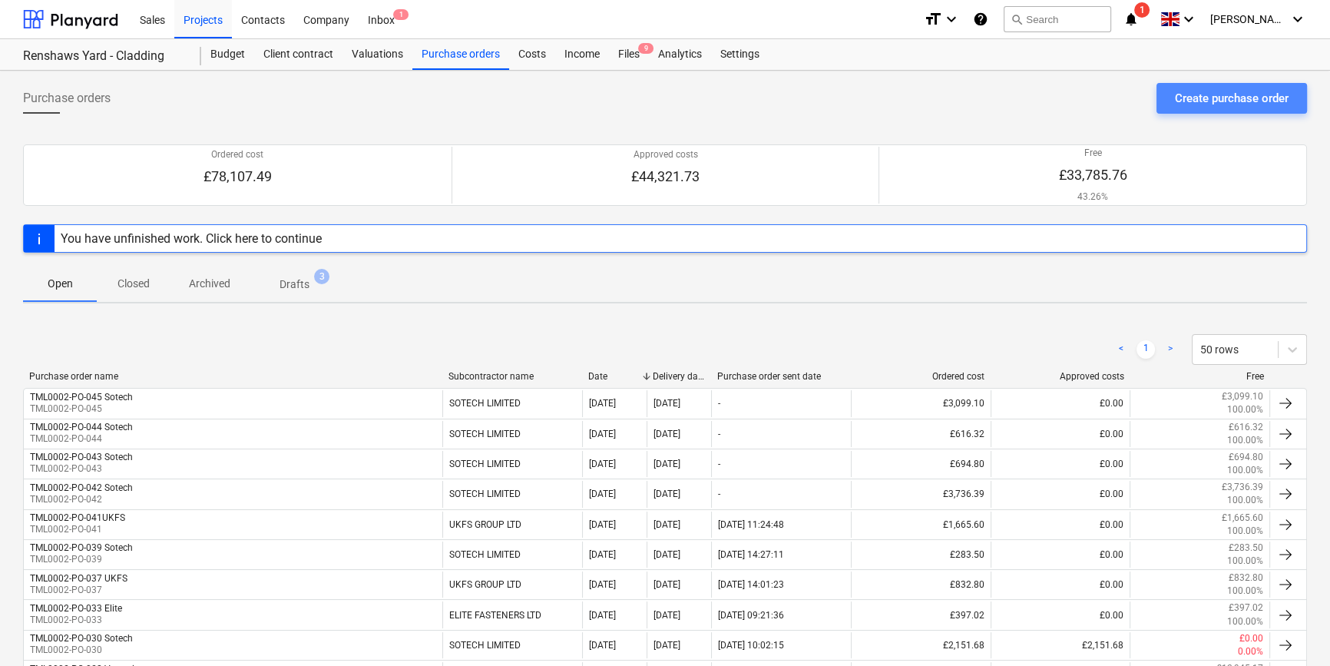
click at [1064, 98] on div "Create purchase order" at bounding box center [1232, 98] width 114 height 20
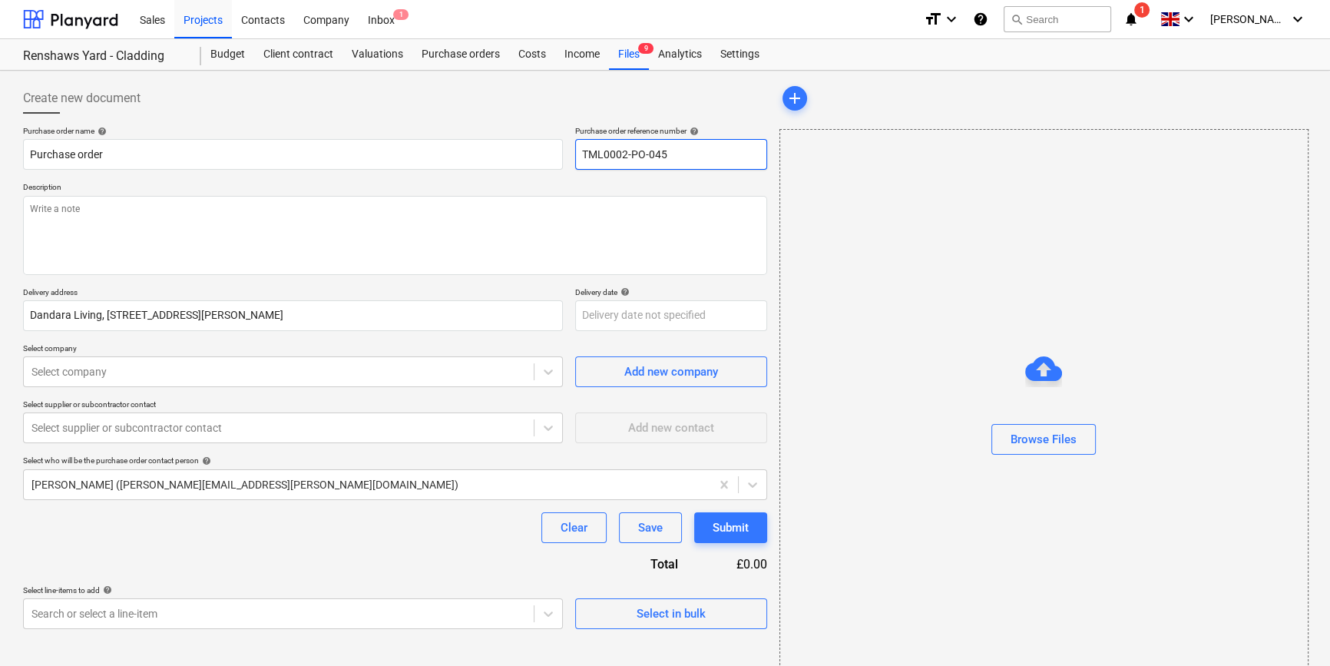
drag, startPoint x: 669, startPoint y: 155, endPoint x: 584, endPoint y: 156, distance: 85.2
click at [584, 156] on input "TML0002-PO-045" at bounding box center [671, 154] width 192 height 31
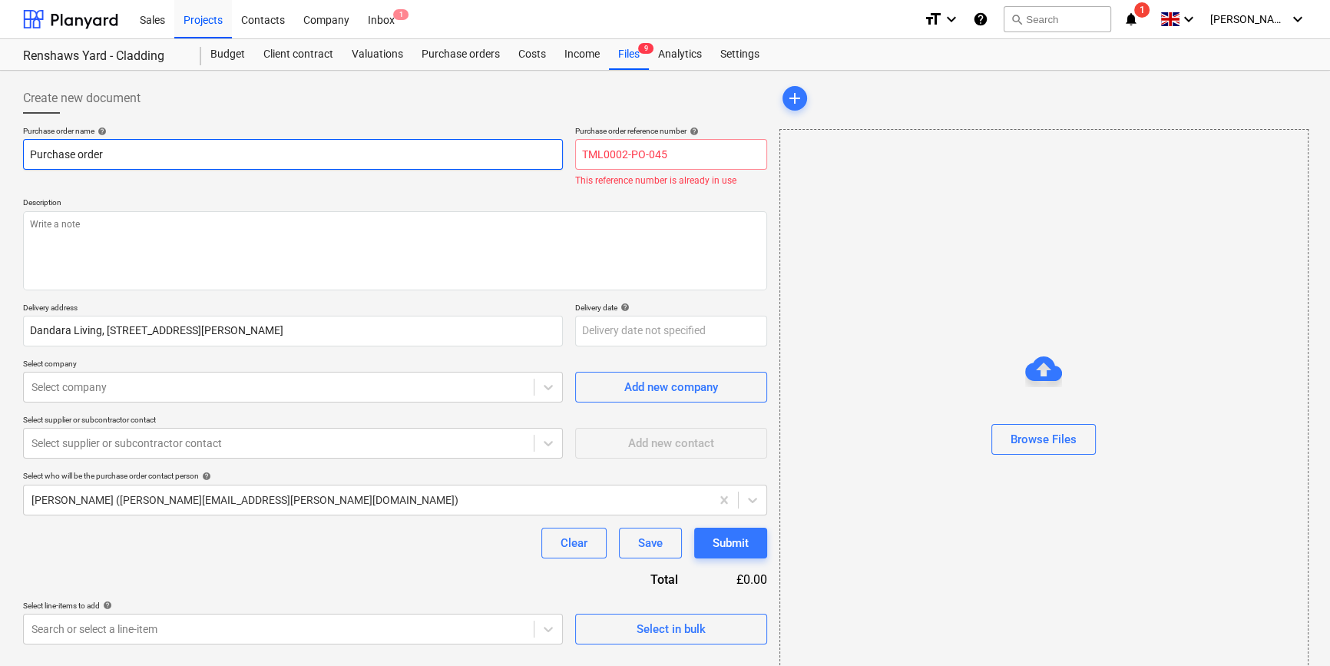
drag, startPoint x: 108, startPoint y: 157, endPoint x: 28, endPoint y: 154, distance: 79.1
click at [28, 154] on input "Purchase order" at bounding box center [293, 154] width 540 height 31
paste input "TML0002-PO-045"
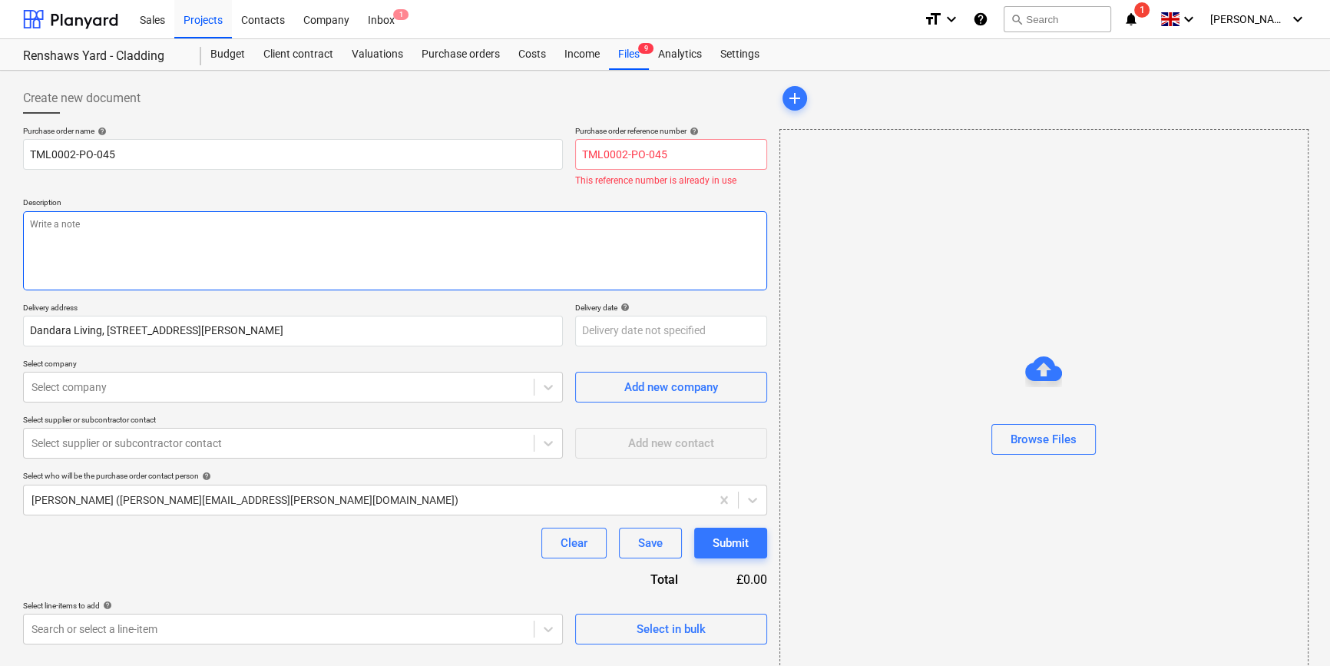
click at [86, 238] on textarea at bounding box center [395, 250] width 744 height 79
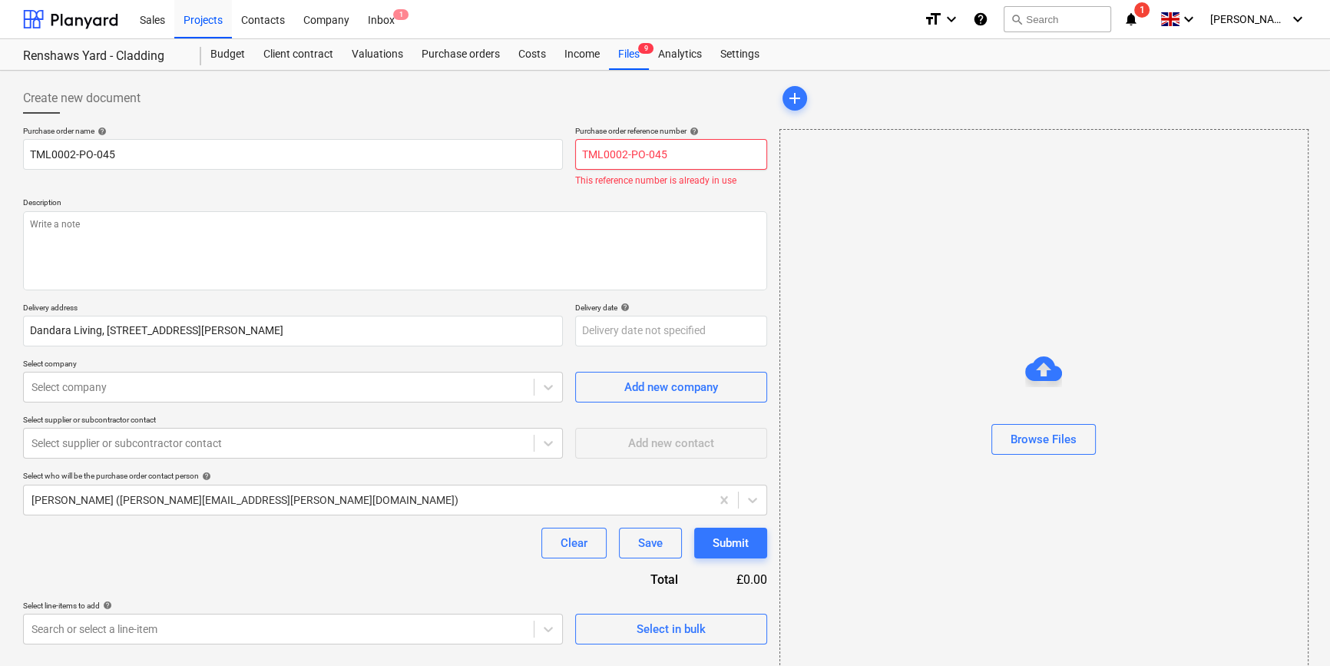
click at [669, 156] on input "TML0002-PO-045" at bounding box center [671, 154] width 192 height 31
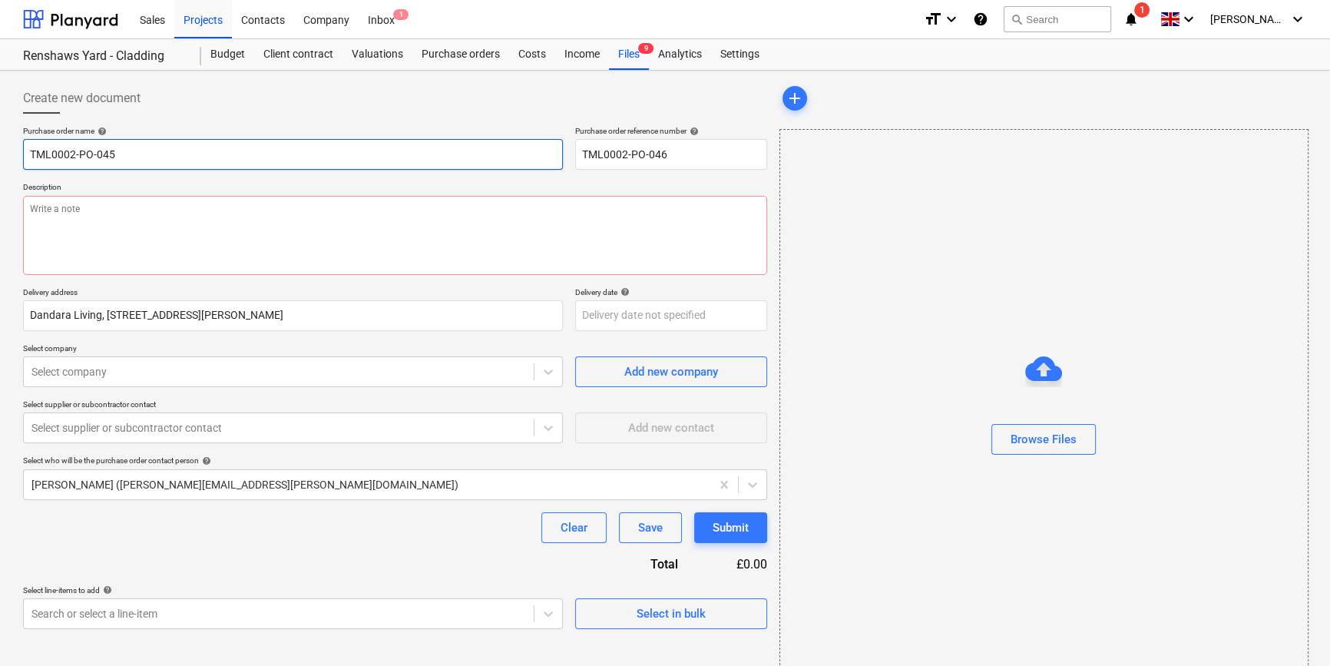
click at [159, 147] on input "TML0002-PO-045" at bounding box center [293, 154] width 540 height 31
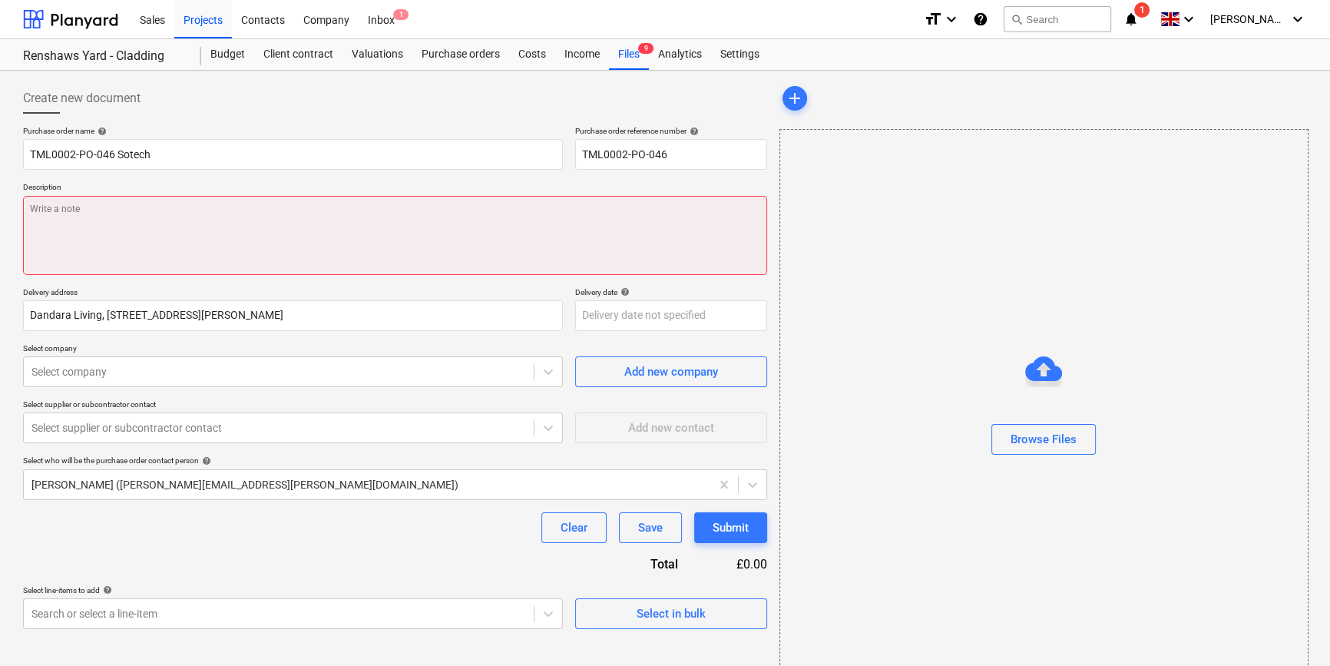
click at [123, 209] on textarea at bounding box center [395, 235] width 744 height 79
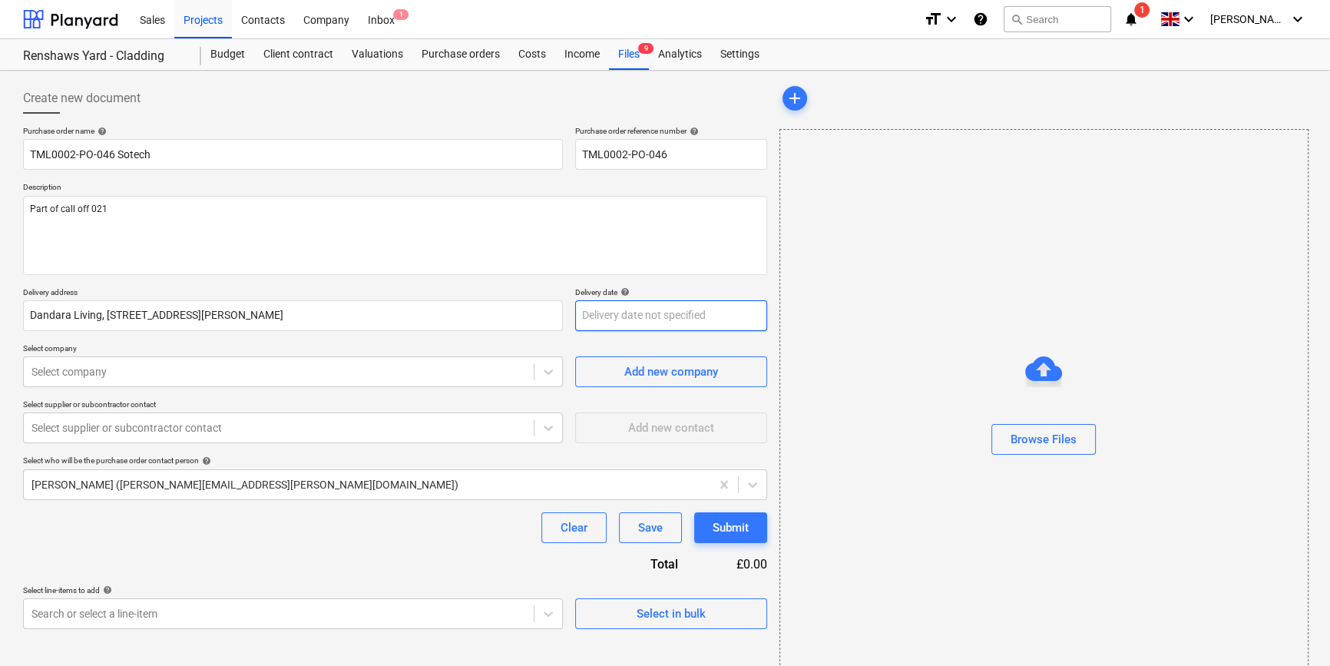
click at [626, 321] on body "Sales Projects Contacts Company Inbox 1 format_size keyboard_arrow_down help se…" at bounding box center [665, 333] width 1330 height 666
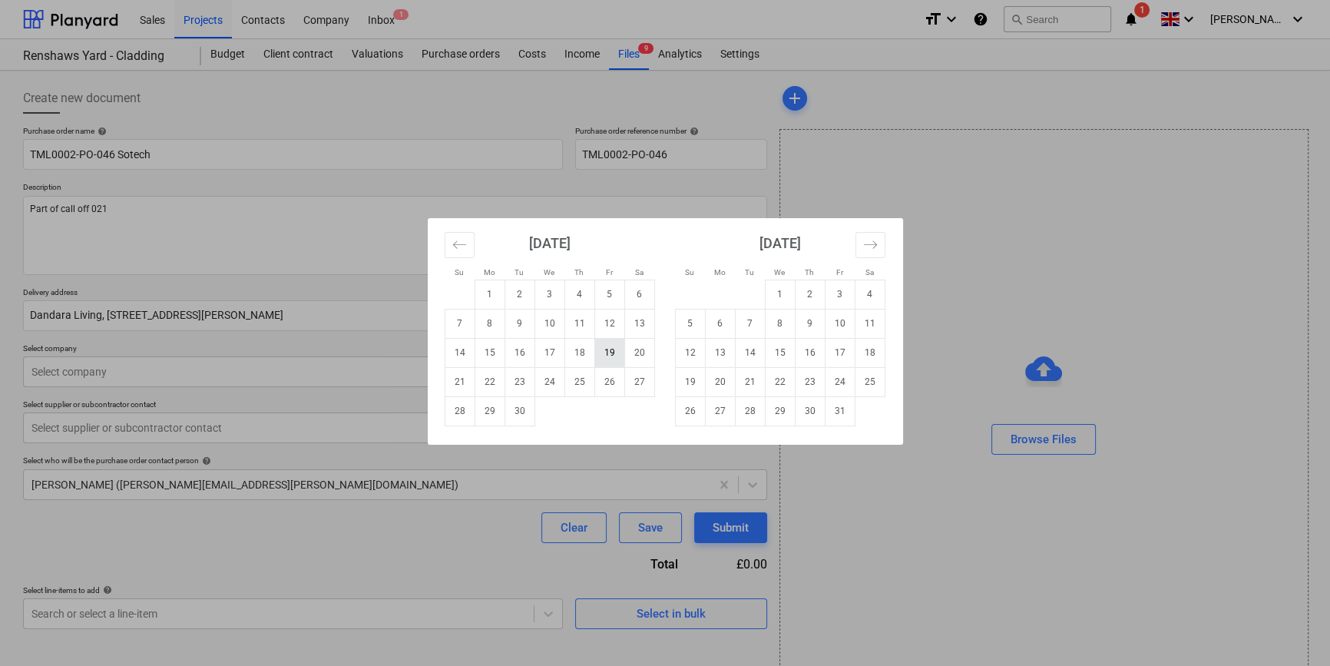
click at [610, 352] on td "19" at bounding box center [609, 352] width 30 height 29
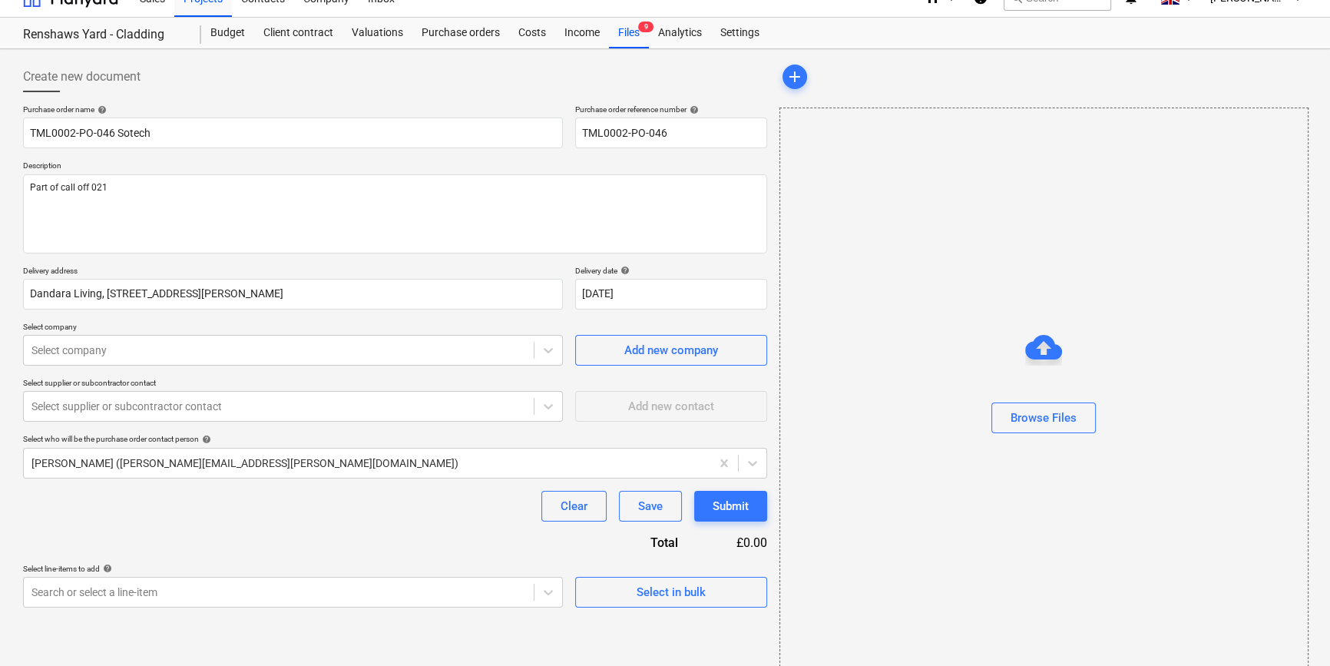
scroll to position [33, 0]
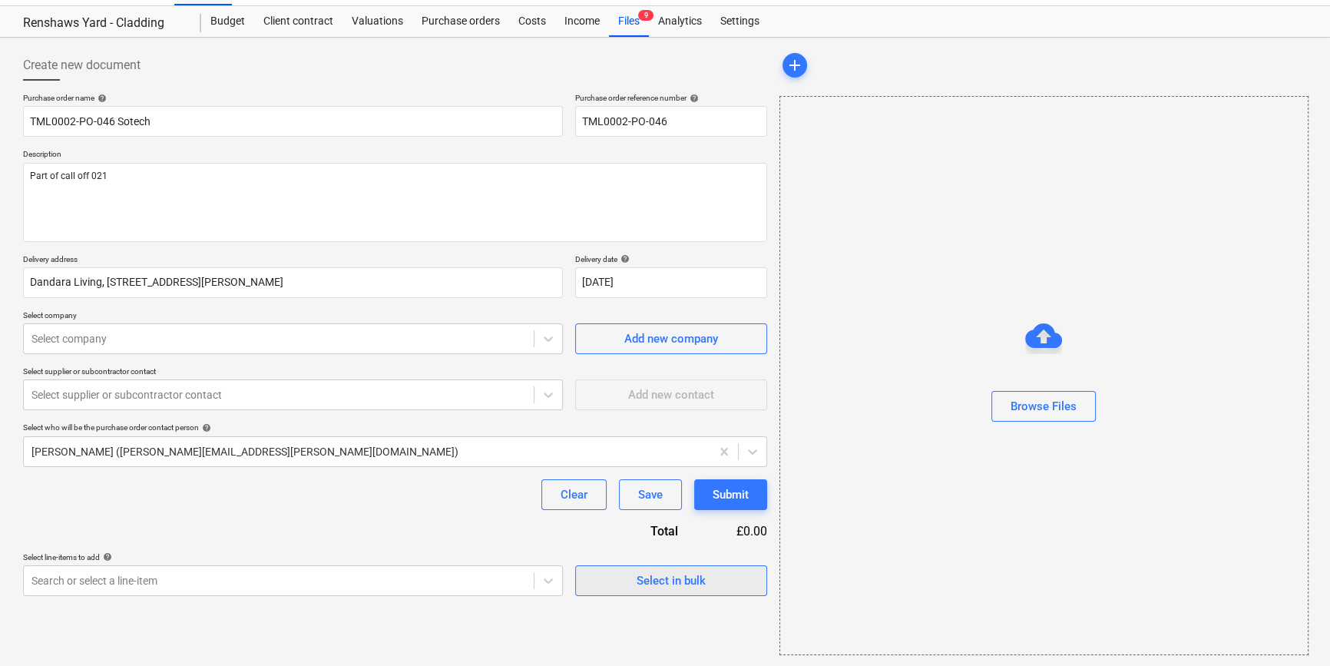
click at [629, 580] on span "Select in bulk" at bounding box center [671, 581] width 154 height 20
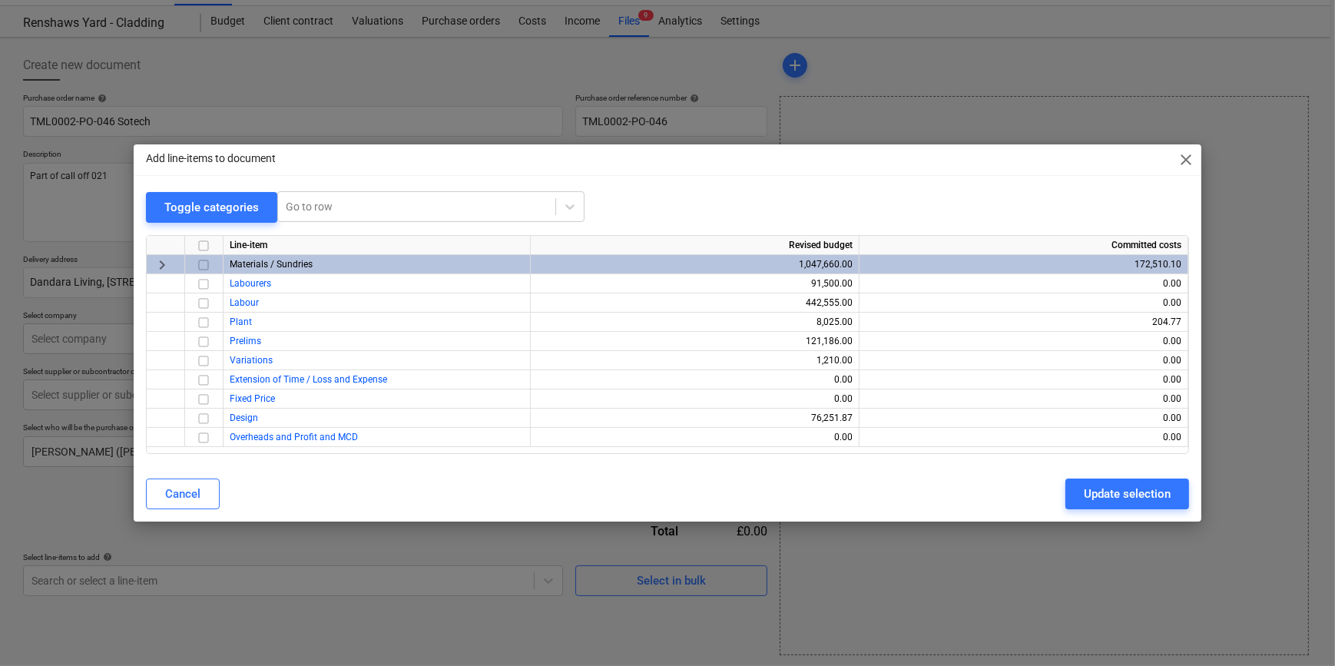
click at [204, 267] on input "checkbox" at bounding box center [203, 265] width 18 height 18
click at [1064, 495] on div "Update selection" at bounding box center [1127, 494] width 87 height 20
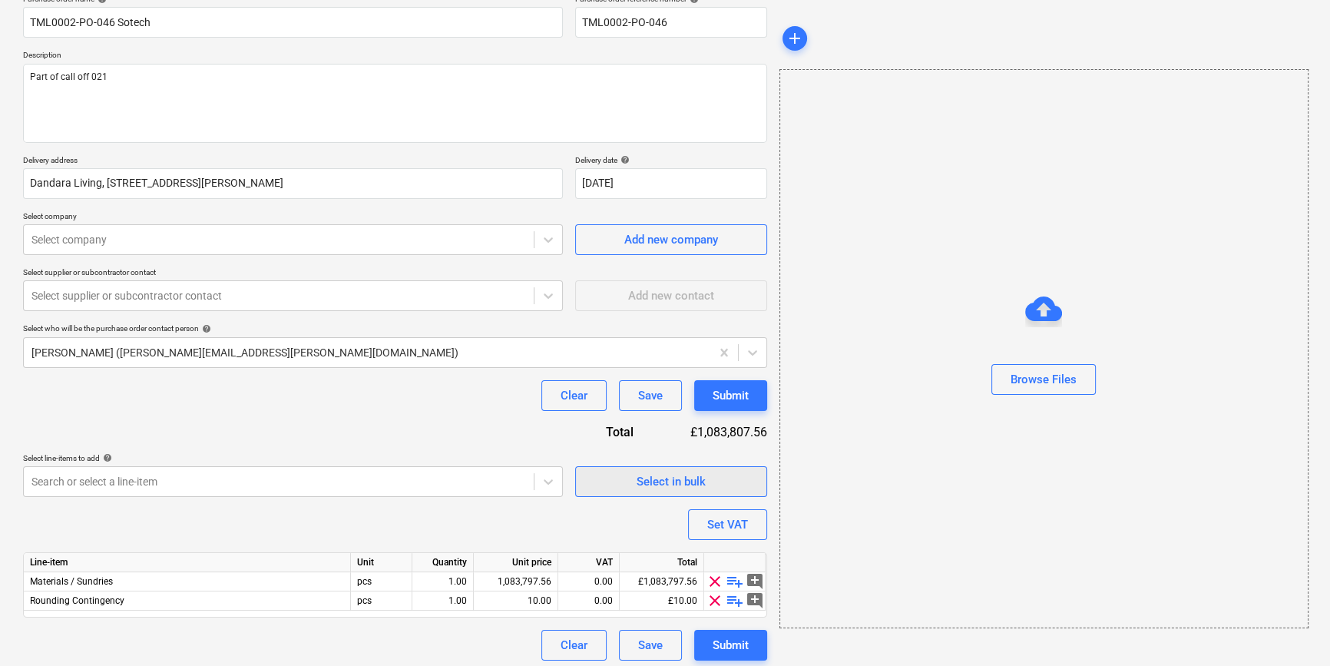
scroll to position [138, 0]
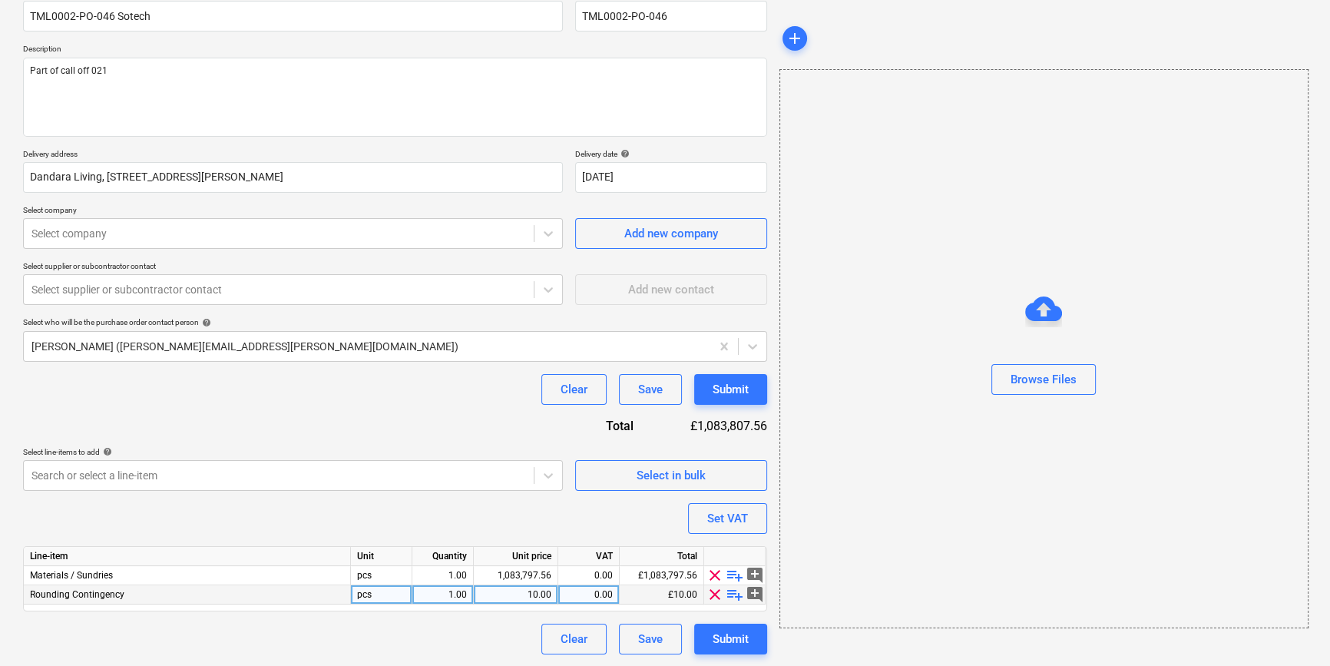
click at [711, 598] on span "clear" at bounding box center [715, 594] width 18 height 18
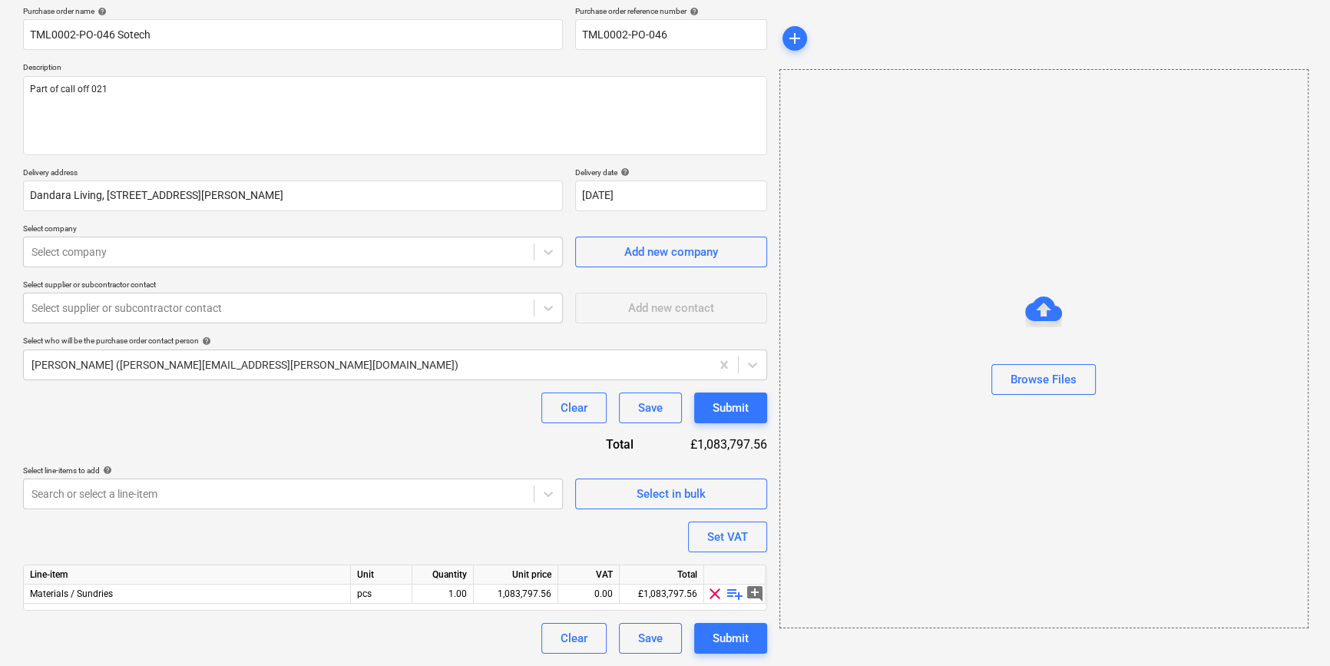
scroll to position [119, 0]
click at [734, 595] on span "playlist_add" at bounding box center [735, 594] width 18 height 18
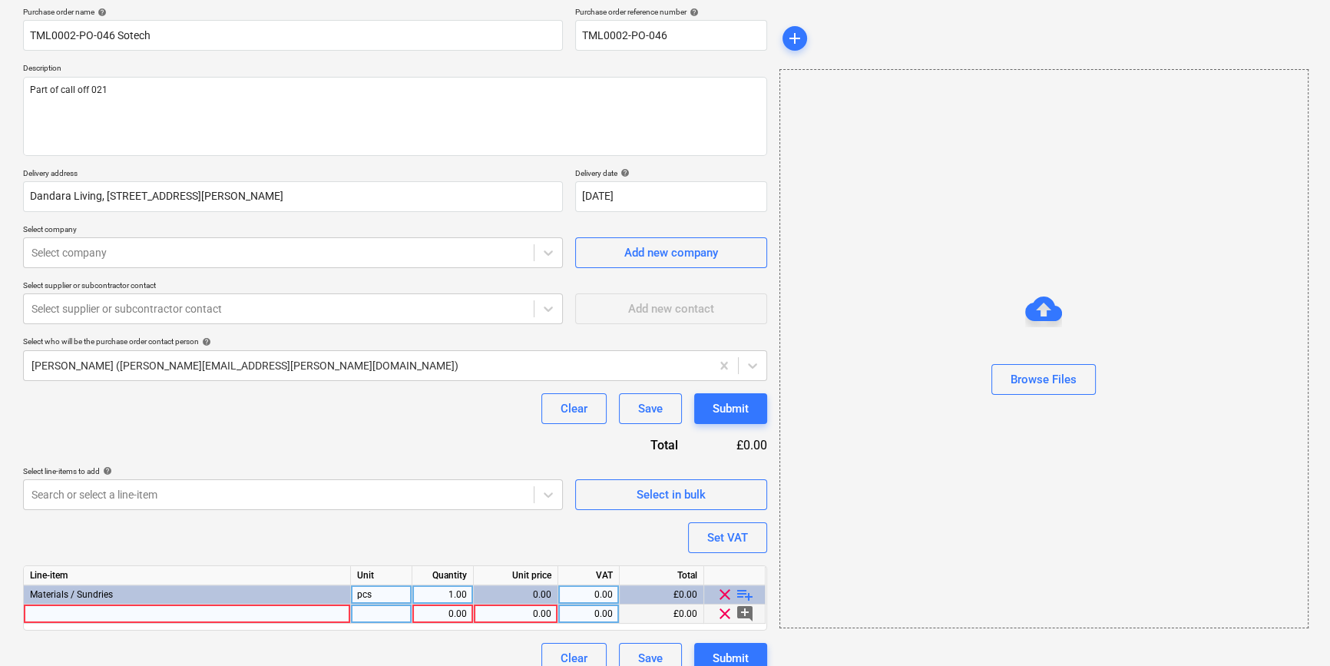
click at [514, 614] on div "0.00" at bounding box center [515, 613] width 71 height 19
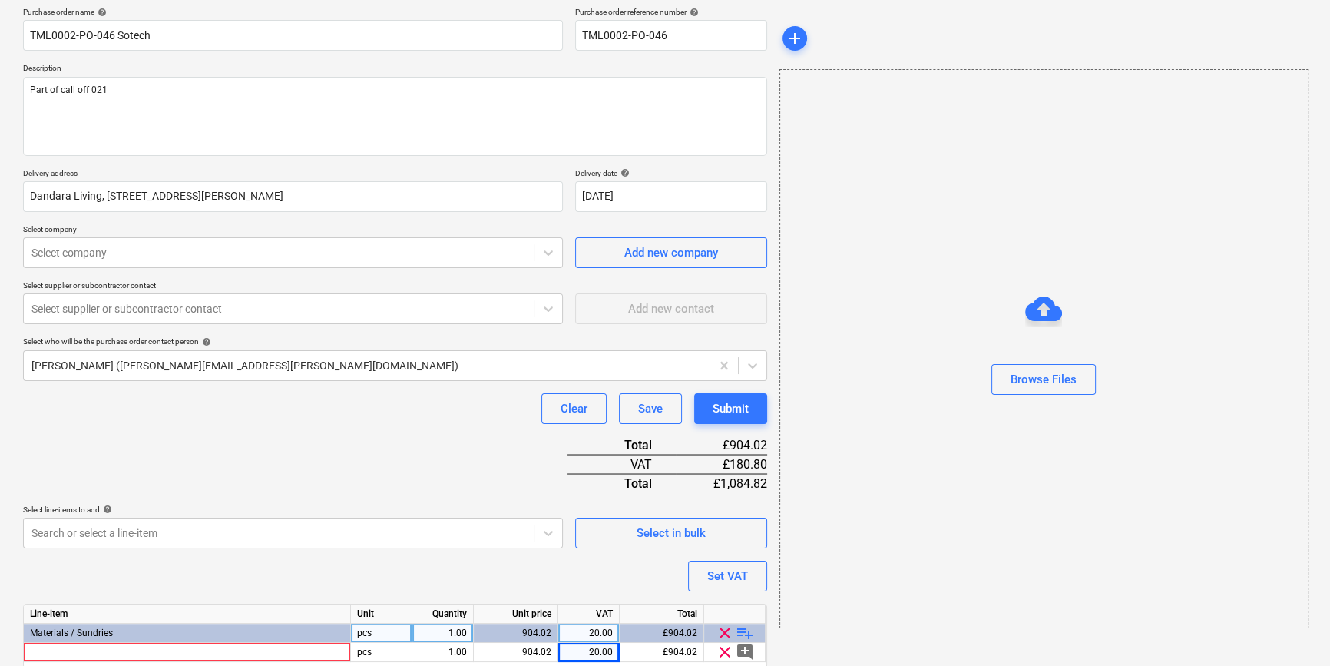
click at [65, 613] on div "Line-item Unit Quantity Unit price VAT Total Materials / Sundries pcs 1.00 904.…" at bounding box center [395, 636] width 744 height 65
click at [124, 654] on div at bounding box center [187, 652] width 327 height 19
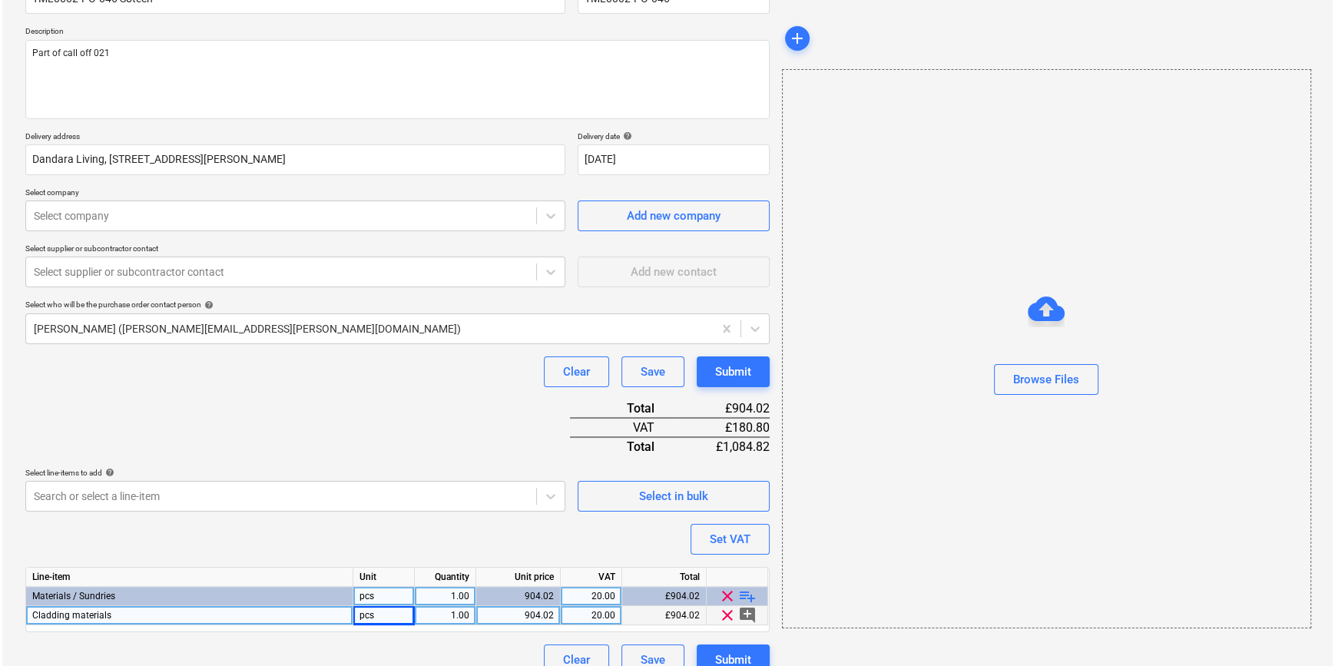
scroll to position [177, 0]
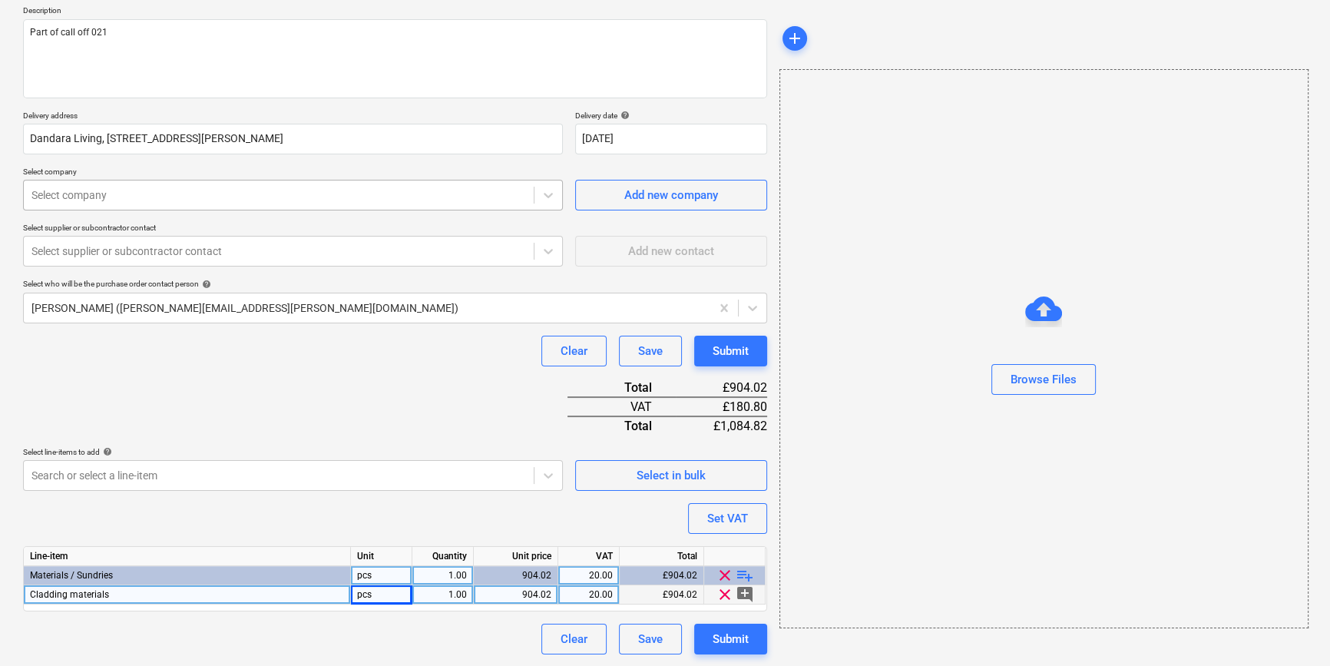
click at [84, 199] on div at bounding box center [278, 194] width 495 height 15
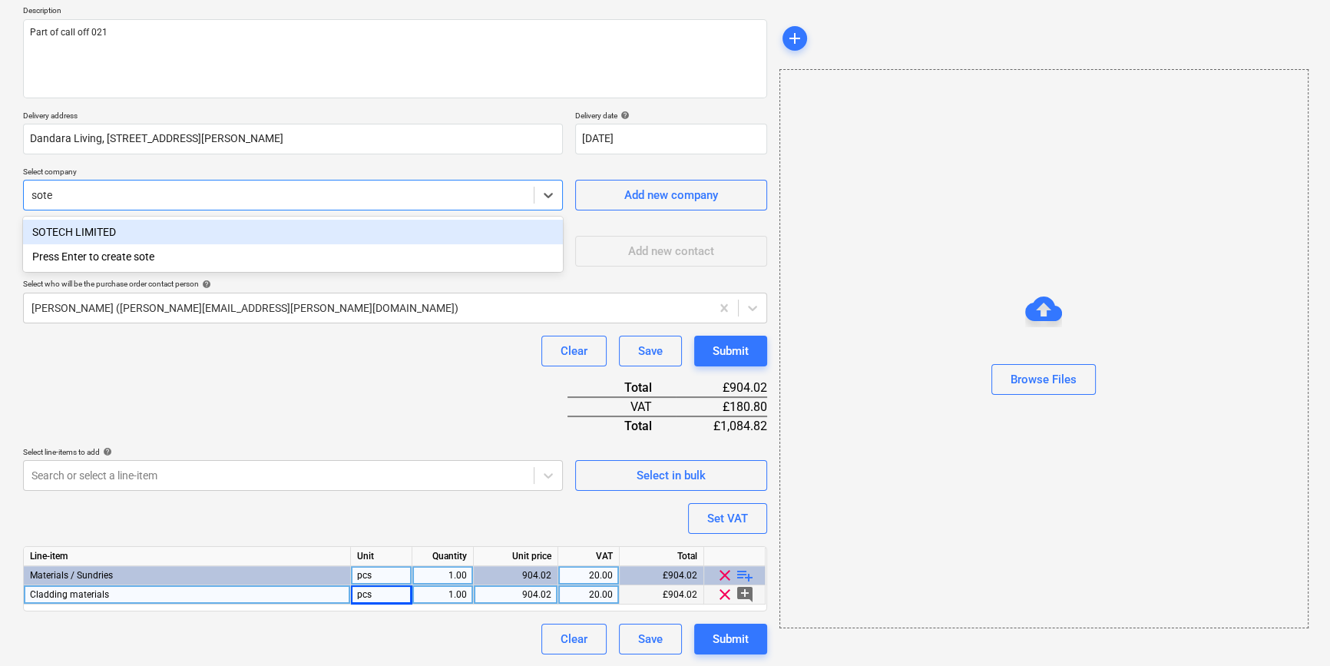
click at [78, 229] on div "SOTECH LIMITED" at bounding box center [293, 232] width 540 height 25
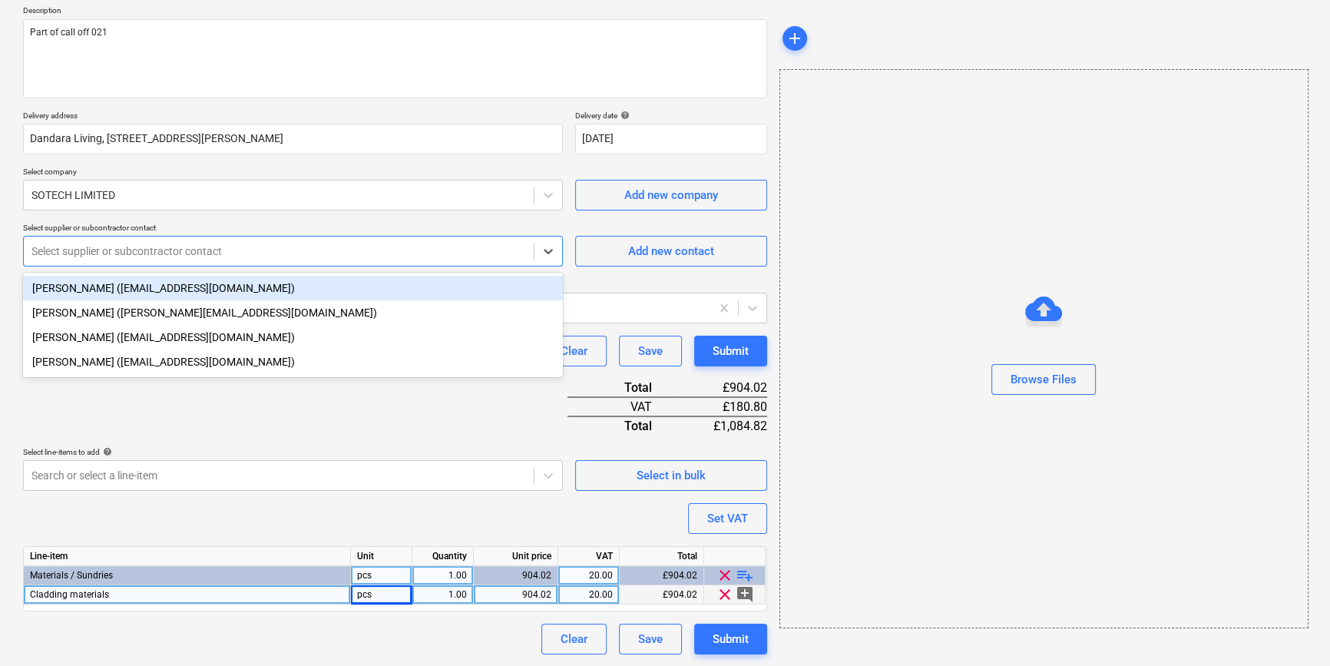
click at [70, 253] on div at bounding box center [278, 250] width 495 height 15
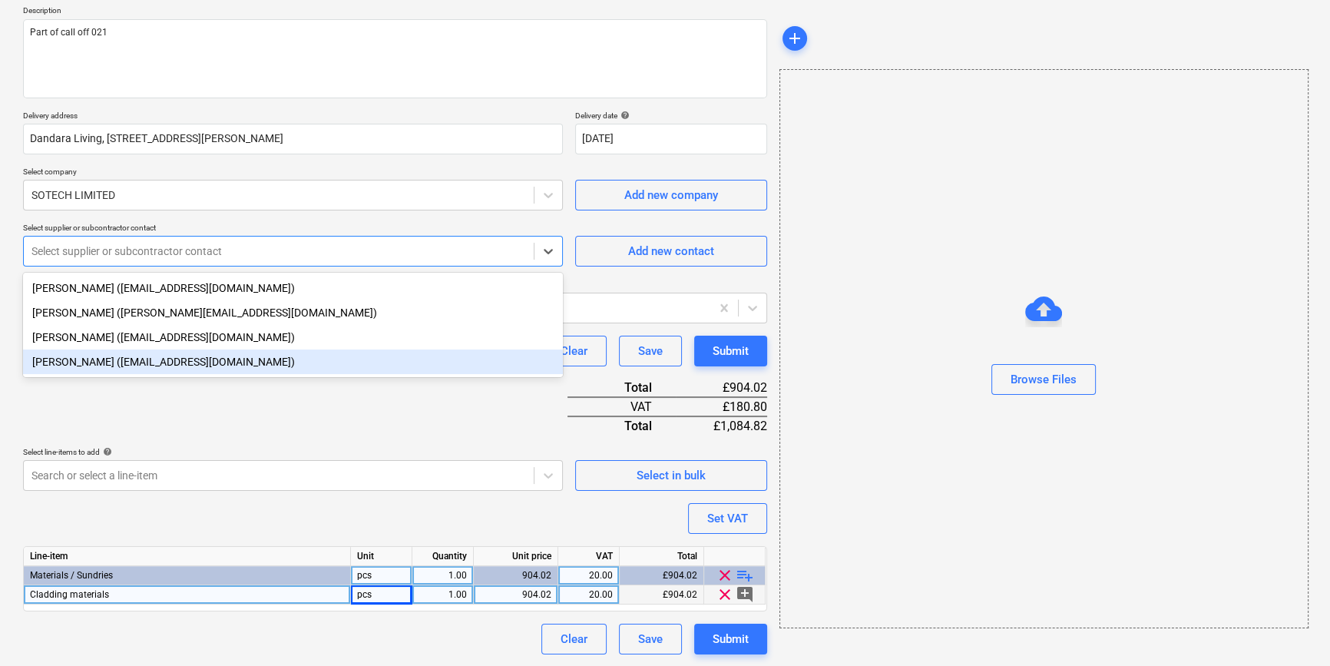
click at [72, 369] on div "[PERSON_NAME] ([EMAIL_ADDRESS][DOMAIN_NAME])" at bounding box center [293, 361] width 540 height 25
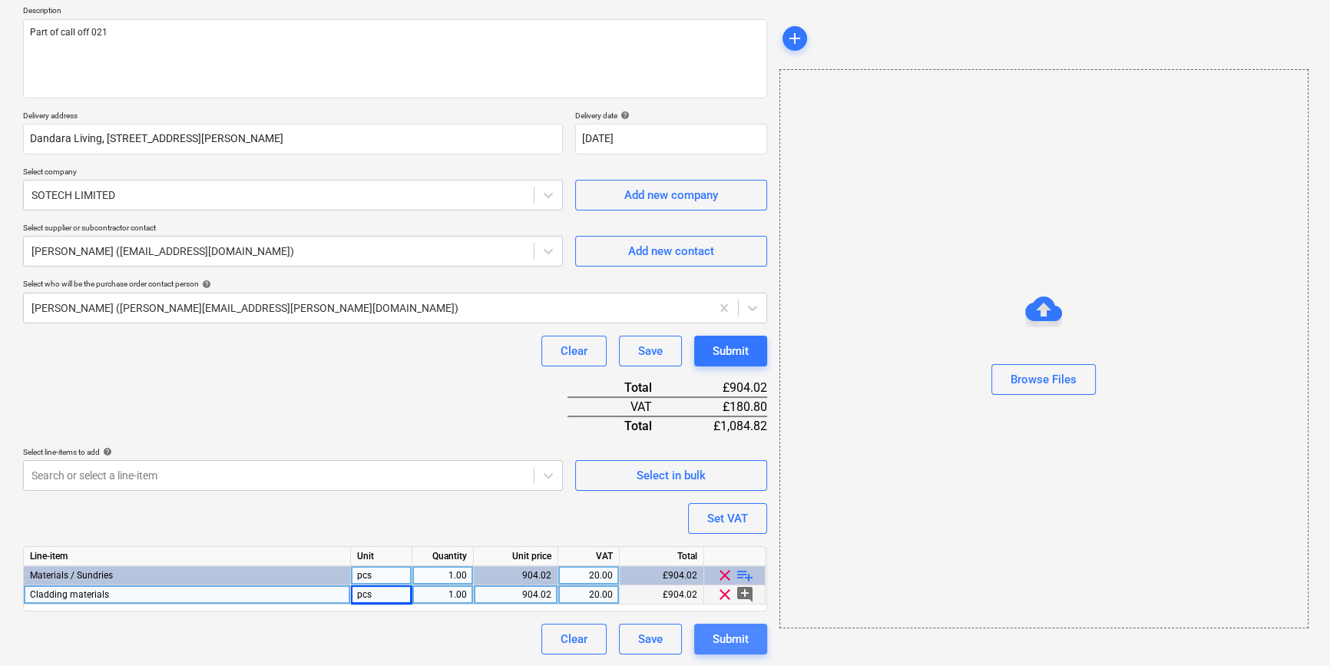
click at [736, 641] on div "Submit" at bounding box center [731, 639] width 36 height 20
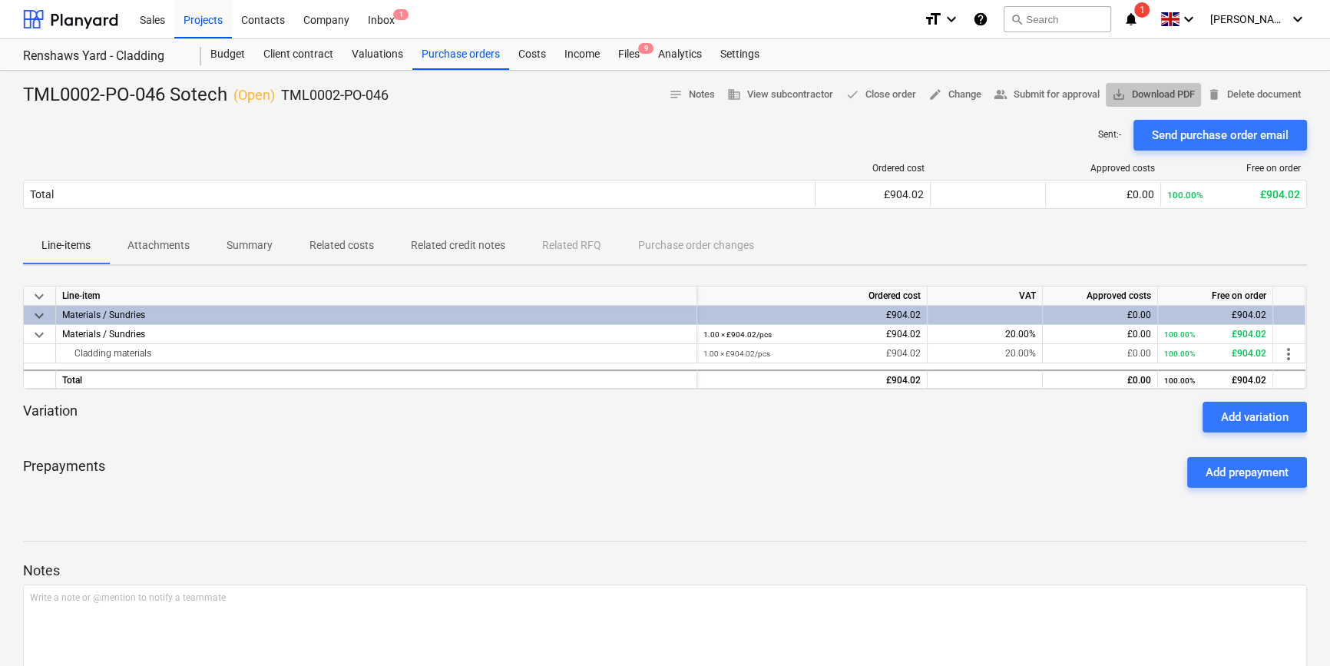
click at [1064, 91] on span "save_alt Download PDF" at bounding box center [1153, 95] width 83 height 18
click at [1064, 96] on span "save_alt Download PDF" at bounding box center [1153, 95] width 83 height 18
click at [432, 59] on div "Purchase orders" at bounding box center [460, 54] width 97 height 31
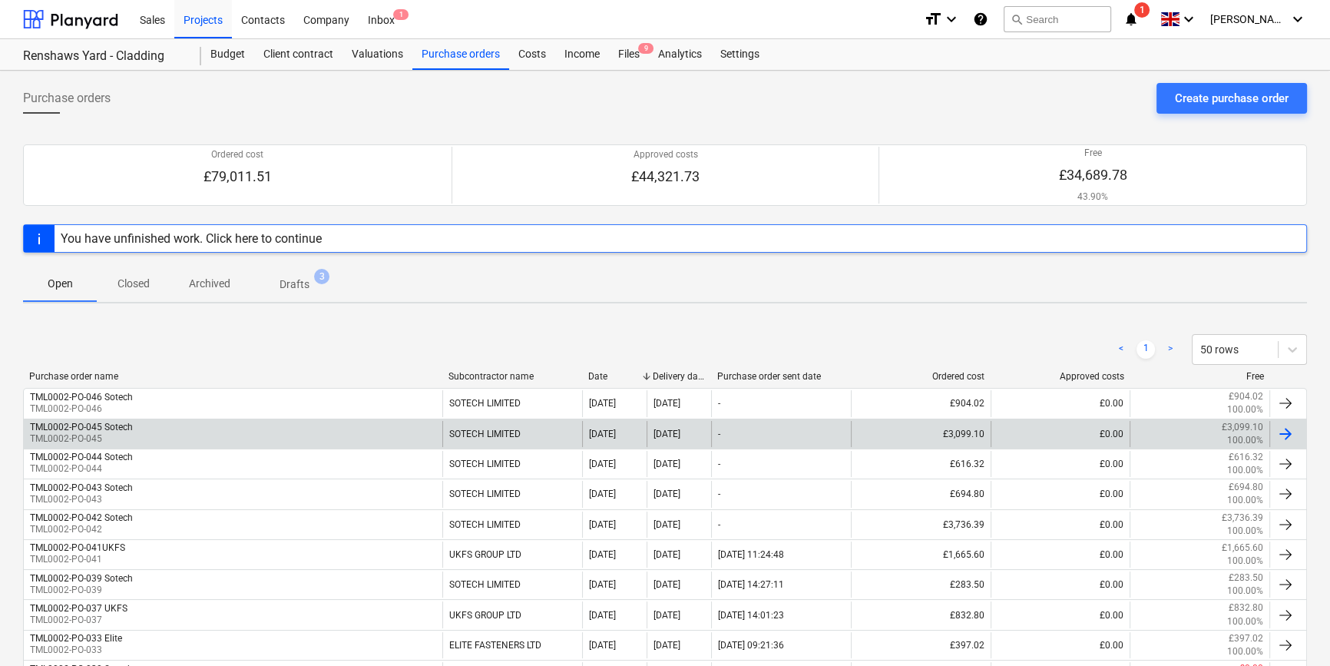
click at [412, 428] on div "TML0002-PO-045 Sotech TML0002-PO-045" at bounding box center [233, 434] width 419 height 26
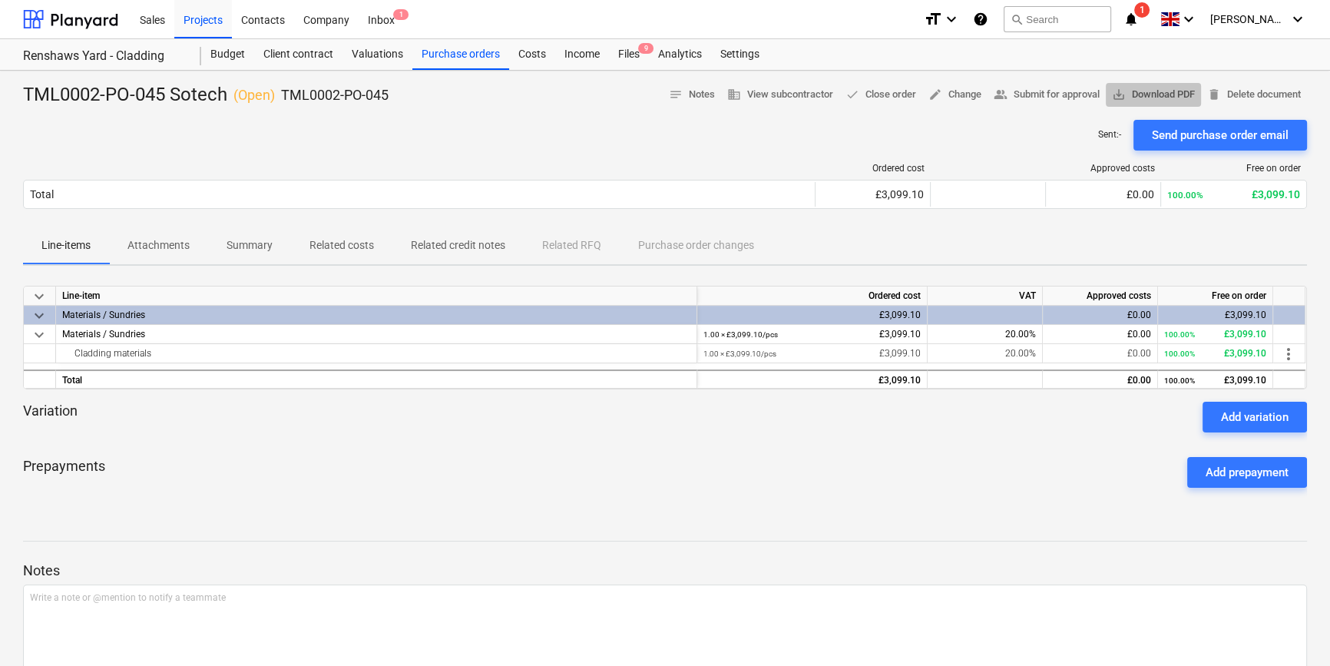
click at [1064, 93] on span "save_alt Download PDF" at bounding box center [1153, 95] width 83 height 18
click at [459, 54] on div "Purchase orders" at bounding box center [460, 54] width 97 height 31
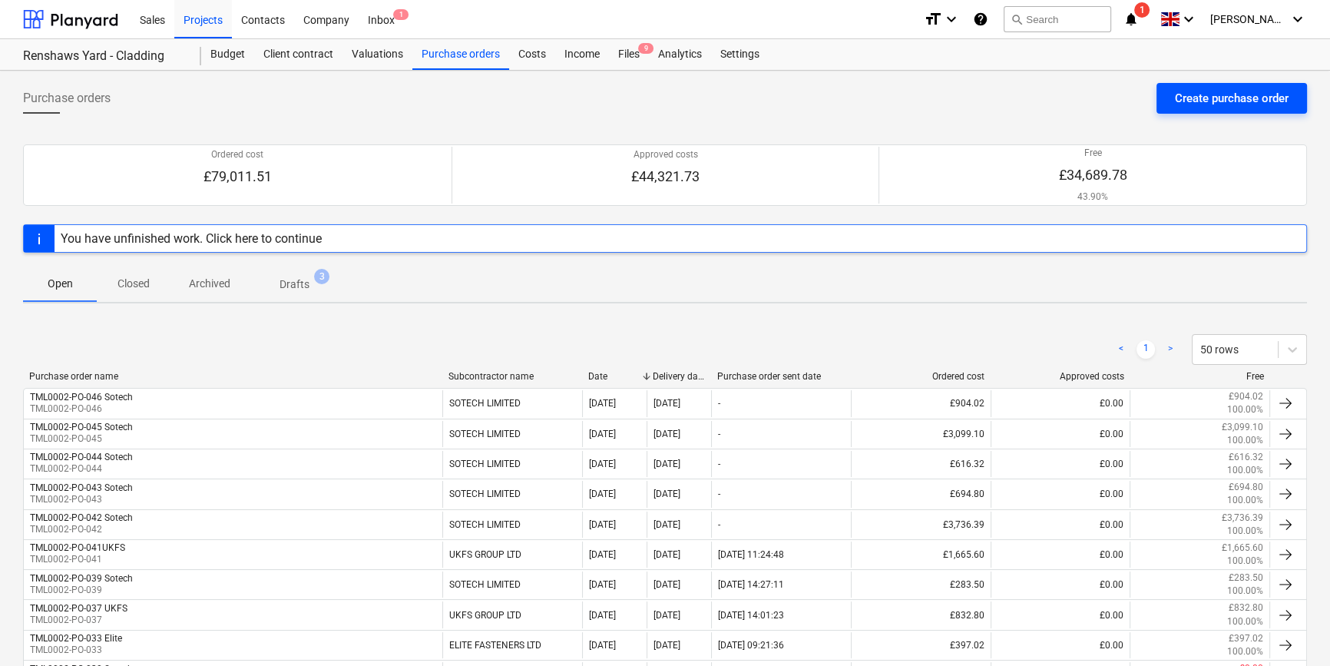
click at [1064, 96] on div "Create purchase order" at bounding box center [1232, 98] width 114 height 20
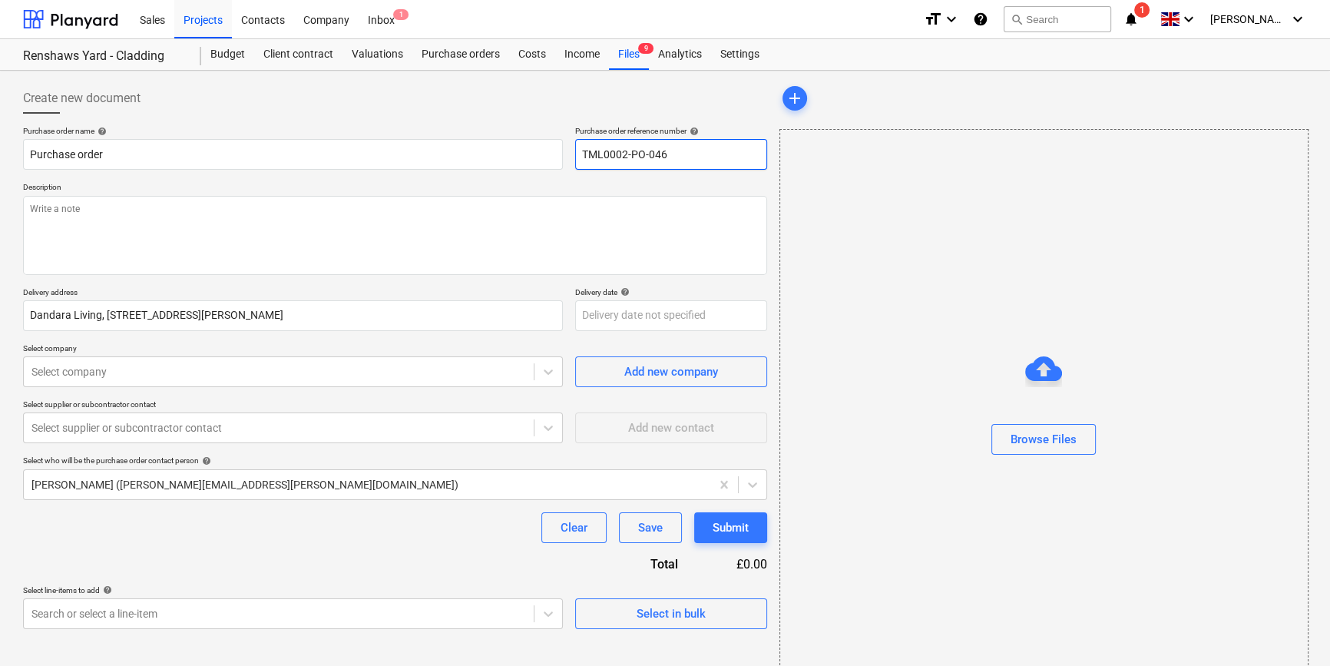
click at [684, 154] on input "TML0002-PO-046" at bounding box center [671, 154] width 192 height 31
drag, startPoint x: 664, startPoint y: 153, endPoint x: 579, endPoint y: 157, distance: 85.4
click at [579, 157] on input "TML0002-PO-047" at bounding box center [671, 154] width 192 height 31
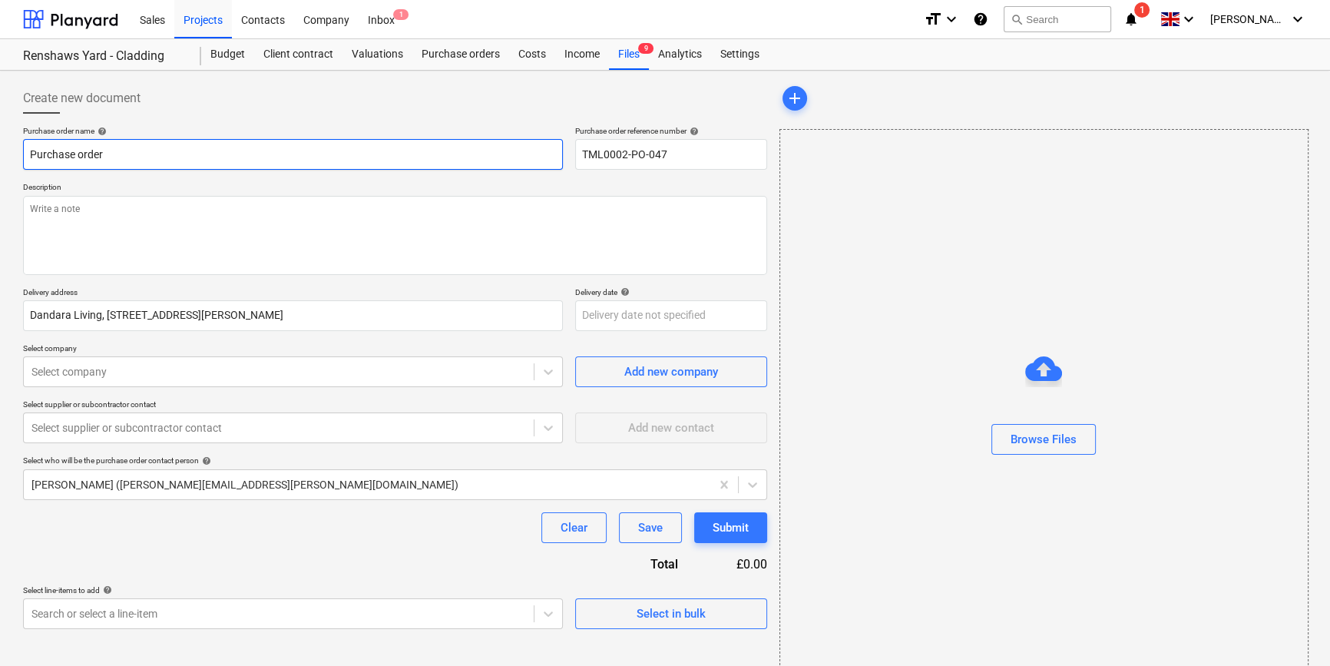
drag, startPoint x: 106, startPoint y: 154, endPoint x: 30, endPoint y: 153, distance: 76.0
click at [30, 153] on input "Purchase order" at bounding box center [293, 154] width 540 height 31
paste input "TML0002-PO-047"
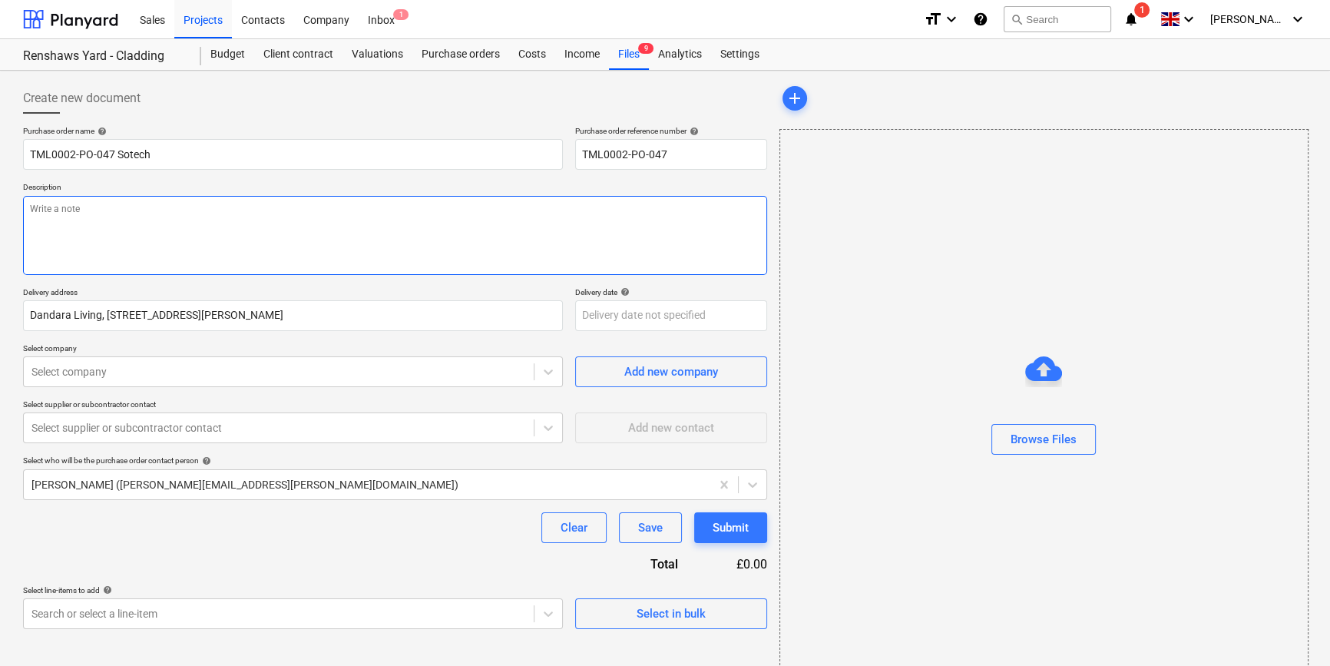
click at [38, 220] on textarea at bounding box center [395, 235] width 744 height 79
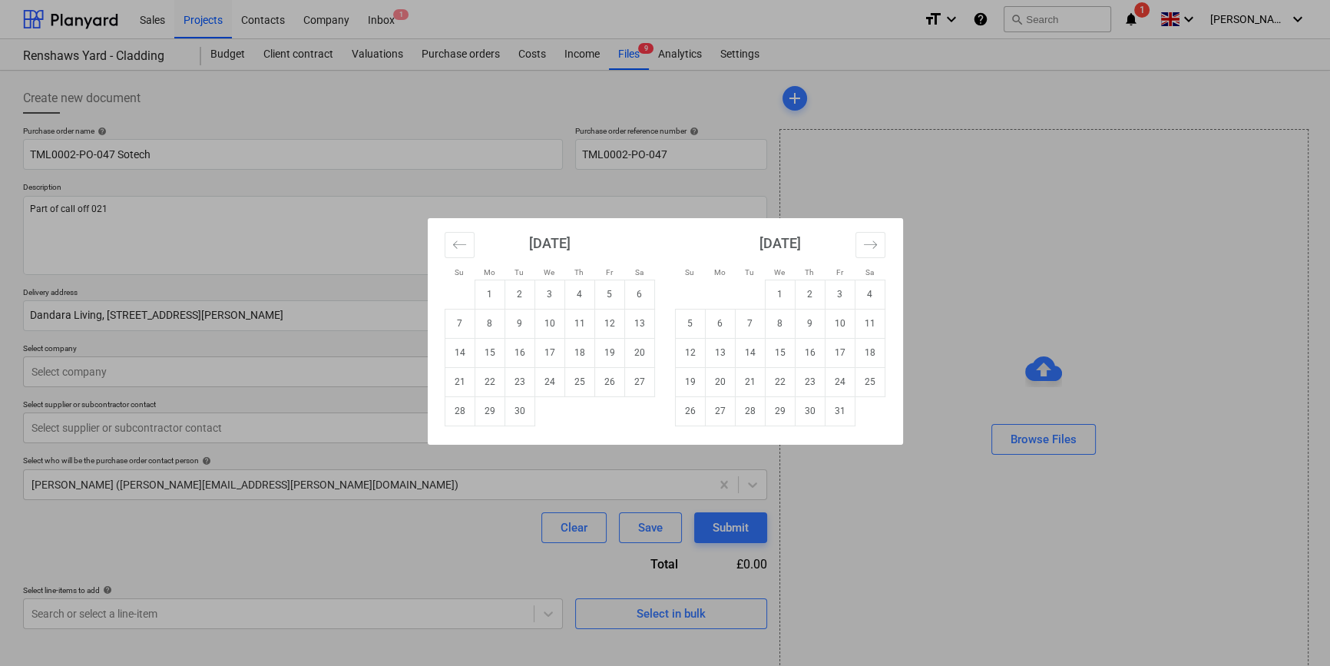
click at [661, 315] on body "Sales Projects Contacts Company Inbox 1 format_size keyboard_arrow_down help se…" at bounding box center [665, 333] width 1330 height 666
click at [604, 353] on td "19" at bounding box center [609, 352] width 30 height 29
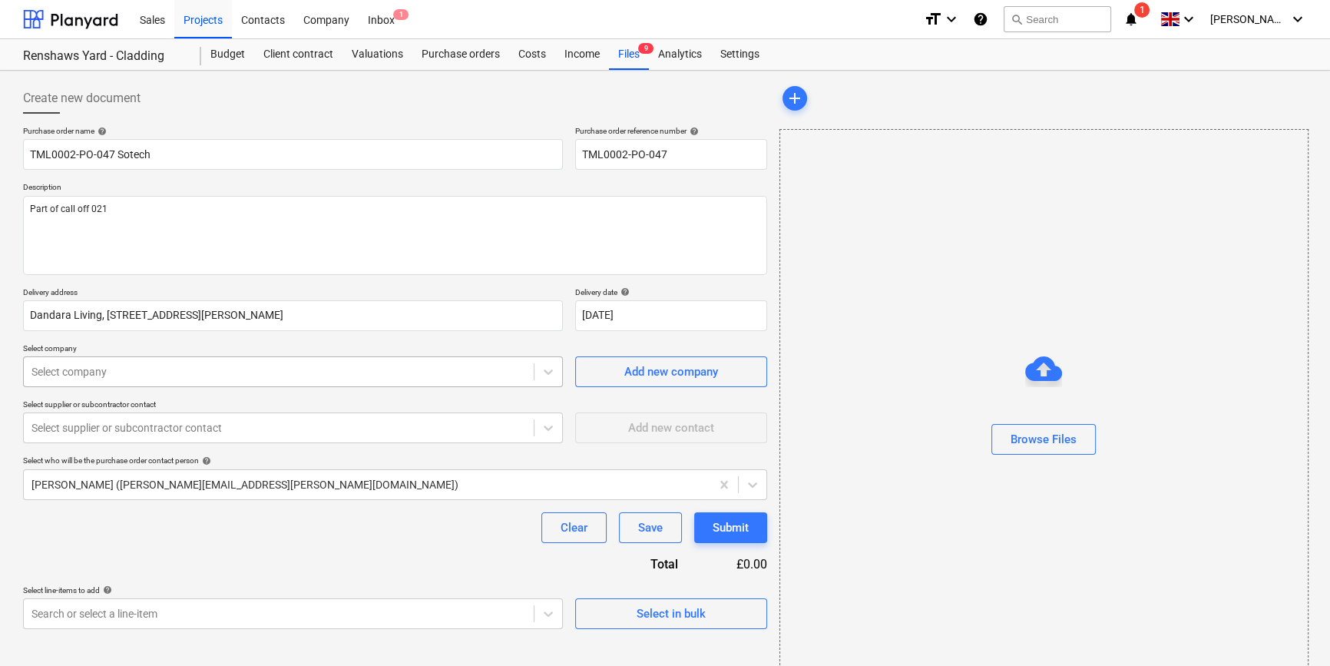
click at [78, 372] on div at bounding box center [278, 371] width 495 height 15
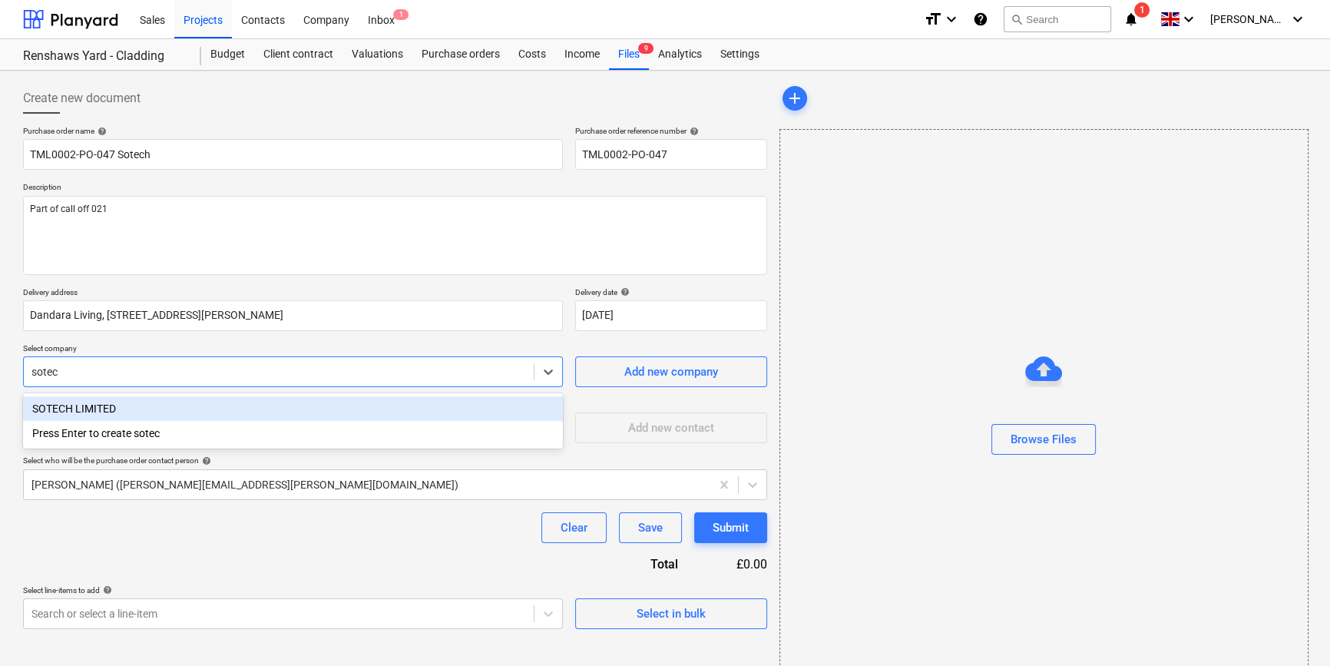
click at [99, 405] on div "SOTECH LIMITED" at bounding box center [293, 408] width 540 height 25
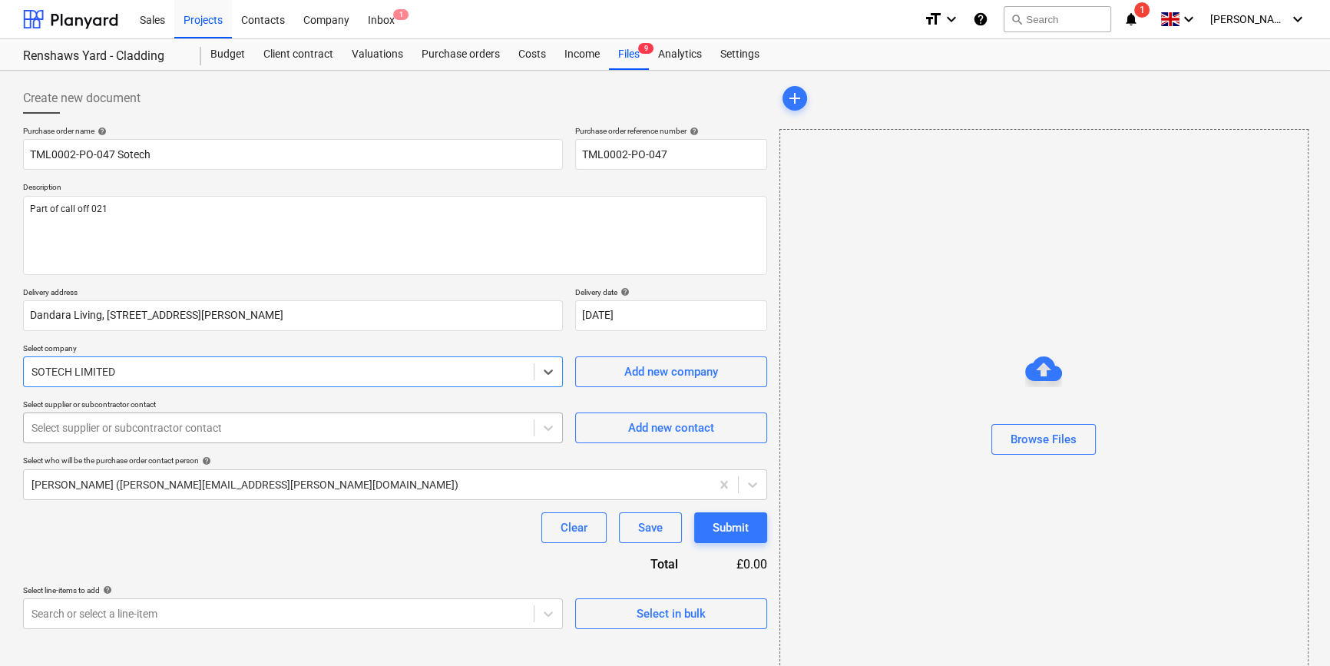
click at [94, 428] on div at bounding box center [278, 427] width 495 height 15
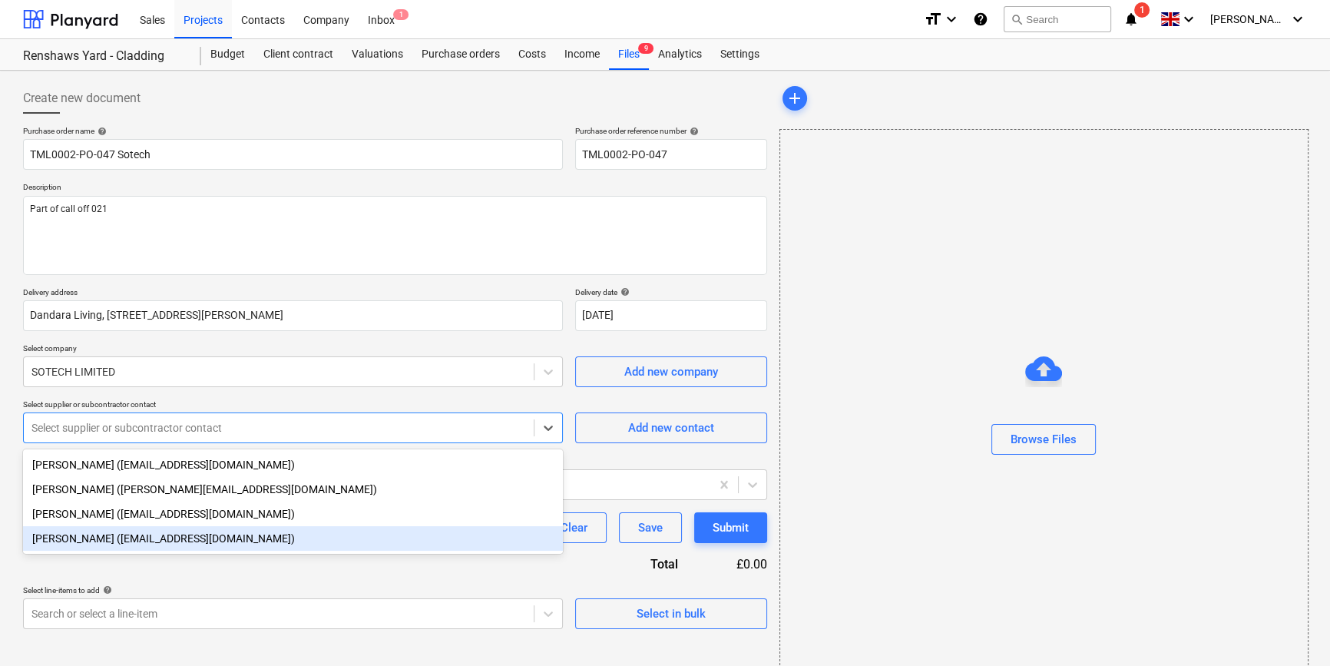
click at [100, 542] on div "[PERSON_NAME] ([EMAIL_ADDRESS][DOMAIN_NAME])" at bounding box center [293, 538] width 540 height 25
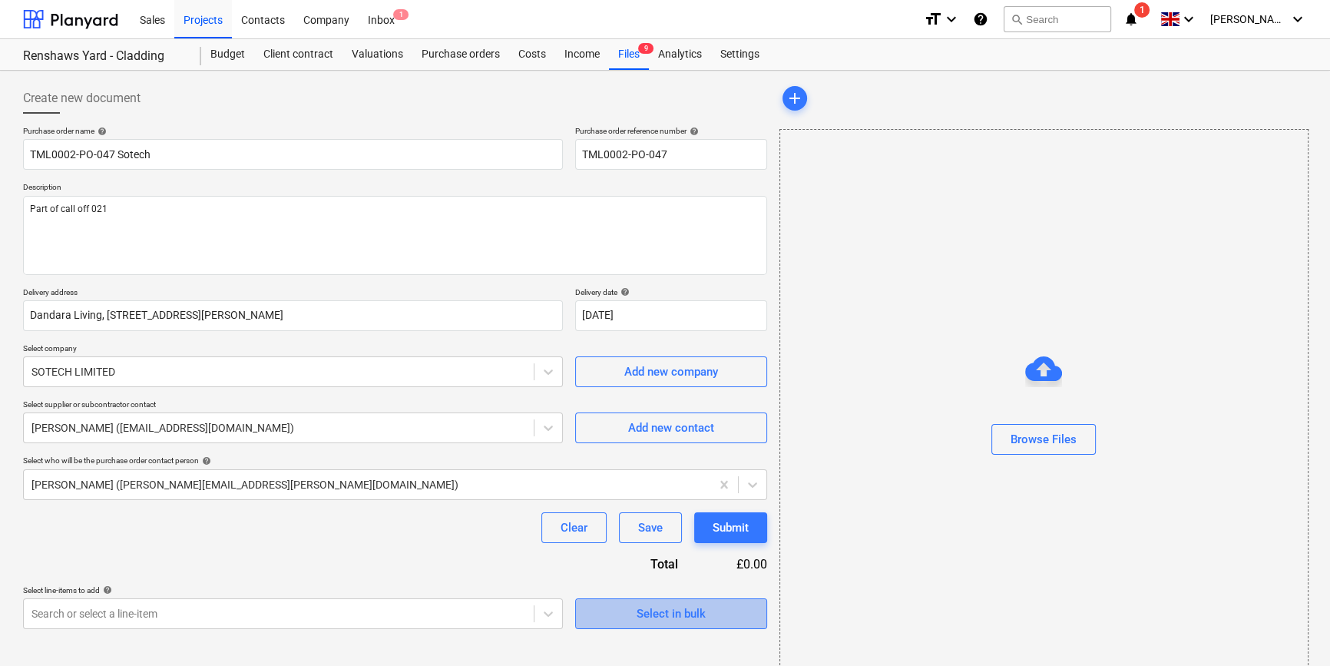
click at [625, 618] on span "Select in bulk" at bounding box center [671, 614] width 154 height 20
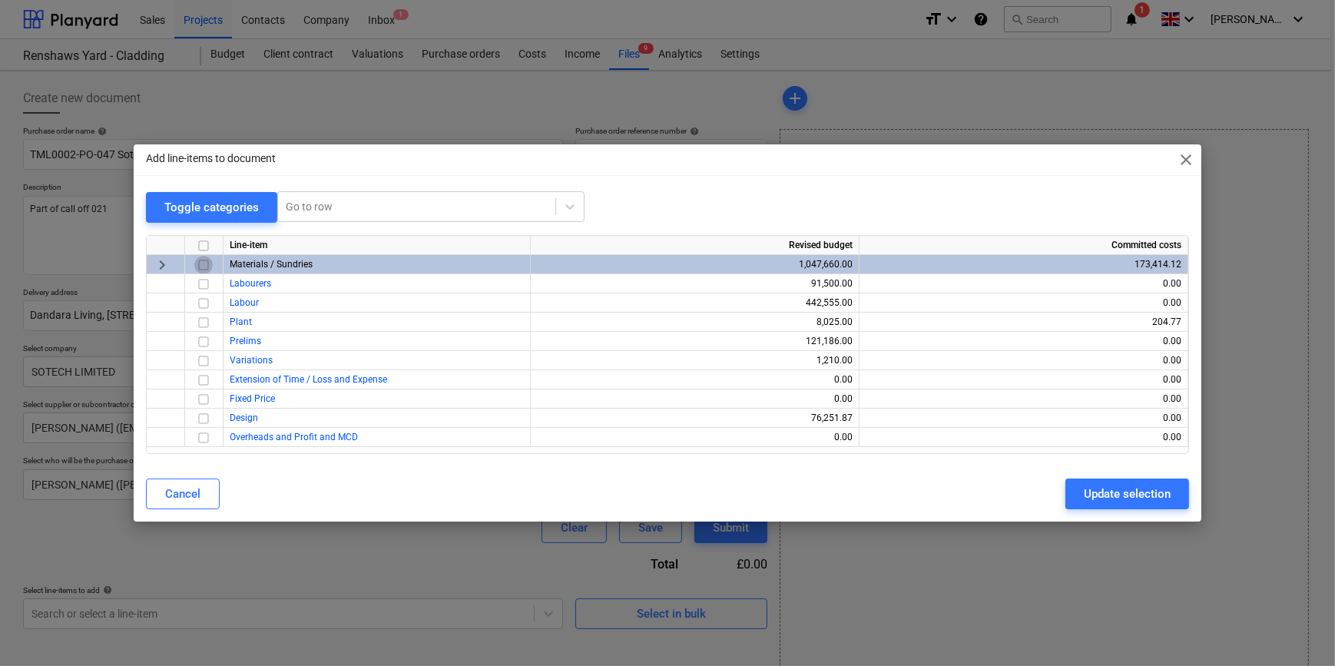
click at [202, 269] on input "checkbox" at bounding box center [203, 265] width 18 height 18
click at [1064, 500] on div "Update selection" at bounding box center [1127, 494] width 87 height 20
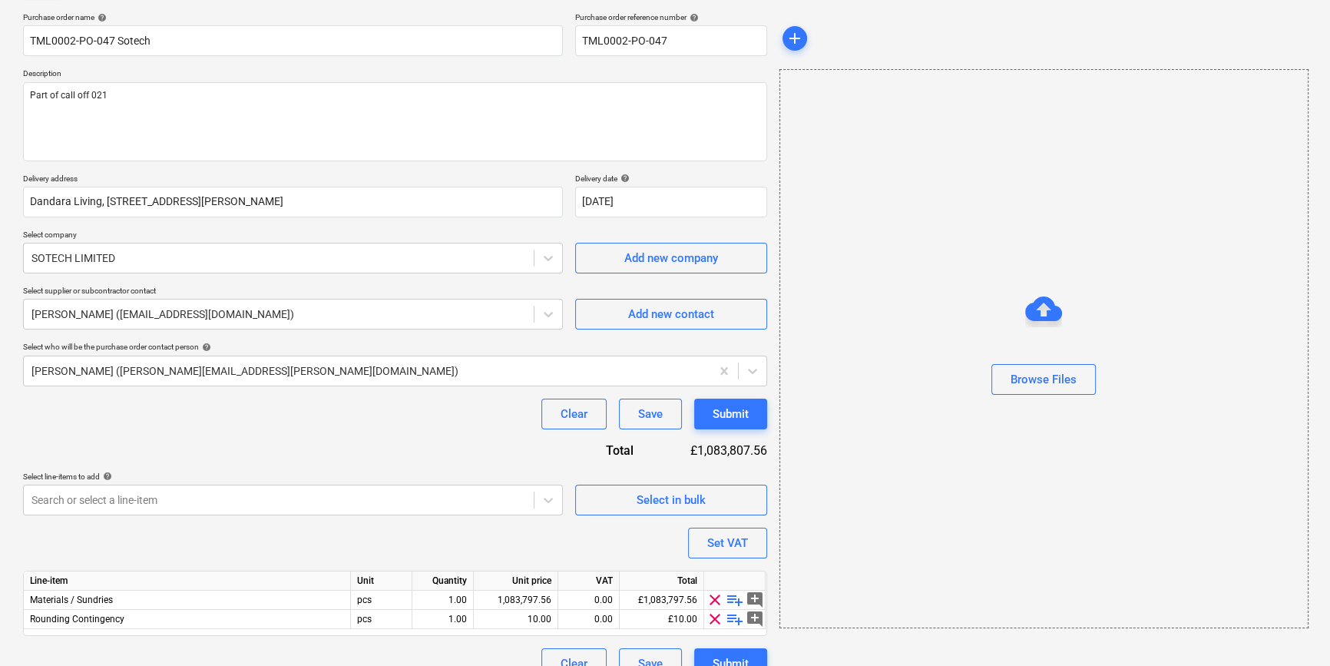
scroll to position [138, 0]
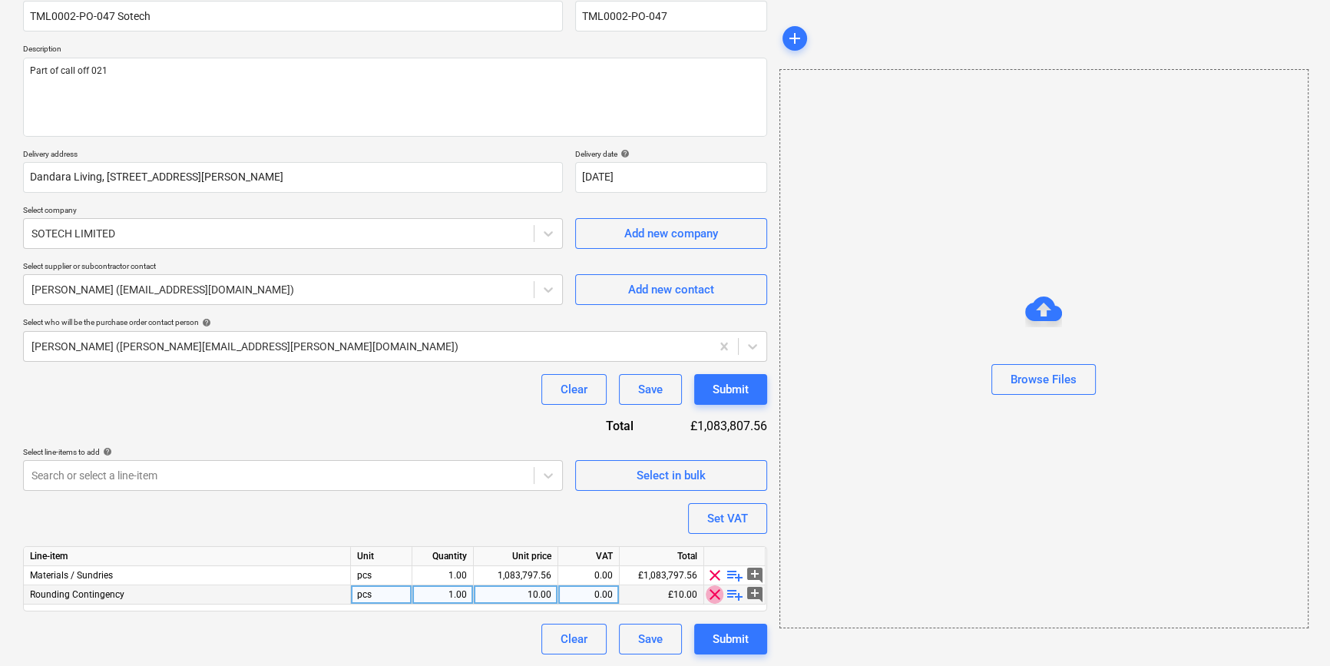
click at [713, 594] on span "clear" at bounding box center [715, 594] width 18 height 18
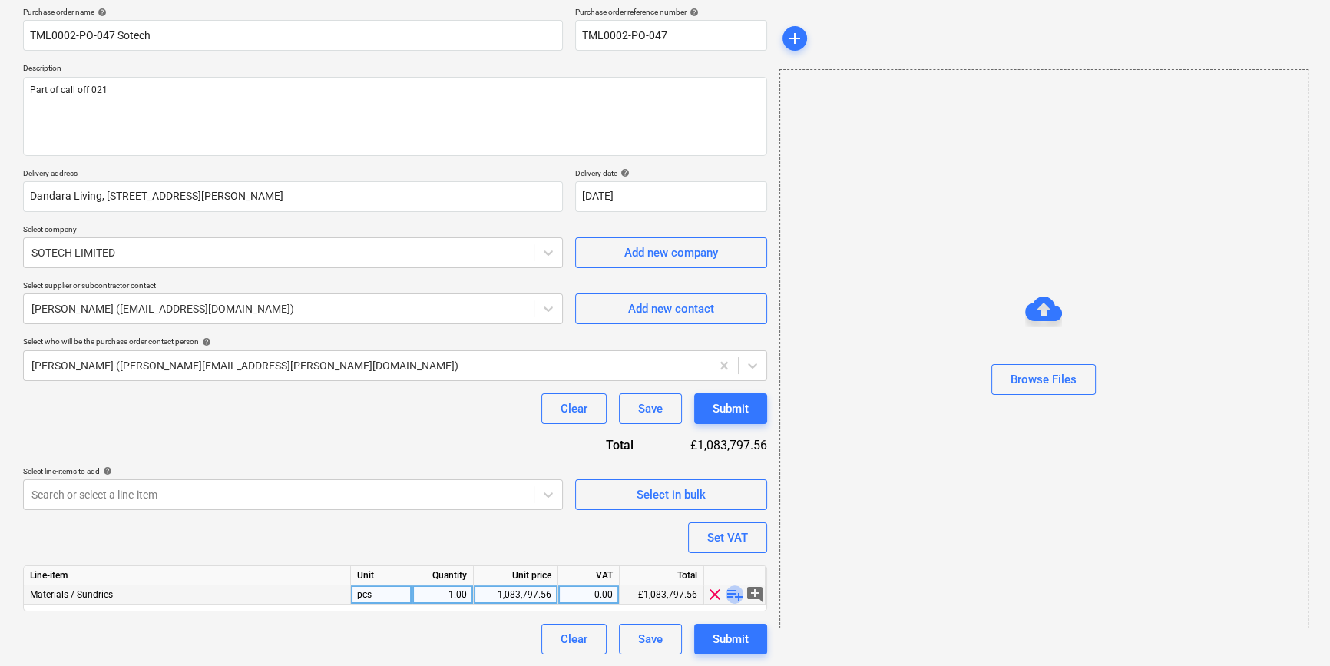
click at [730, 594] on span "playlist_add" at bounding box center [735, 594] width 18 height 18
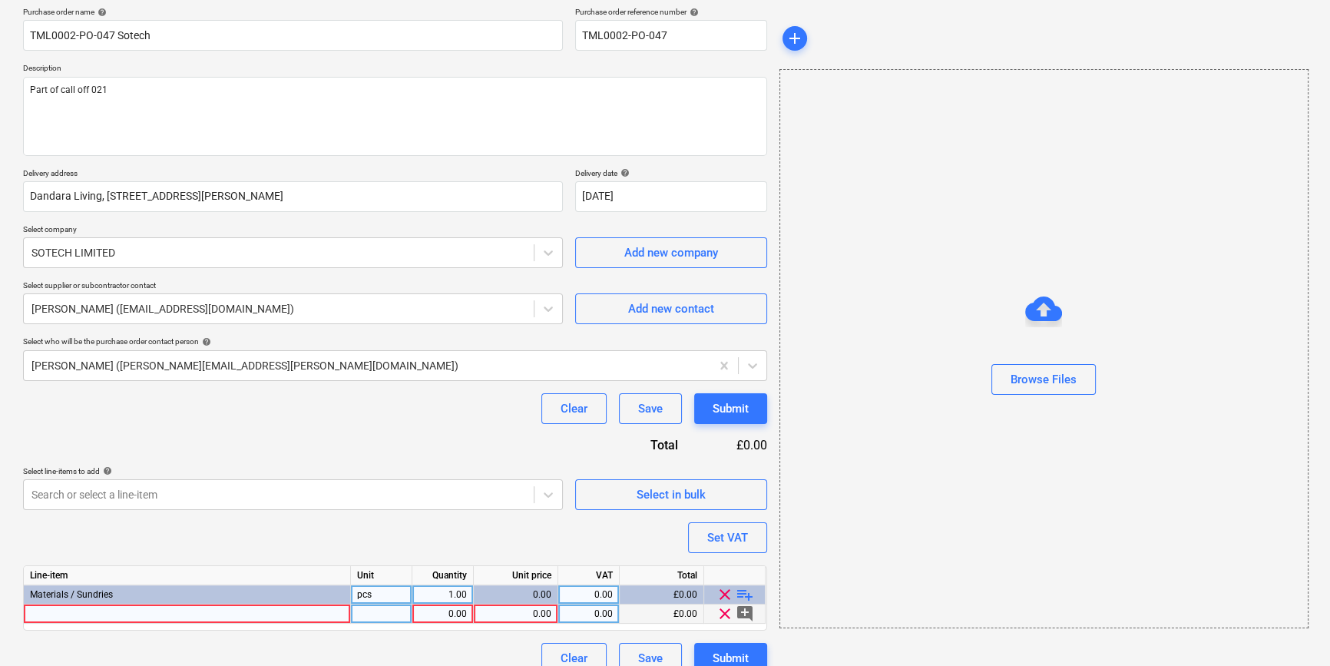
click at [66, 611] on div at bounding box center [187, 613] width 327 height 19
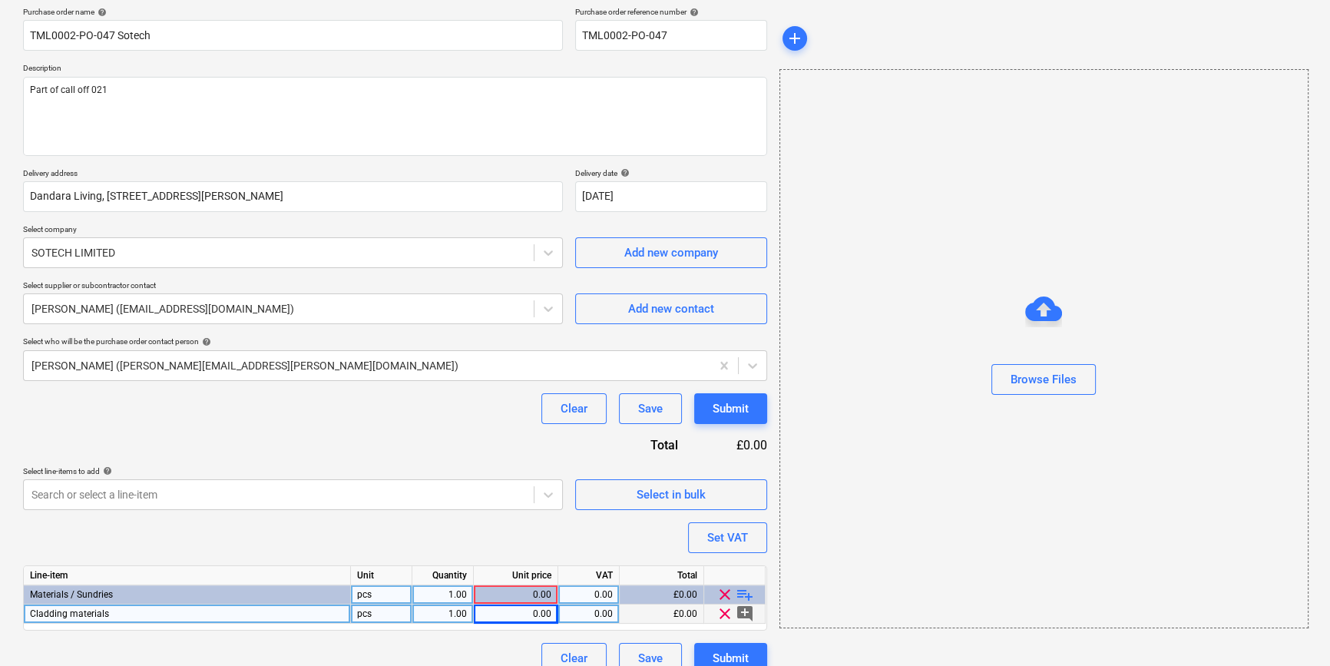
click at [535, 614] on div "0.00" at bounding box center [515, 613] width 71 height 19
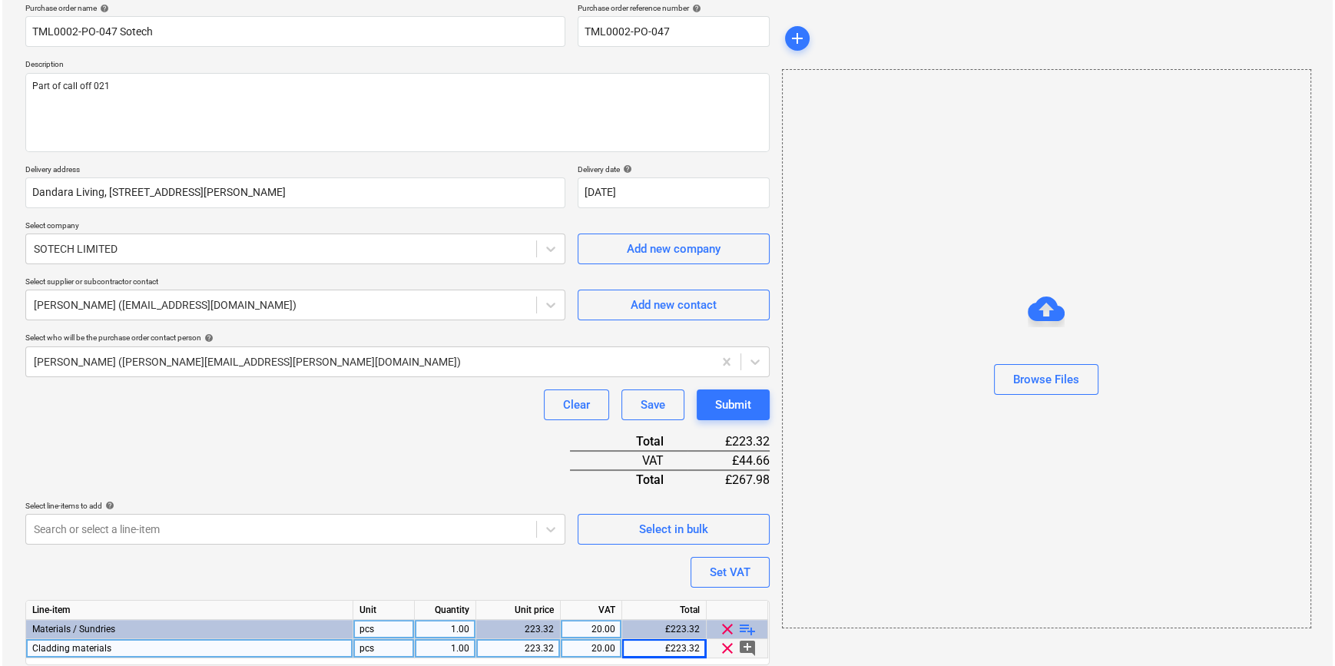
scroll to position [177, 0]
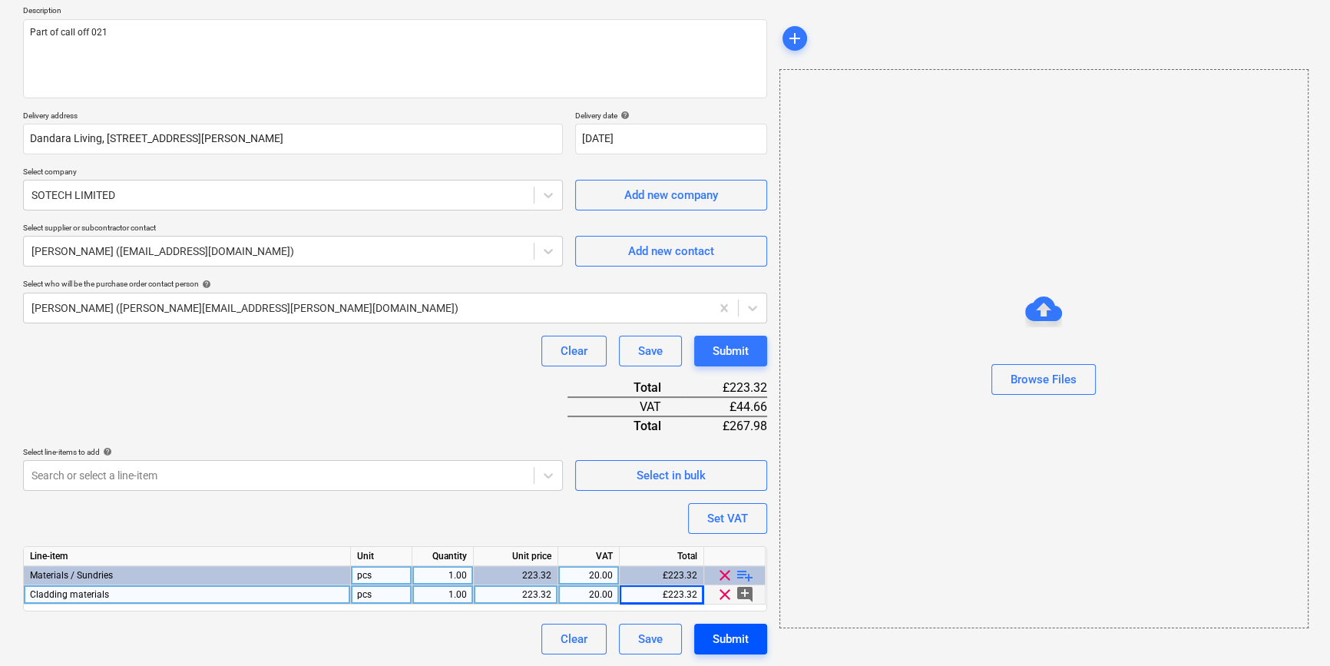
click at [744, 643] on div "Submit" at bounding box center [731, 639] width 36 height 20
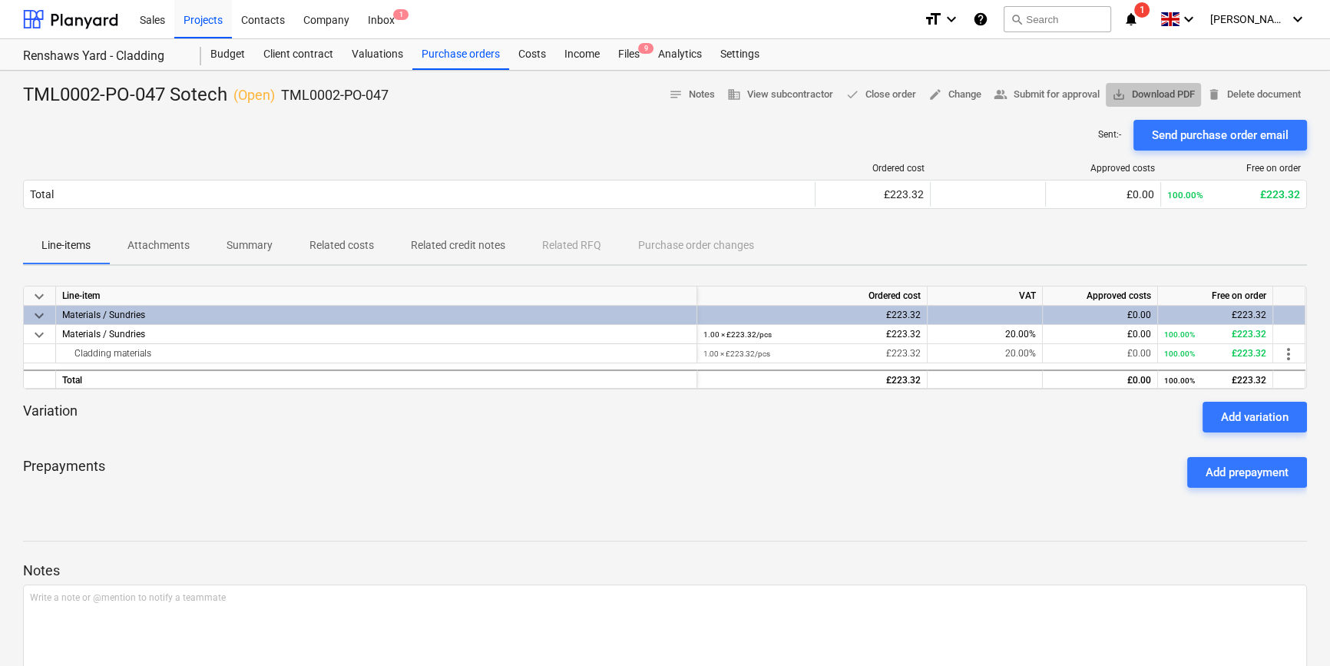
click at [1064, 92] on span "save_alt Download PDF" at bounding box center [1153, 95] width 83 height 18
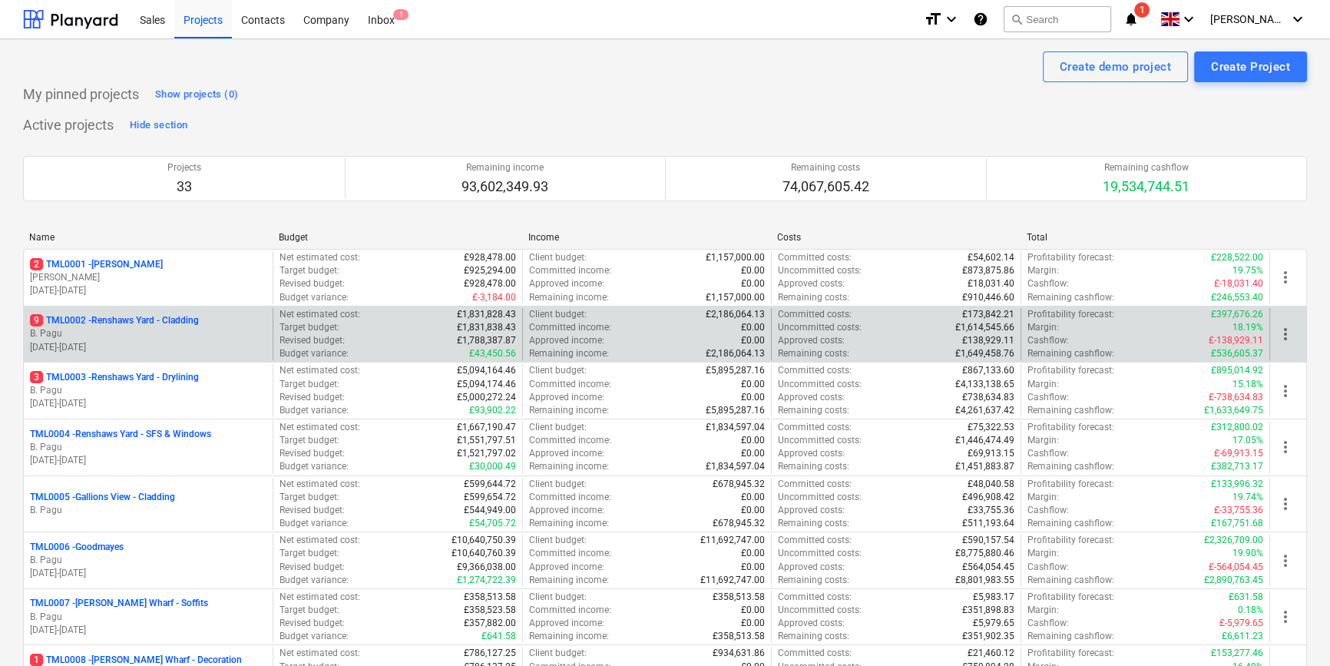
click at [175, 327] on p "9 TML0002 - Renshaws Yard - Cladding" at bounding box center [114, 320] width 169 height 13
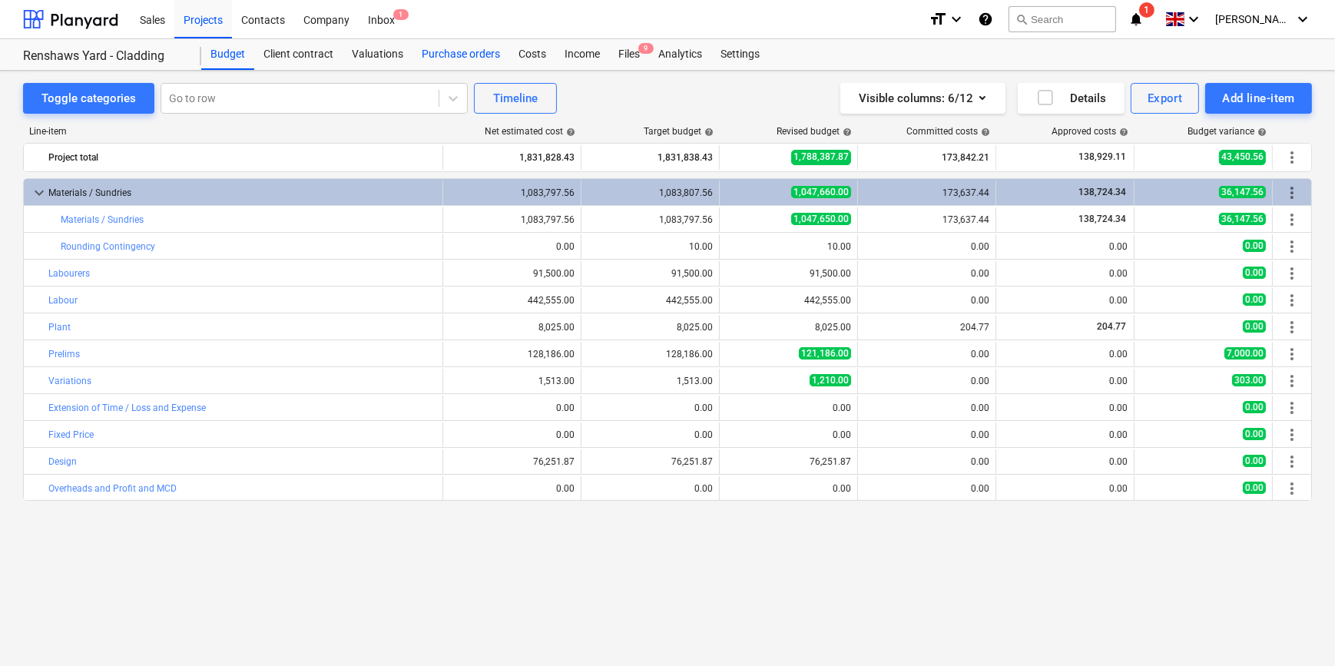
click at [465, 50] on div "Purchase orders" at bounding box center [460, 54] width 97 height 31
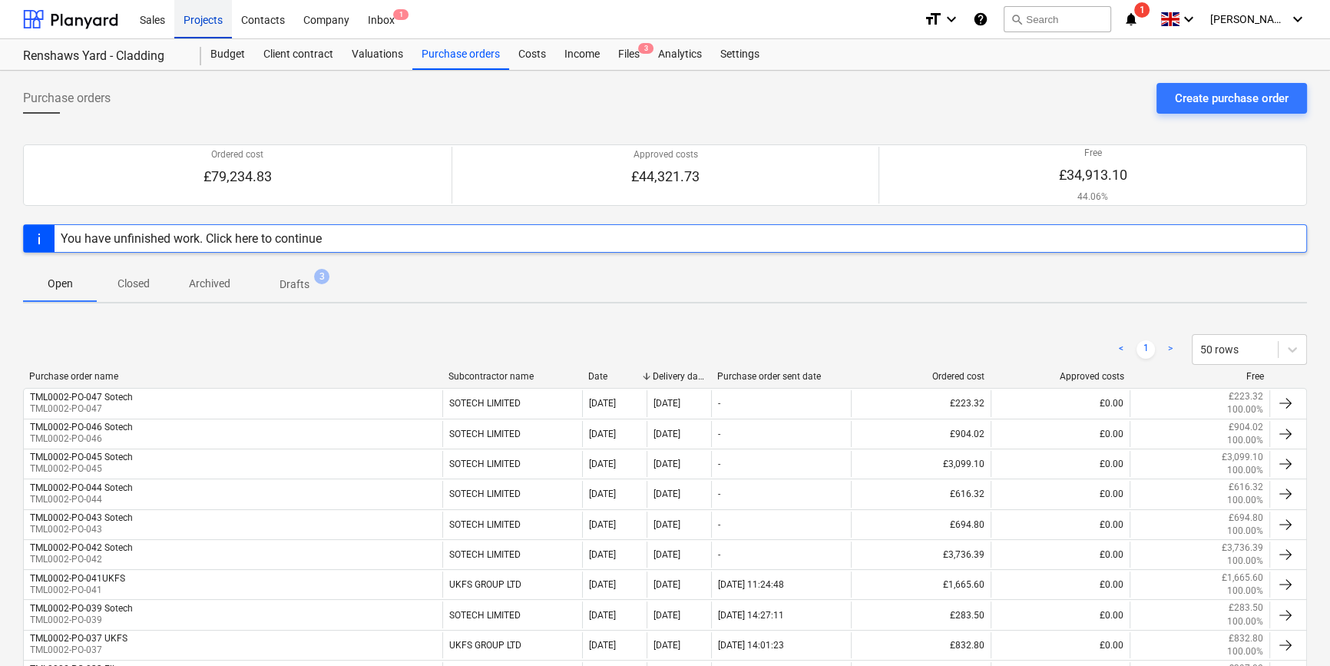
click at [203, 22] on div "Projects" at bounding box center [203, 18] width 58 height 39
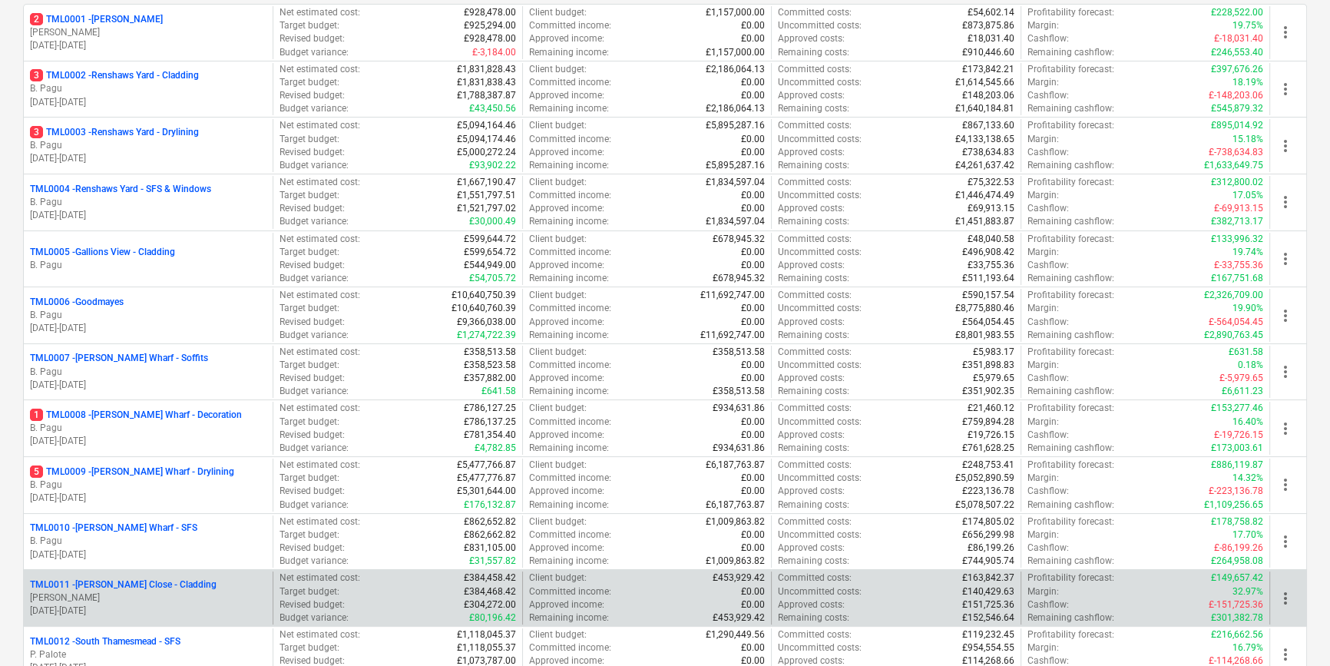
scroll to position [279, 0]
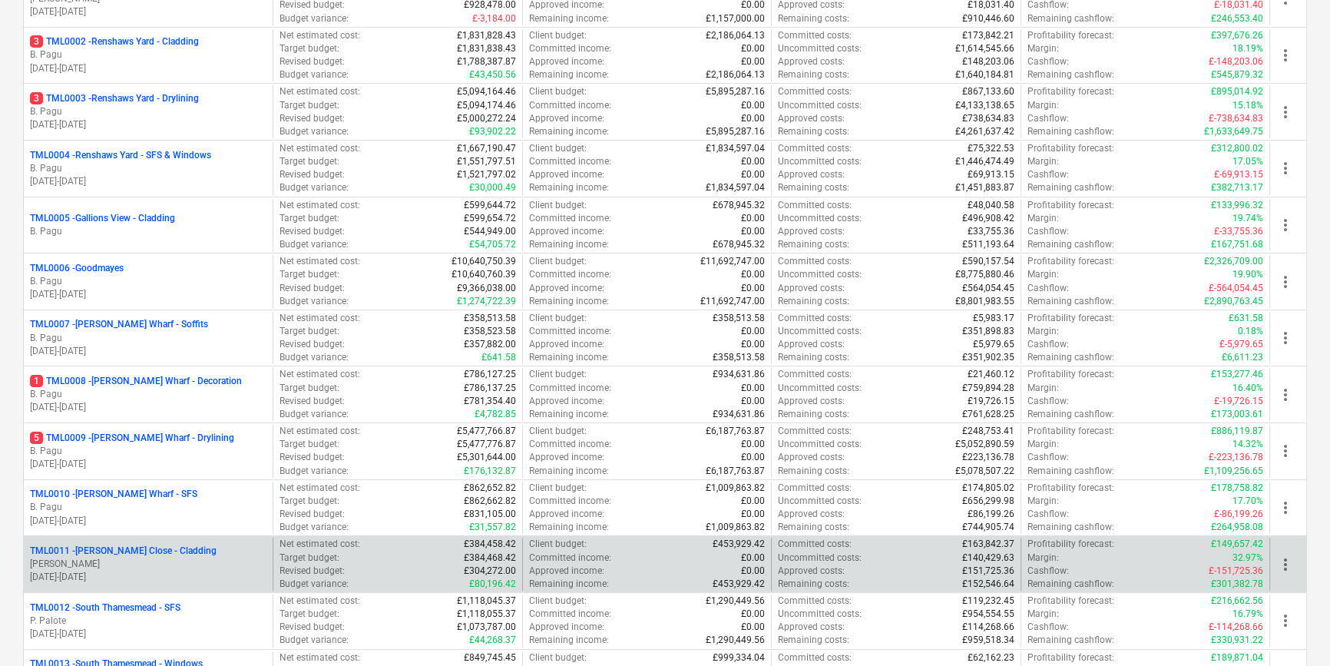
click at [170, 561] on p "[PERSON_NAME]" at bounding box center [148, 563] width 237 height 13
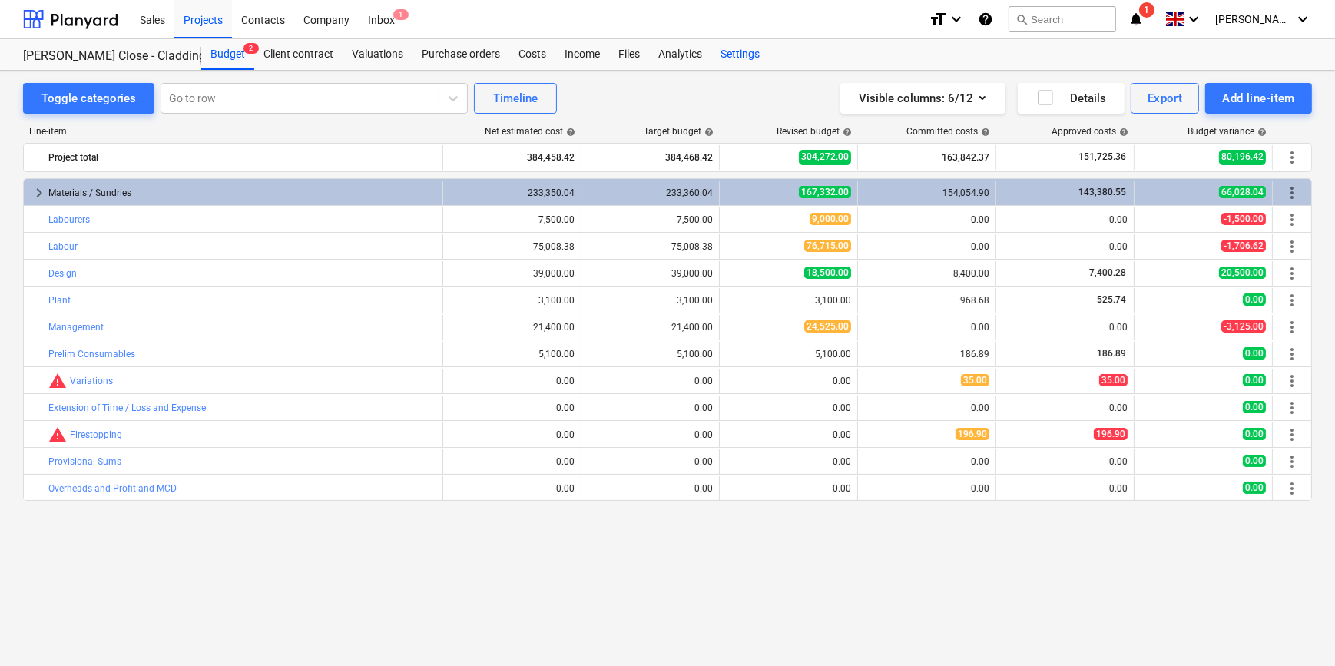
click at [739, 55] on div "Settings" at bounding box center [740, 54] width 58 height 31
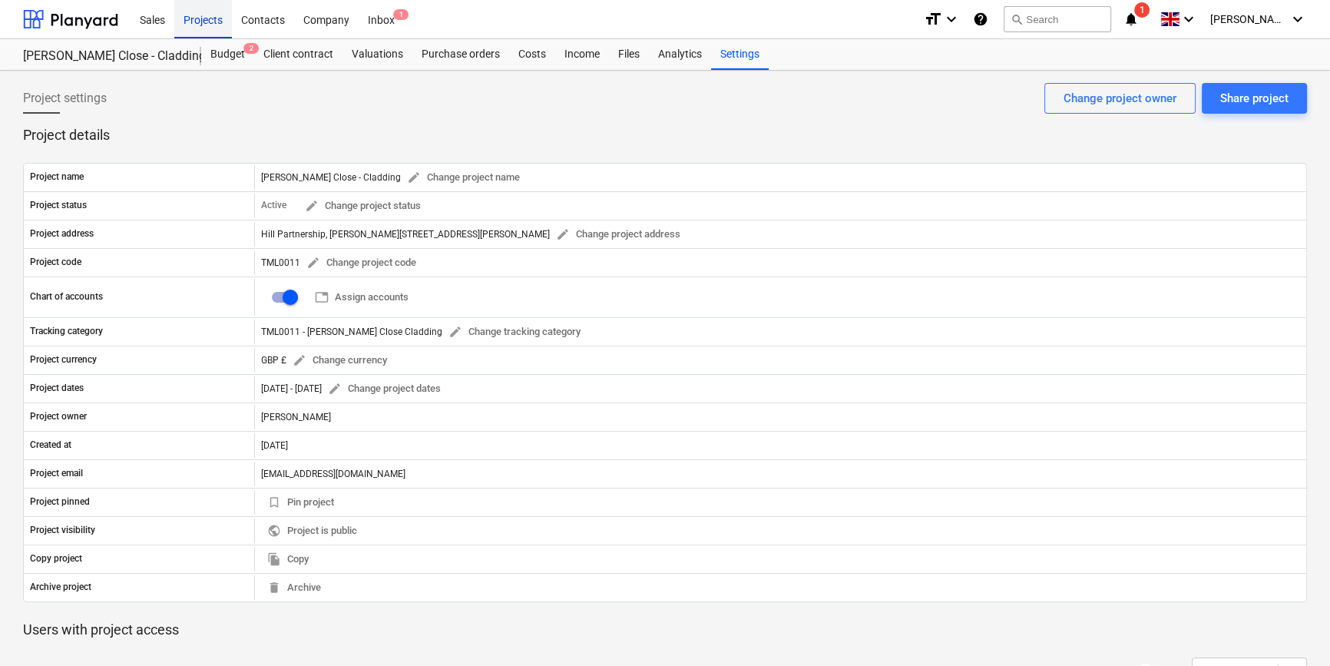
click at [207, 21] on div "Projects" at bounding box center [203, 18] width 58 height 39
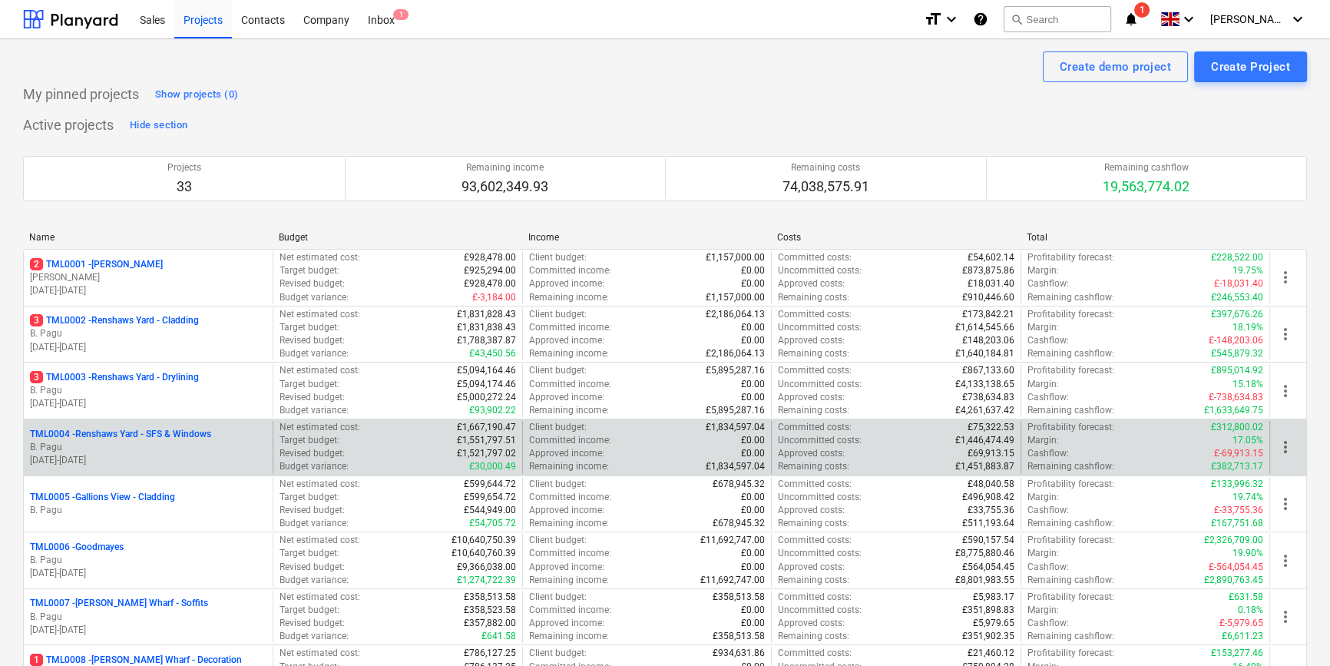
click at [168, 437] on p "TML0004 - Renshaws Yard - SFS & Windows" at bounding box center [120, 434] width 181 height 13
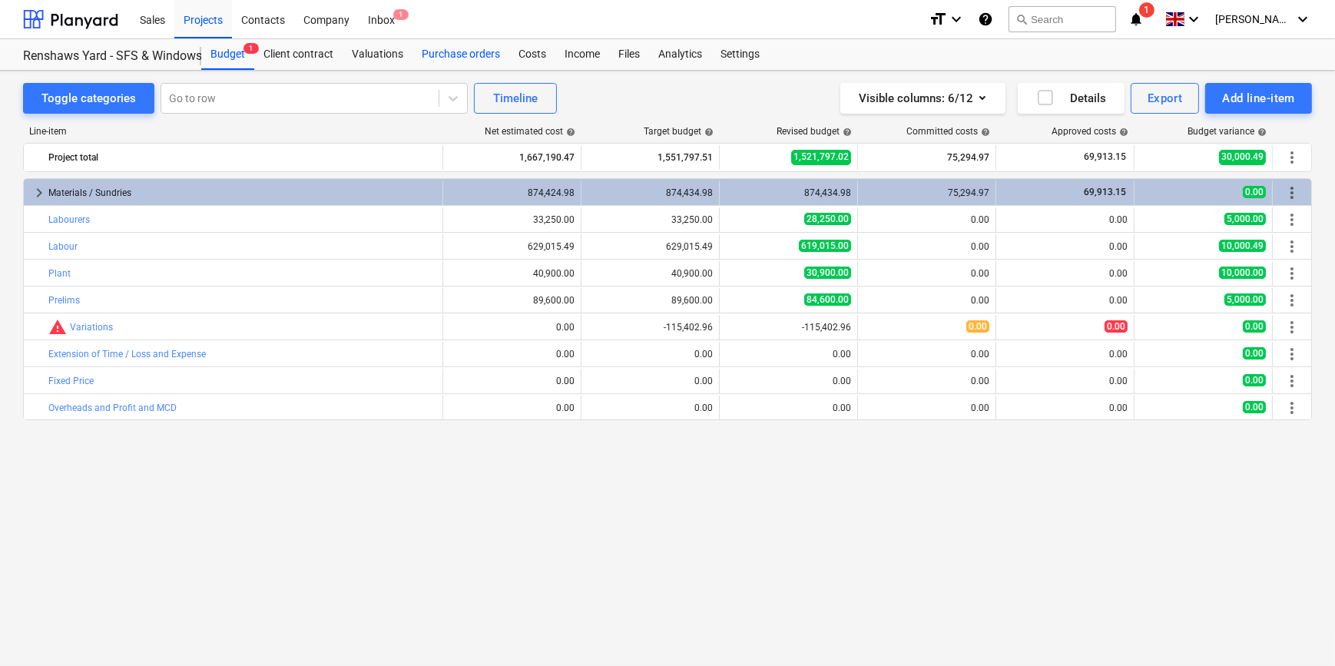
click at [442, 56] on div "Purchase orders" at bounding box center [460, 54] width 97 height 31
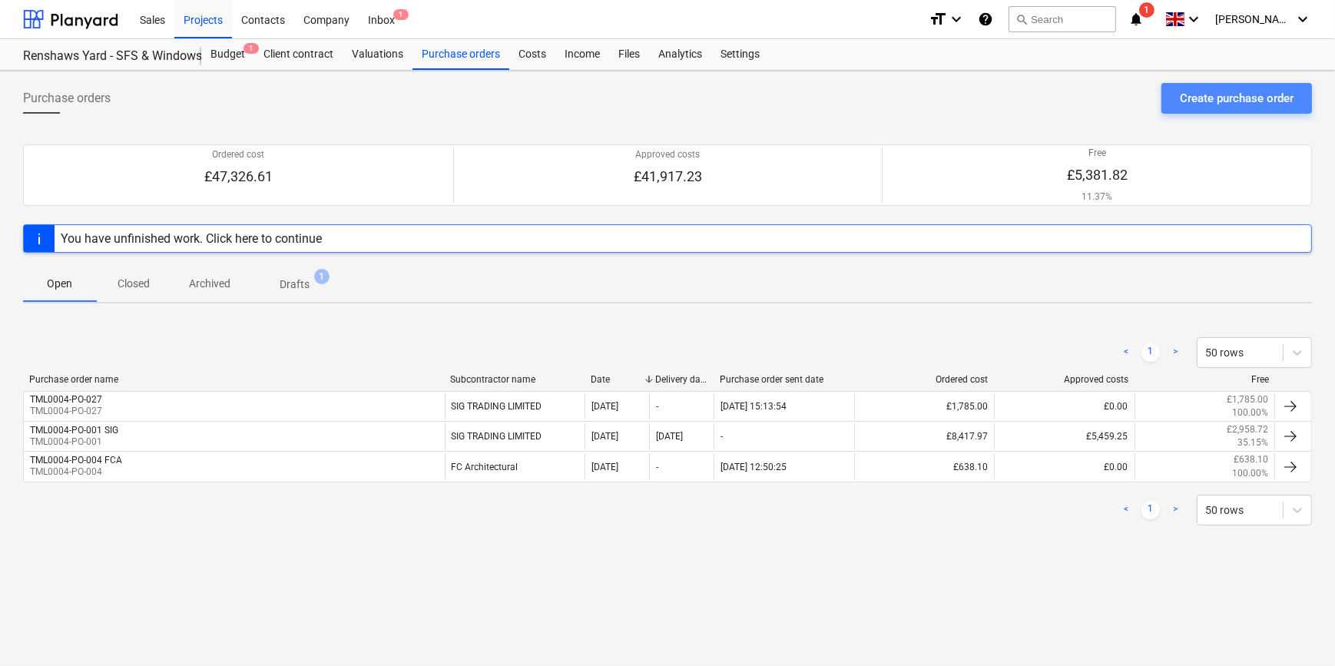
click at [1064, 106] on div "Create purchase order" at bounding box center [1236, 98] width 114 height 20
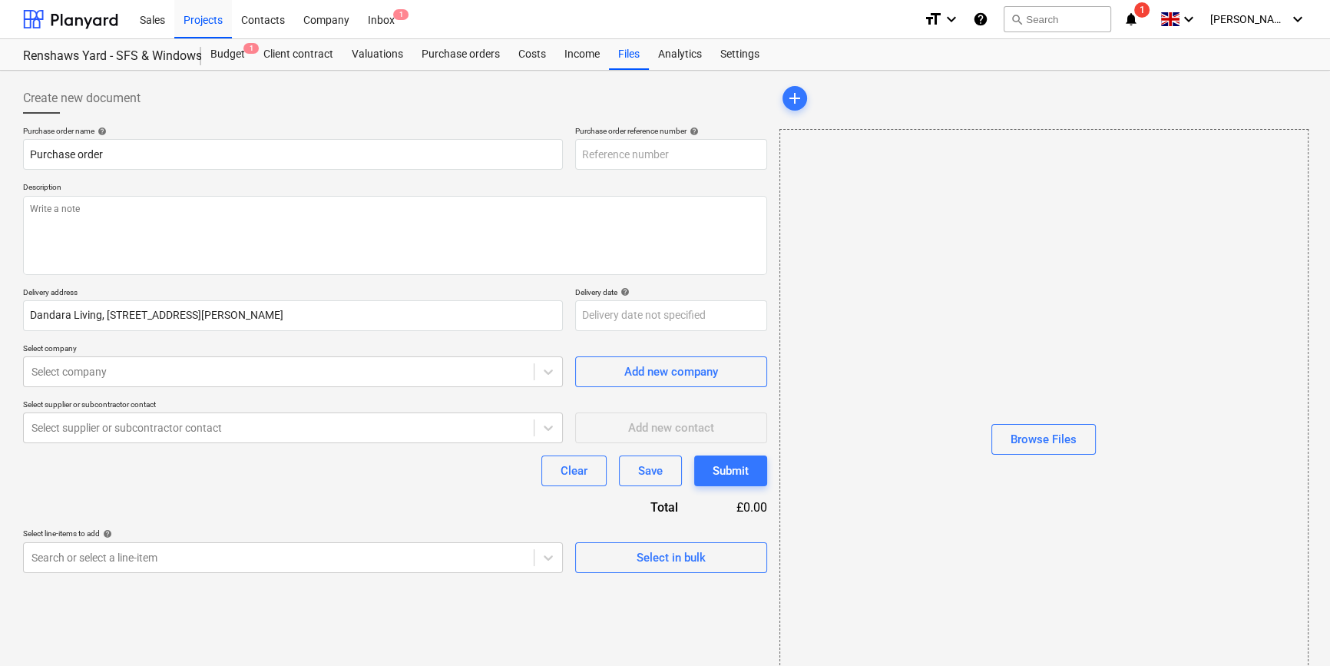
type textarea "x"
type input "TML0004-PO-031"
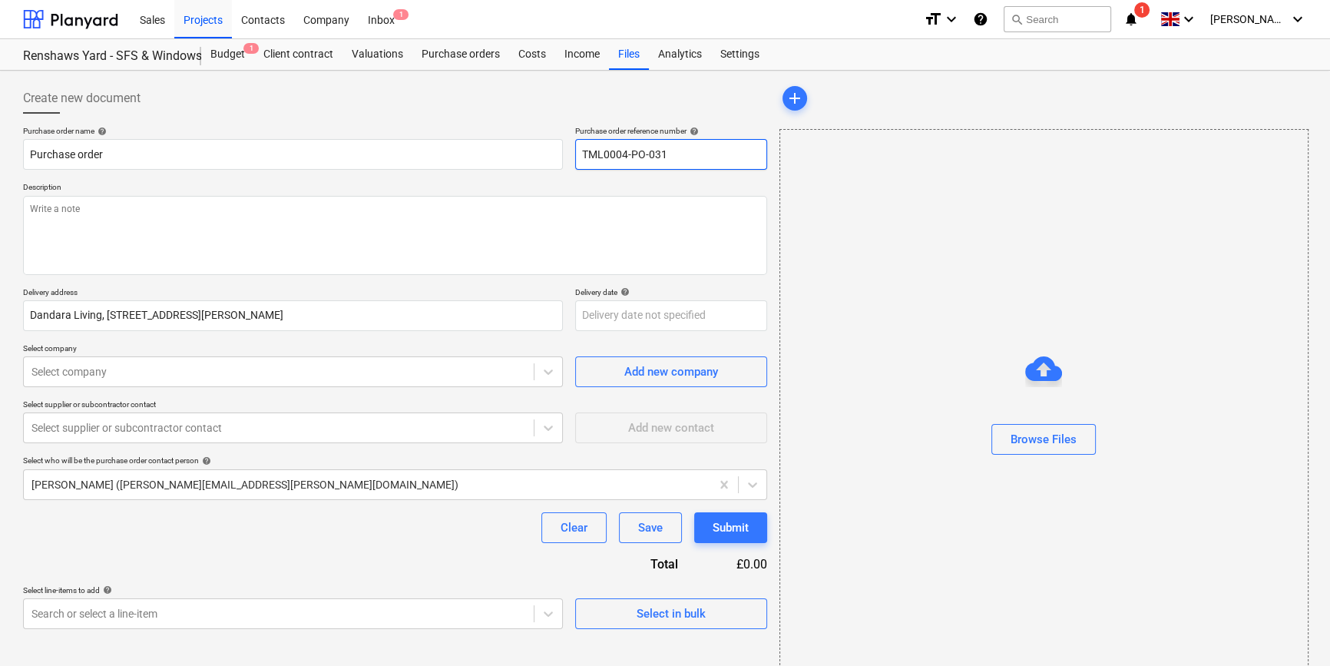
drag, startPoint x: 684, startPoint y: 150, endPoint x: 576, endPoint y: 164, distance: 109.2
click at [576, 164] on input "TML0004-PO-031" at bounding box center [671, 154] width 192 height 31
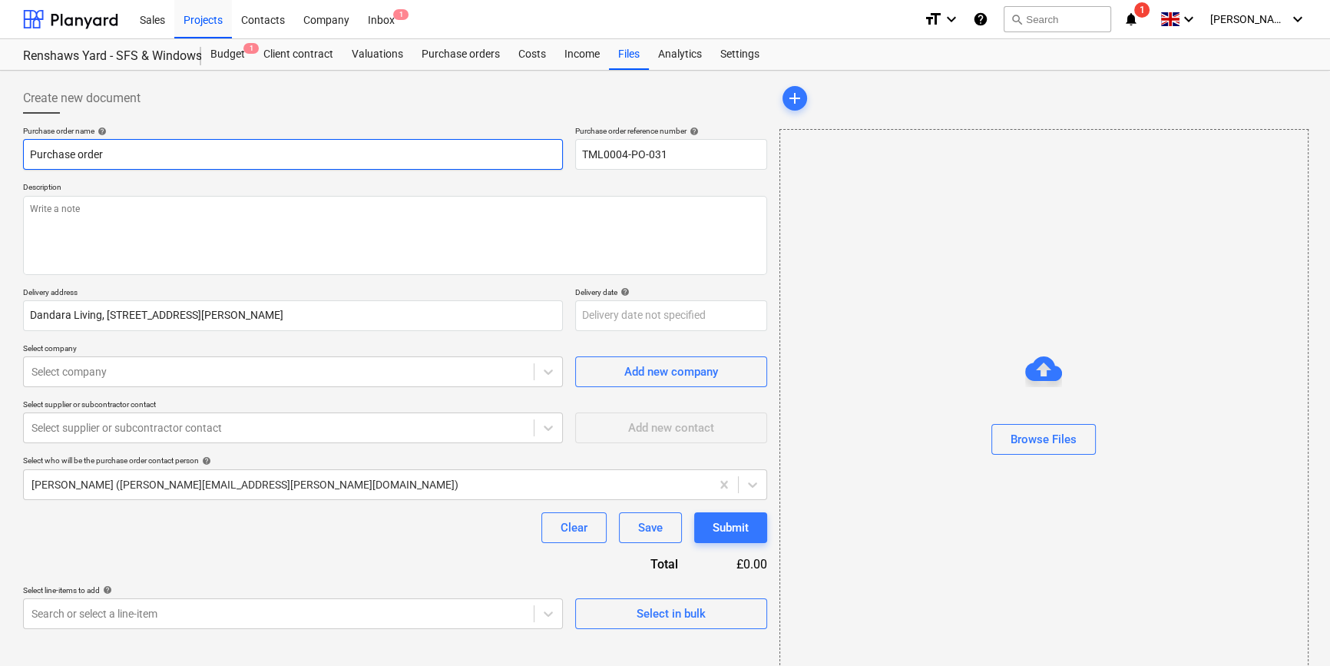
drag, startPoint x: 106, startPoint y: 154, endPoint x: 27, endPoint y: 154, distance: 79.1
click at [27, 154] on input "Purchase order" at bounding box center [293, 154] width 540 height 31
paste input "TML0004-PO-031"
type textarea "x"
type input "TML0004-PO-031"
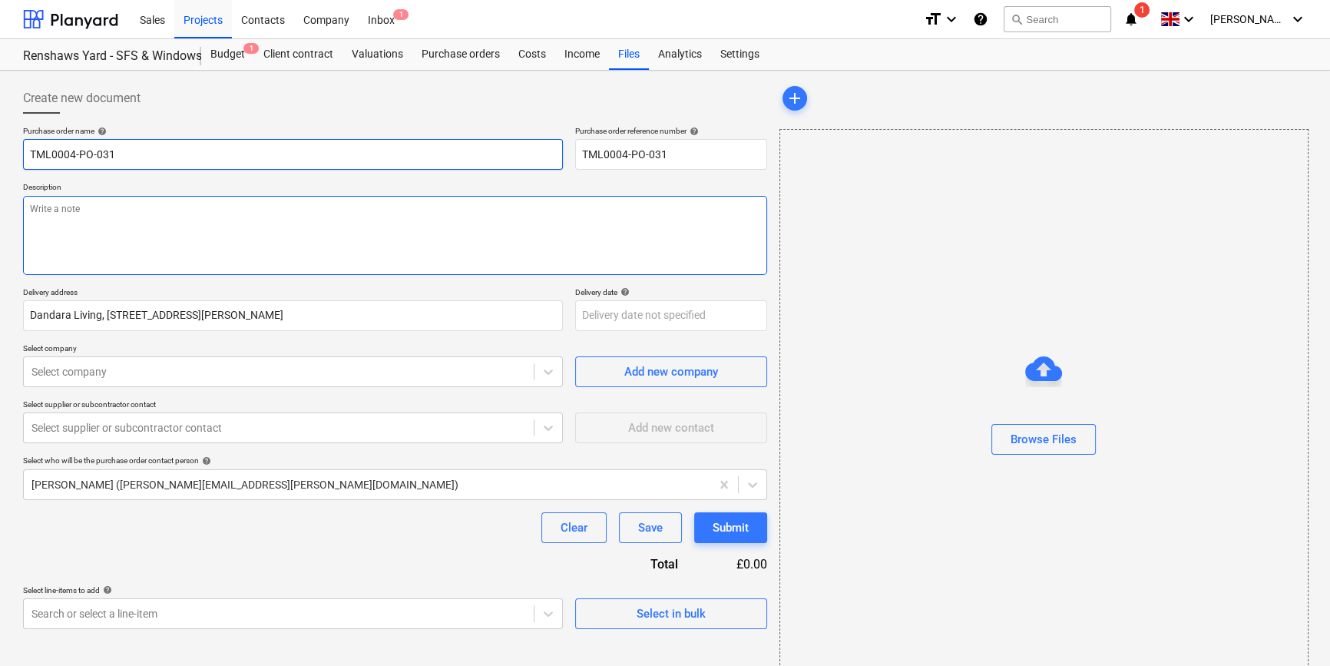
type textarea "x"
type input "TML0004-PO-031"
type textarea "x"
type input "TML0004-PO-031 K"
type textarea "x"
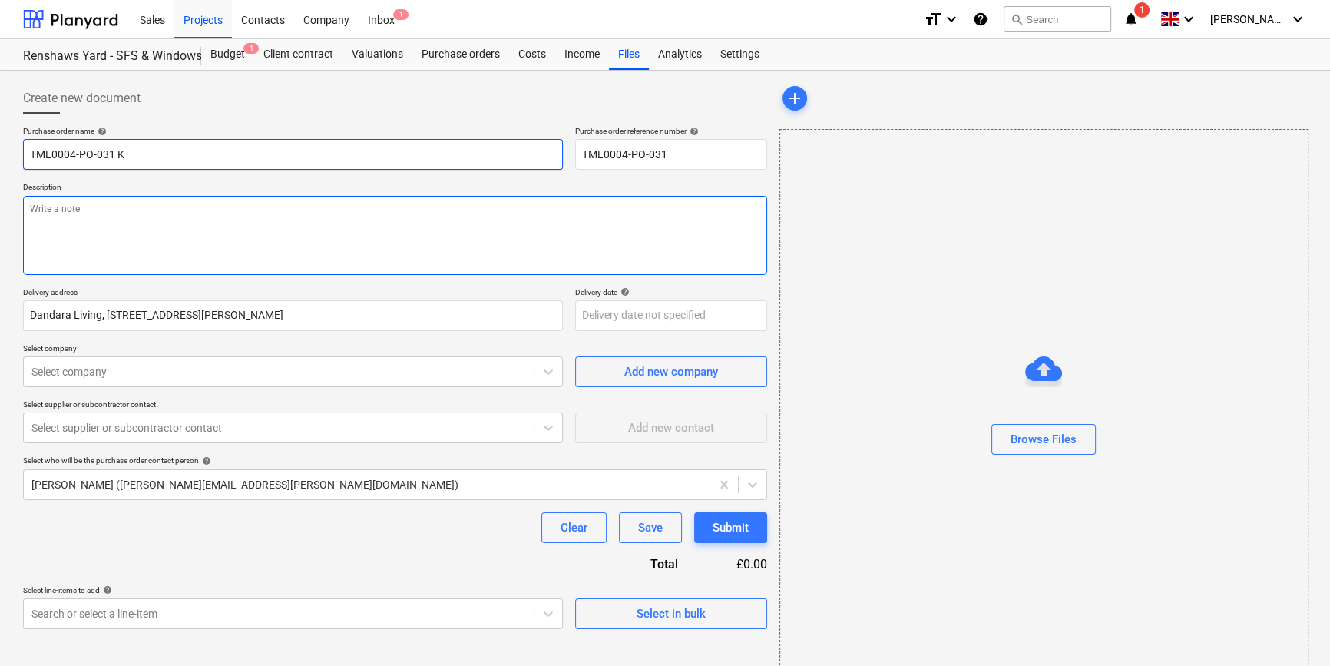
type input "TML0004-PO-031 Kn"
type textarea "x"
type input "TML0004-PO-031 Kna"
type textarea "x"
type input "TML0004-PO-031 Knau"
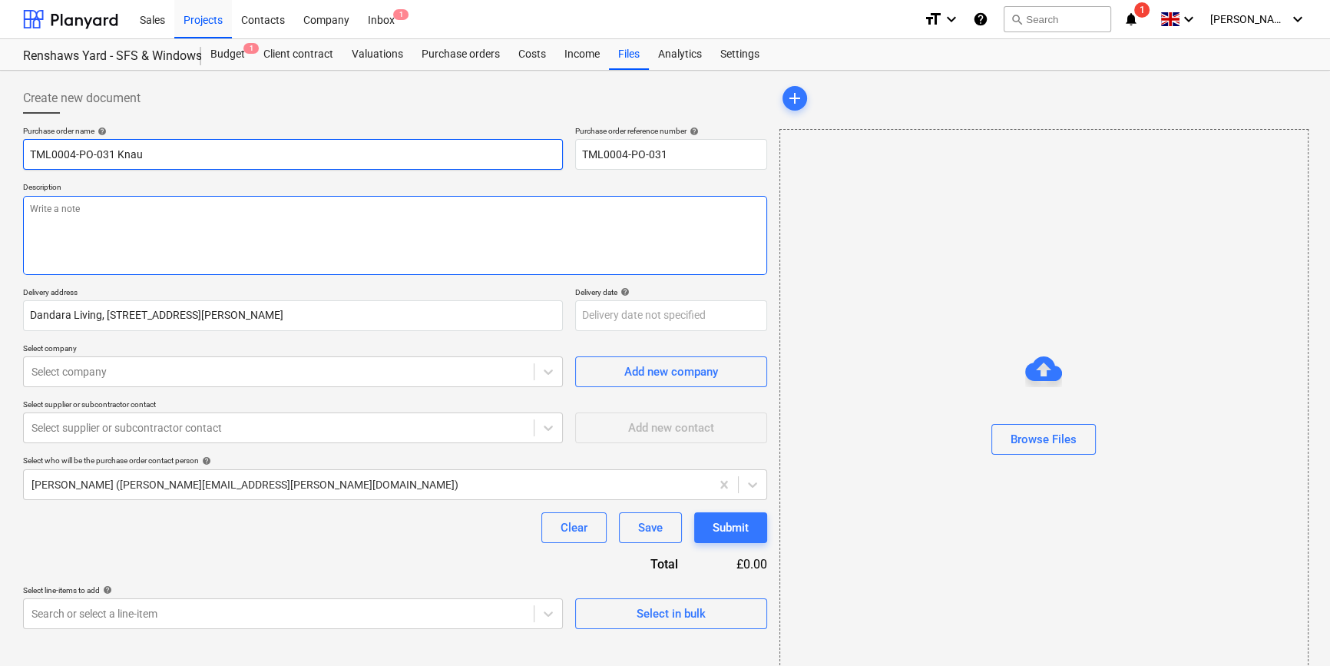
type textarea "x"
type input "TML0004-PO-031 Knauf"
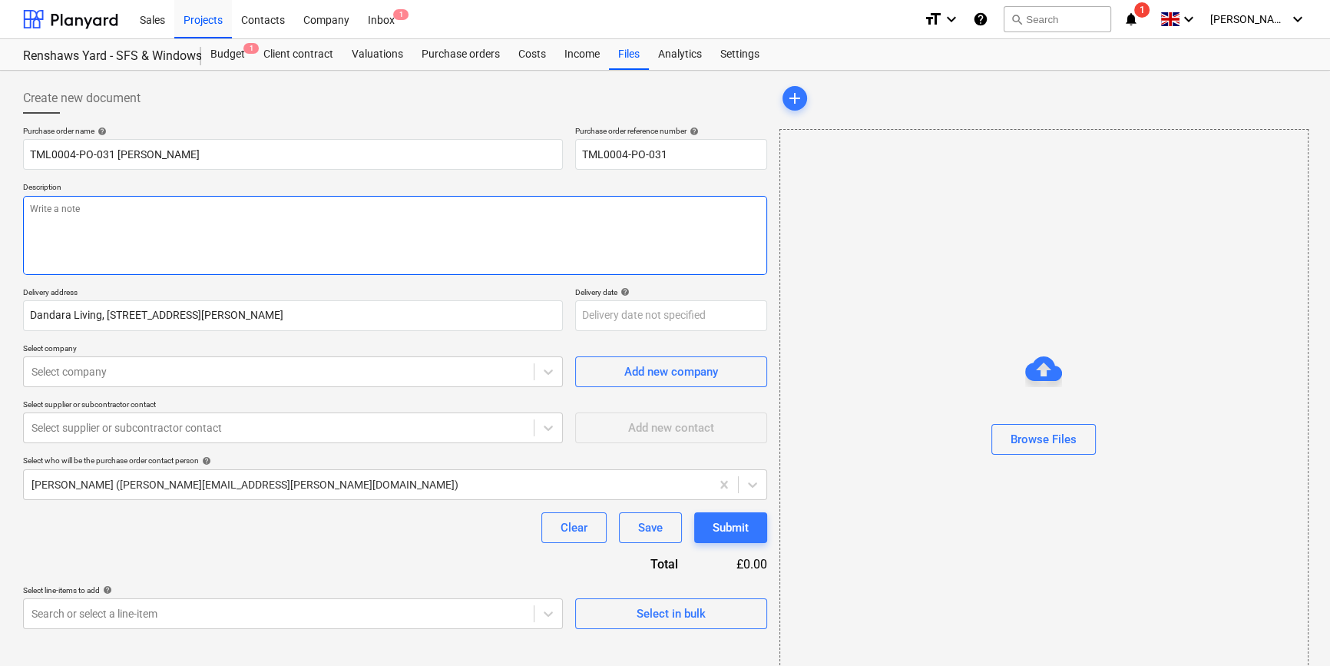
click at [74, 238] on textarea at bounding box center [395, 235] width 744 height 79
type textarea "x"
type textarea "S"
type textarea "x"
type textarea "Si"
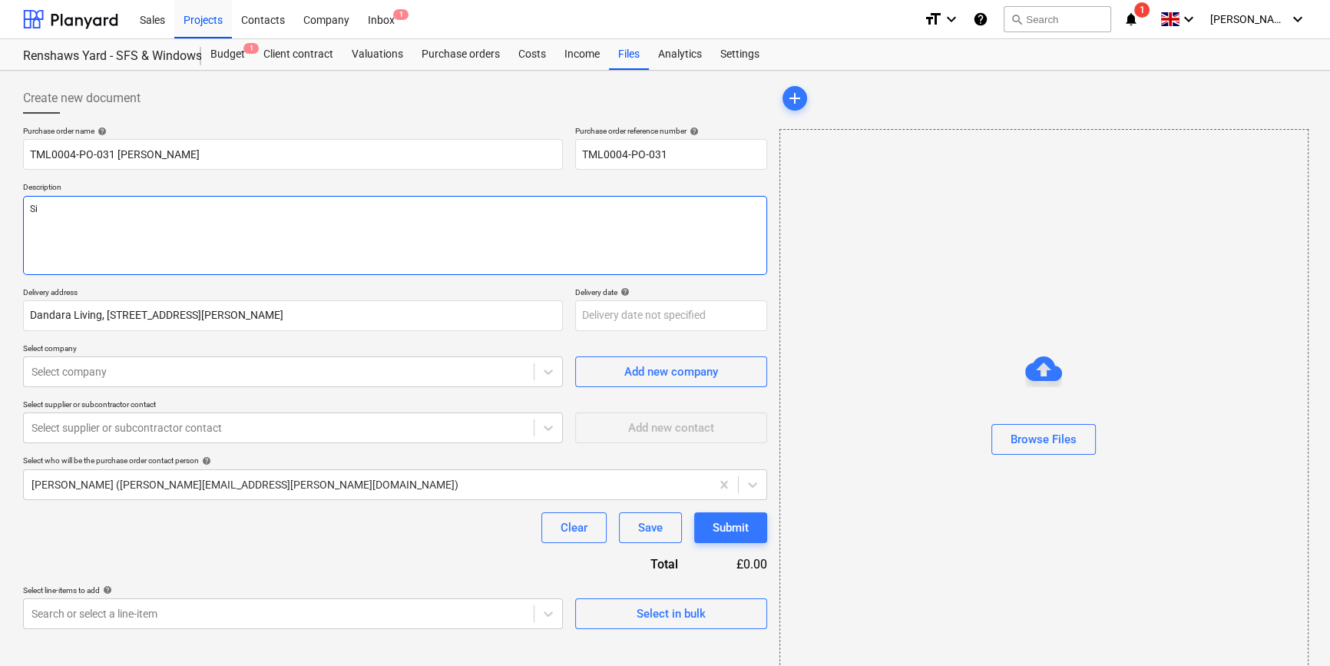
type textarea "x"
type textarea "Sit"
type textarea "x"
type textarea "Site"
type textarea "x"
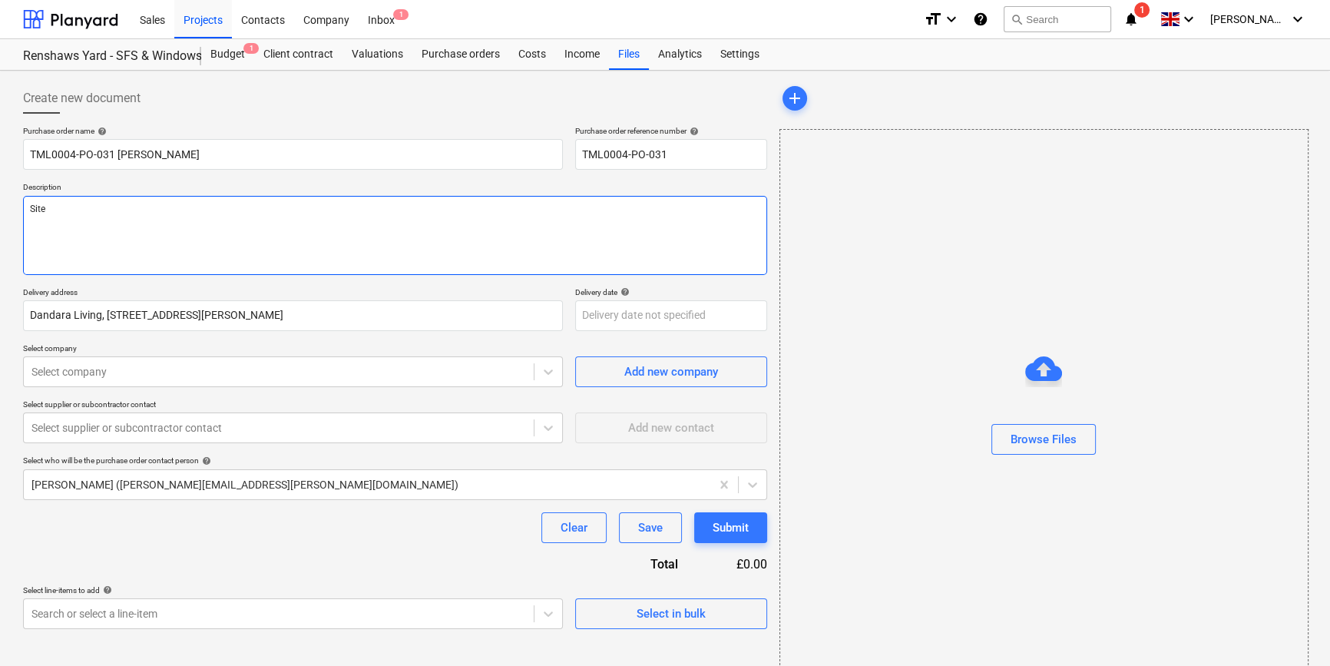
type textarea "Site"
type textarea "x"
type textarea "Site c"
type textarea "x"
type textarea "Site co"
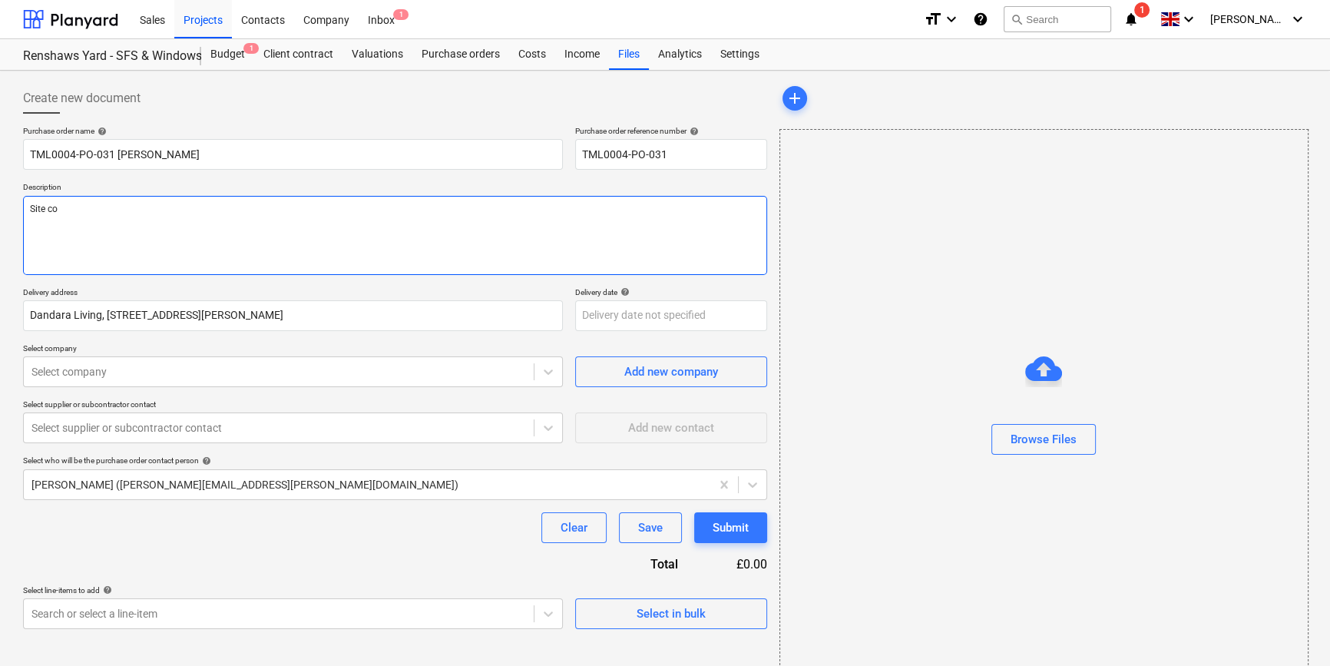
type textarea "x"
type textarea "Site con"
type textarea "x"
type textarea "Site cont"
type textarea "x"
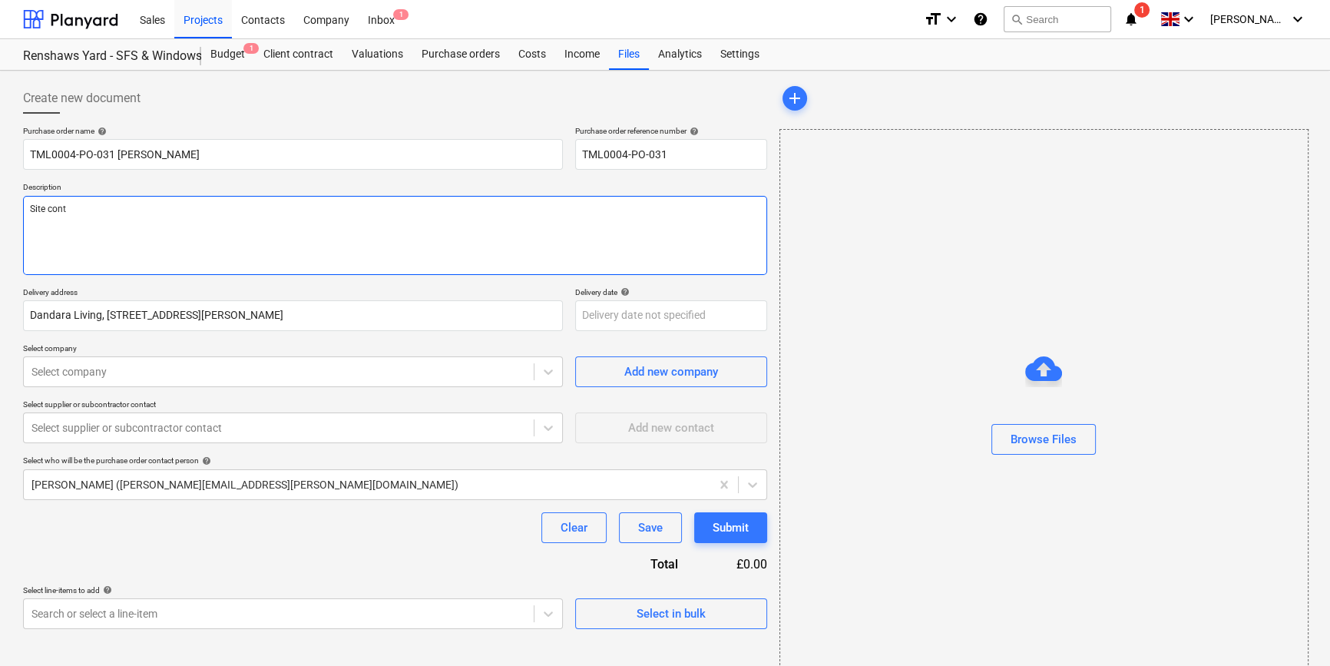
type textarea "Site conta"
type textarea "x"
type textarea "Site contac"
type textarea "x"
type textarea "Site contact"
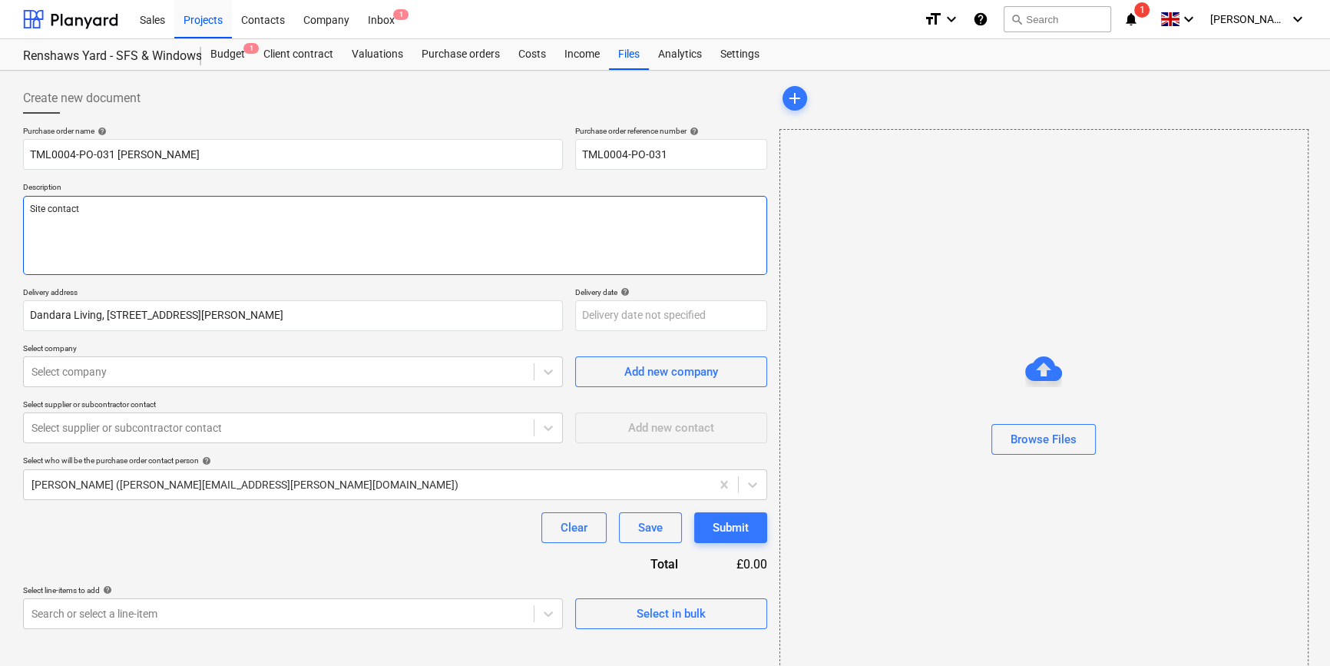
type textarea "x"
type textarea "Site contact"
type textarea "x"
type textarea "Site contact P"
type textarea "x"
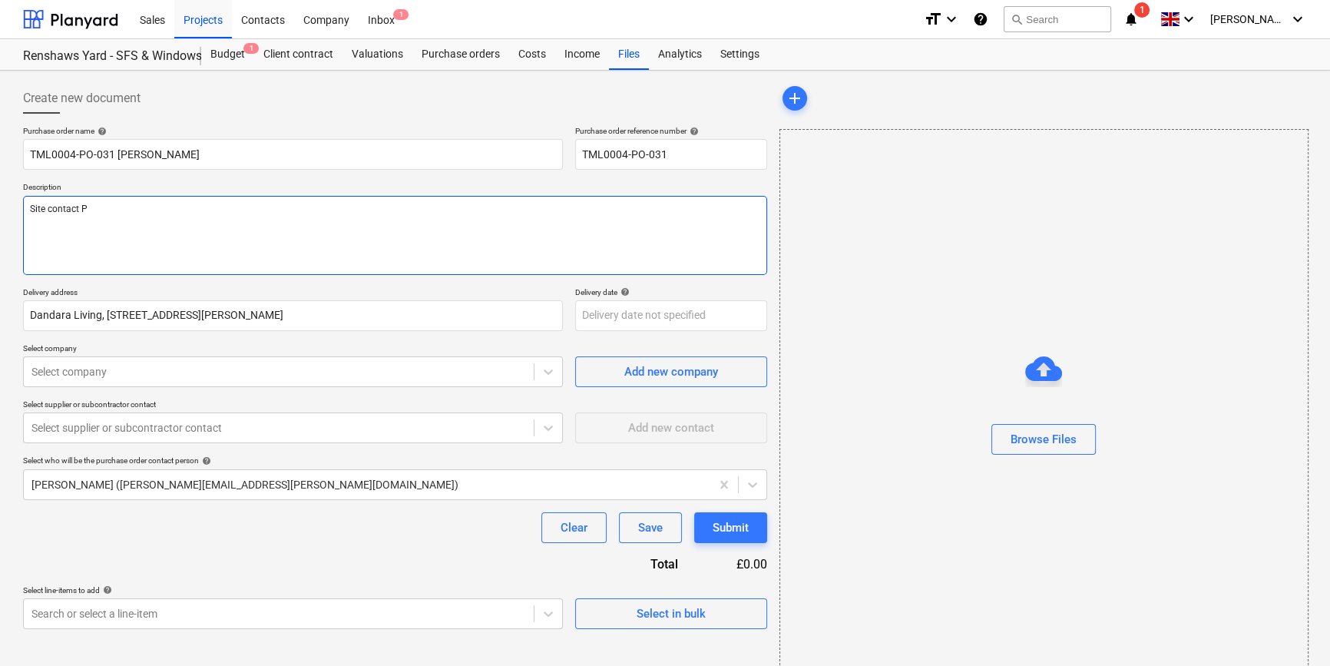
type textarea "Site contact Pe"
type textarea "x"
type textarea "Site contact Ped"
type textarea "x"
type textarea "Site contact Pedz"
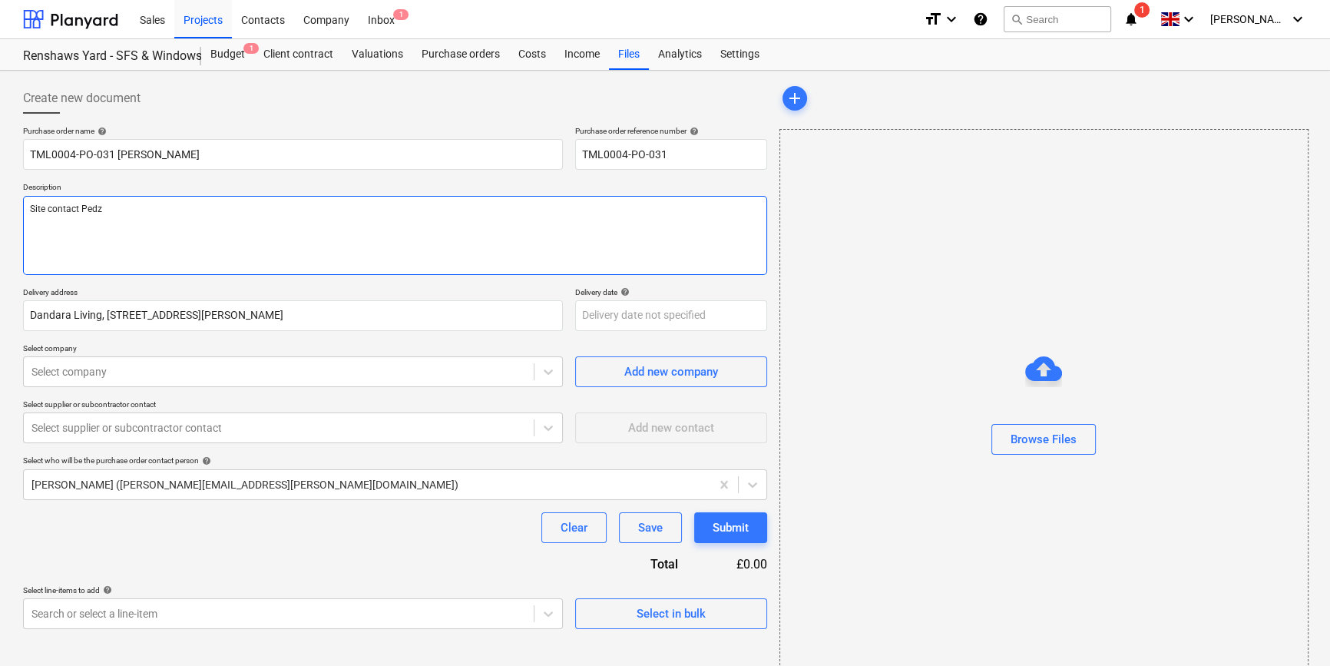
type textarea "x"
type textarea "Site contact Pedzi"
type textarea "x"
type textarea "Site contact Pedzi"
click at [125, 206] on textarea "Site contact Pedzi" at bounding box center [395, 235] width 744 height 79
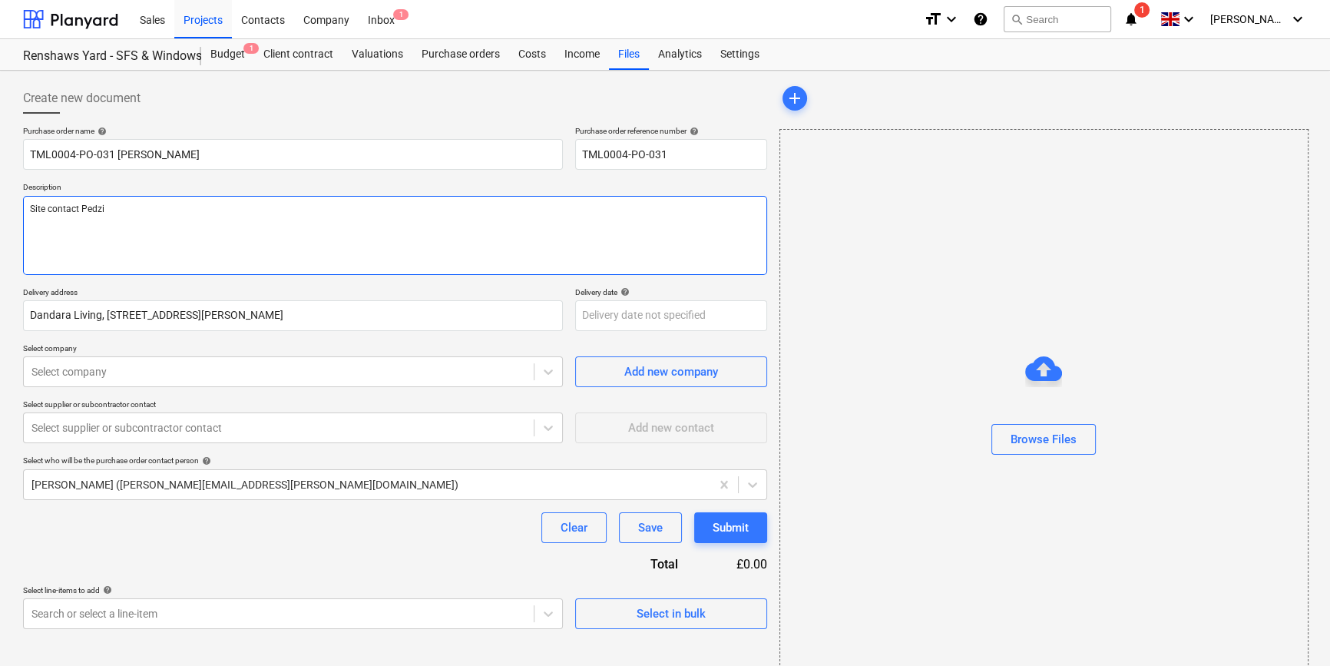
type textarea "x"
type textarea "Site contact Pedzi 0"
type textarea "x"
type textarea "Site contact Pedzi 07"
type textarea "x"
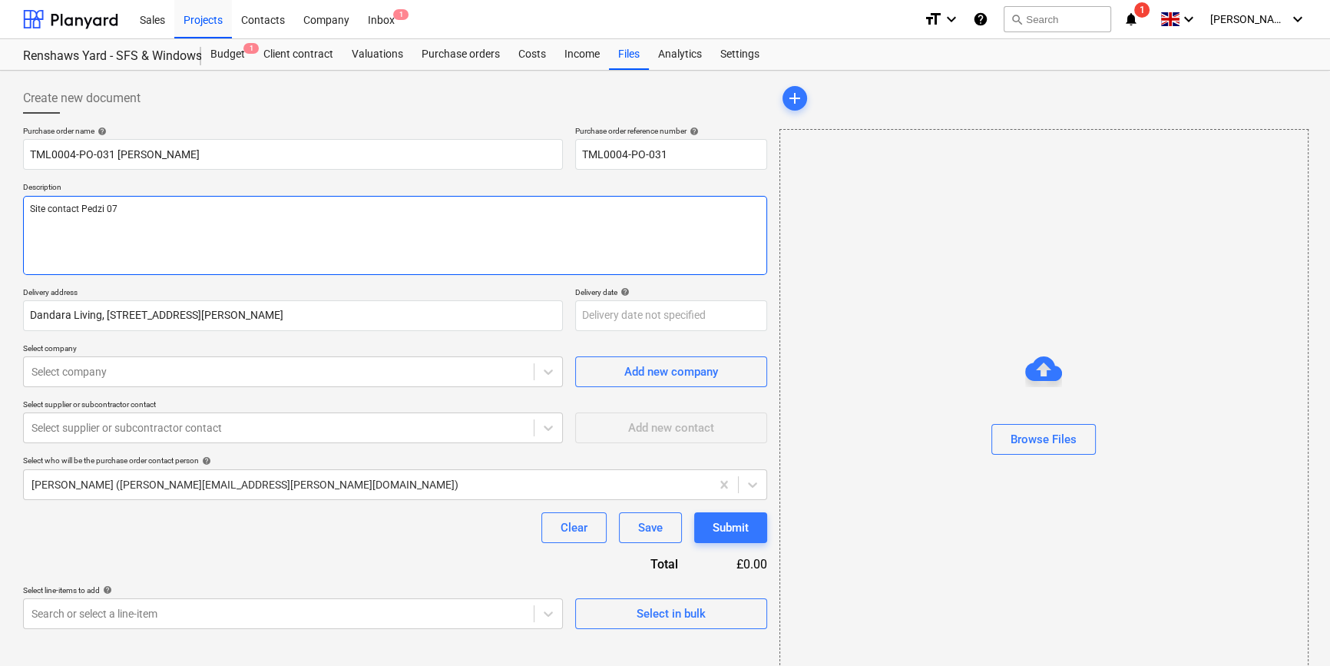
type textarea "Site contact Pedzi 075"
type textarea "x"
type textarea "Site contact Pedzi 0754"
type textarea "x"
type textarea "Site contact Pedzi 07547"
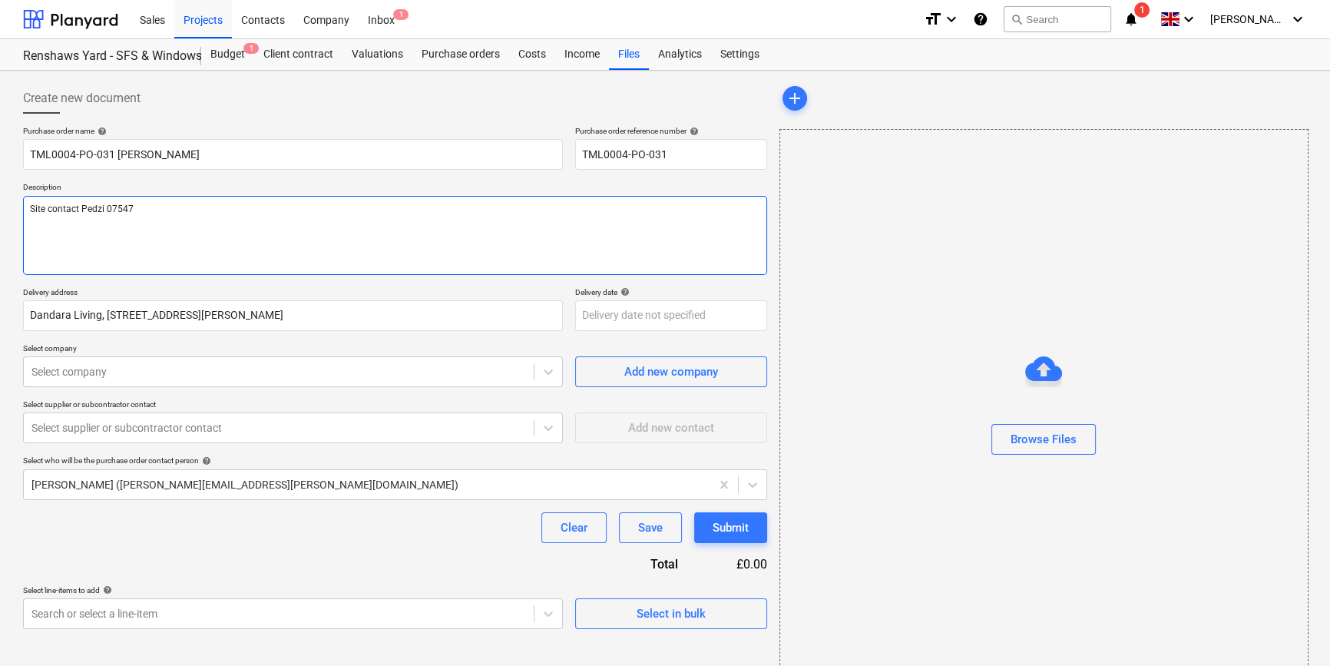
type textarea "x"
type textarea "Site contact Pedzi 07547"
type textarea "x"
type textarea "Site contact Pedzi 07547 6"
type textarea "x"
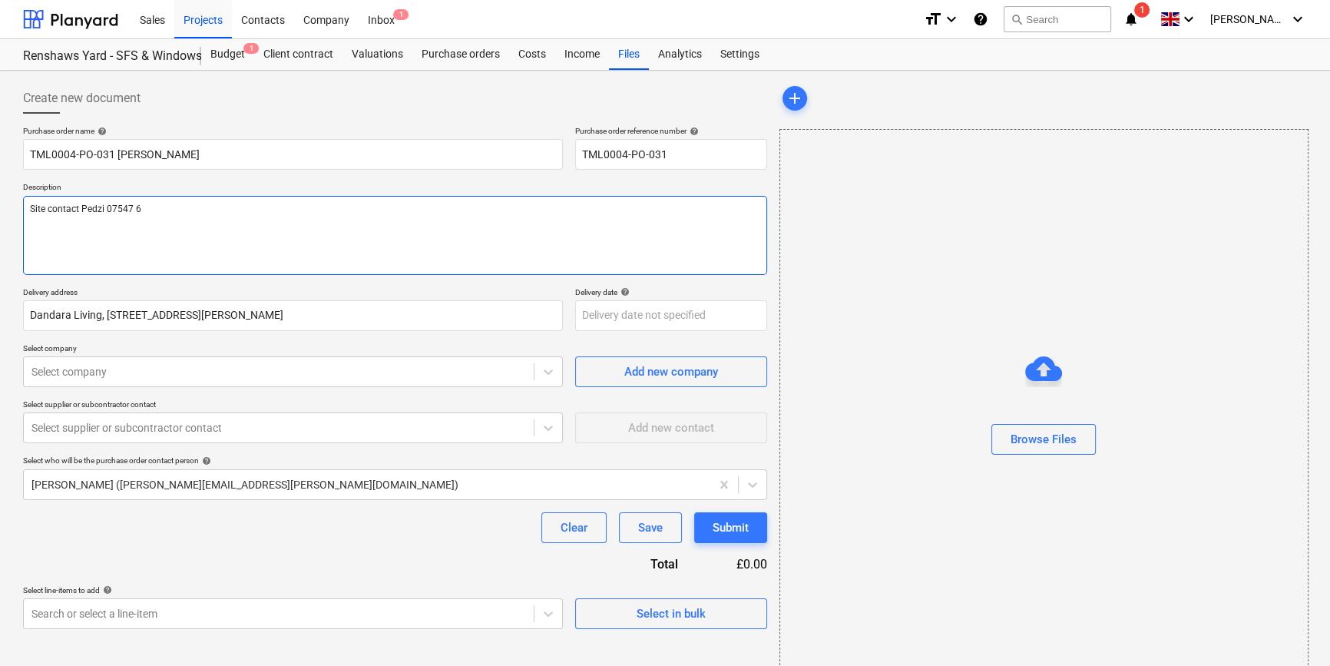
type textarea "Site contact Pedzi 07547 69"
type textarea "x"
type textarea "Site contact Pedzi 07547 691"
type textarea "x"
type textarea "Site contact Pedzi 07547 6917"
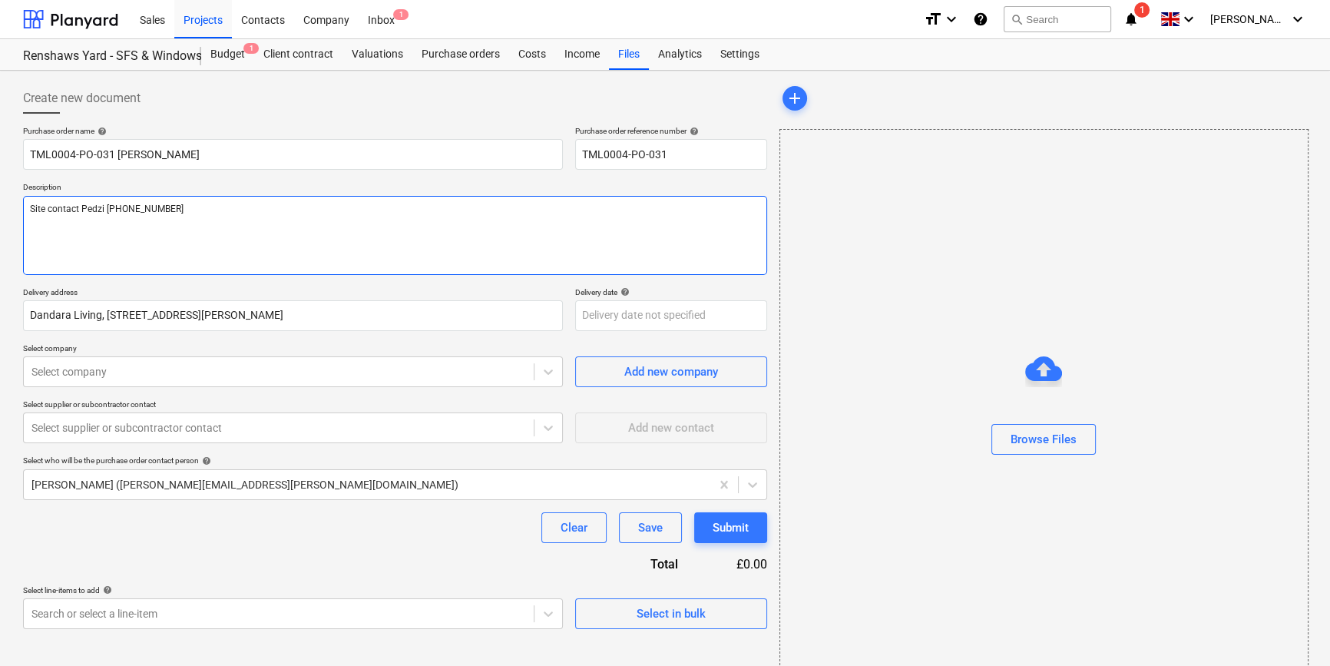
type textarea "x"
type textarea "Site contact Pedzi 07547 69171"
type textarea "x"
type textarea "Site contact Pedzi 07547 691710"
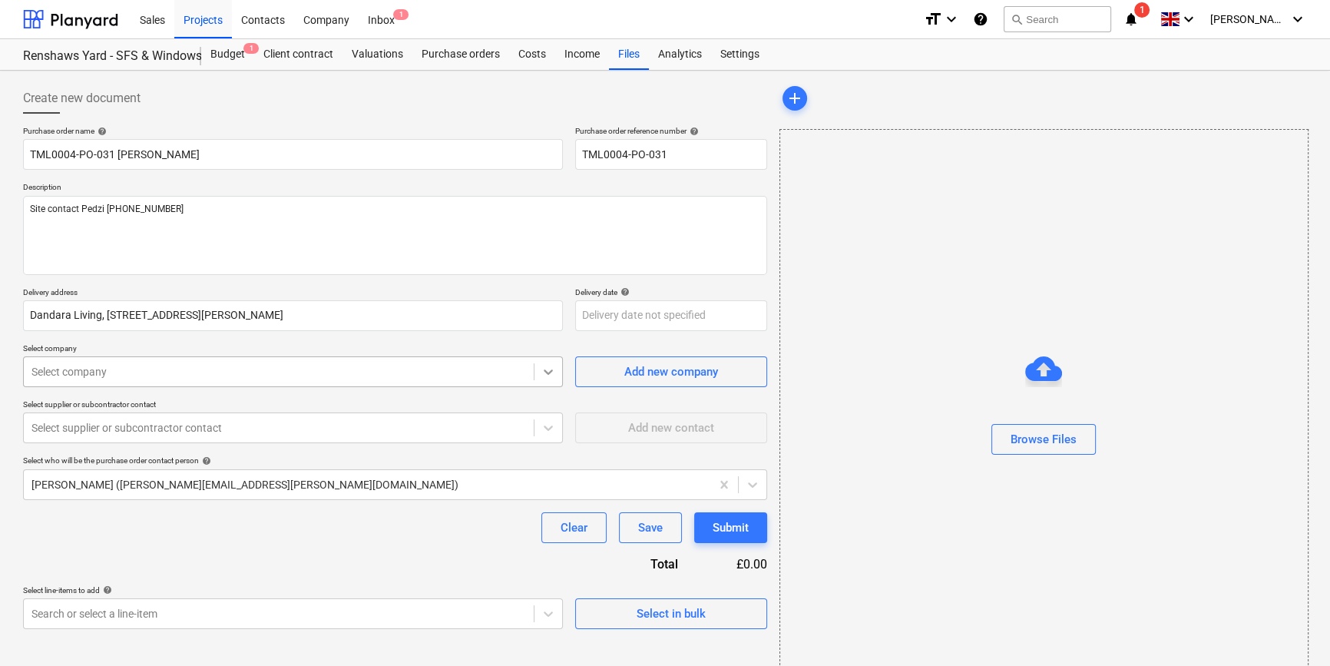
type textarea "x"
click at [548, 374] on icon at bounding box center [548, 371] width 15 height 15
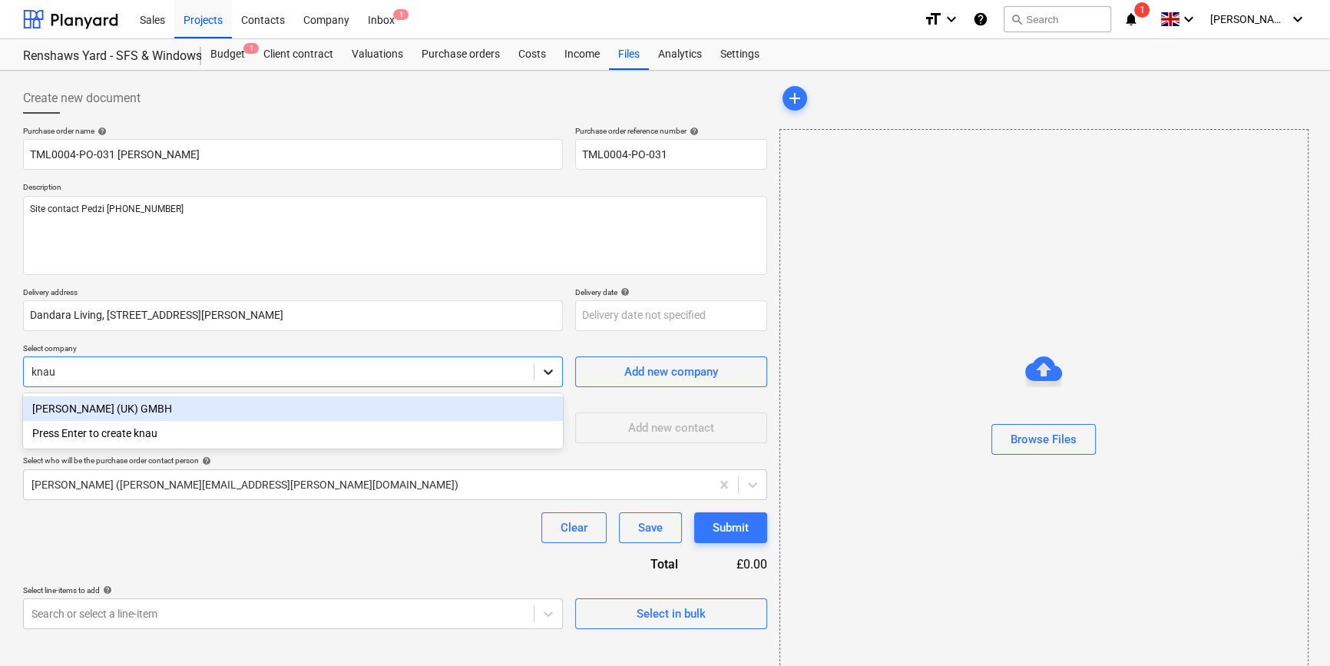
type input "knauf"
click at [115, 408] on div "Knauf (UK) GMBH" at bounding box center [293, 408] width 540 height 25
type textarea "x"
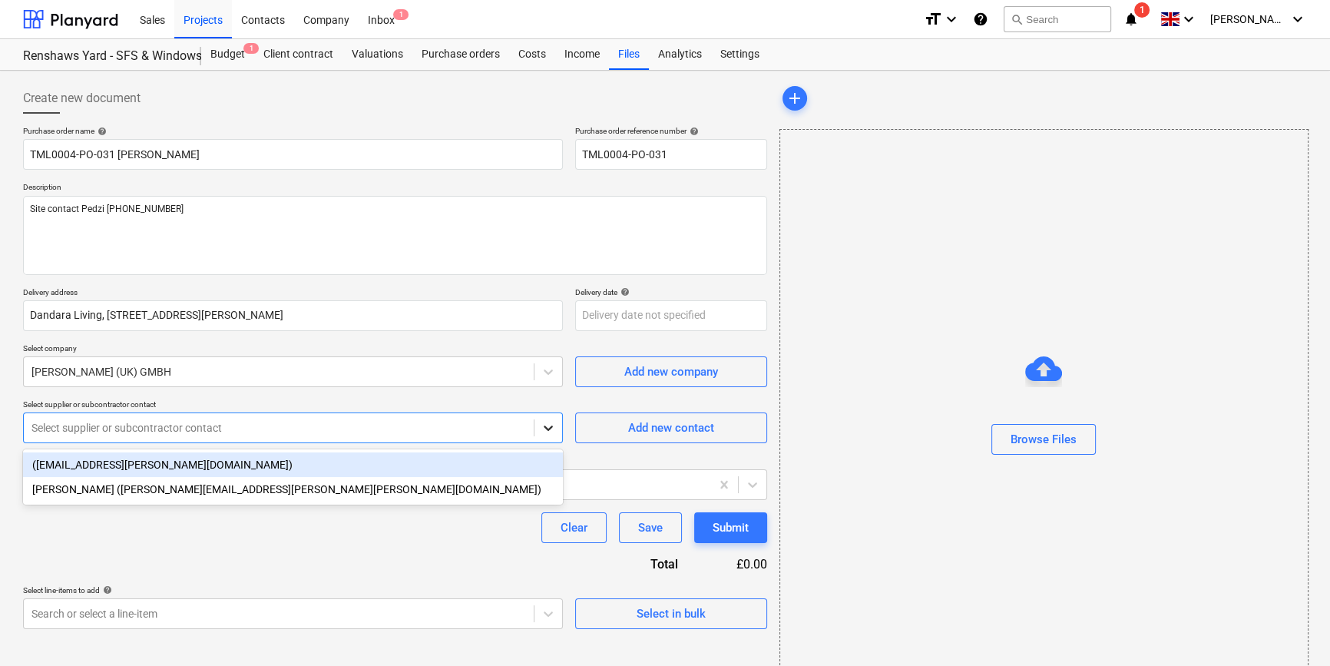
click at [545, 432] on icon at bounding box center [548, 427] width 15 height 15
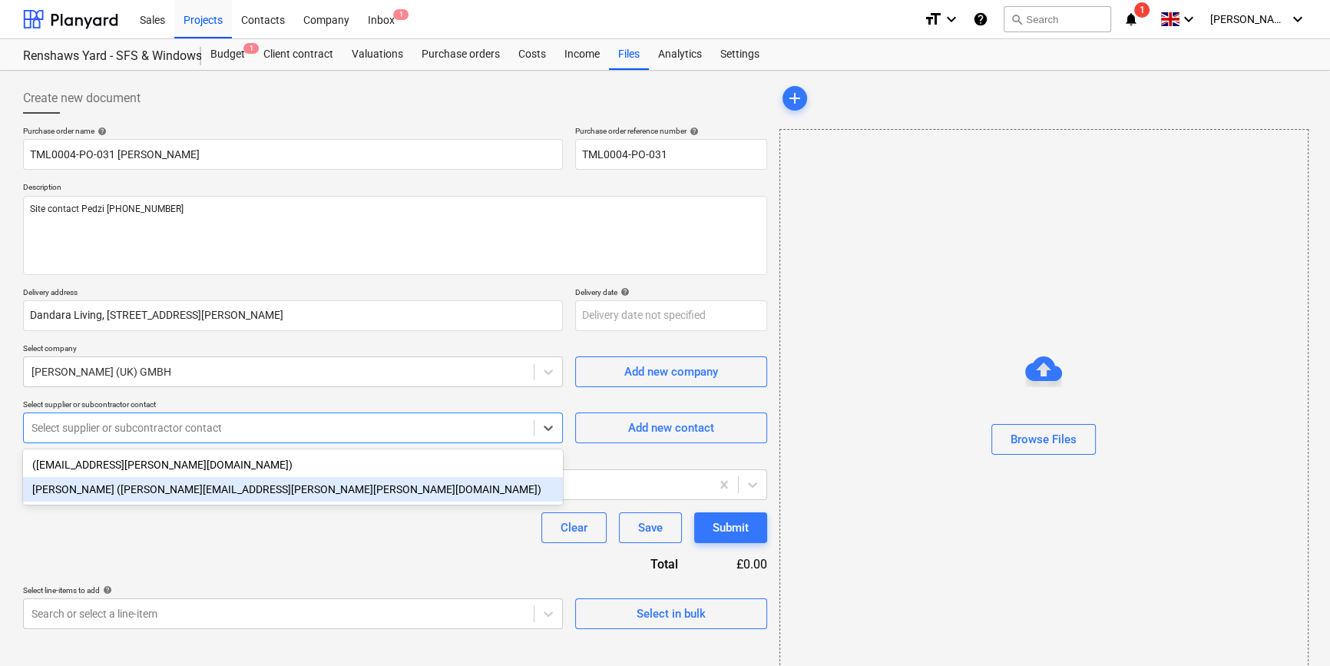
click at [146, 493] on div "Joe Poole (joe.poole@knauf.com)" at bounding box center [293, 489] width 540 height 25
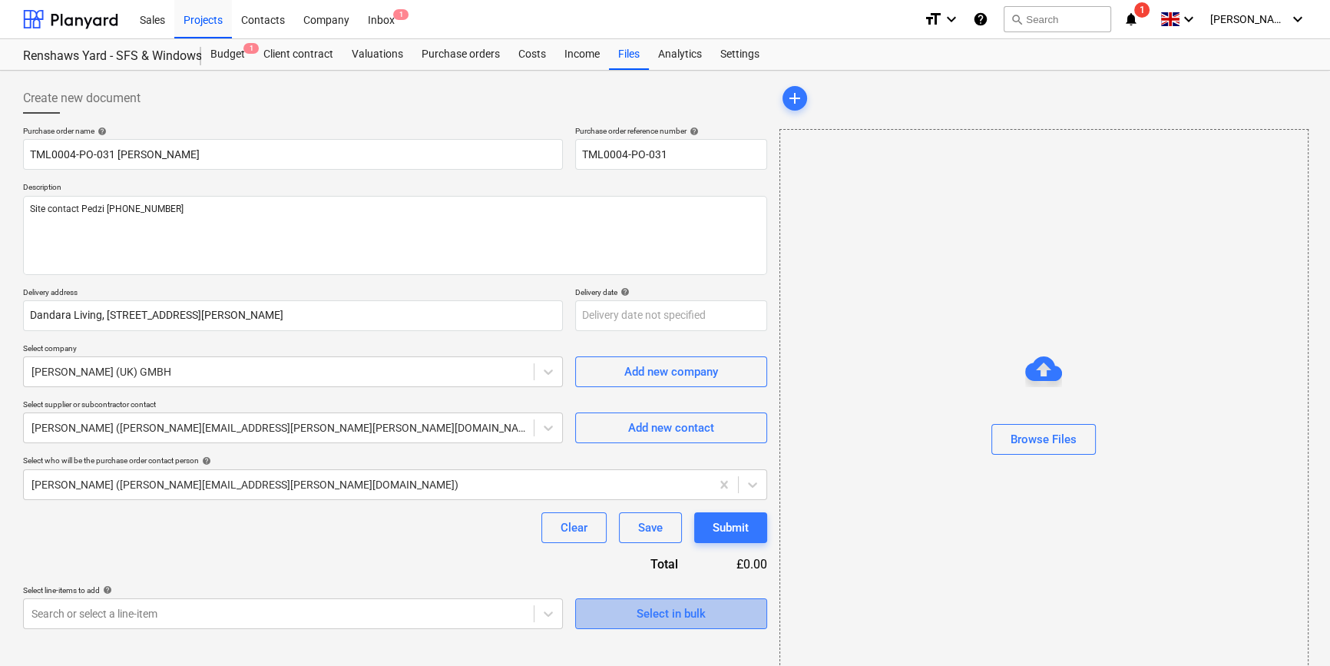
click at [678, 614] on div "Select in bulk" at bounding box center [671, 614] width 69 height 20
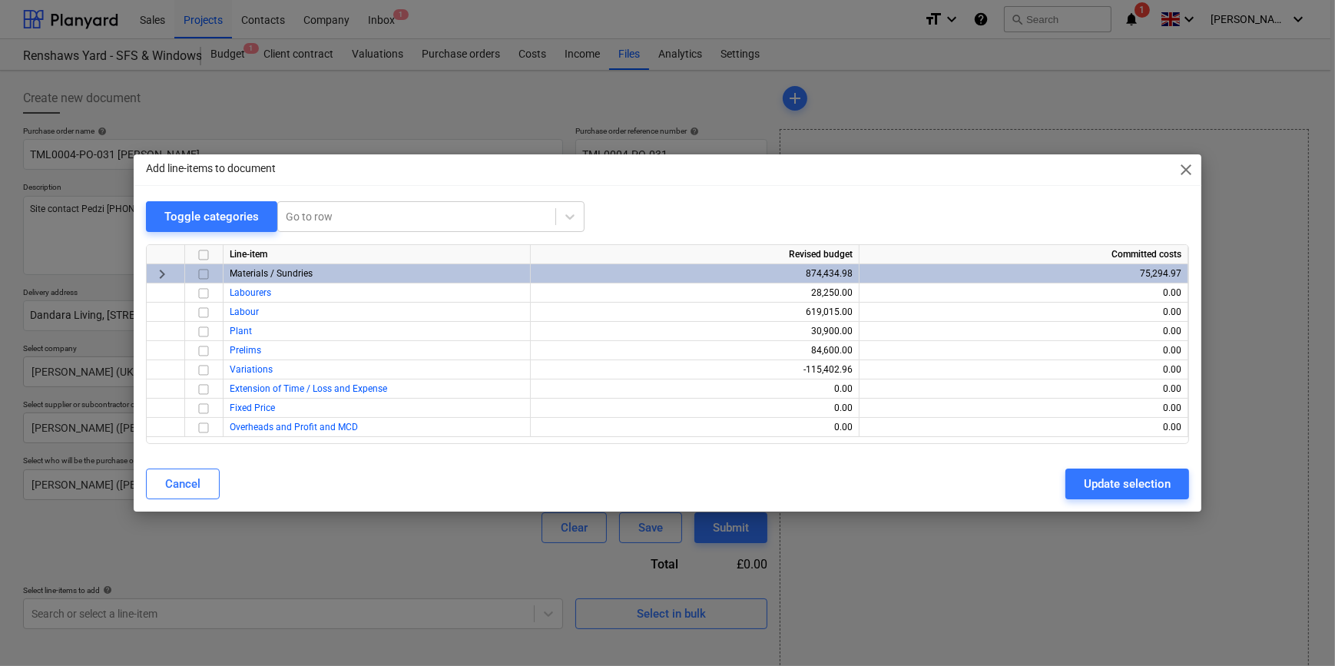
click at [201, 275] on input "checkbox" at bounding box center [203, 274] width 18 height 18
click at [1064, 488] on div "Update selection" at bounding box center [1127, 484] width 87 height 20
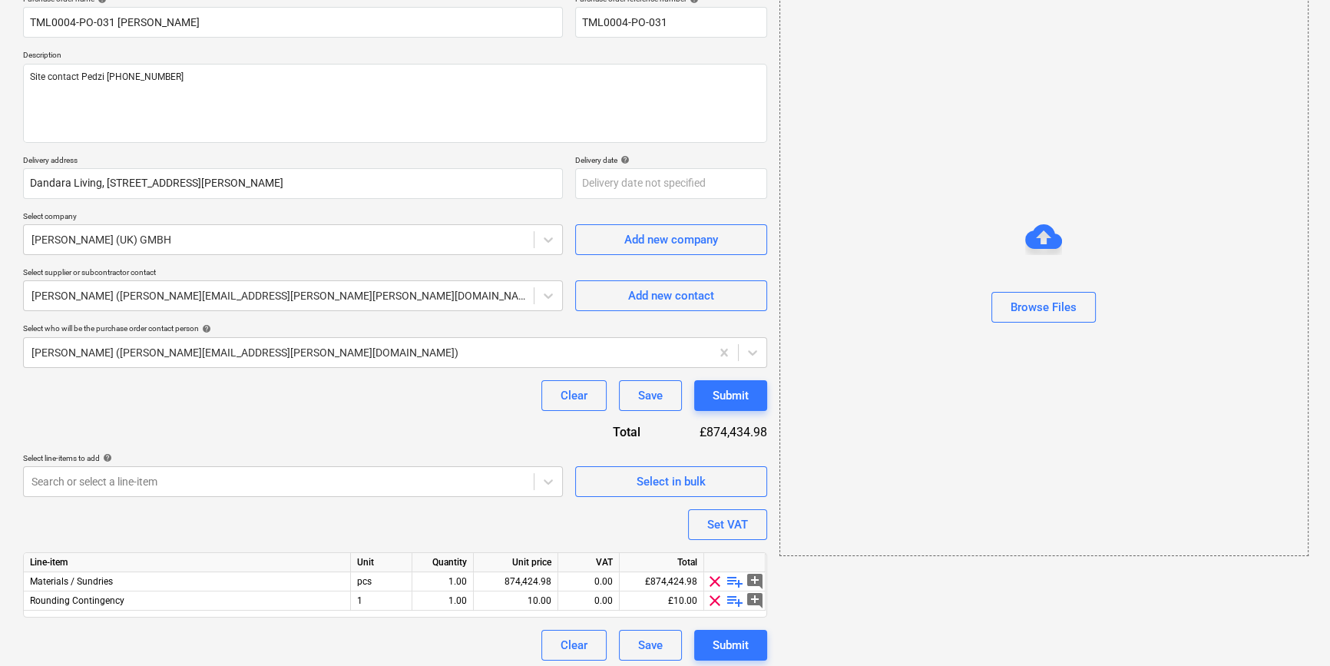
scroll to position [138, 0]
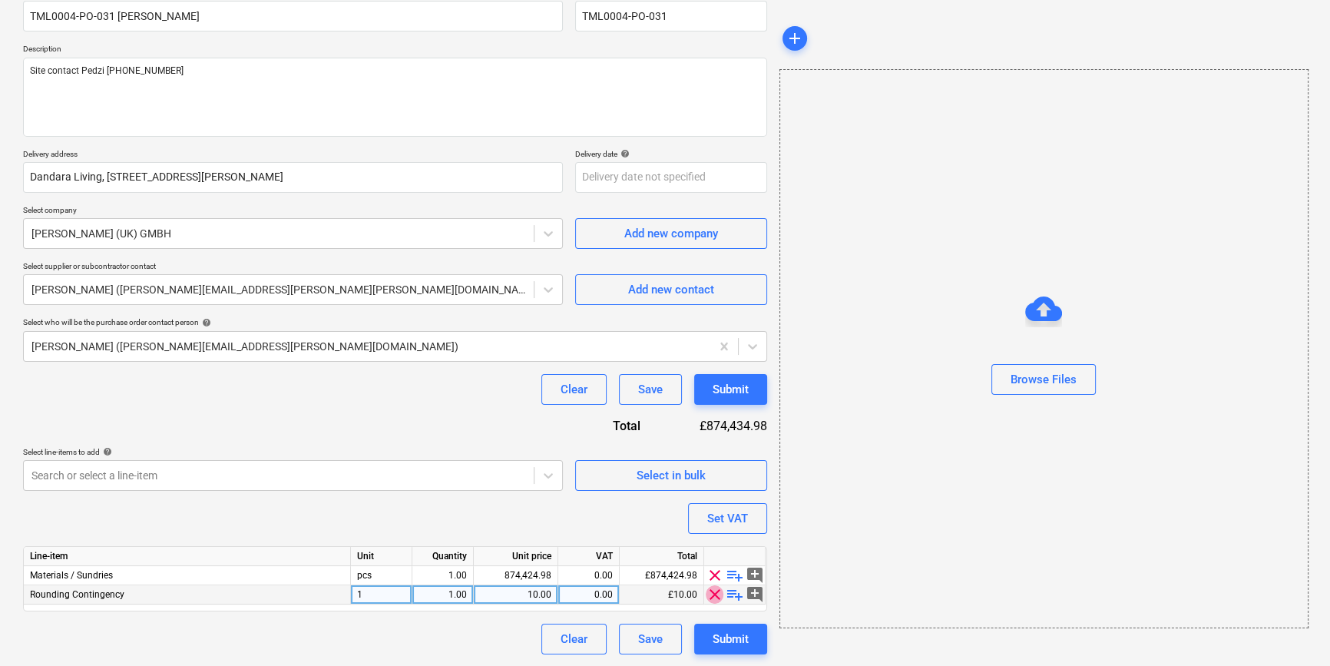
click at [713, 594] on span "clear" at bounding box center [715, 594] width 18 height 18
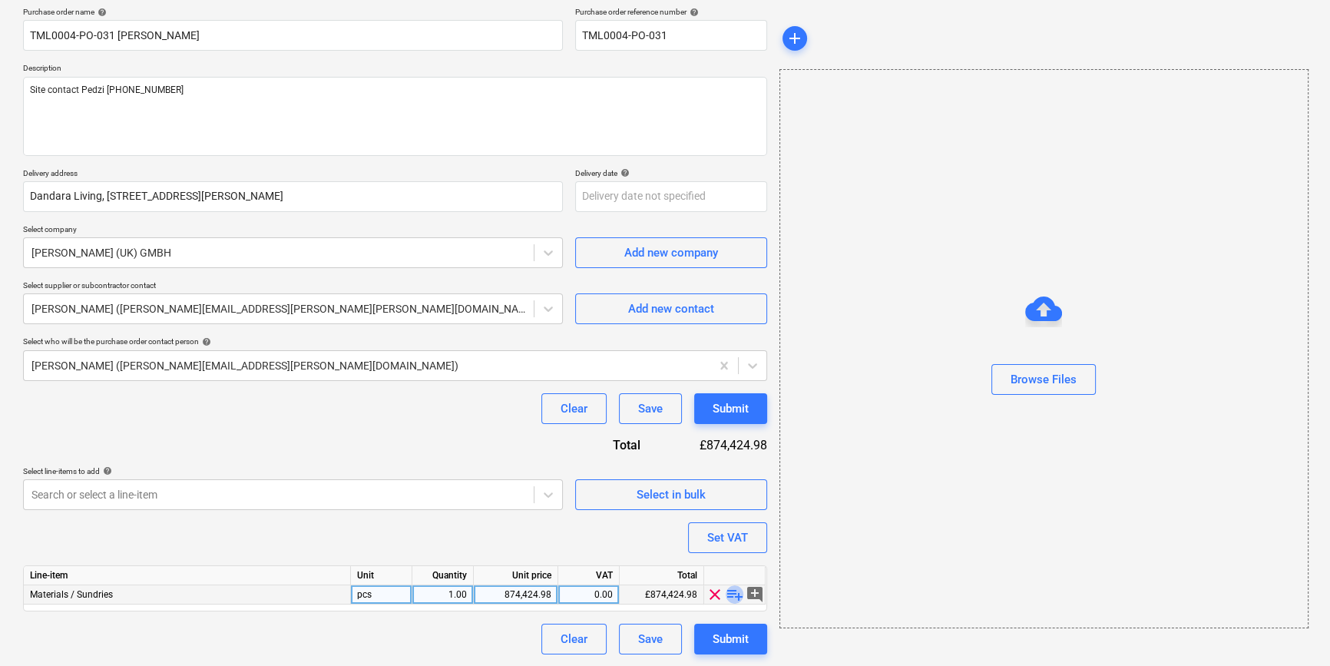
click at [736, 595] on span "playlist_add" at bounding box center [735, 594] width 18 height 18
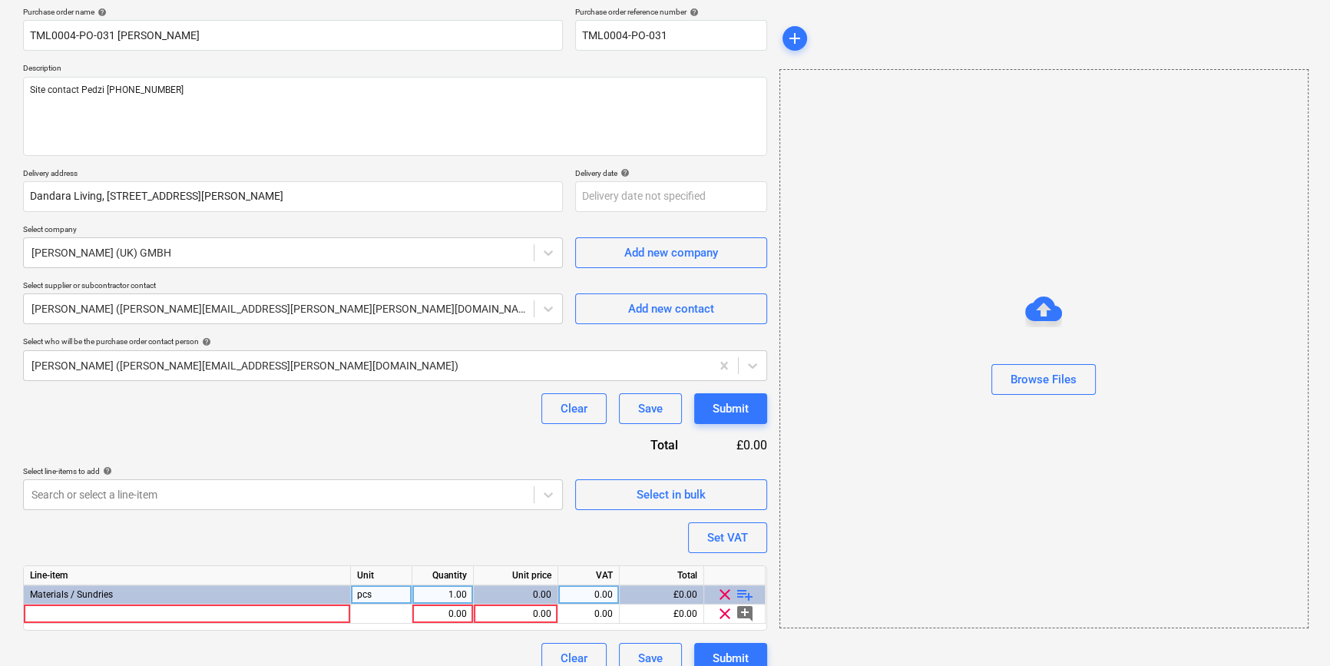
type textarea "x"
click at [112, 614] on div at bounding box center [187, 613] width 327 height 19
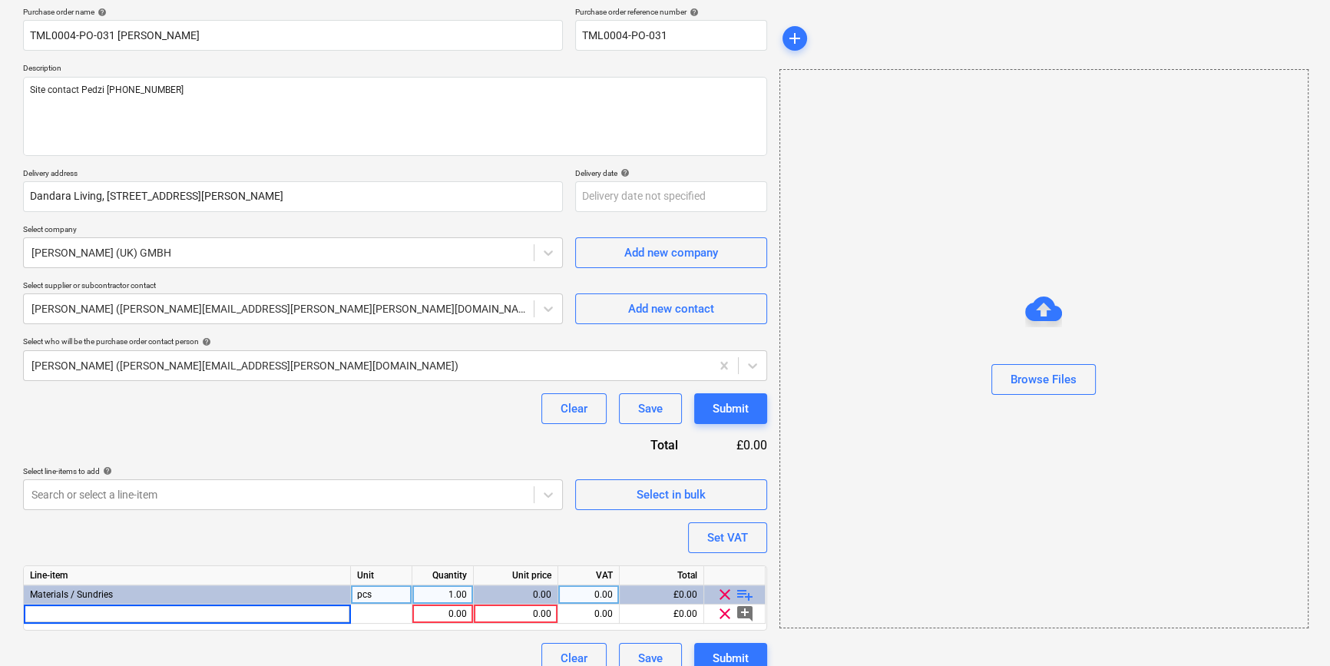
type input "Knauf SFS Oversail Cleat 140/225/3.0"
type textarea "x"
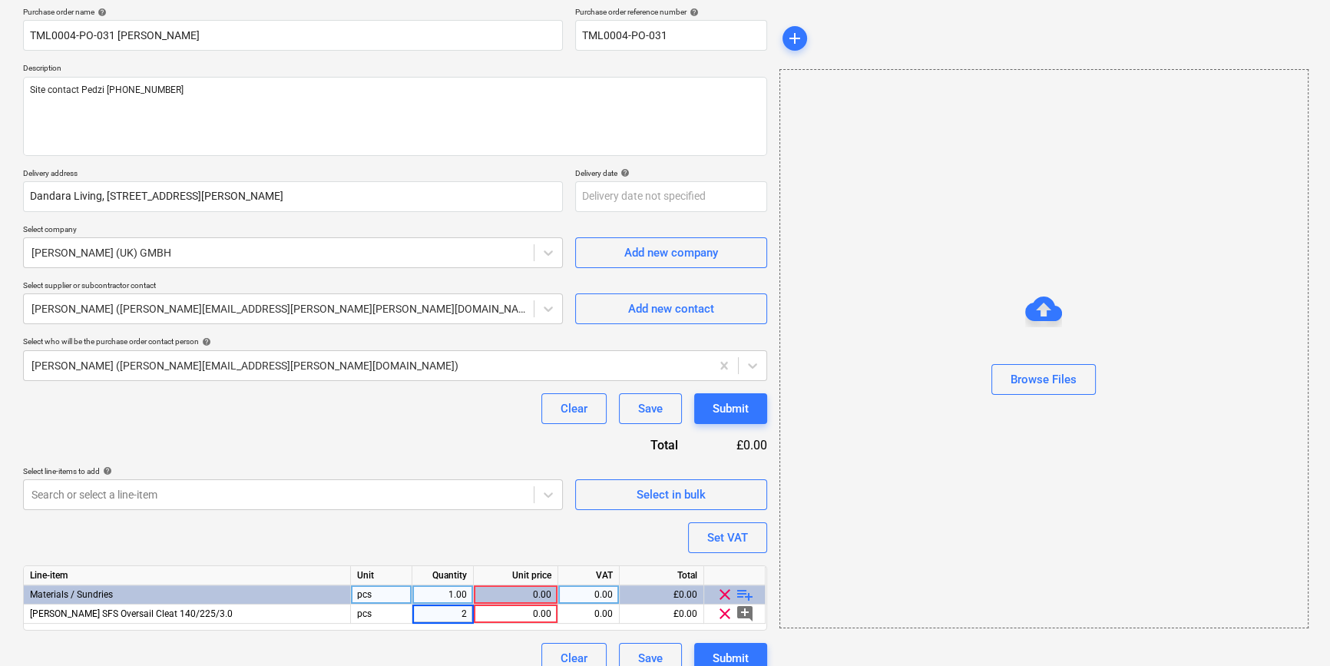
type input "20"
type textarea "x"
type input "5.5"
type textarea "x"
type input "20"
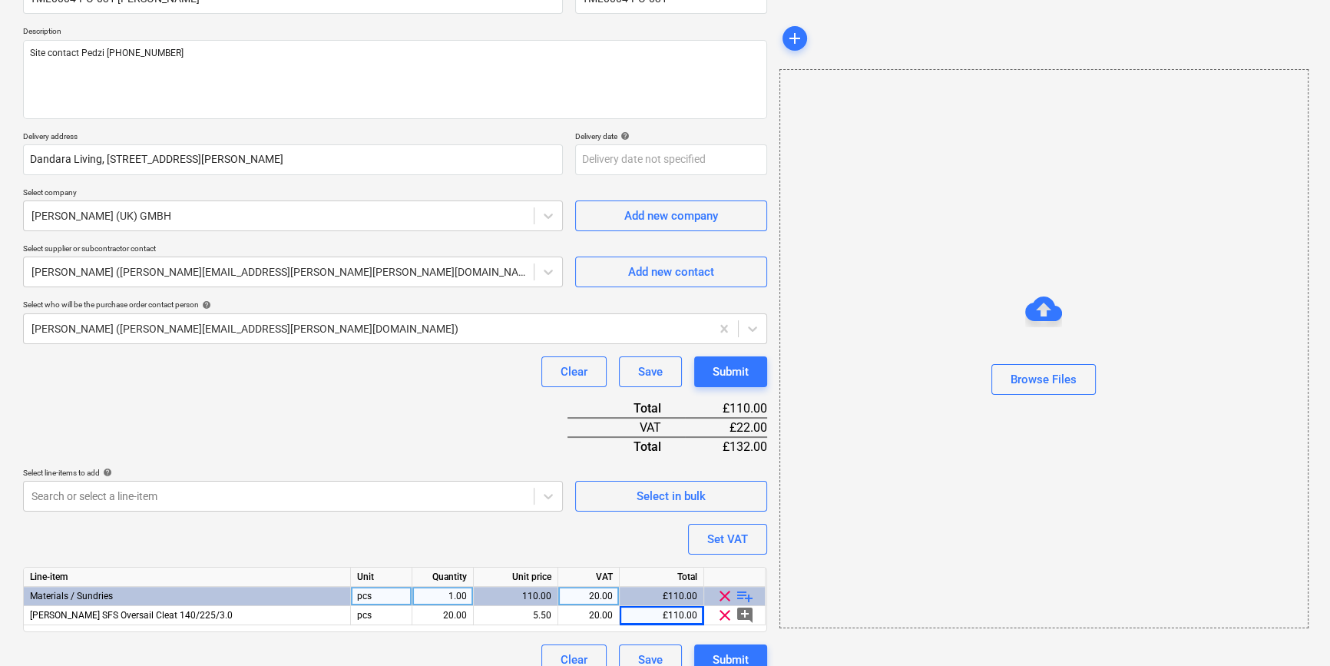
scroll to position [177, 0]
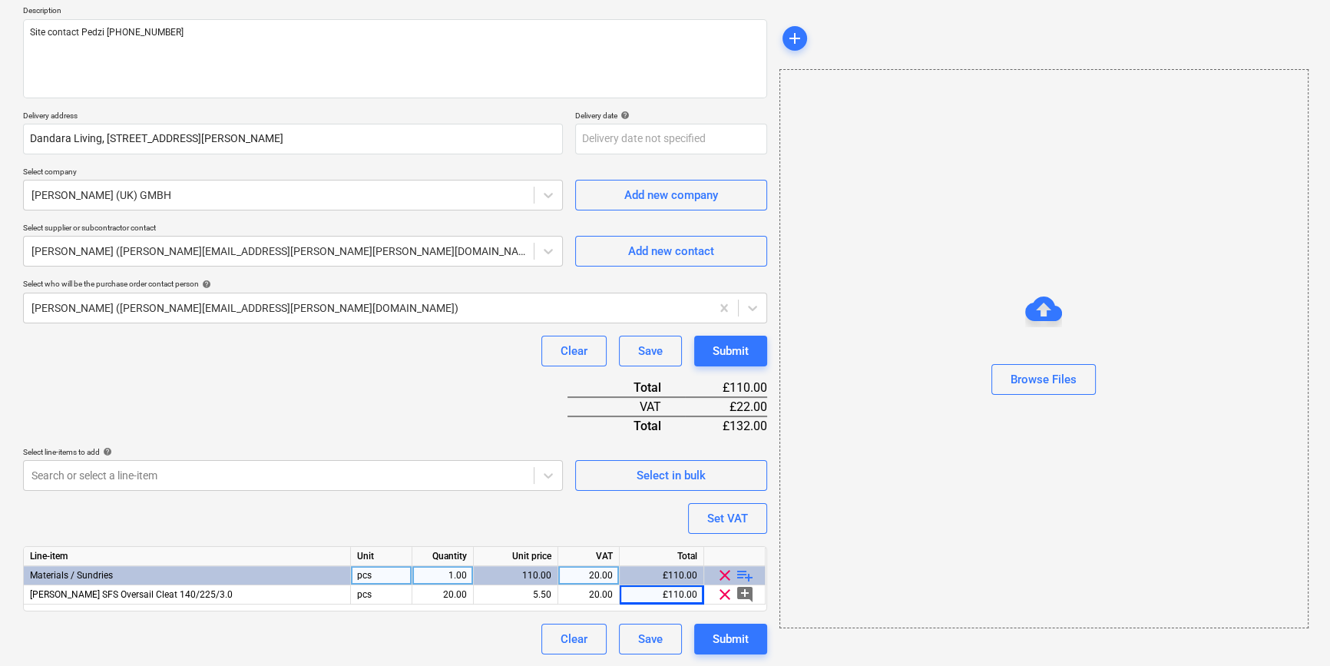
click at [744, 572] on span "playlist_add" at bounding box center [745, 575] width 18 height 18
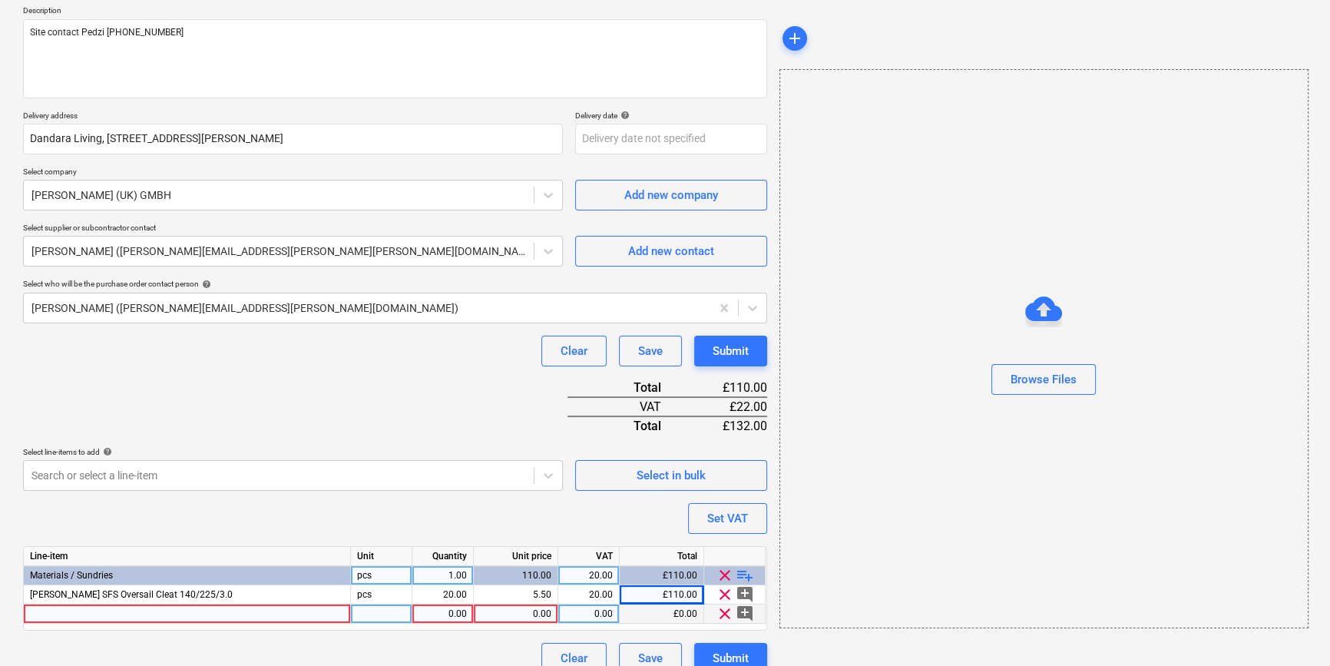
type textarea "x"
click at [63, 611] on div at bounding box center [187, 613] width 327 height 19
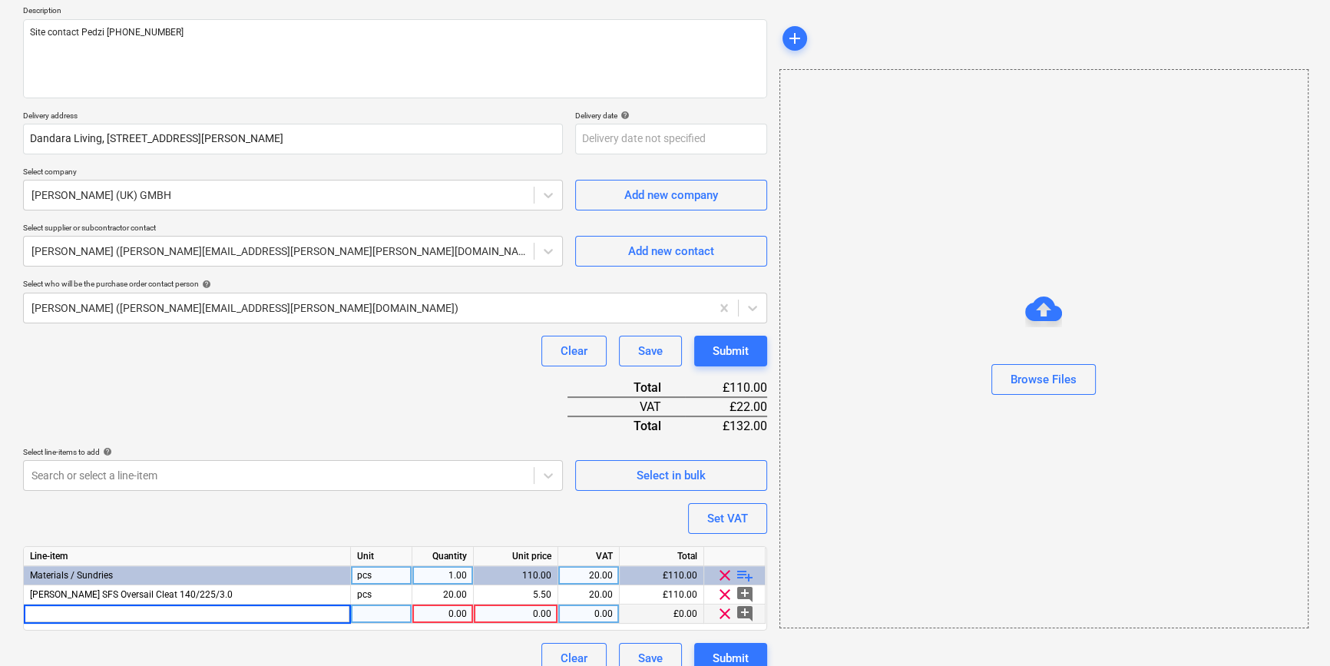
type input "Knauf SFS Slotted 'U' Track 104/70/1.8 3000"
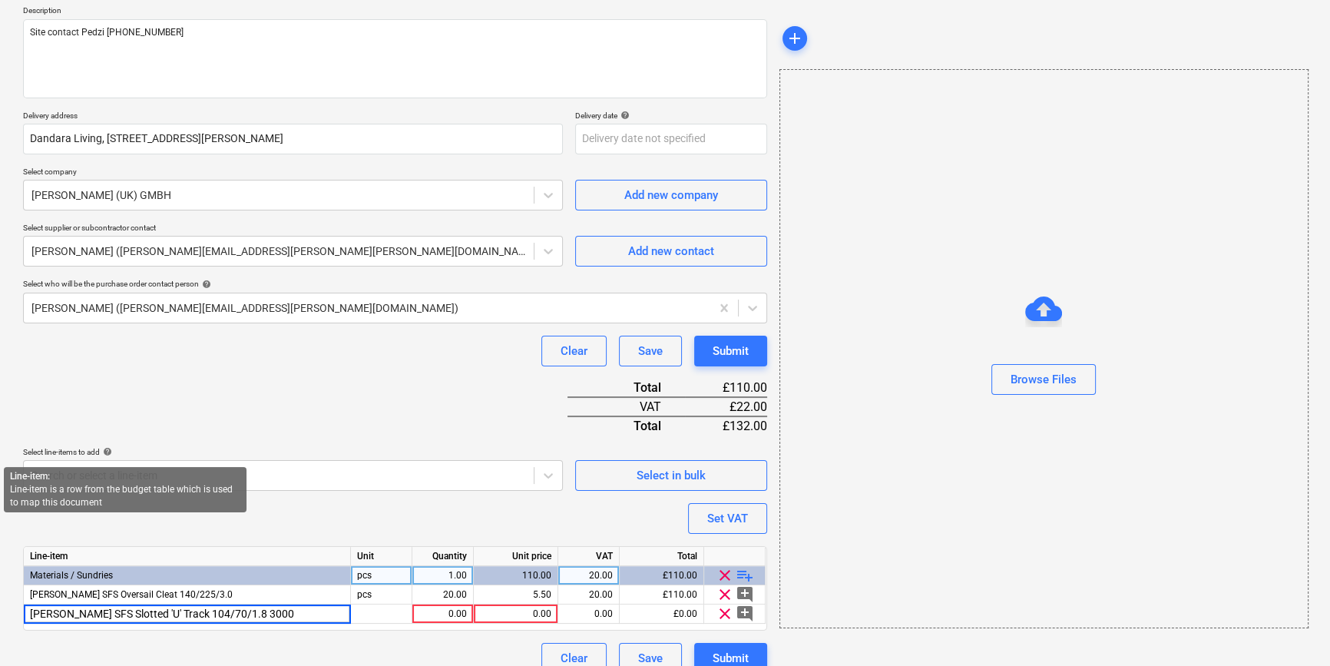
type textarea "x"
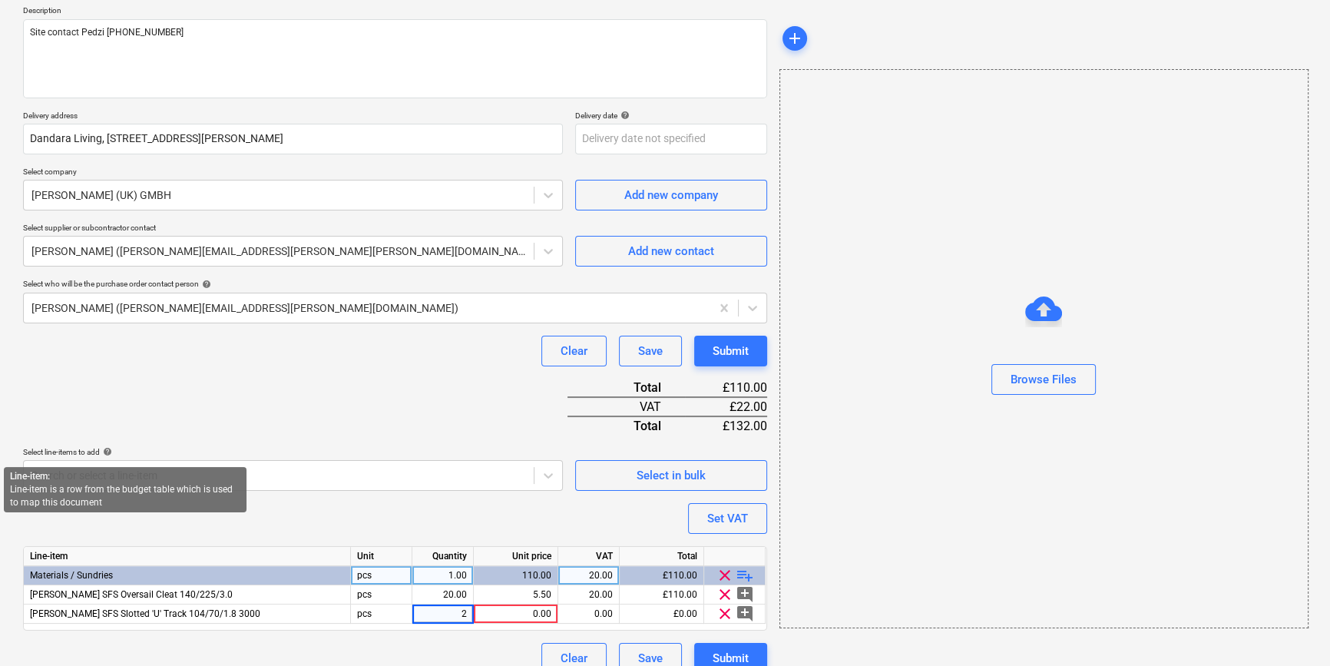
type input "25"
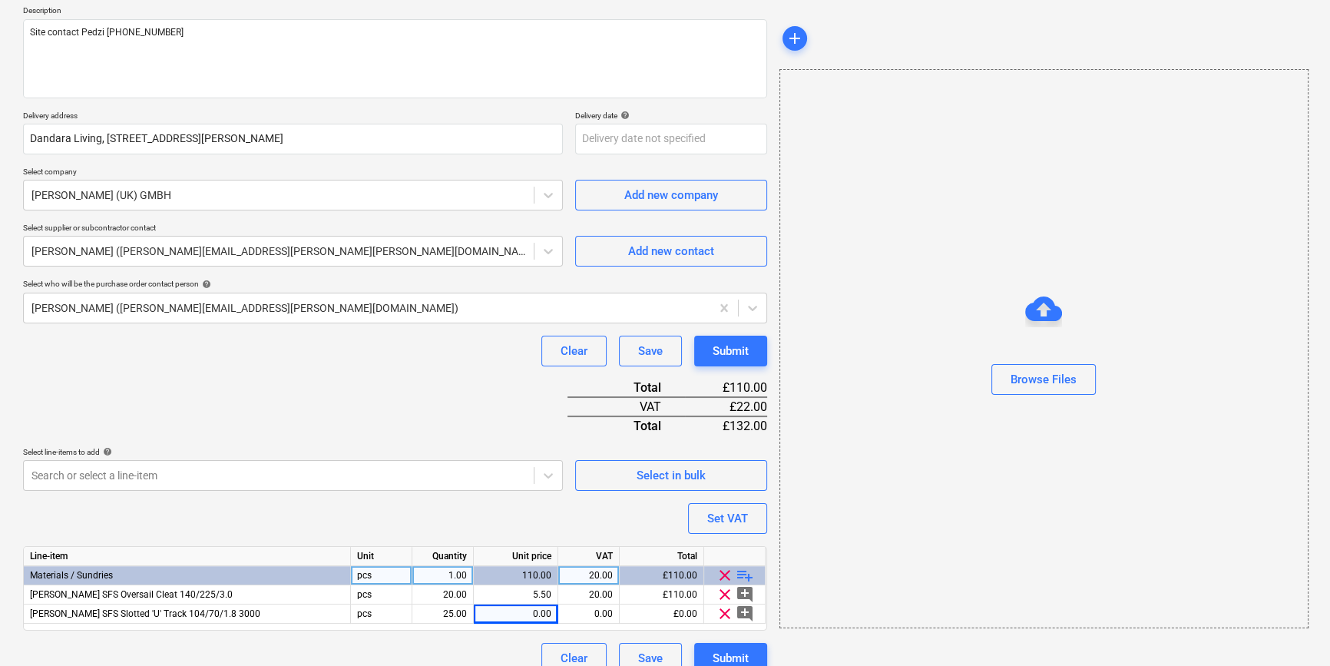
type textarea "x"
type input "8.29"
type textarea "x"
type input "20"
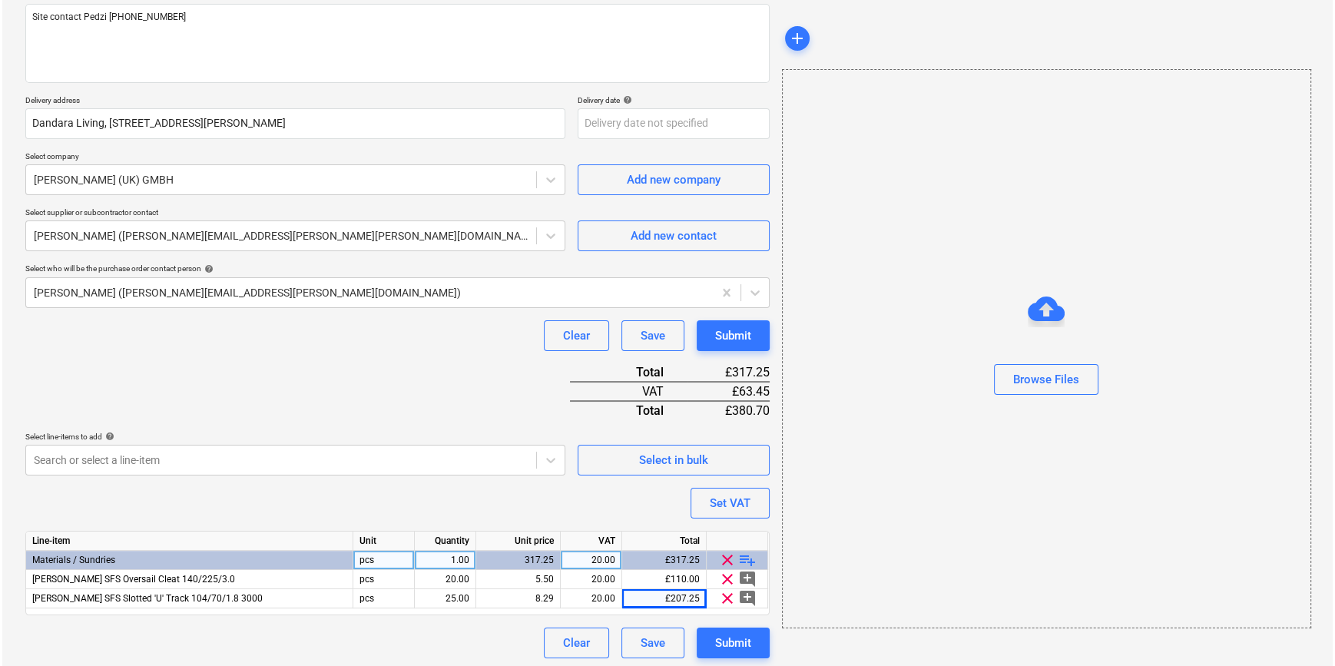
scroll to position [196, 0]
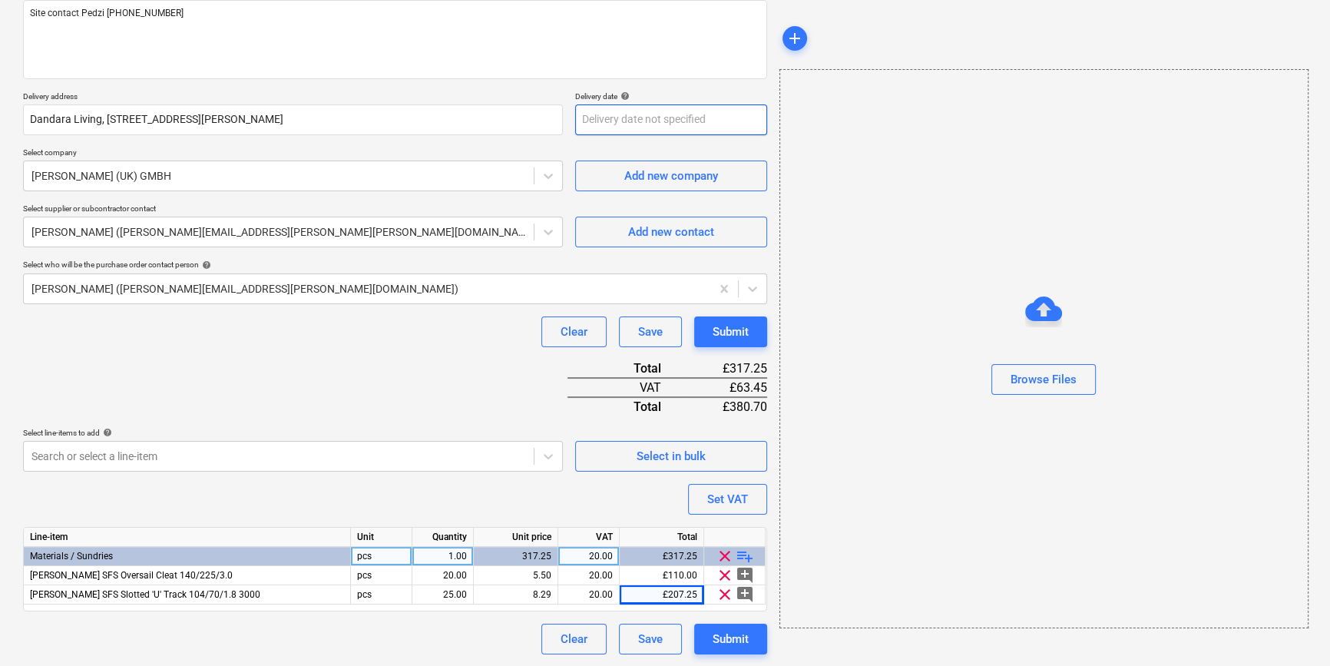
click at [591, 120] on body "Sales Projects Contacts Company Inbox 1 format_size keyboard_arrow_down help se…" at bounding box center [665, 137] width 1330 height 666
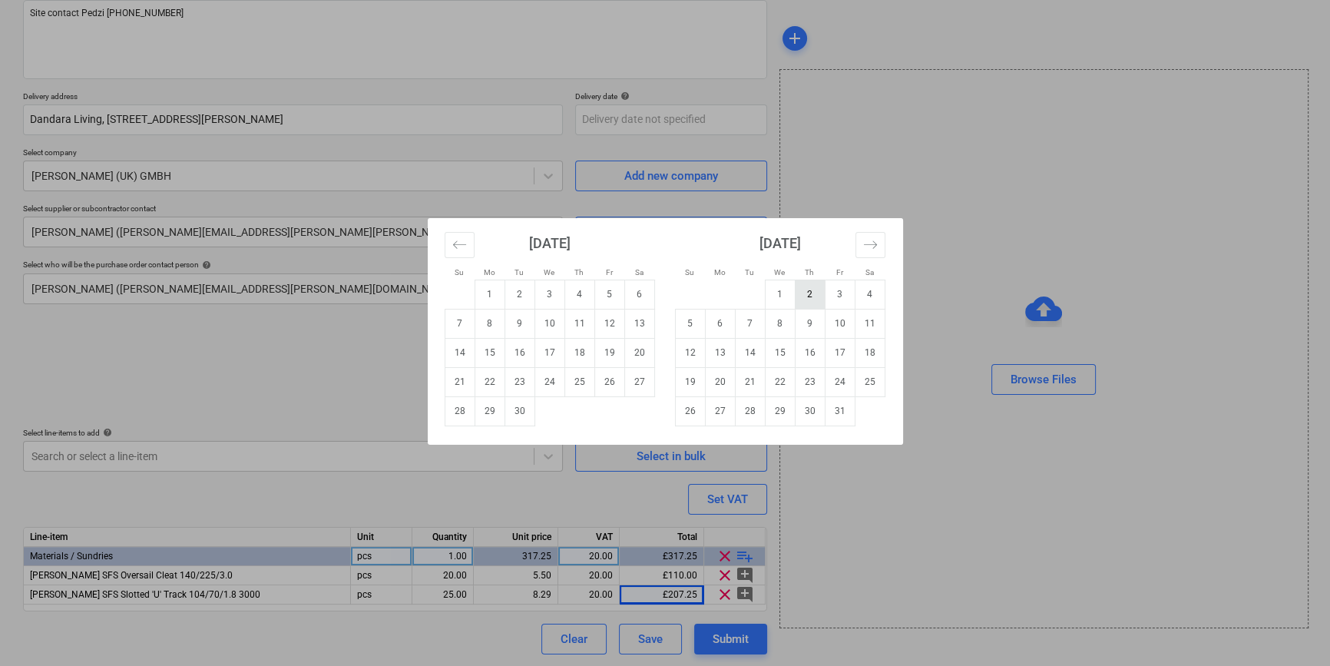
click at [806, 294] on td "2" at bounding box center [810, 294] width 30 height 29
type textarea "x"
type input "[DATE]"
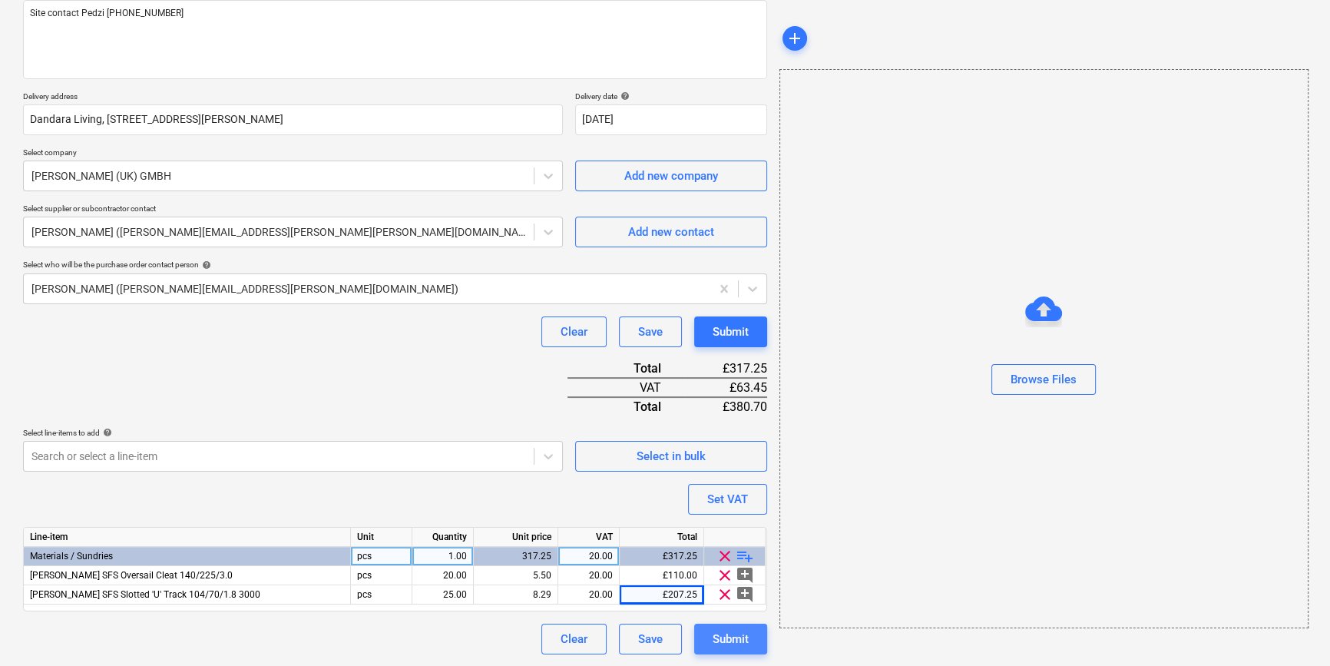
click at [736, 632] on div "Submit" at bounding box center [731, 639] width 36 height 20
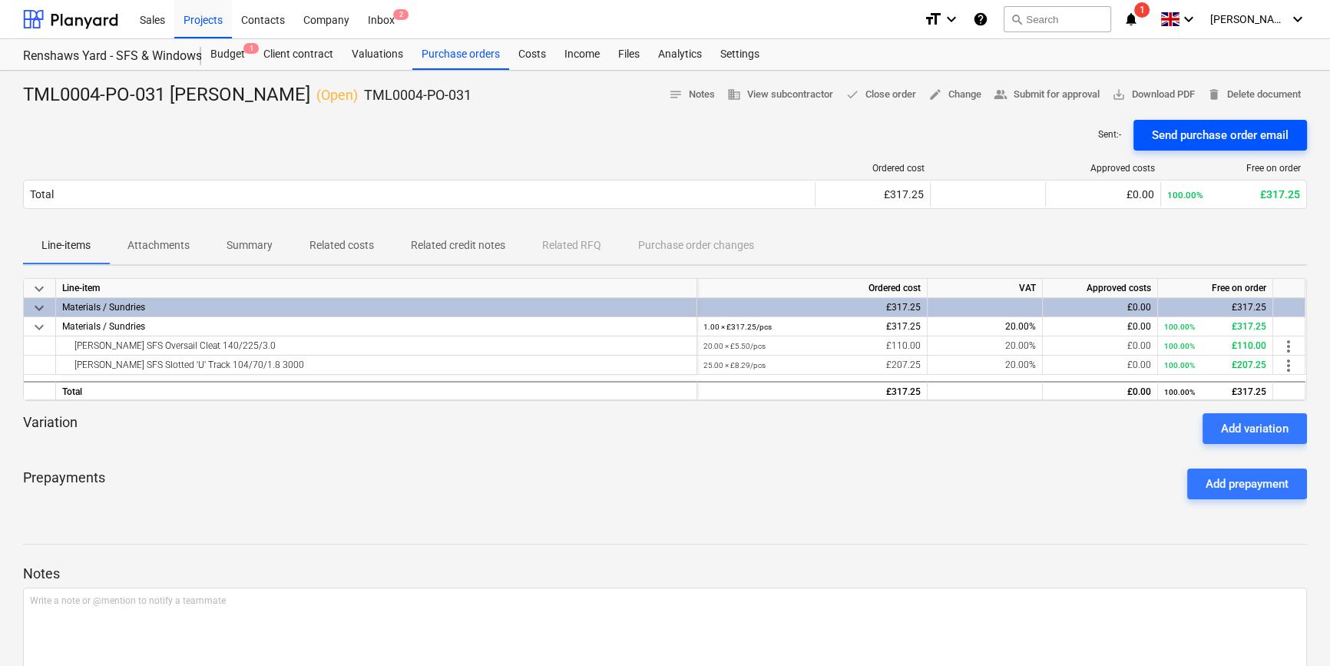
click at [1064, 134] on div "Send purchase order email" at bounding box center [1220, 135] width 137 height 20
click at [1064, 91] on span "save_alt Download PDF" at bounding box center [1153, 95] width 83 height 18
click at [207, 19] on div "Projects" at bounding box center [203, 18] width 58 height 39
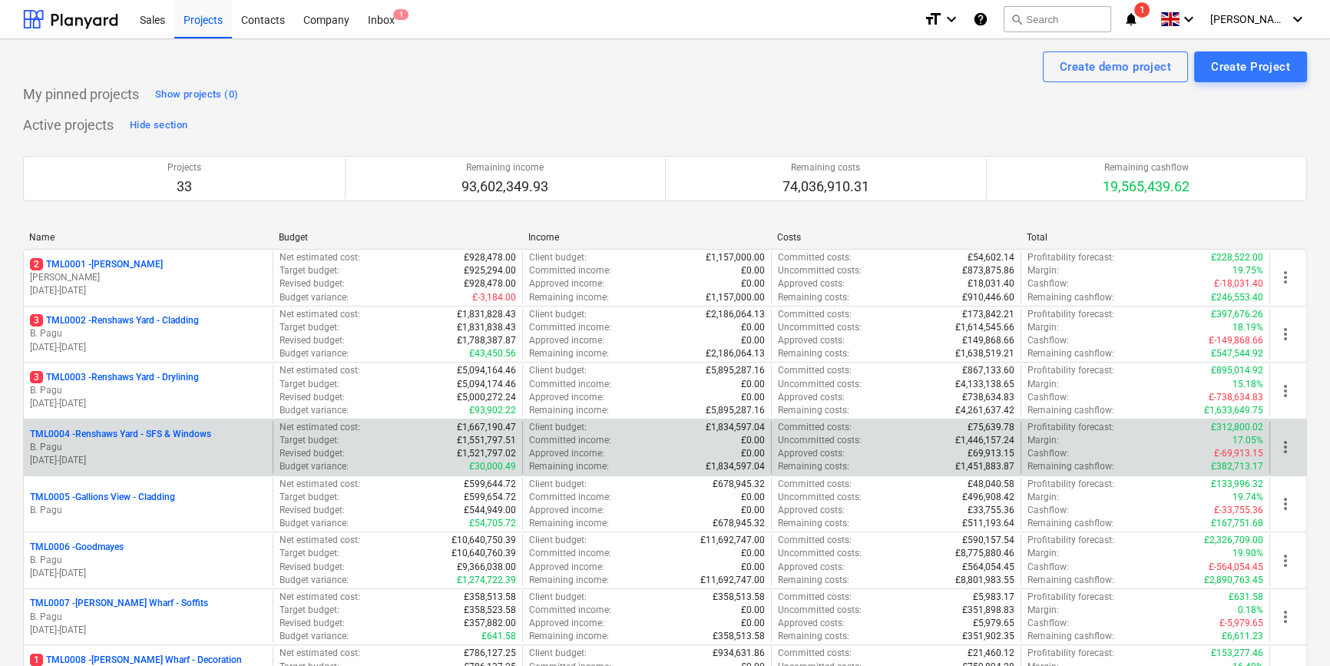
click at [208, 435] on p "TML0004 - Renshaws Yard - SFS & Windows" at bounding box center [120, 434] width 181 height 13
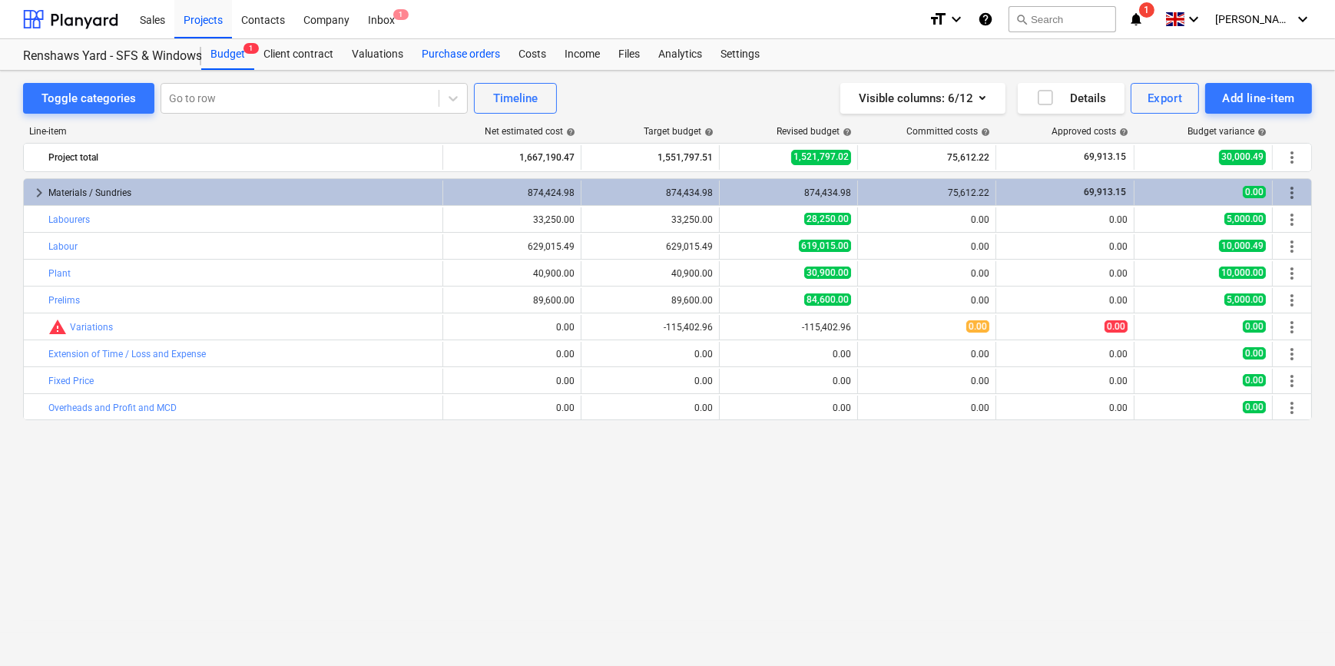
click at [436, 54] on div "Purchase orders" at bounding box center [460, 54] width 97 height 31
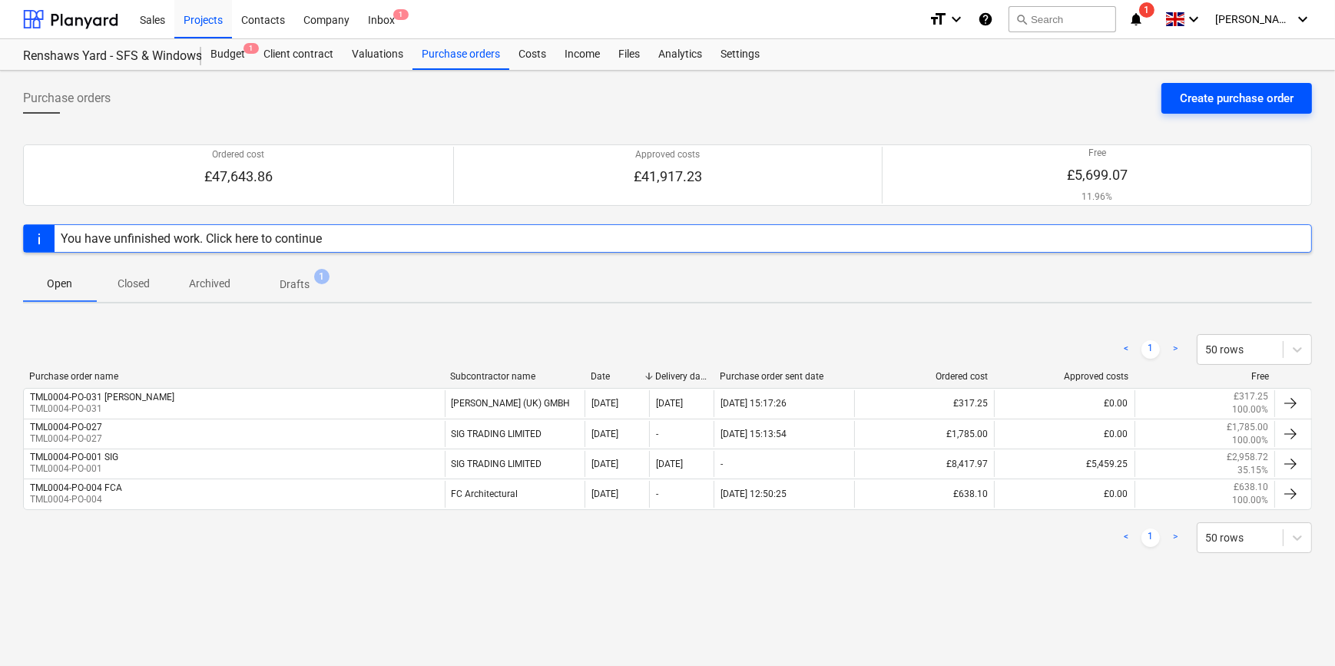
click at [1064, 97] on div "Create purchase order" at bounding box center [1236, 98] width 114 height 20
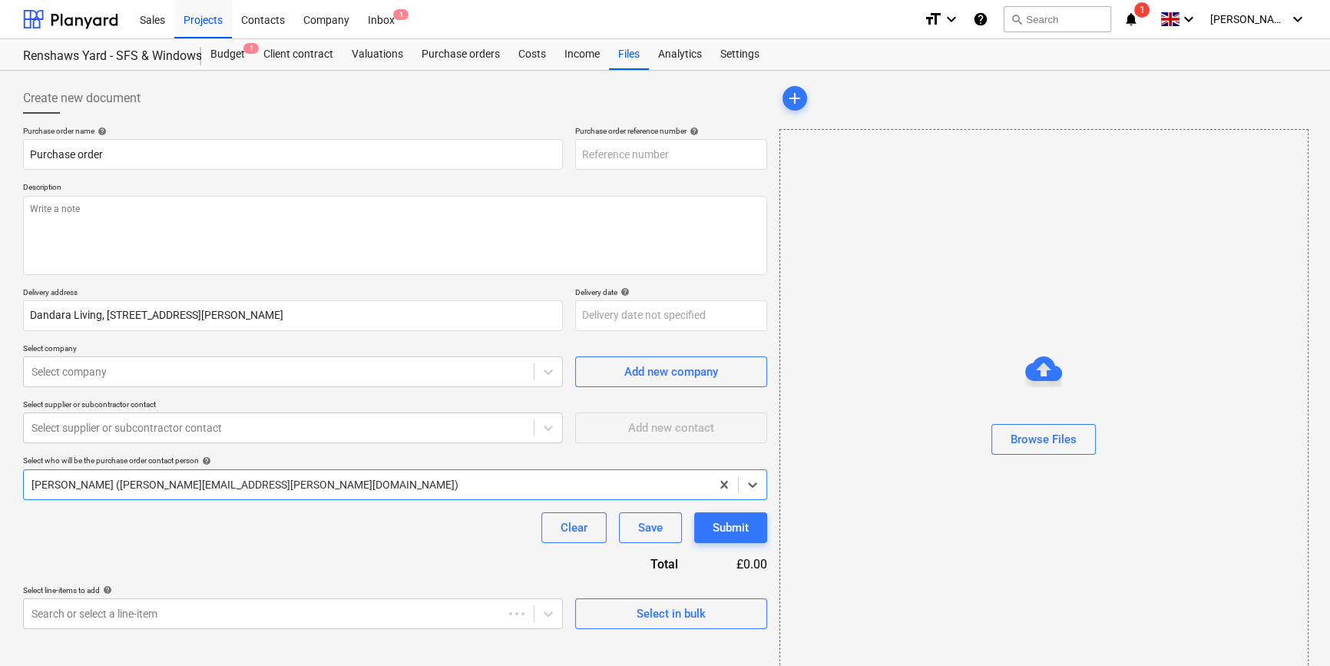
type textarea "x"
type input "TML0004-PO-032"
drag, startPoint x: 690, startPoint y: 140, endPoint x: 575, endPoint y: 152, distance: 115.8
click at [575, 152] on input "TML0004-PO-032" at bounding box center [671, 154] width 192 height 31
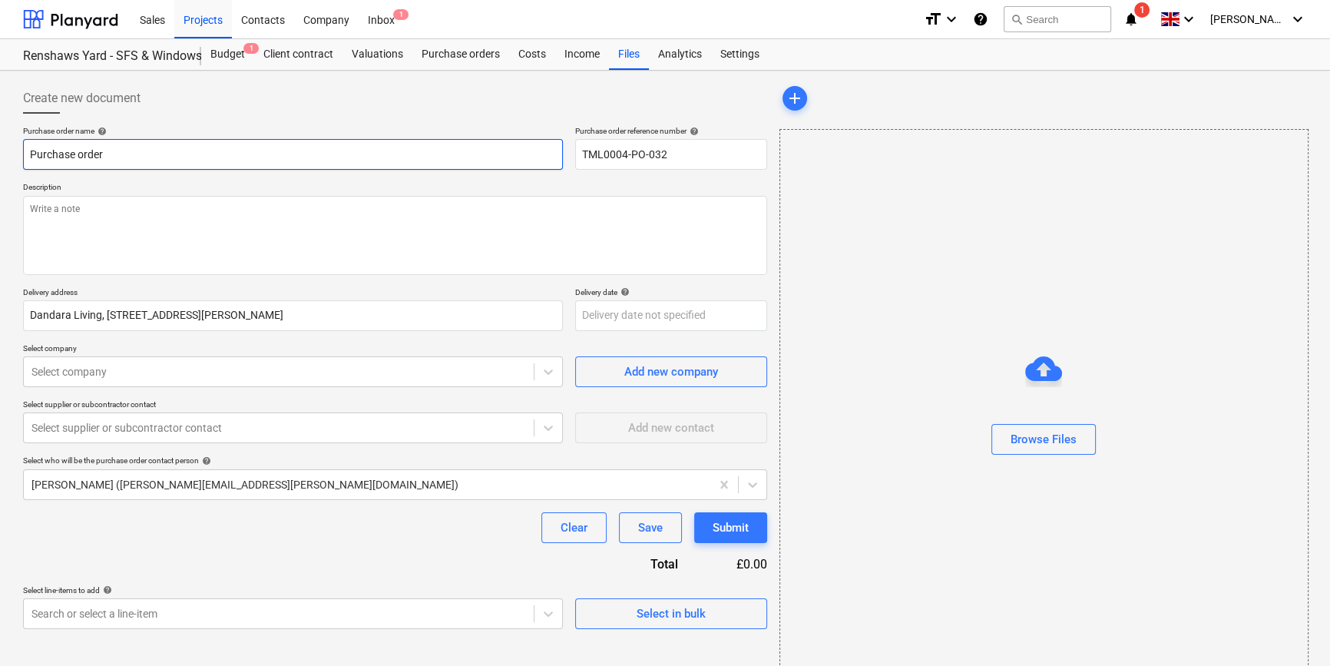
drag, startPoint x: 109, startPoint y: 151, endPoint x: 25, endPoint y: 153, distance: 83.7
click at [25, 153] on input "Purchase order" at bounding box center [293, 154] width 540 height 31
paste input "TML0004-PO-032"
type textarea "x"
type input "TML0004-PO-032"
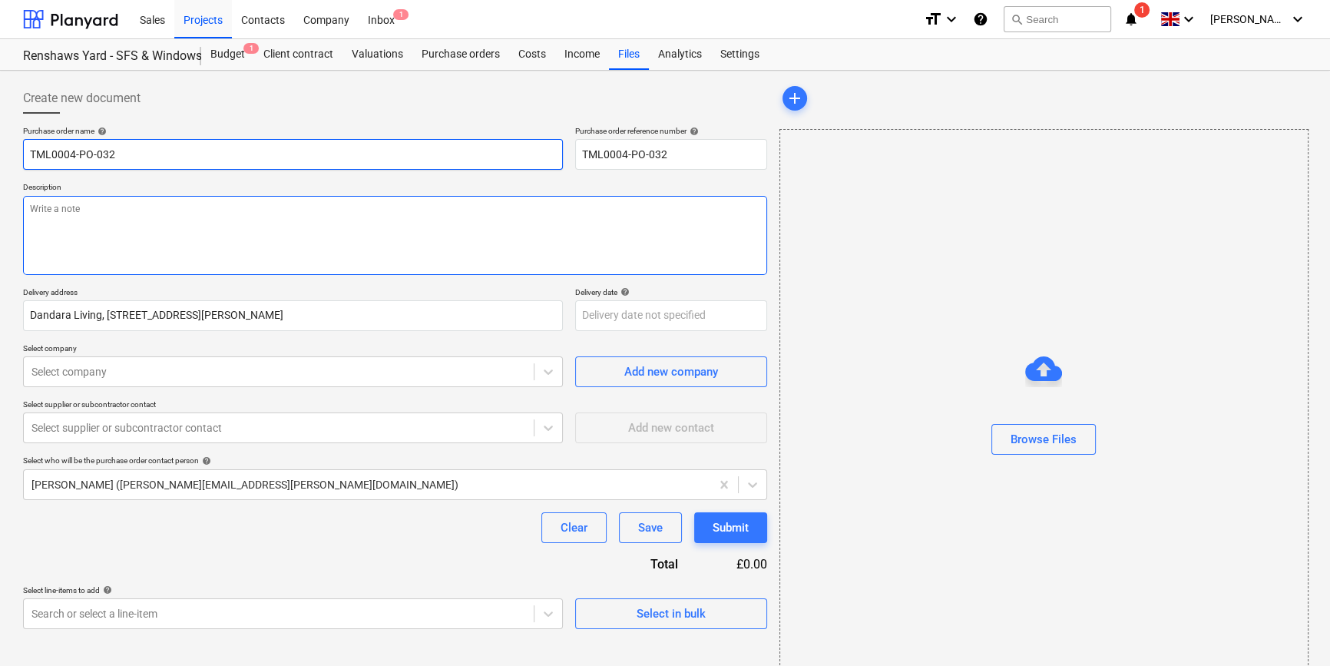
type textarea "x"
type input "TML0004-PO-032"
type textarea "x"
type input "TML0004-PO-032 V"
type textarea "x"
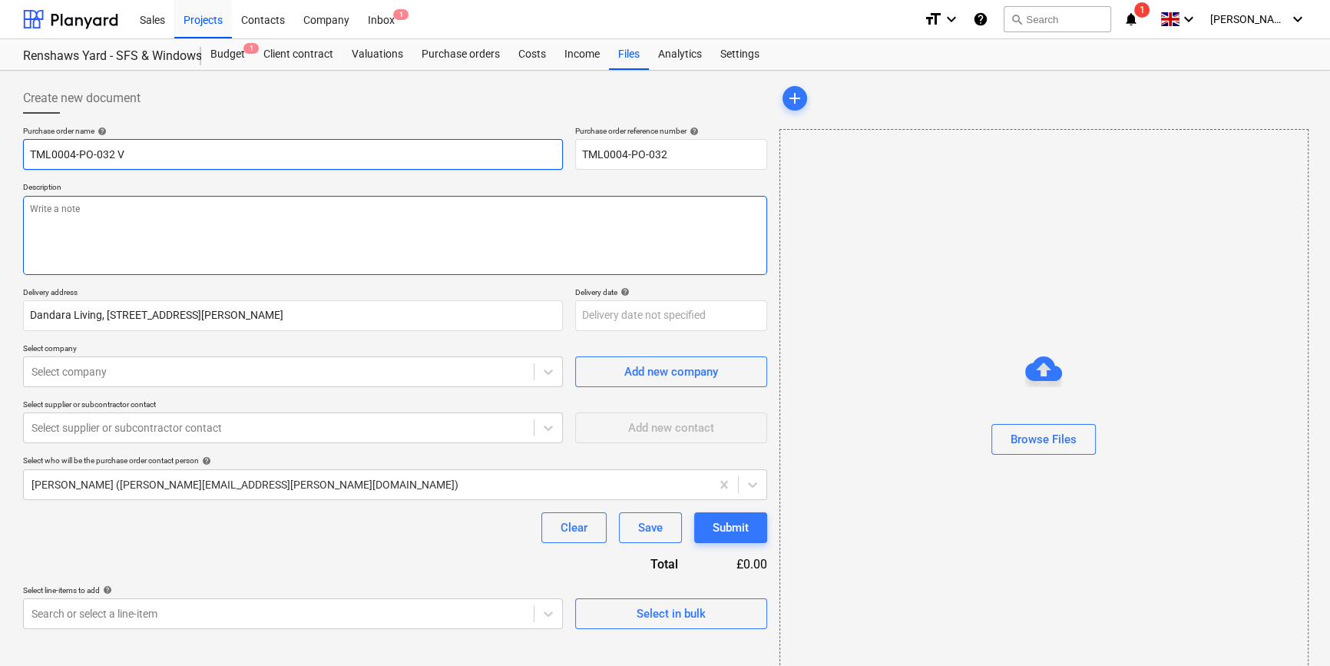
type input "TML0004-PO-032 VJ"
type textarea "x"
type input "TML0004-PO-032 VJT"
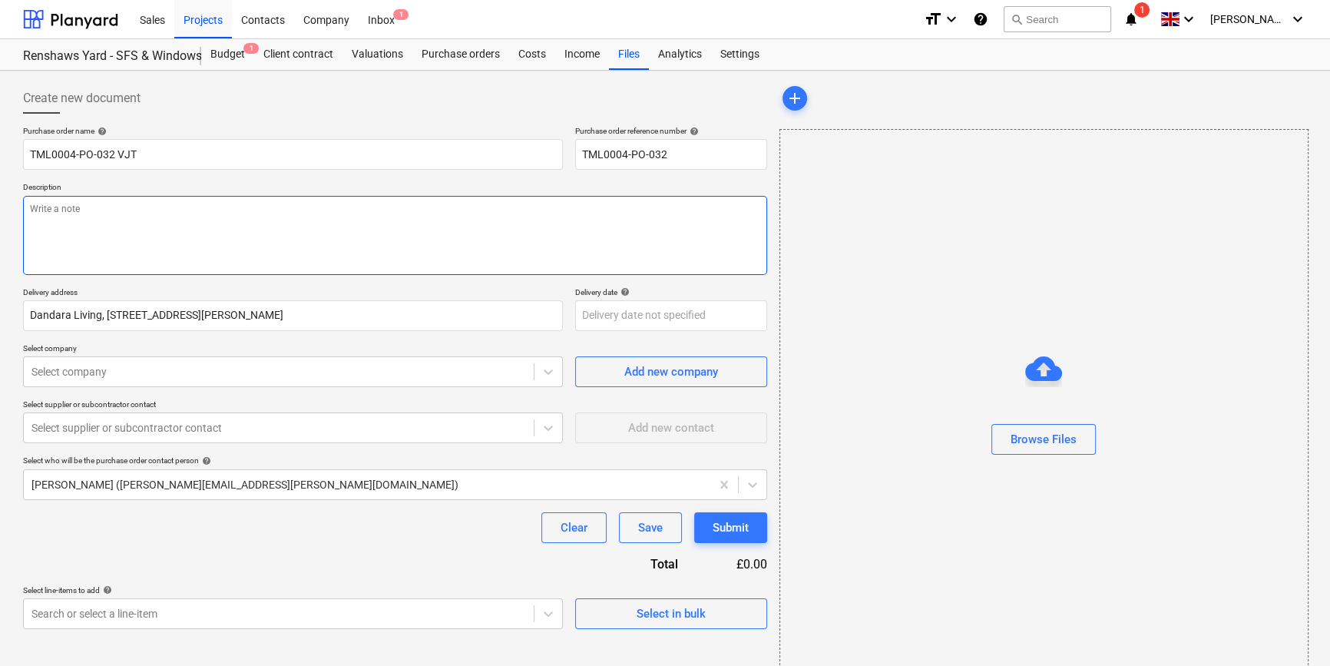
click at [100, 214] on textarea at bounding box center [395, 235] width 744 height 79
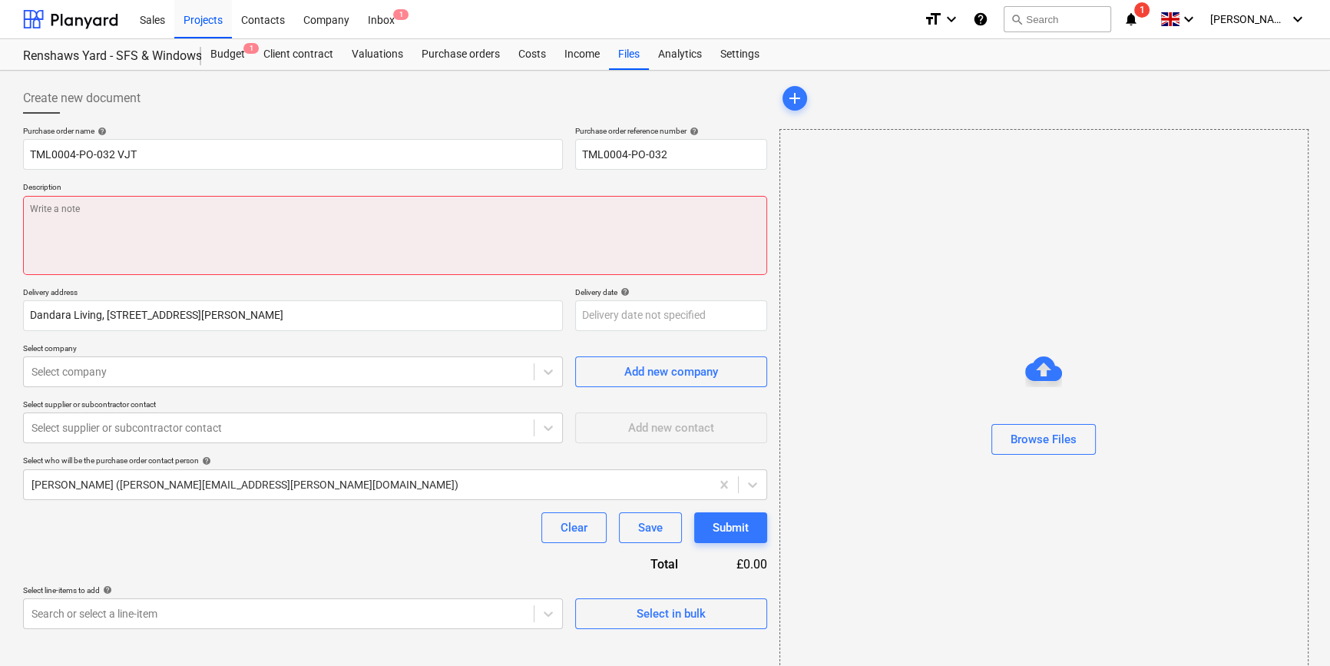
paste textarea "Site contact Pedzi 07547 691710"
type textarea "x"
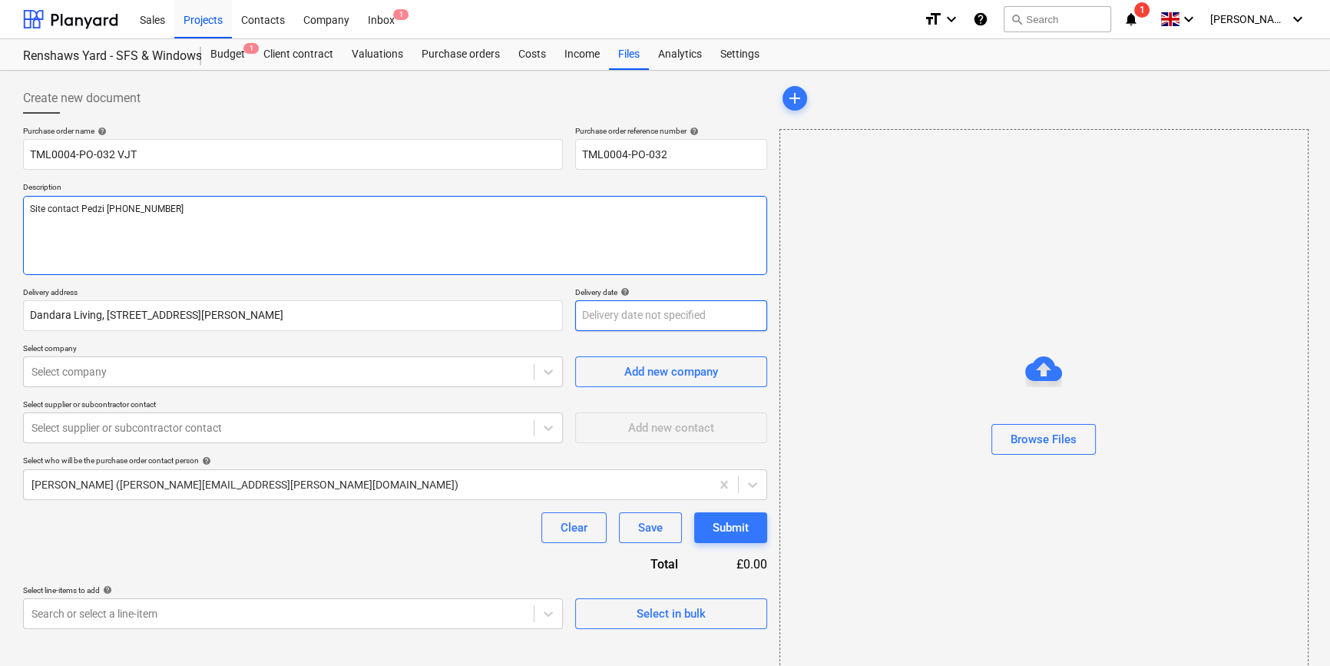
type textarea "Site contact Pedzi 07547 691710"
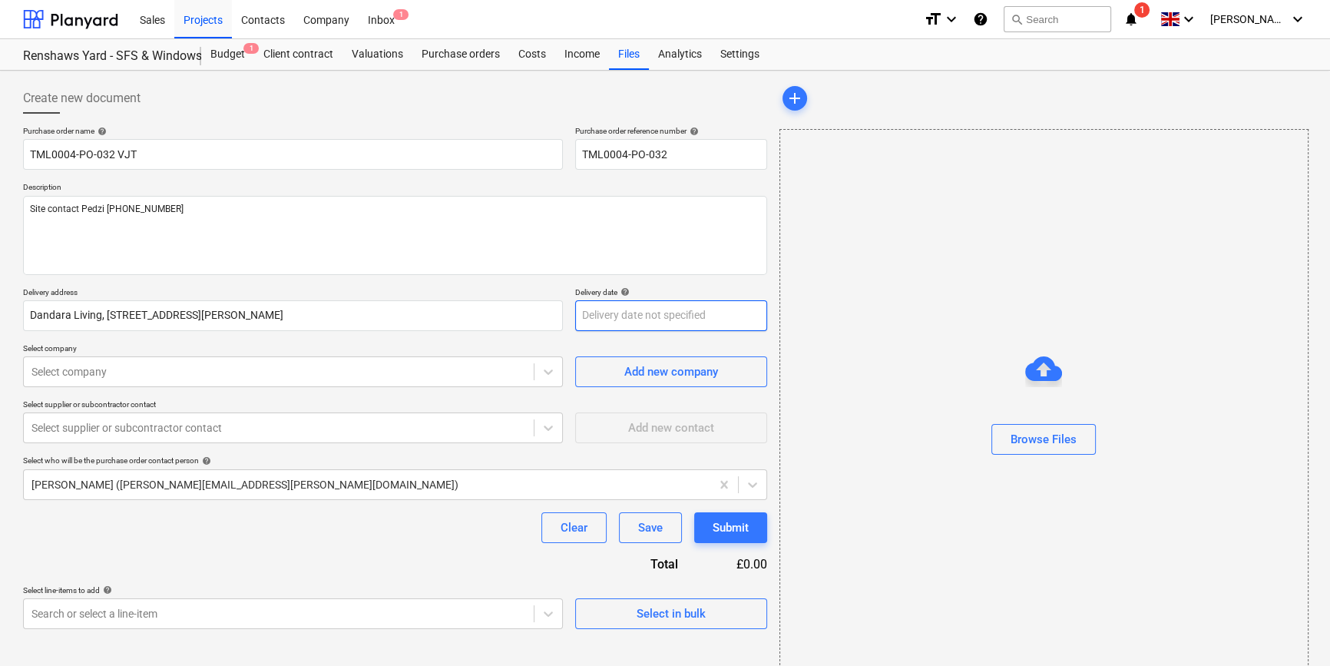
click at [617, 316] on body "Sales Projects Contacts Company Inbox 1 format_size keyboard_arrow_down help se…" at bounding box center [665, 333] width 1330 height 666
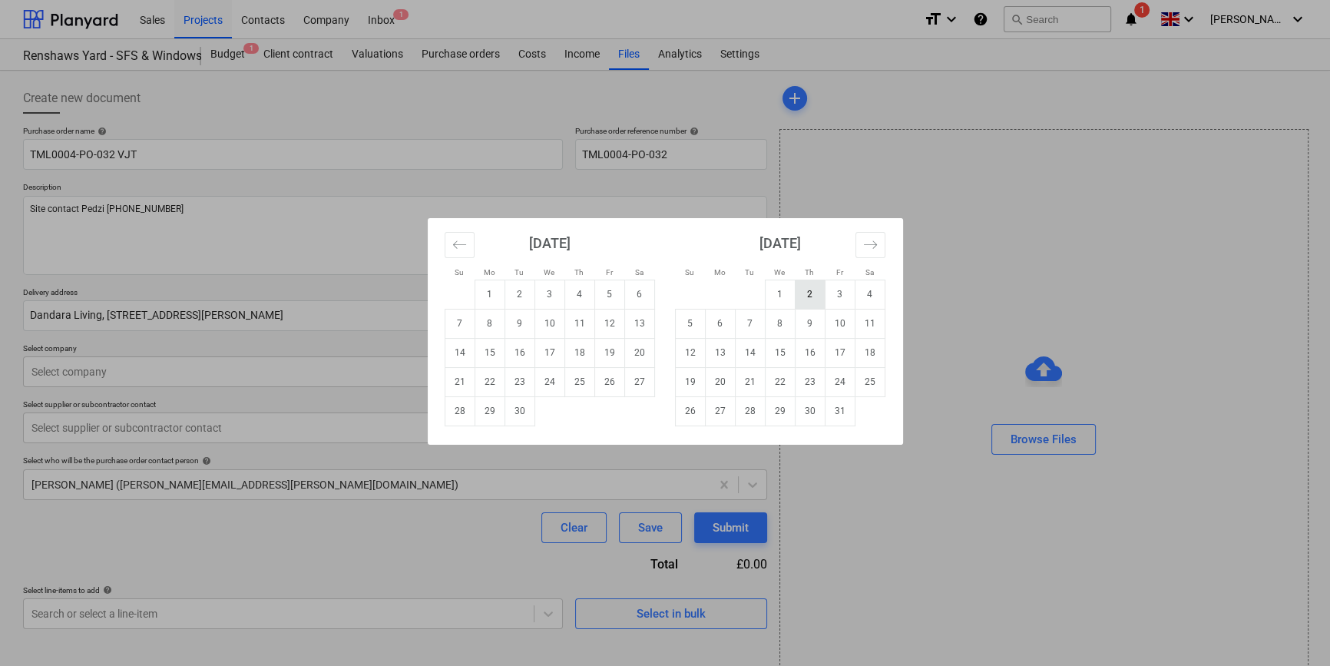
click at [802, 296] on td "2" at bounding box center [810, 294] width 30 height 29
type textarea "x"
type input "[DATE]"
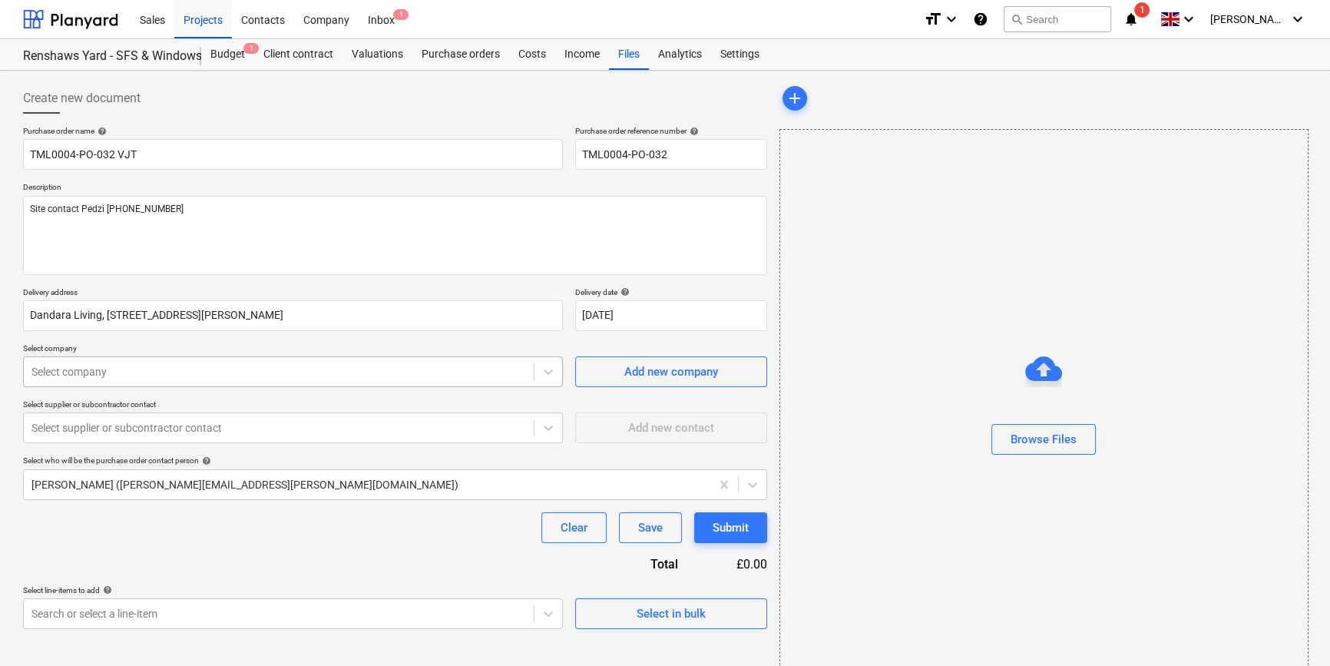
click at [173, 376] on div at bounding box center [278, 371] width 495 height 15
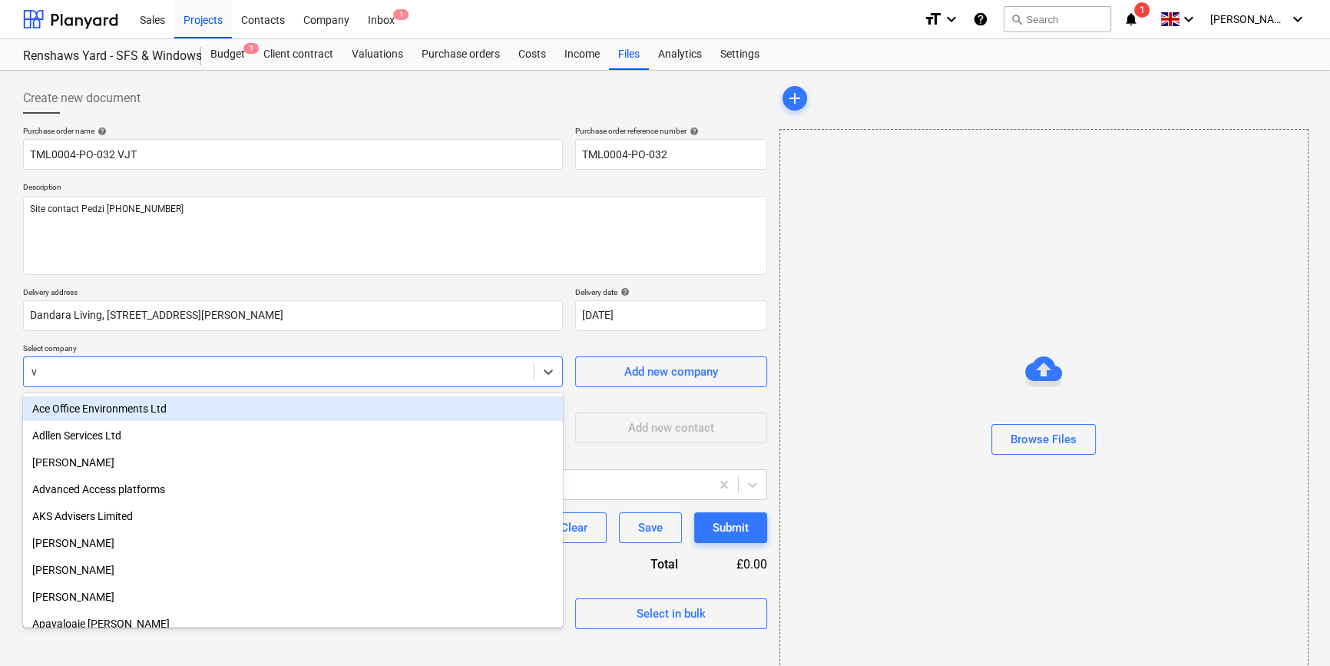
type input "vj"
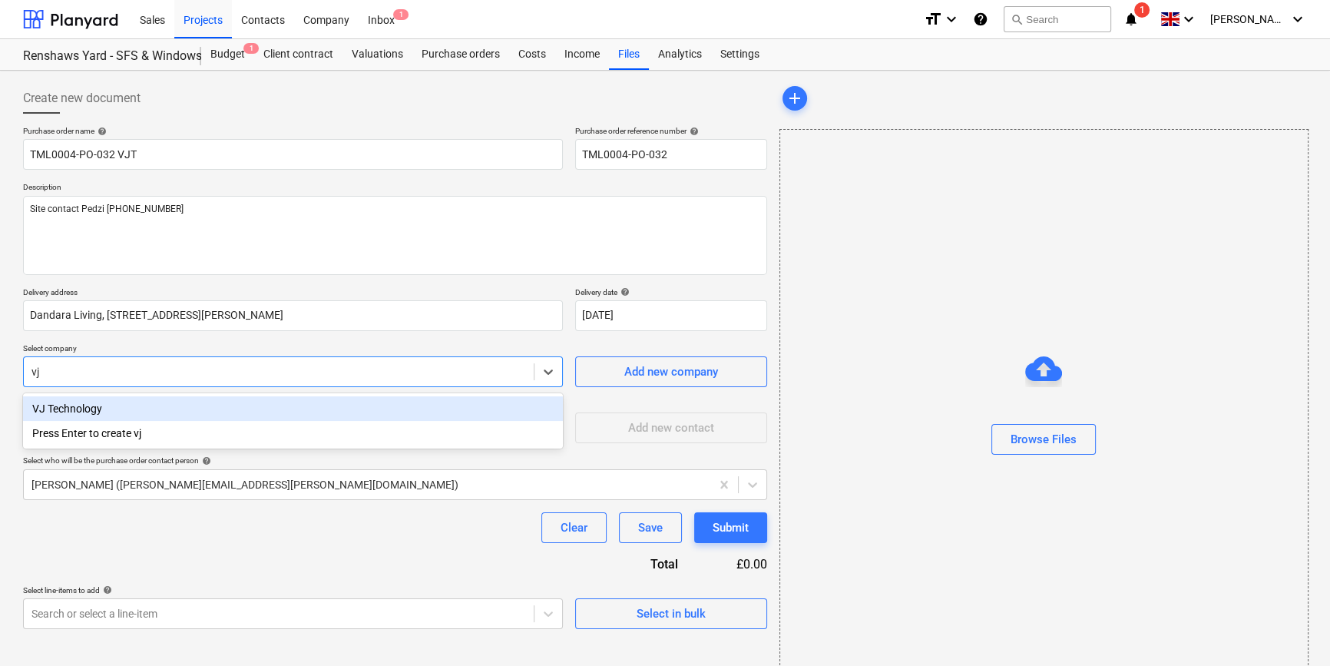
click at [154, 400] on div "VJ Technology" at bounding box center [293, 408] width 540 height 25
type textarea "x"
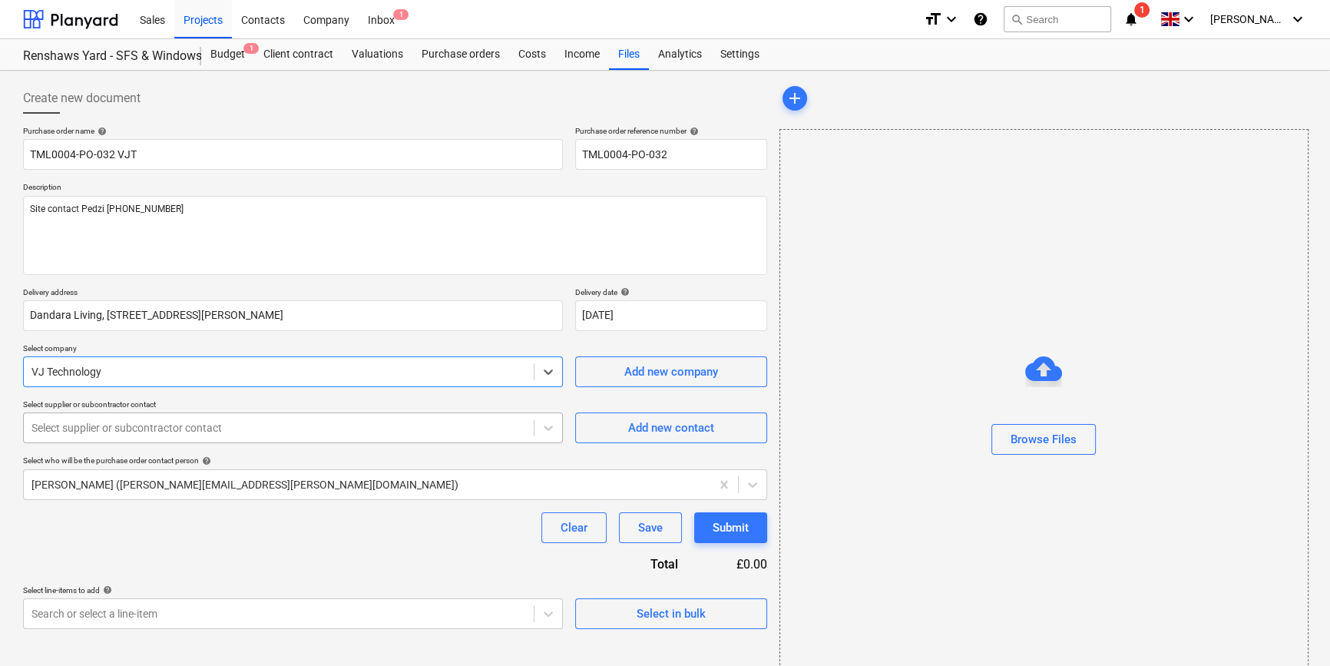
click at [141, 430] on div at bounding box center [278, 427] width 495 height 15
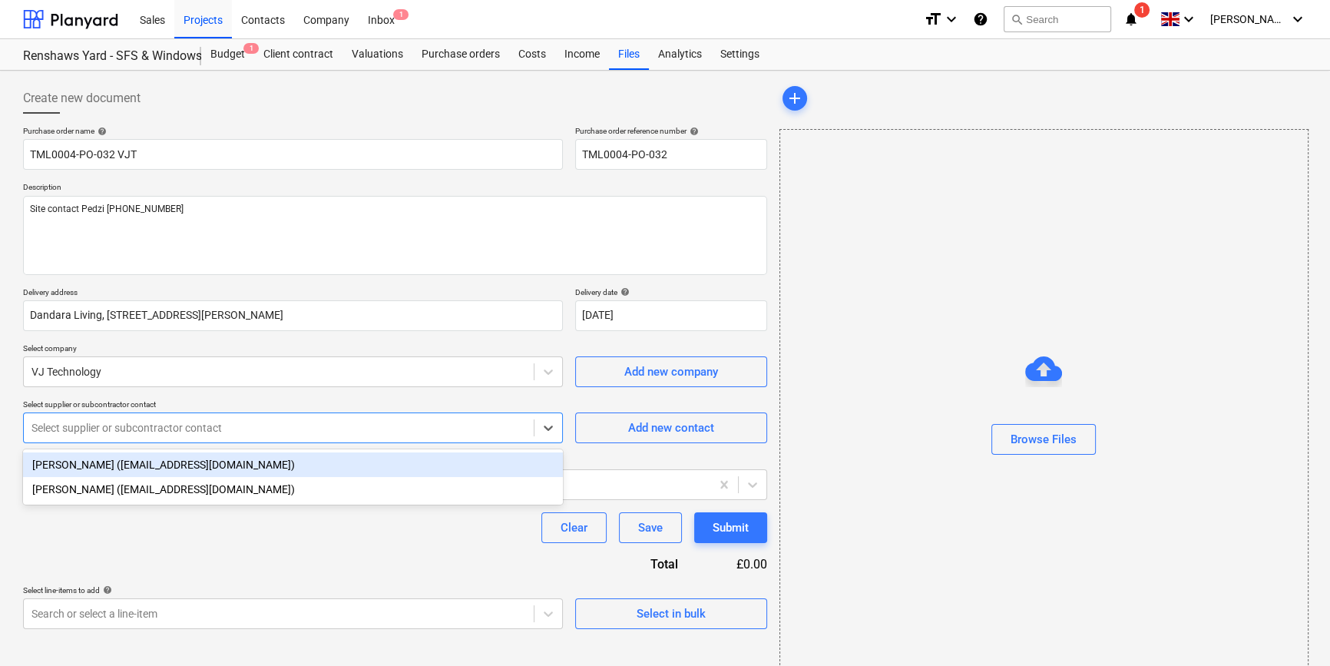
click at [120, 468] on div "James (jroberts@vjtechnology.com)" at bounding box center [293, 464] width 540 height 25
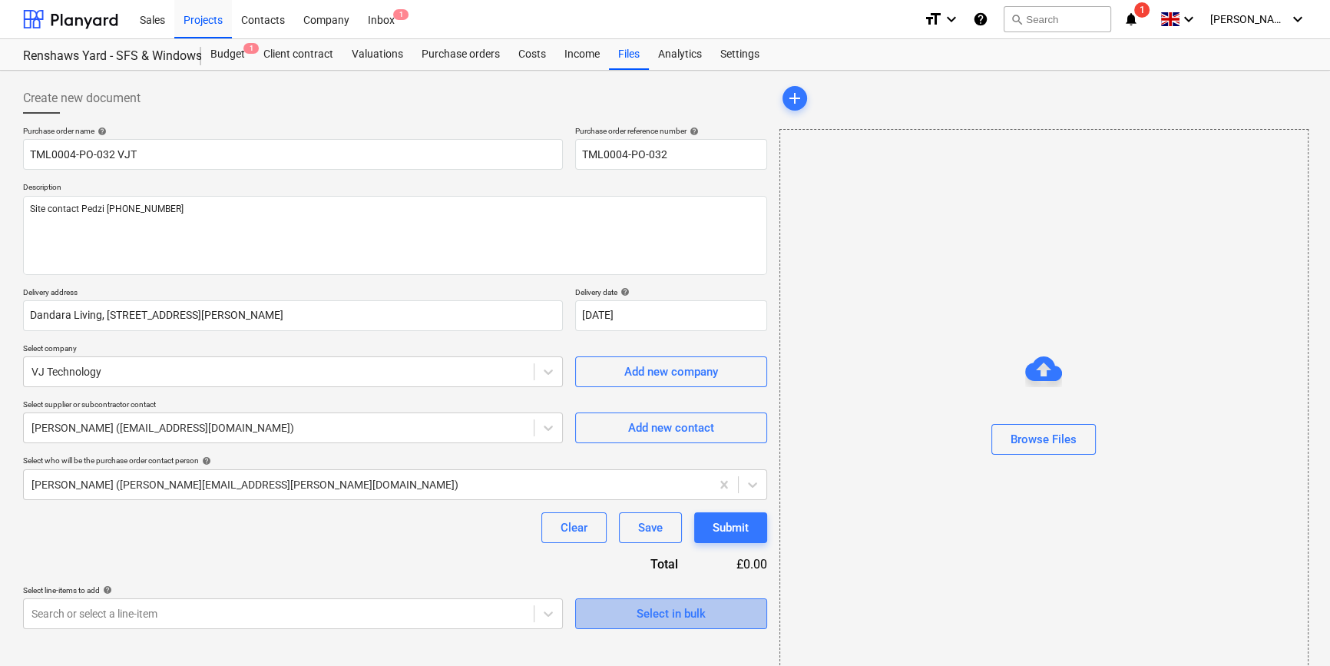
click at [648, 612] on div "Select in bulk" at bounding box center [671, 614] width 69 height 20
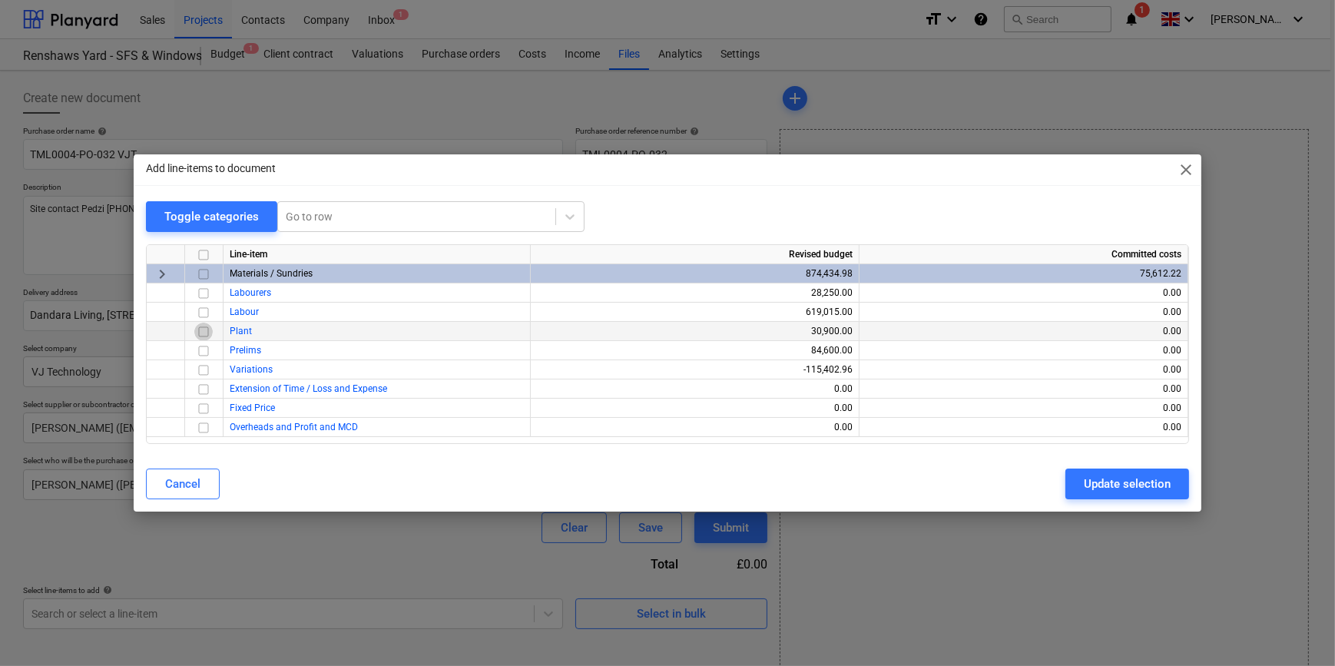
click at [204, 329] on input "checkbox" at bounding box center [203, 332] width 18 height 18
click at [1064, 485] on div "Update selection" at bounding box center [1127, 484] width 87 height 20
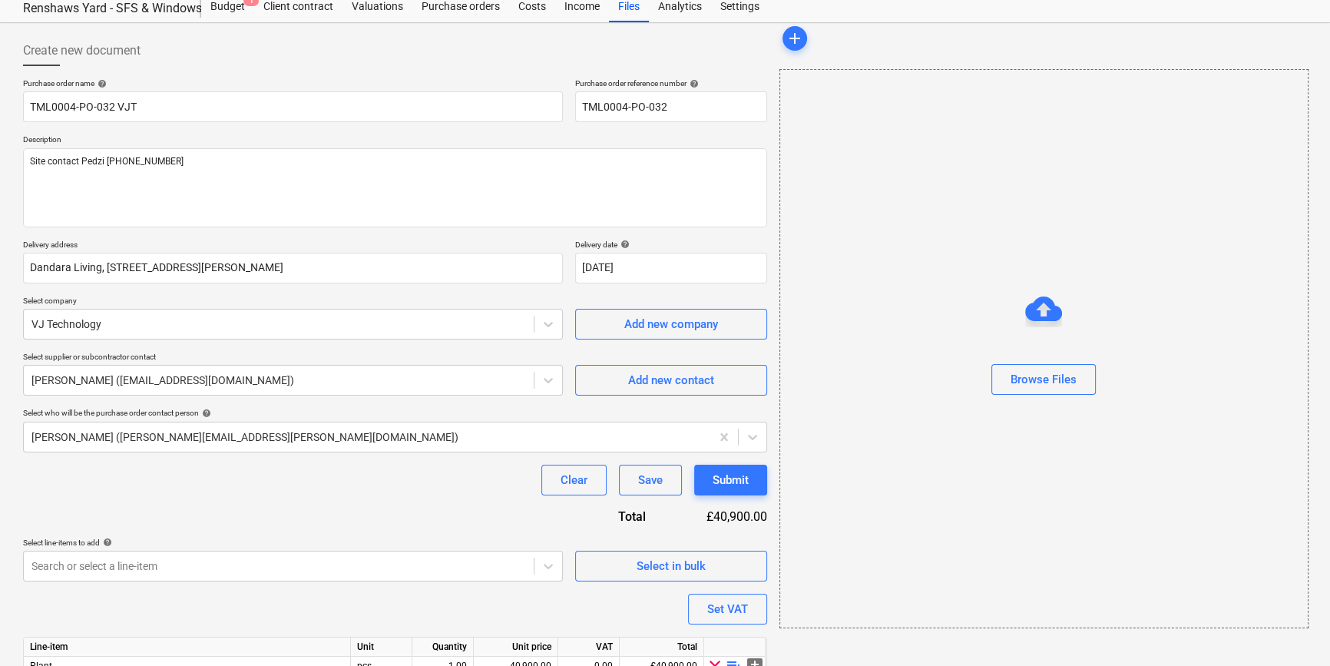
scroll to position [119, 0]
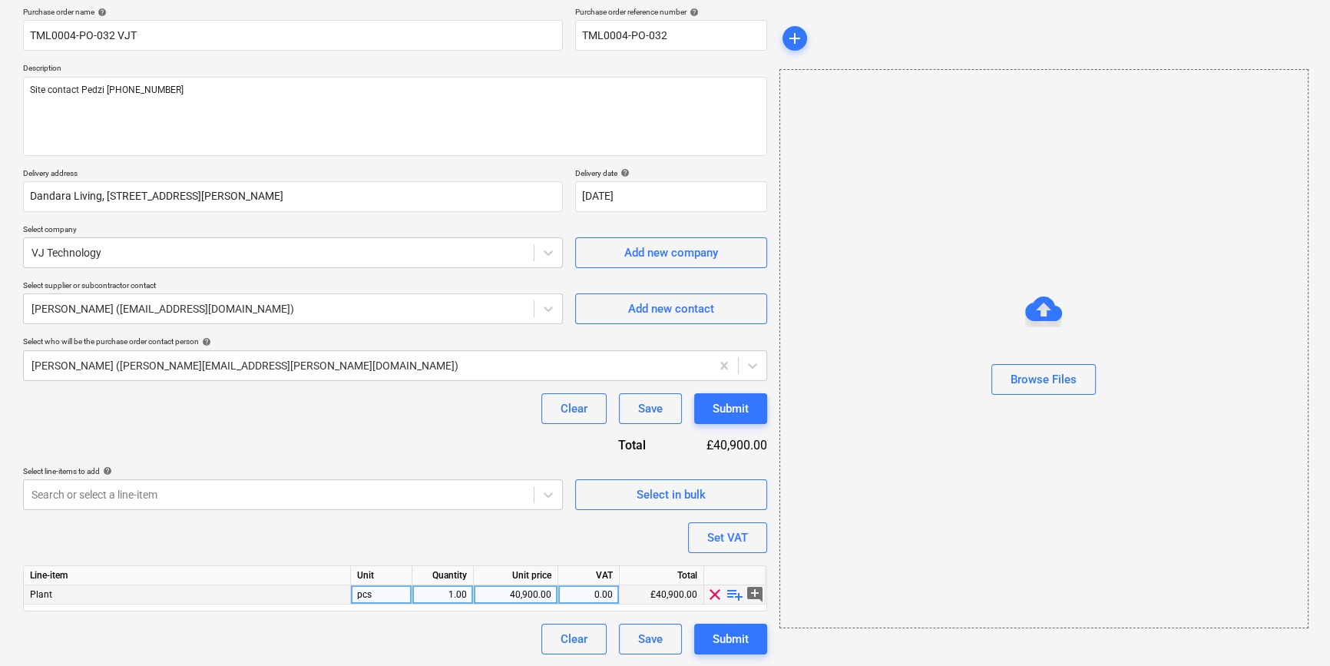
click at [729, 592] on span "playlist_add" at bounding box center [735, 594] width 18 height 18
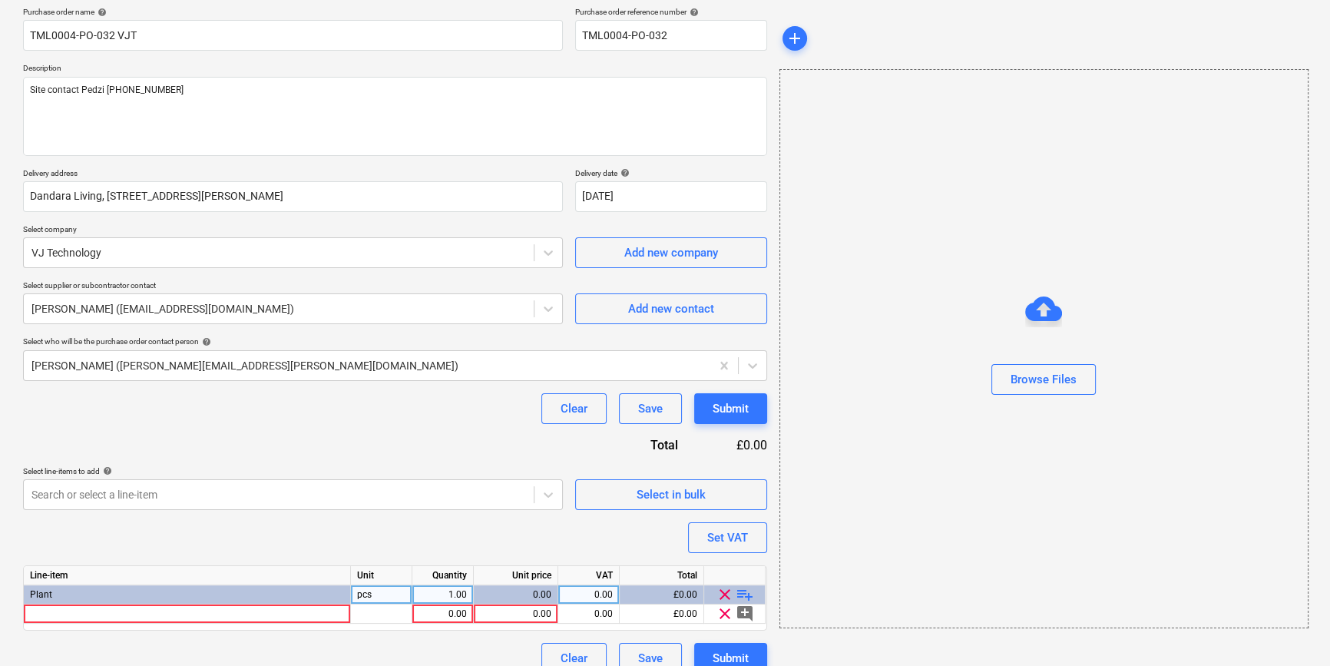
type textarea "x"
click at [81, 614] on div at bounding box center [187, 613] width 327 height 19
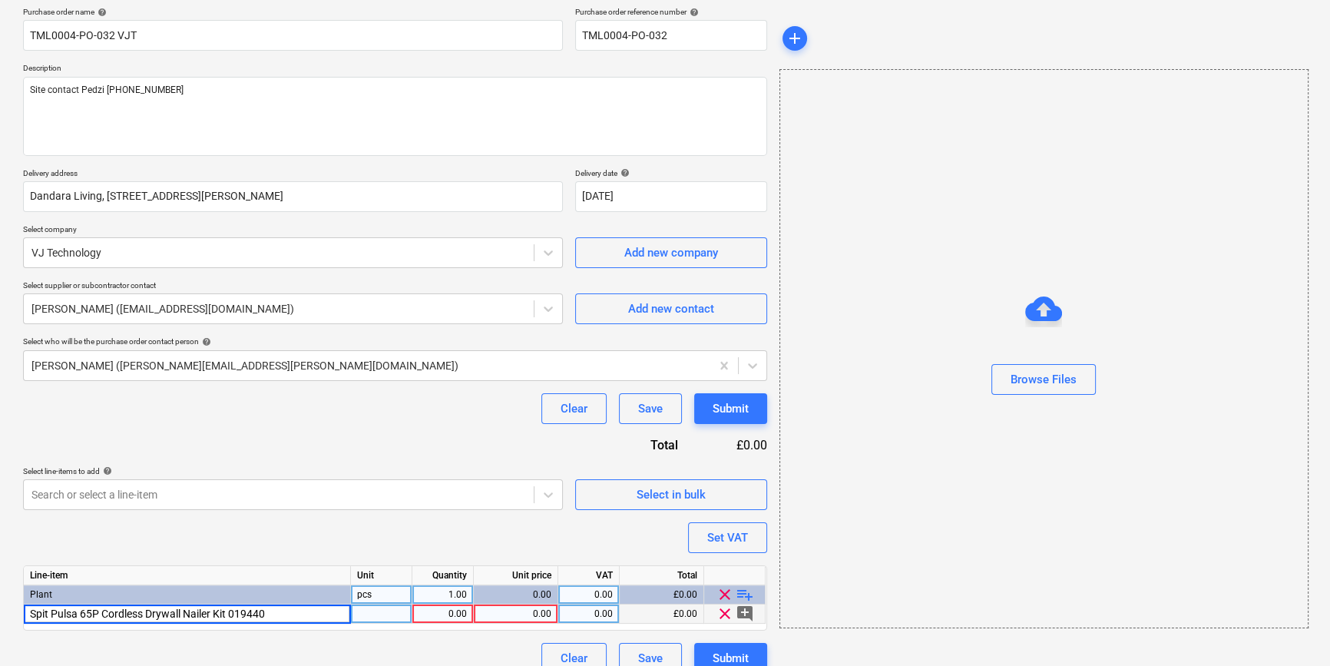
type input "Spit Pulsa 65P Cordless Drywall Nailer Kit 019440"
type textarea "x"
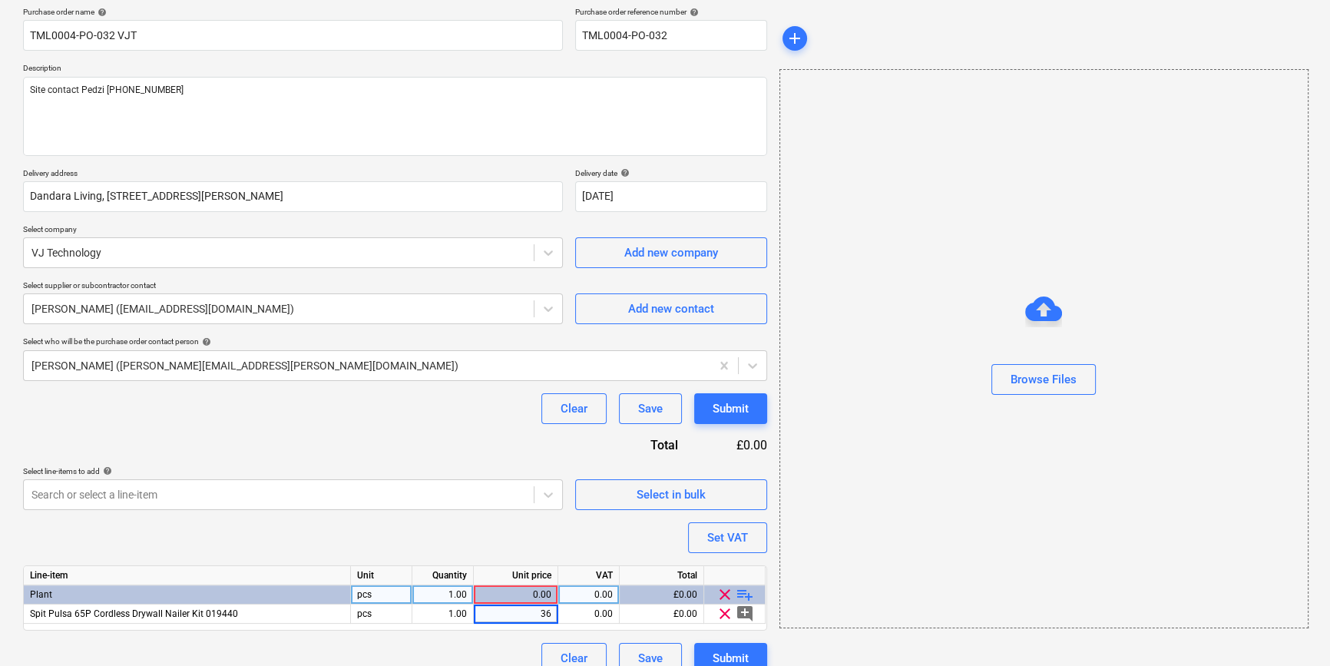
type input "365"
type textarea "x"
type input "20"
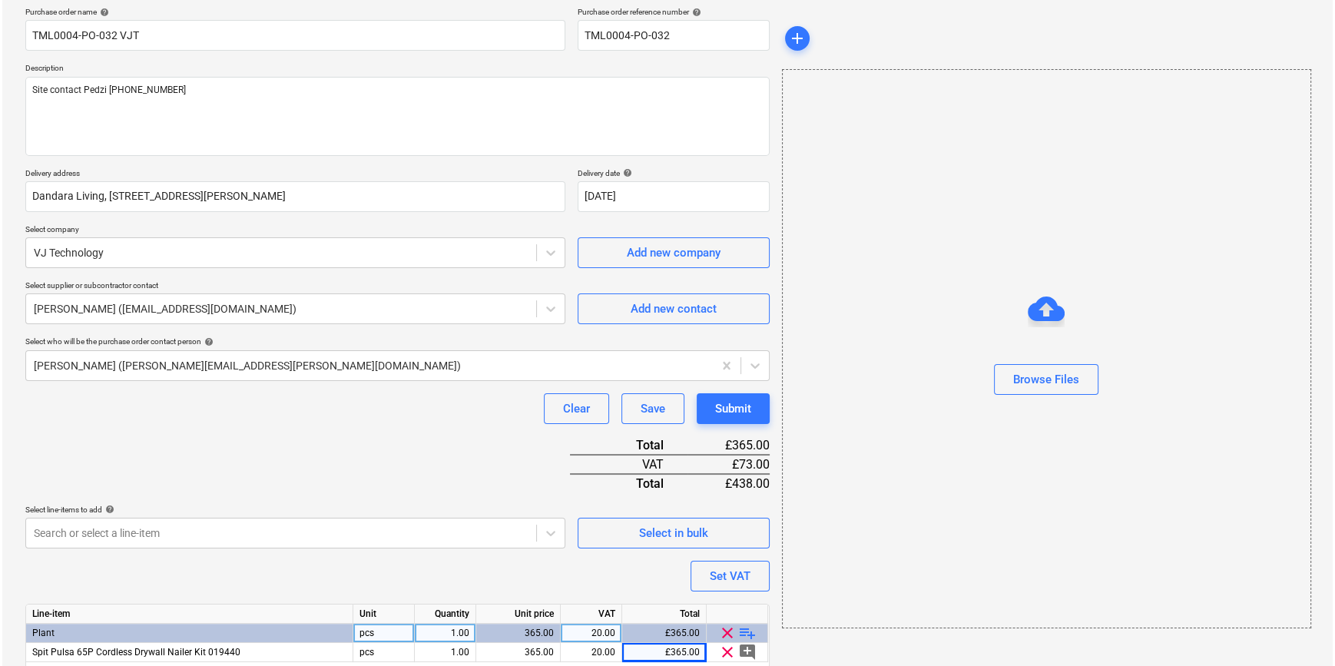
scroll to position [177, 0]
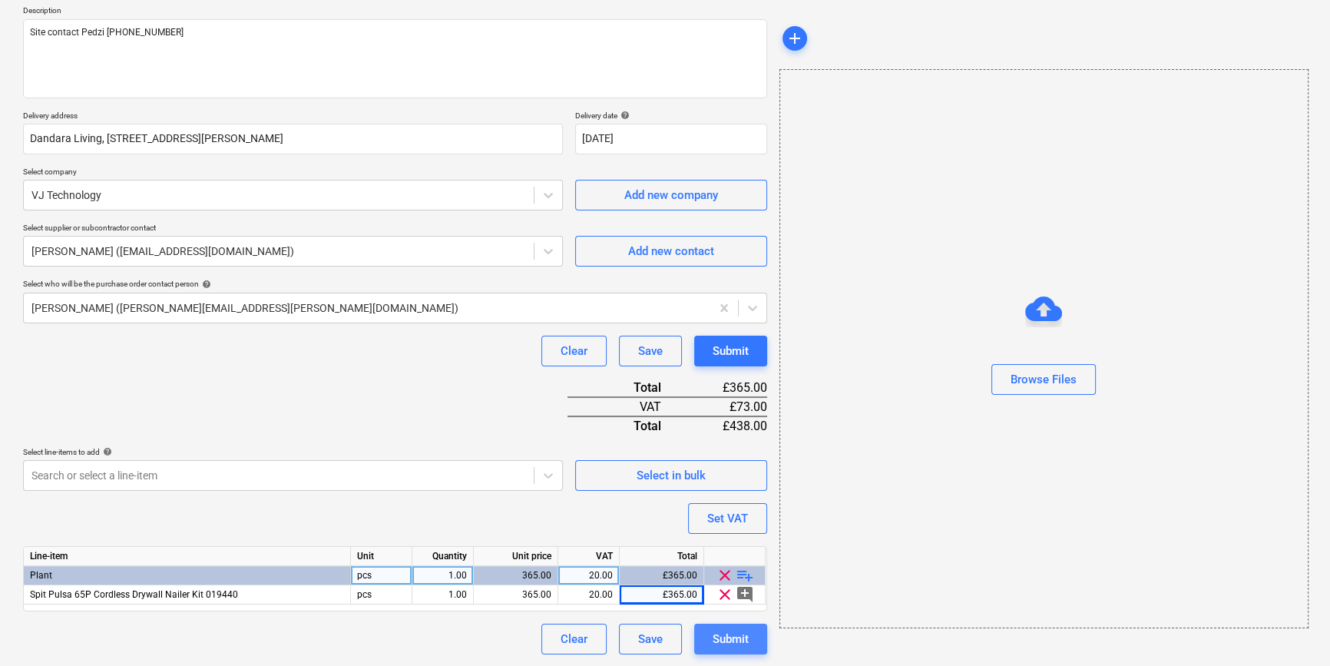
click at [733, 640] on div "Submit" at bounding box center [731, 639] width 36 height 20
type textarea "x"
